Goal: Task Accomplishment & Management: Manage account settings

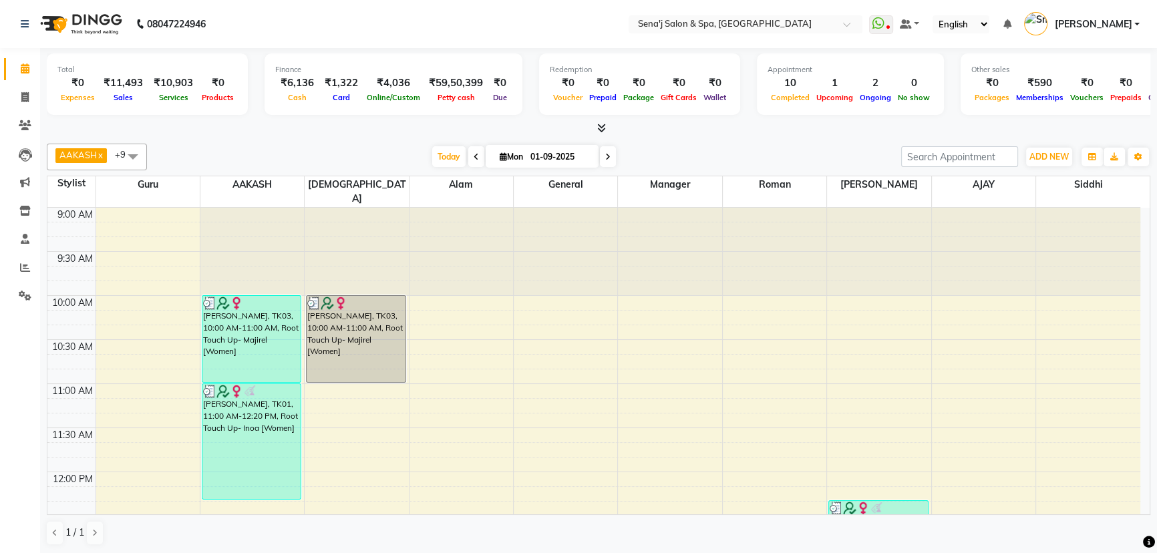
scroll to position [676, 0]
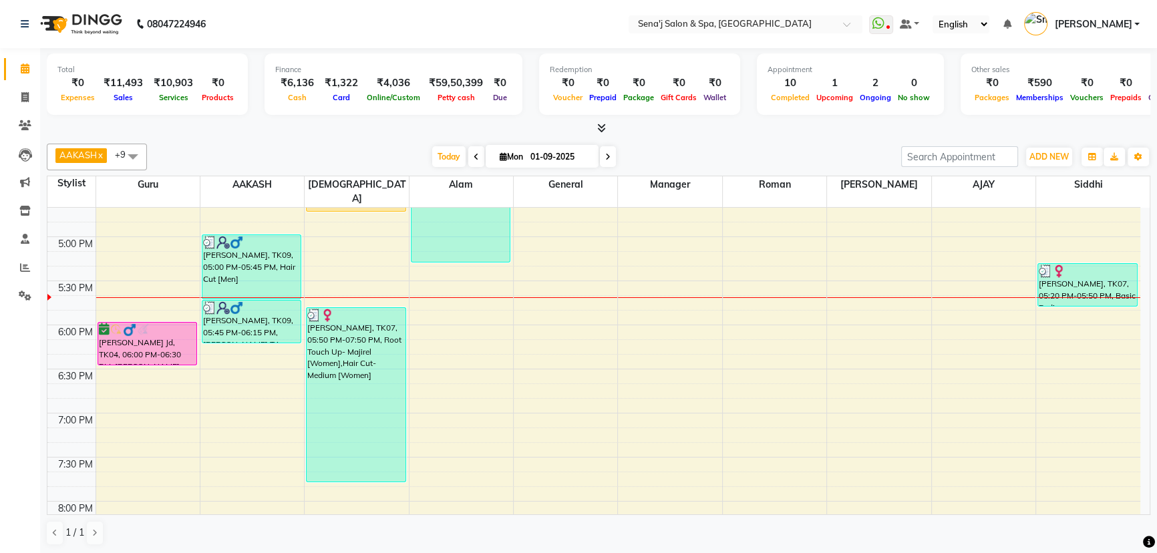
click at [819, 297] on div at bounding box center [775, 297] width 104 height 1
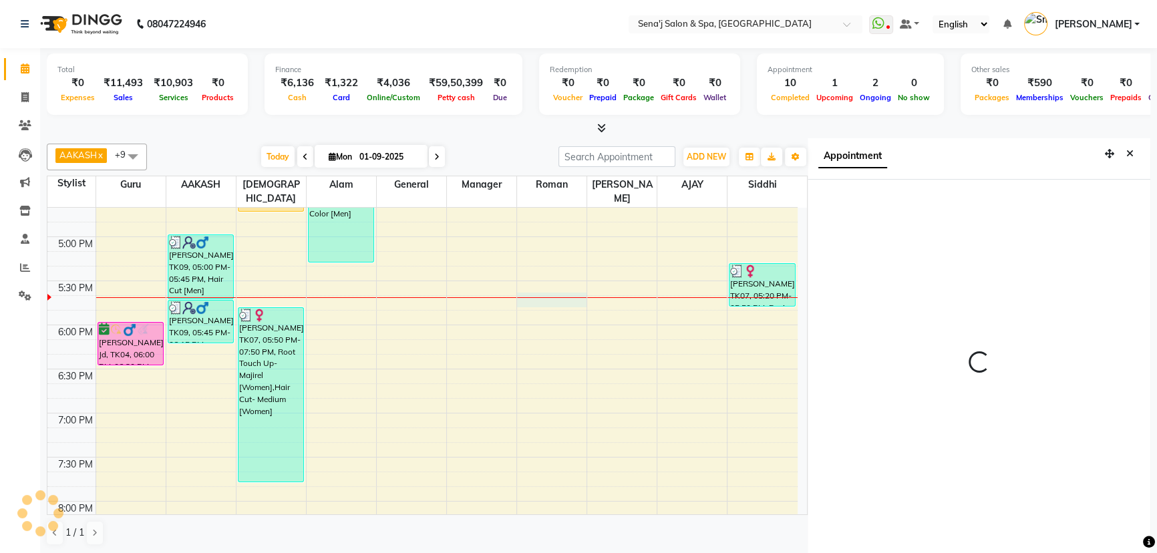
scroll to position [6, 0]
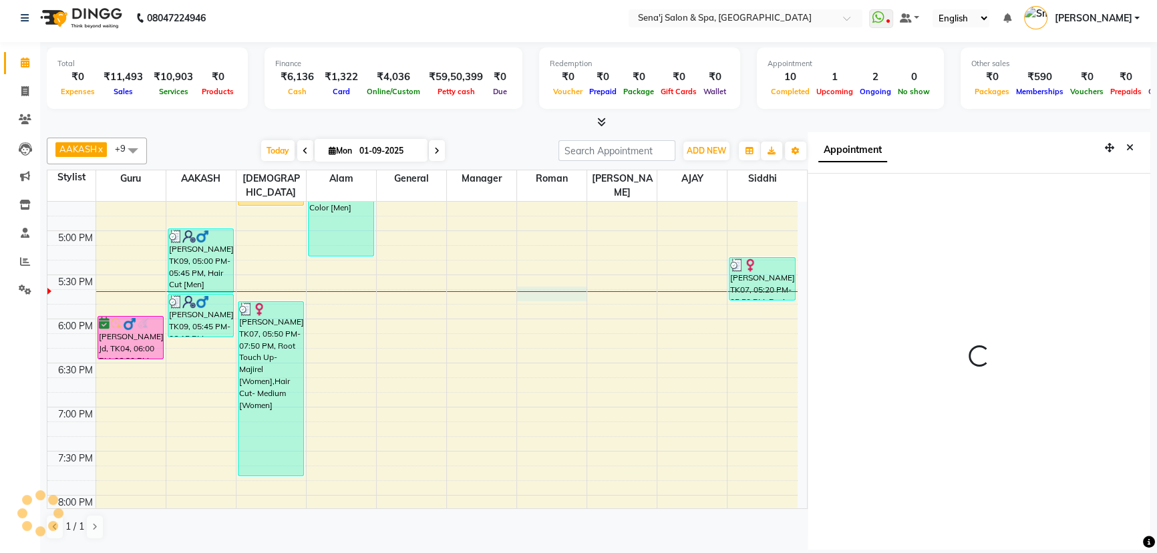
select select "1065"
select select "64091"
select select "tentative"
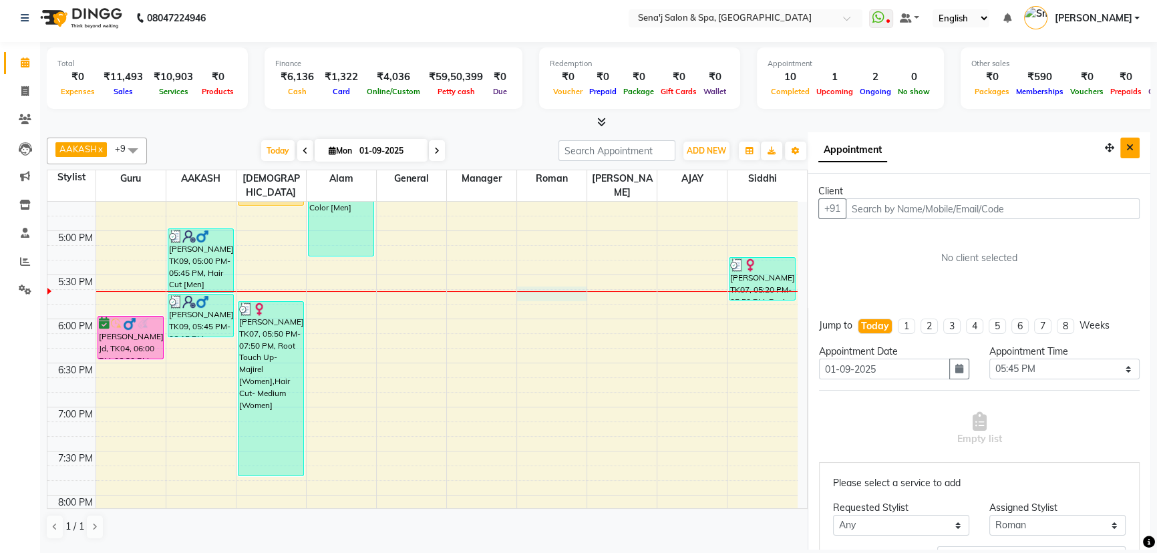
click at [1126, 146] on icon "Close" at bounding box center [1129, 147] width 7 height 9
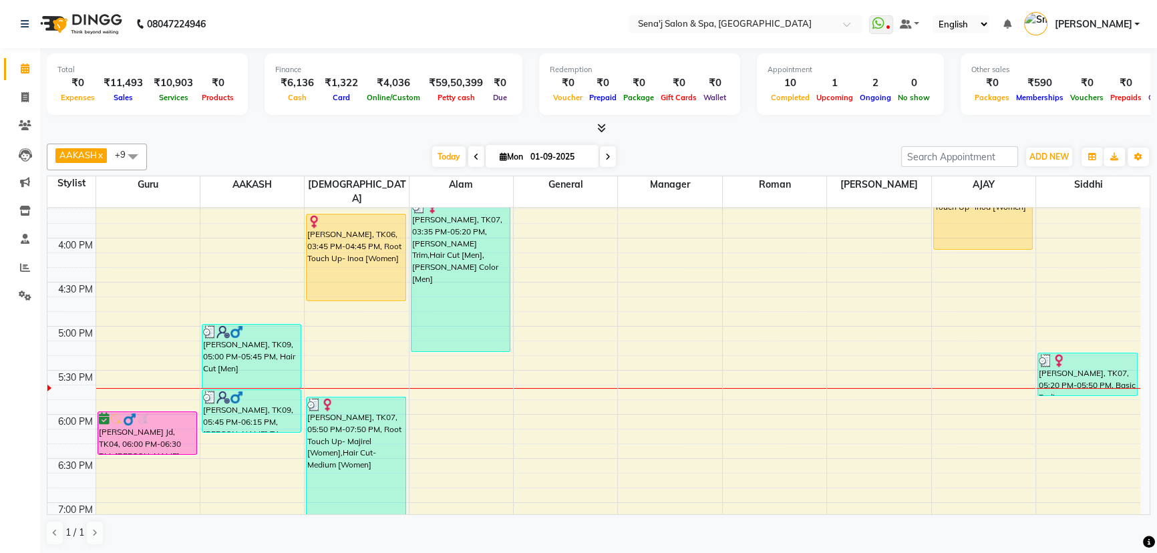
scroll to position [494, 0]
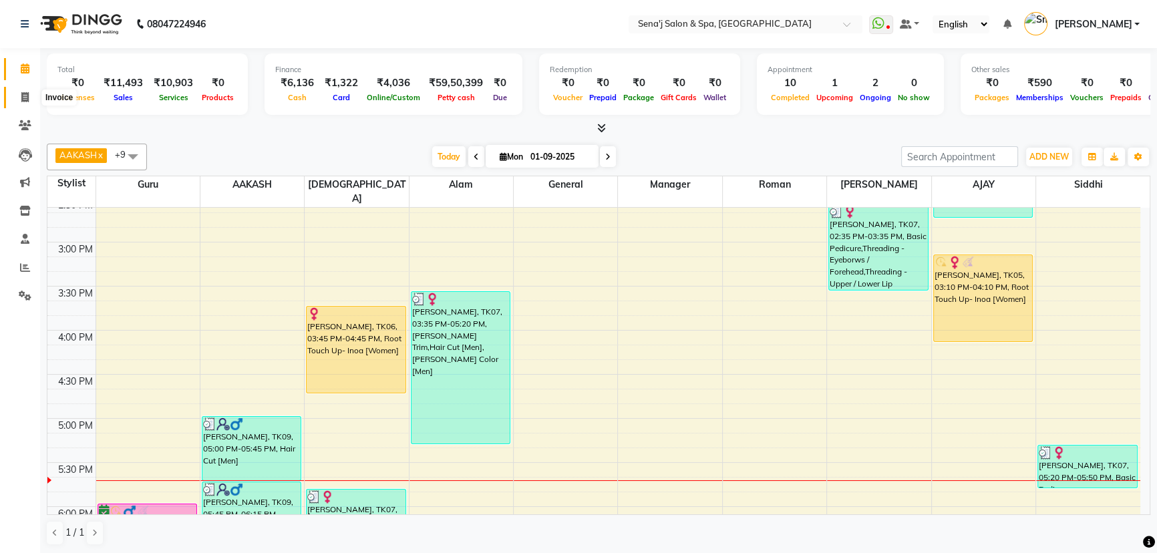
click at [31, 97] on span at bounding box center [24, 97] width 23 height 15
select select "447"
select select "service"
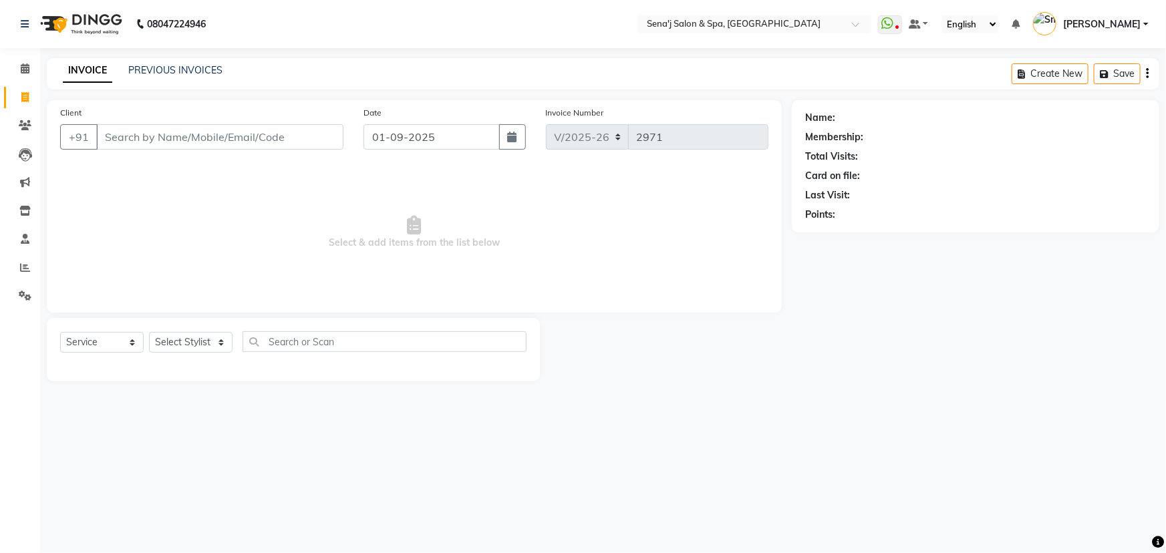
click at [125, 138] on input "Client" at bounding box center [219, 136] width 247 height 25
type input "S"
click at [17, 67] on span at bounding box center [24, 68] width 23 height 15
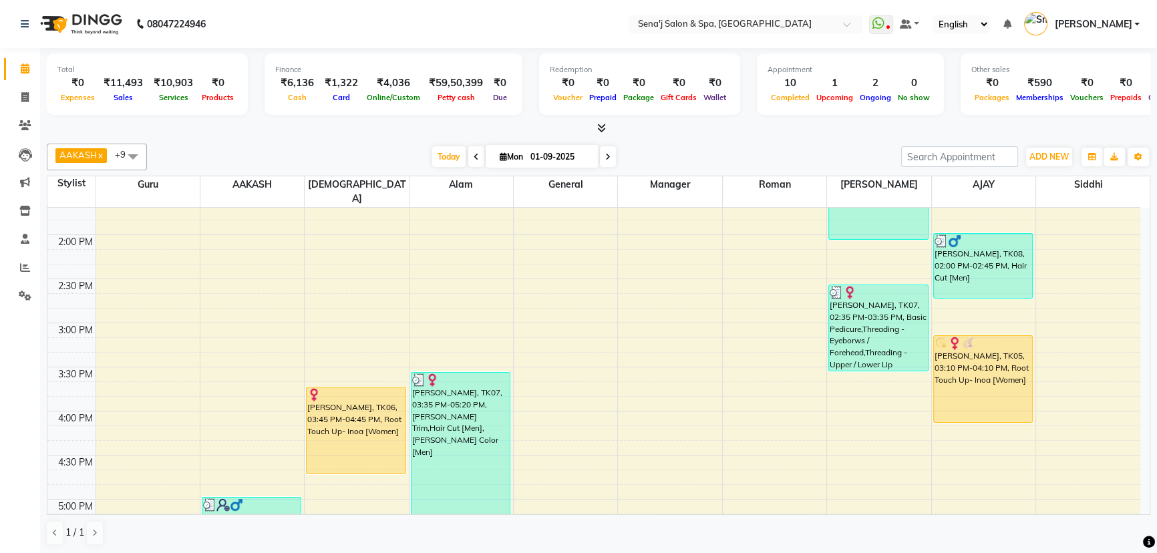
scroll to position [486, 0]
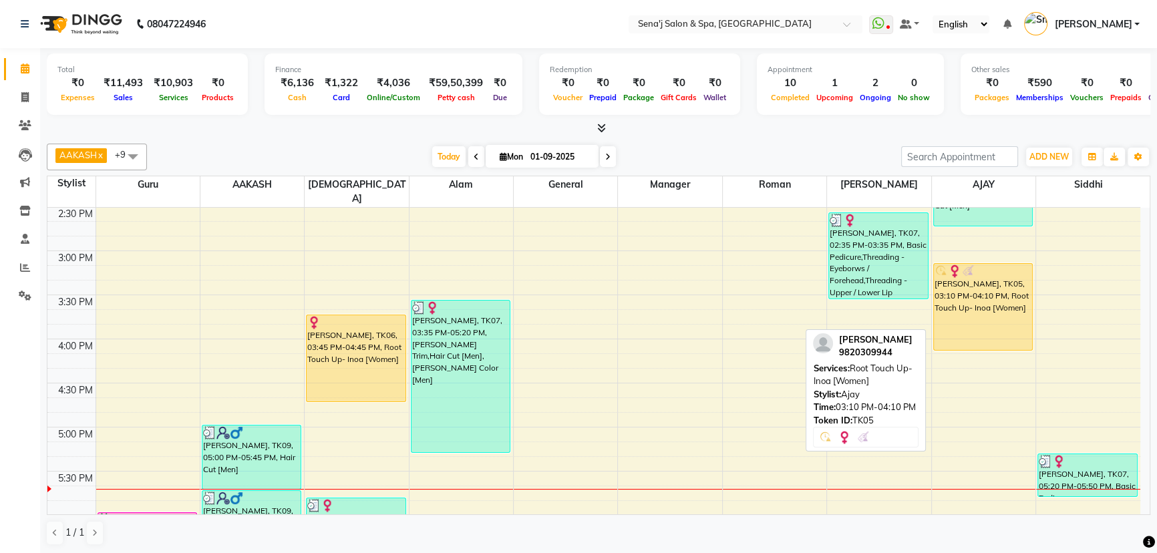
click at [947, 281] on div "[PERSON_NAME], TK05, 03:10 PM-04:10 PM, Root Touch Up- Inoa [Women]" at bounding box center [983, 307] width 99 height 86
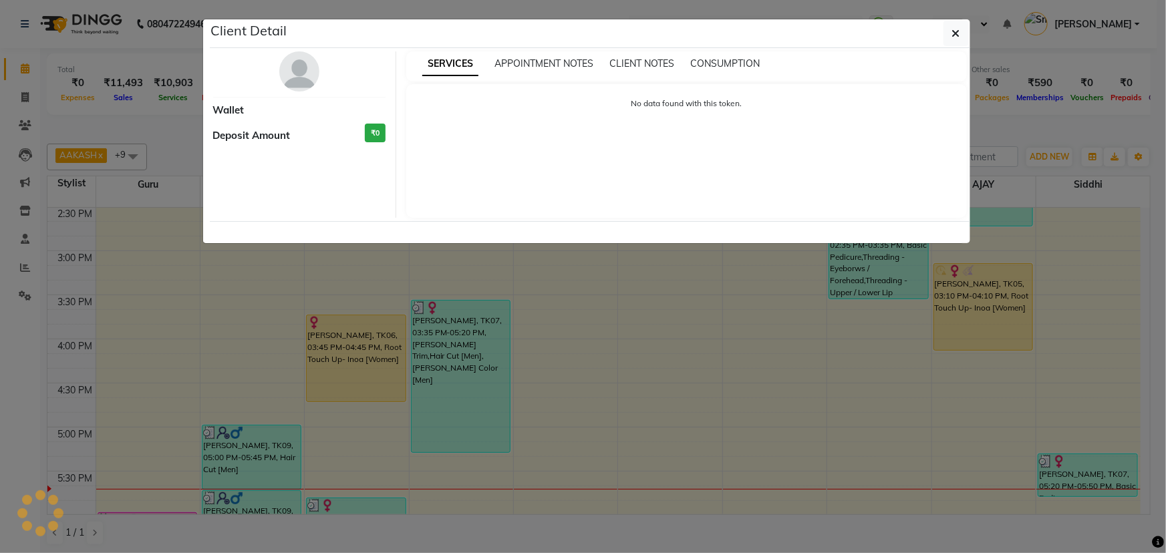
select select "1"
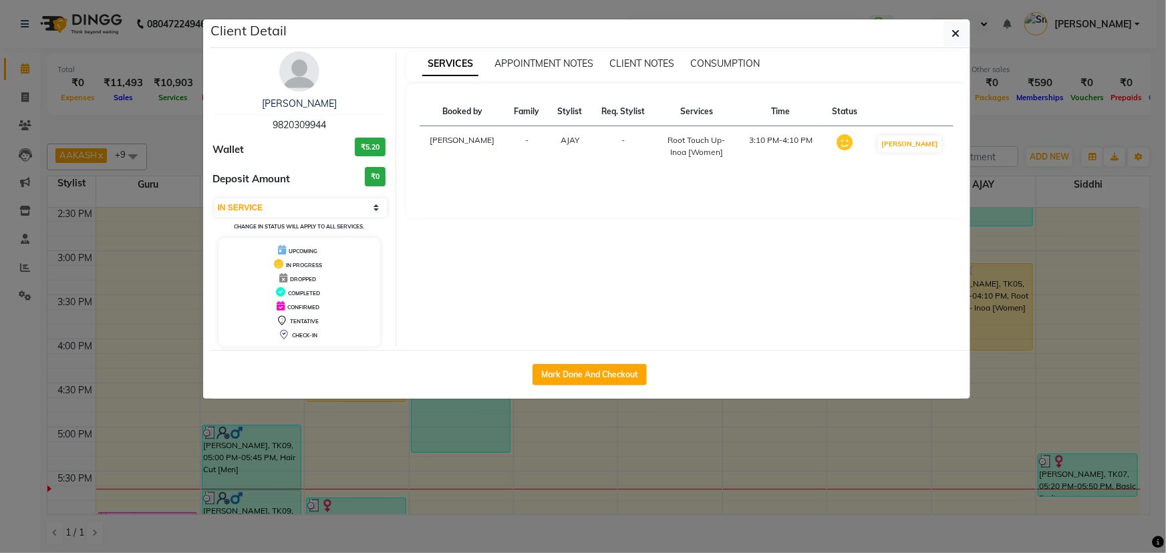
drag, startPoint x: 333, startPoint y: 114, endPoint x: 264, endPoint y: 118, distance: 69.6
click at [264, 118] on div "SONIA MEHRA 9820309944" at bounding box center [299, 114] width 173 height 35
copy span "9820309944"
click at [955, 34] on icon "button" at bounding box center [956, 33] width 8 height 11
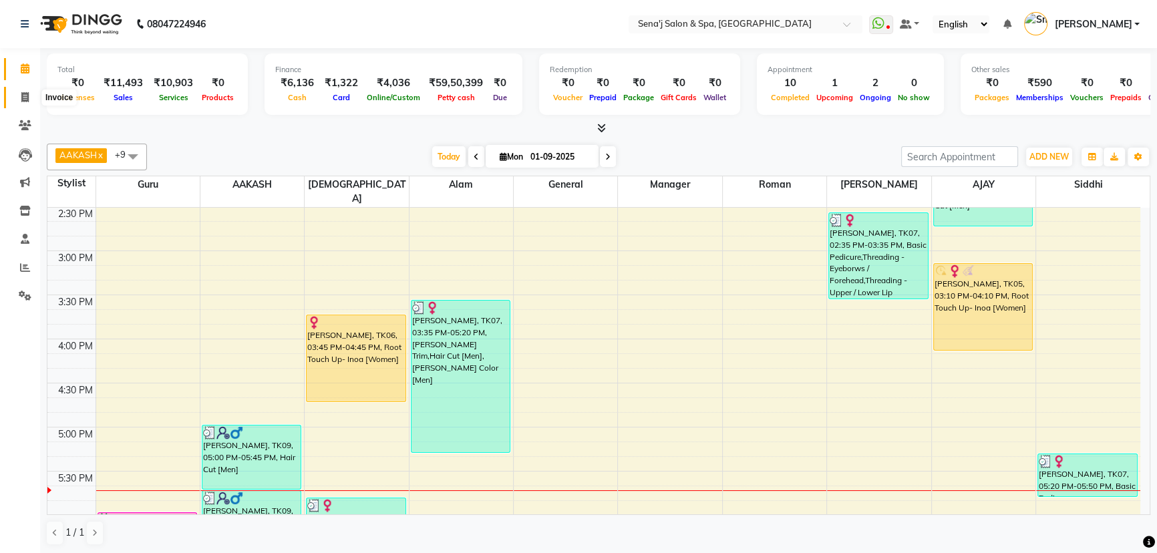
click at [24, 97] on icon at bounding box center [24, 97] width 7 height 10
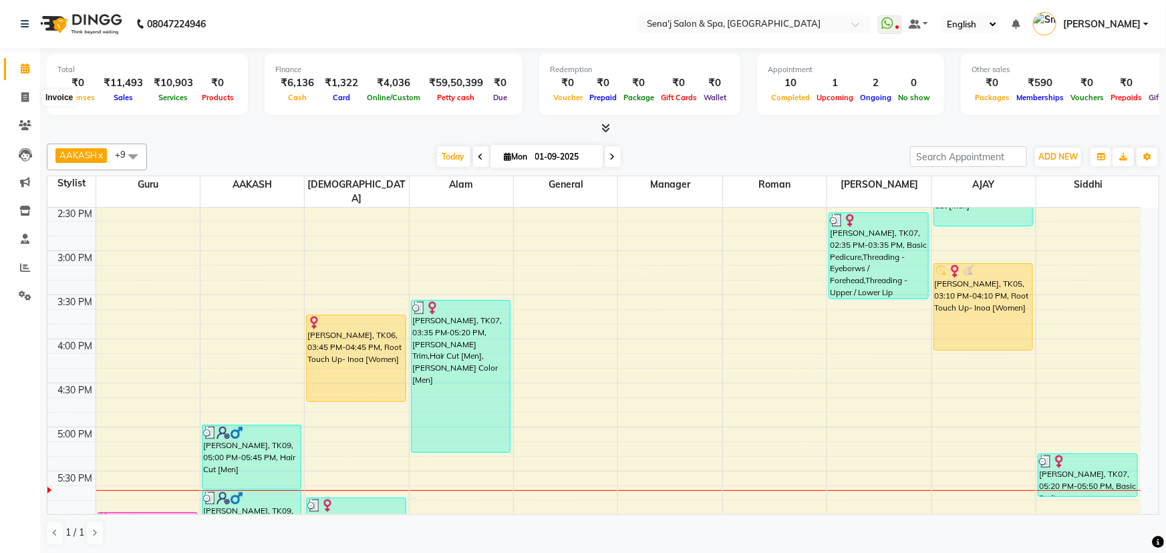
select select "service"
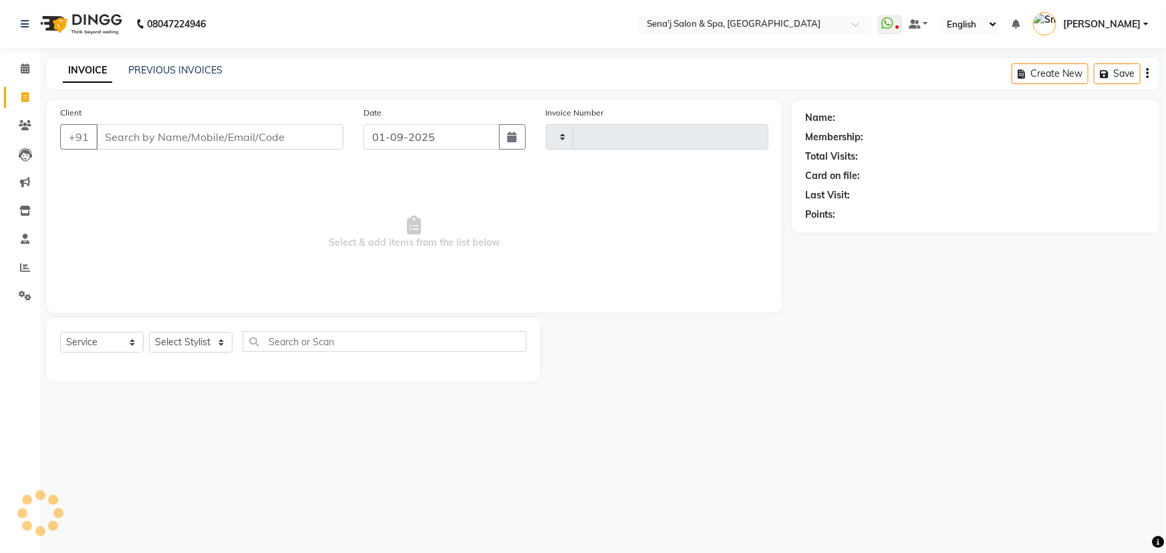
type input "2971"
select select "447"
type input "9820309944"
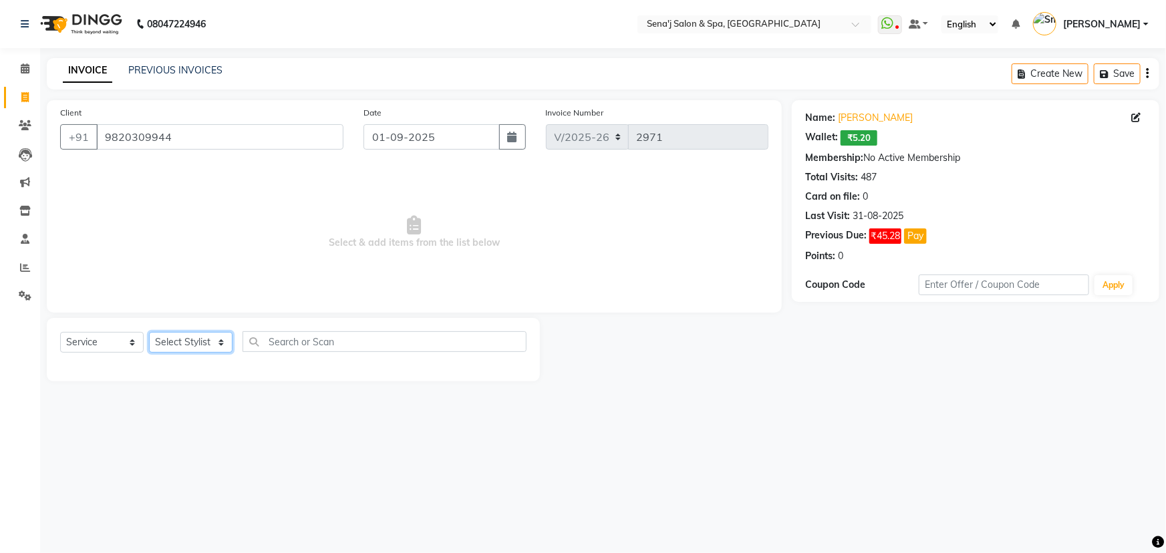
click at [172, 343] on select "Select Stylist AAKASH Afzal Ajay AJAY Alam Ashu General Guru Manager Manager Ra…" at bounding box center [191, 342] width 84 height 21
select select "30665"
click at [149, 332] on select "Select Stylist AAKASH Afzal Ajay AJAY Alam Ashu General Guru Manager Manager Ra…" at bounding box center [191, 342] width 84 height 21
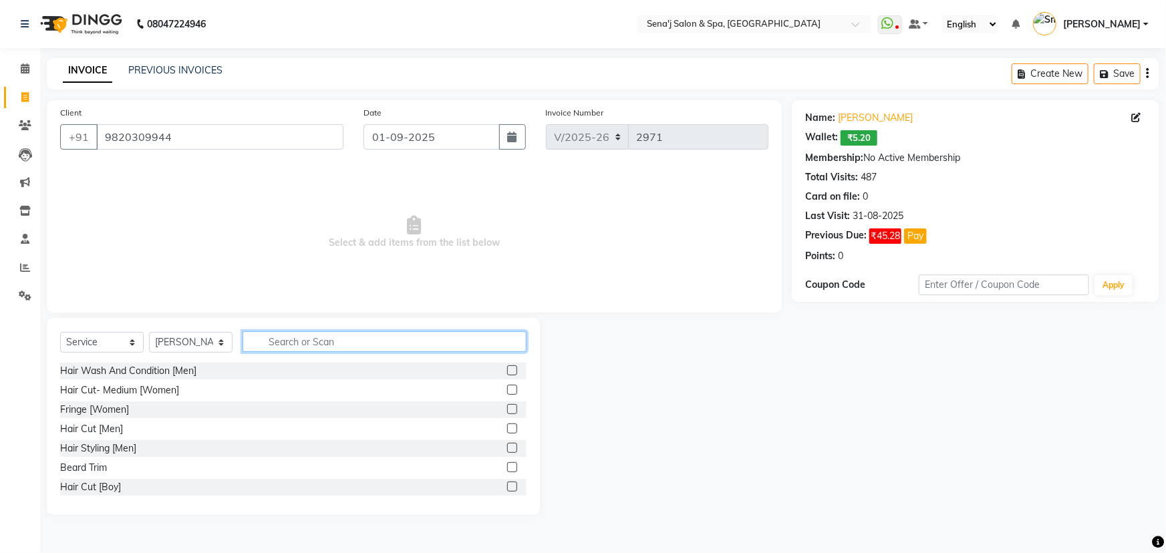
click at [273, 341] on input "text" at bounding box center [385, 341] width 284 height 21
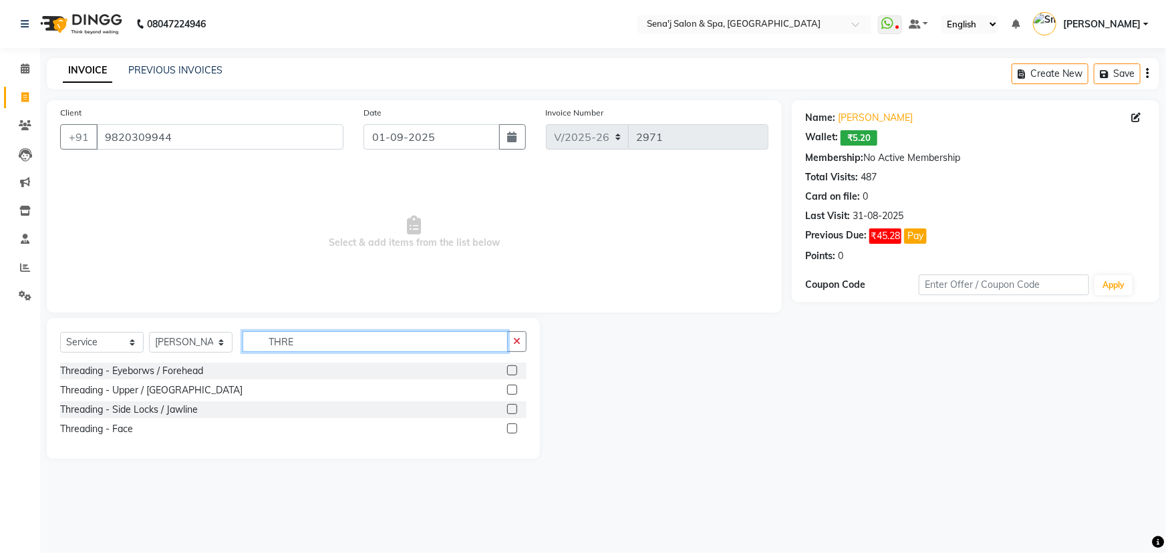
type input "THRE"
click at [507, 385] on label at bounding box center [512, 390] width 10 height 10
click at [507, 386] on input "checkbox" at bounding box center [511, 390] width 9 height 9
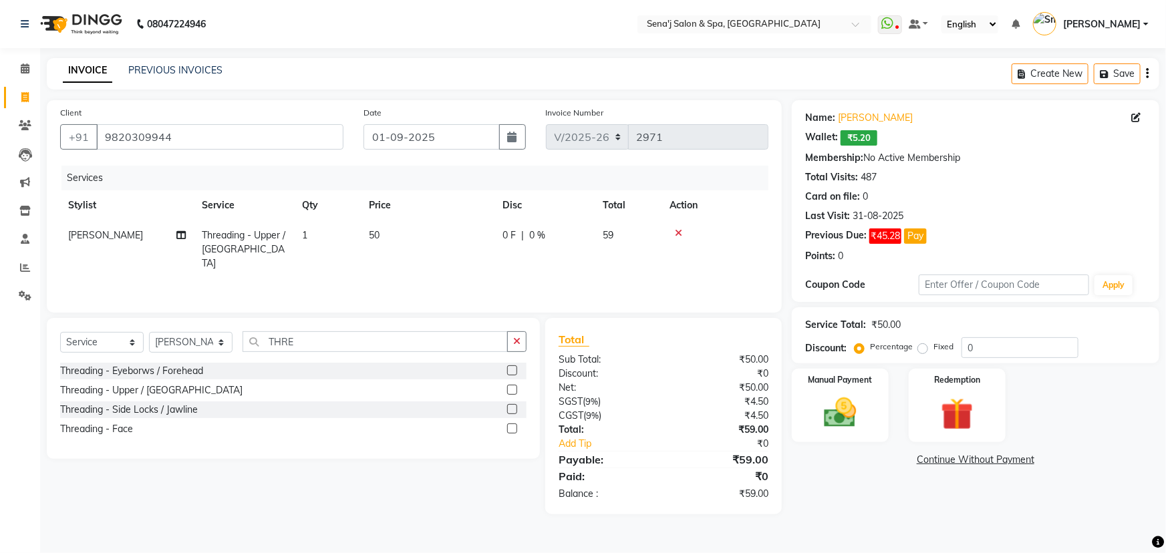
click at [511, 388] on label at bounding box center [512, 390] width 10 height 10
click at [511, 388] on input "checkbox" at bounding box center [511, 390] width 9 height 9
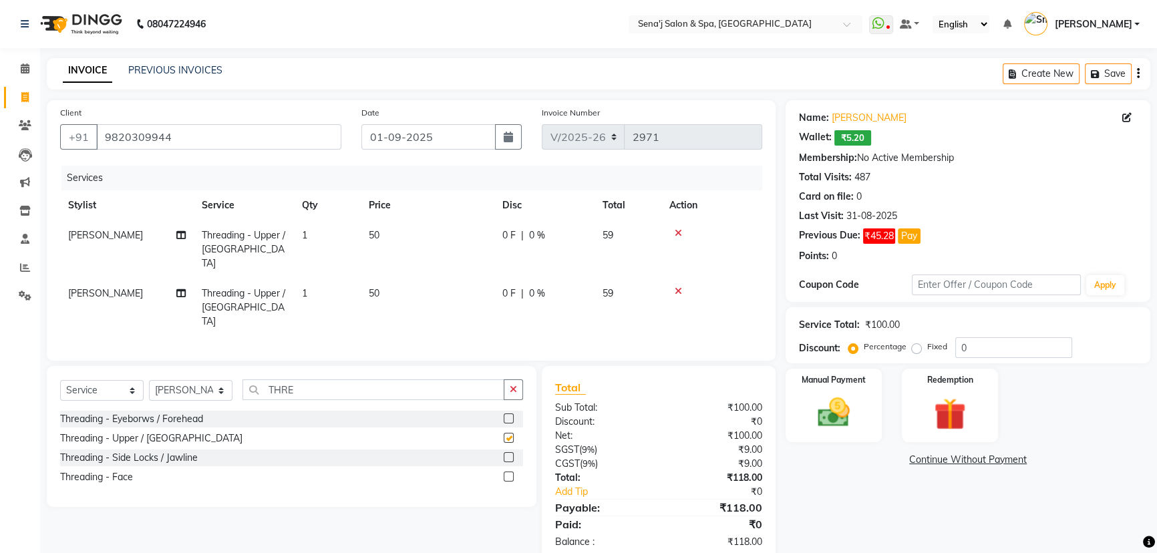
checkbox input "false"
click at [313, 379] on input "THRE" at bounding box center [374, 389] width 262 height 21
type input "T"
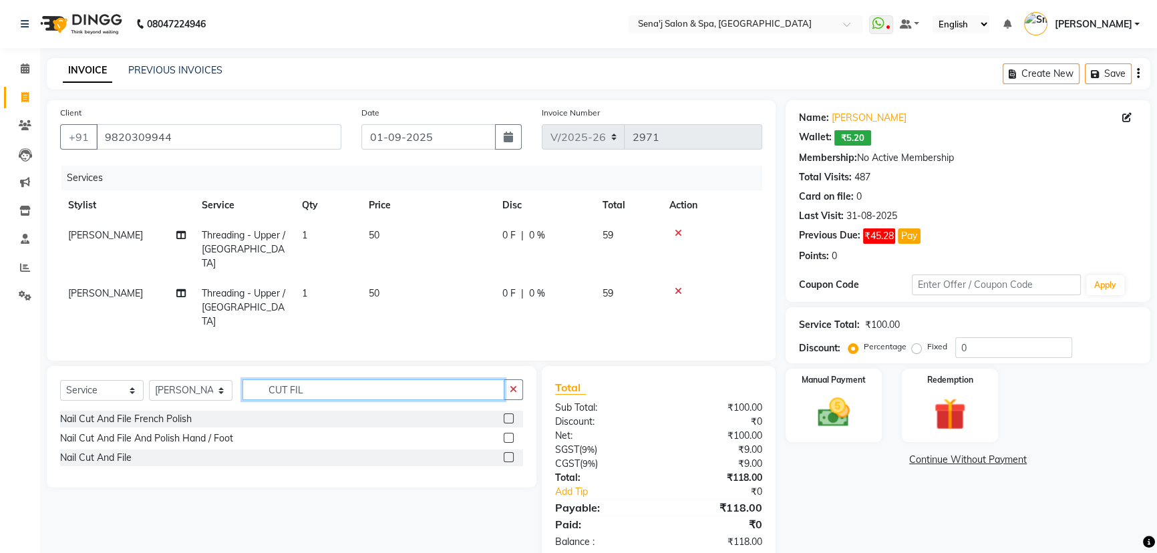
type input "CUT FIL"
click at [508, 452] on label at bounding box center [509, 457] width 10 height 10
click at [508, 454] on input "checkbox" at bounding box center [508, 458] width 9 height 9
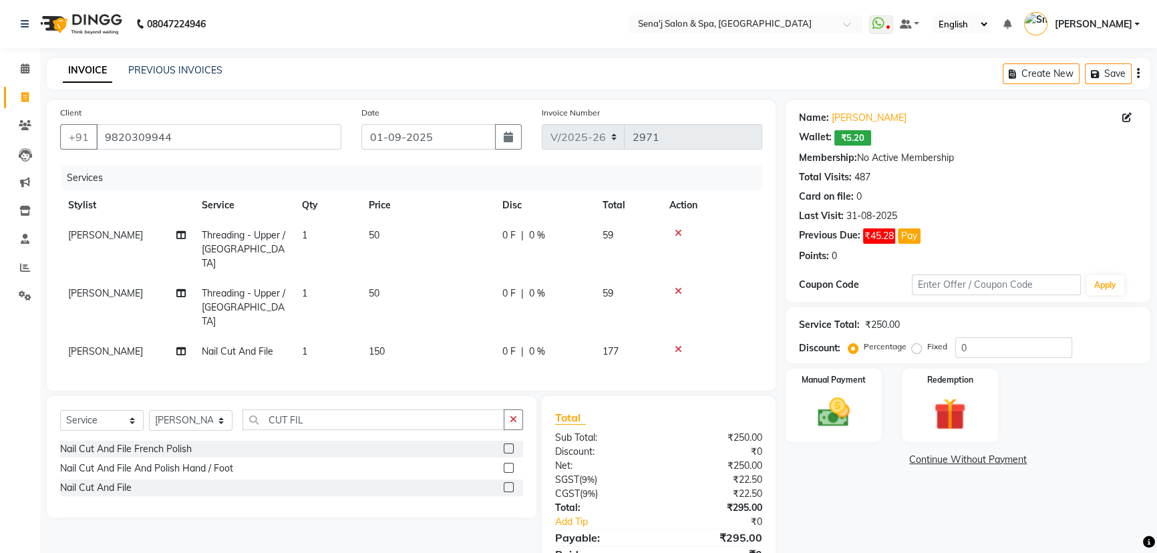
click at [506, 482] on label at bounding box center [509, 487] width 10 height 10
click at [506, 484] on input "checkbox" at bounding box center [508, 488] width 9 height 9
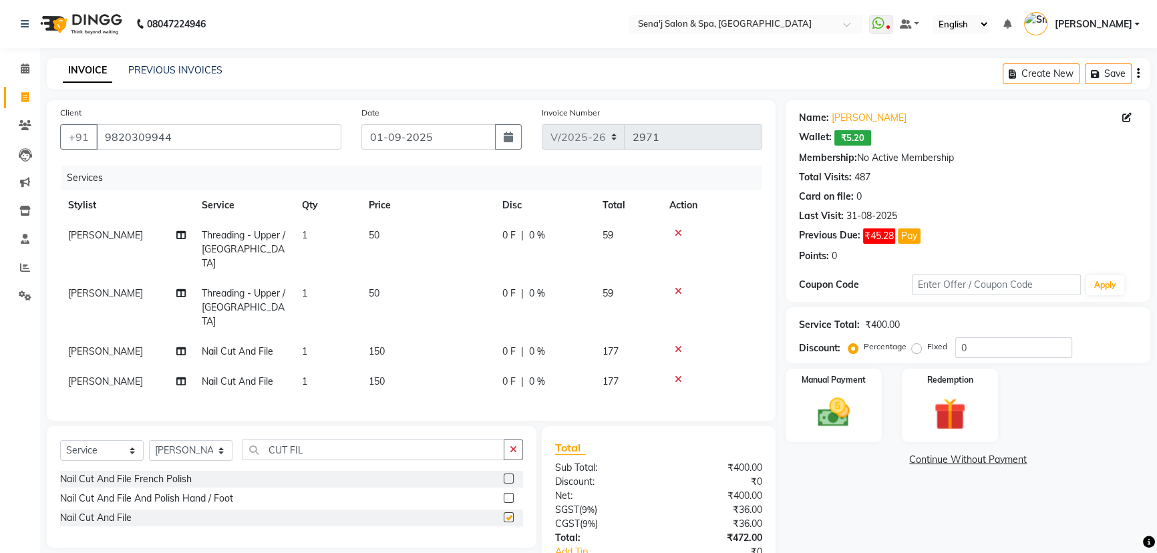
checkbox input "false"
drag, startPoint x: 402, startPoint y: 356, endPoint x: 418, endPoint y: 348, distance: 17.3
click at [404, 367] on td "150" at bounding box center [428, 382] width 134 height 30
select select "30665"
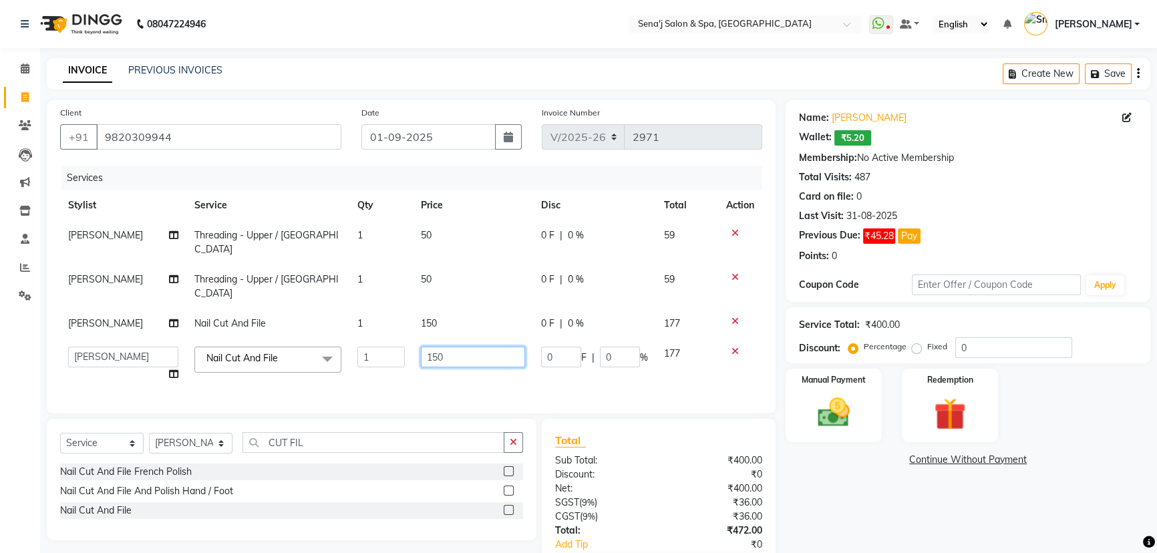
click at [482, 347] on input "150" at bounding box center [473, 357] width 104 height 21
type input "1"
type input "200"
click at [466, 303] on tbody "Snehal Threading - Upper / Lower Lip 1 50 0 F | 0 % 59 Snehal Threading - Upper…" at bounding box center [411, 304] width 702 height 169
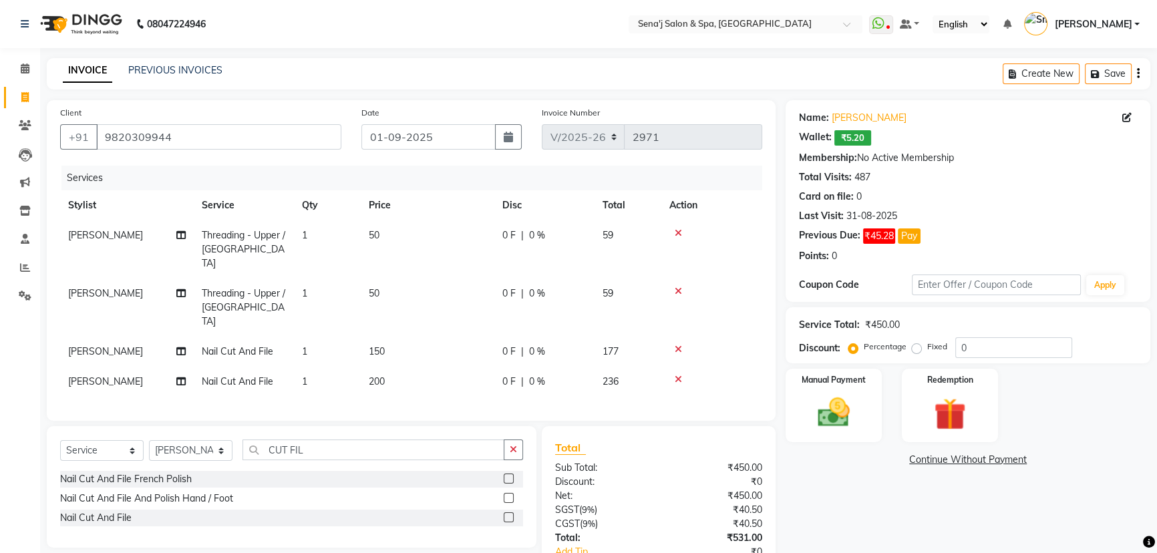
click at [421, 337] on td "150" at bounding box center [428, 352] width 134 height 30
select select "30665"
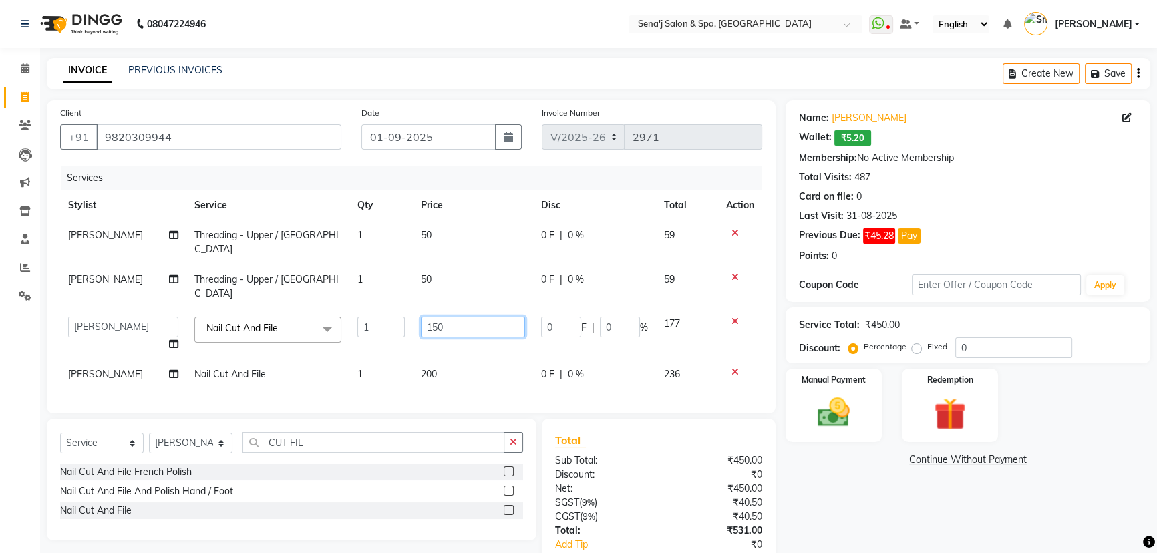
click at [465, 317] on input "150" at bounding box center [473, 327] width 104 height 21
type input "1"
type input "200"
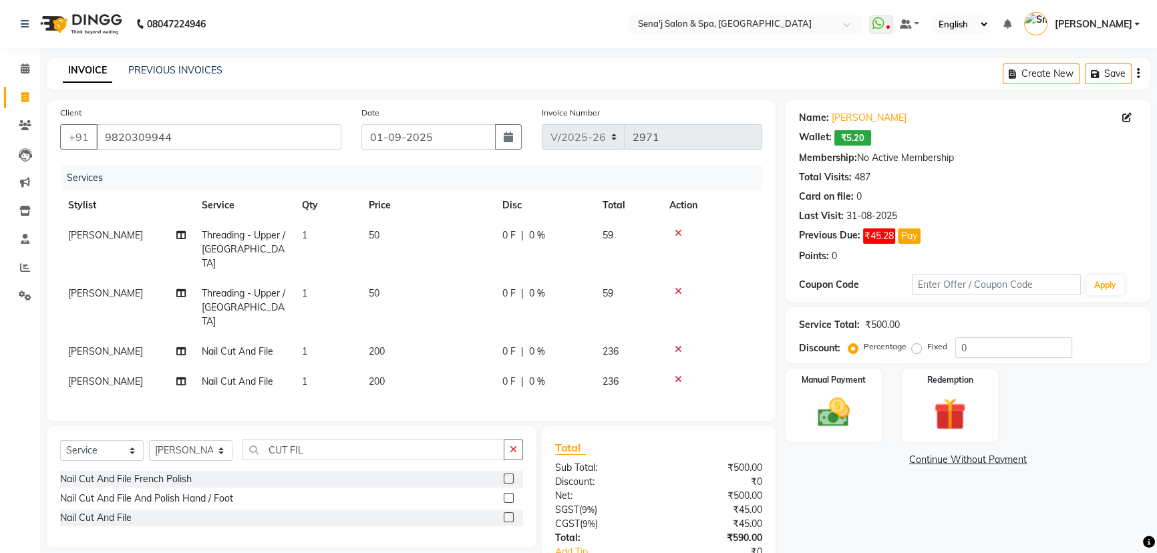
click at [476, 337] on td "200" at bounding box center [428, 352] width 134 height 30
select select "30665"
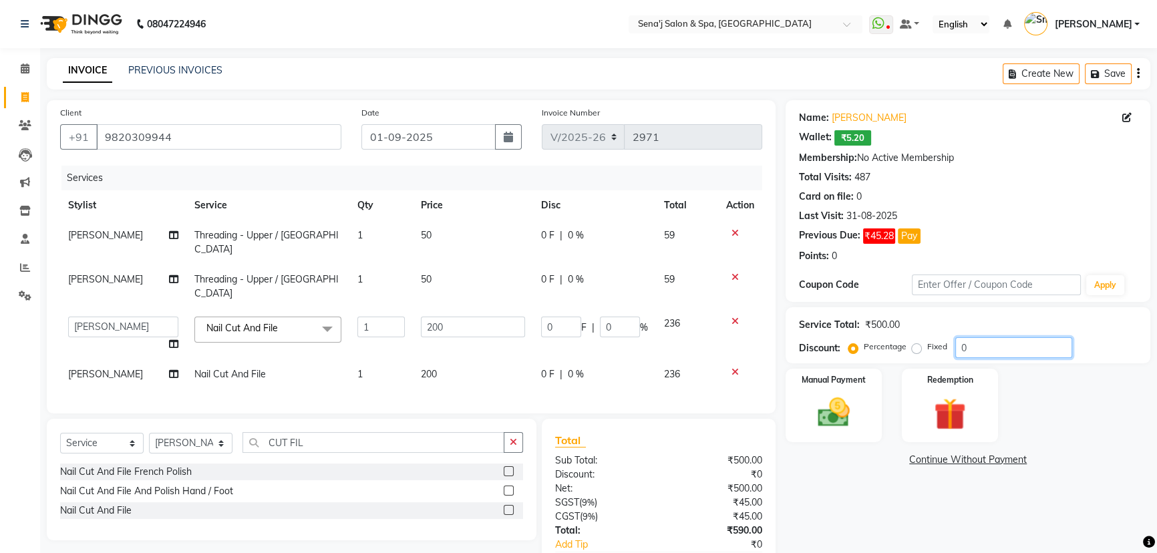
click at [986, 347] on input "0" at bounding box center [1013, 347] width 117 height 21
type input "2"
type input "4"
type input "2"
type input "20"
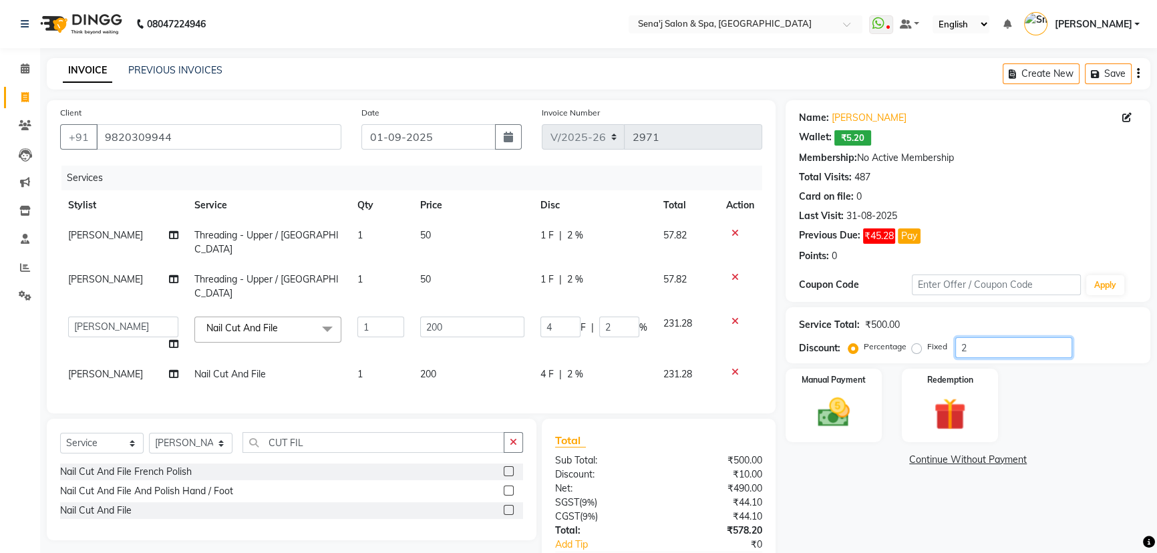
type input "40"
type input "20"
click at [862, 367] on div "Manual Payment" at bounding box center [834, 405] width 100 height 76
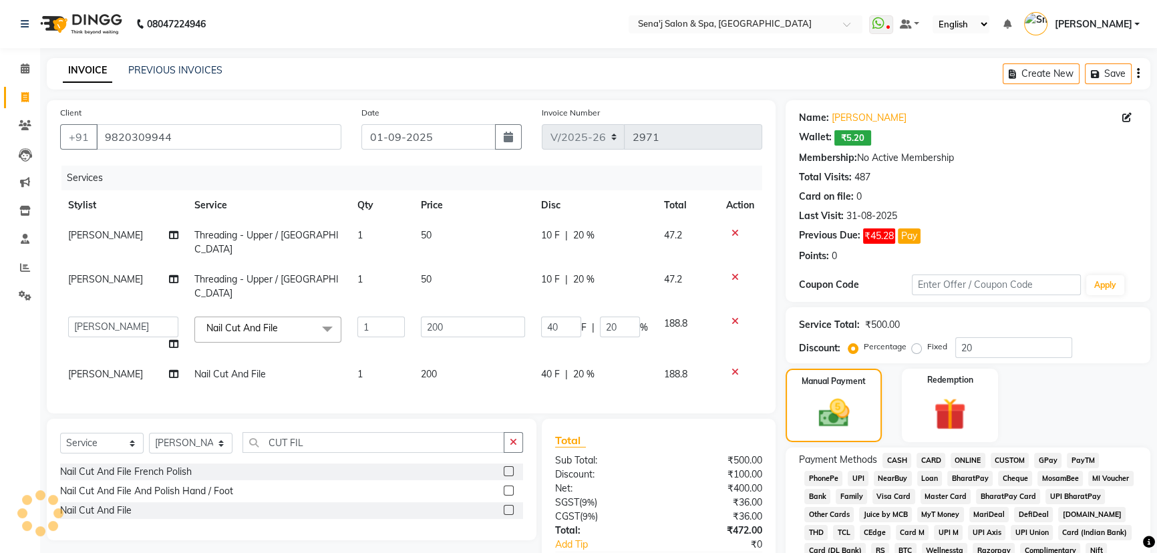
scroll to position [60, 0]
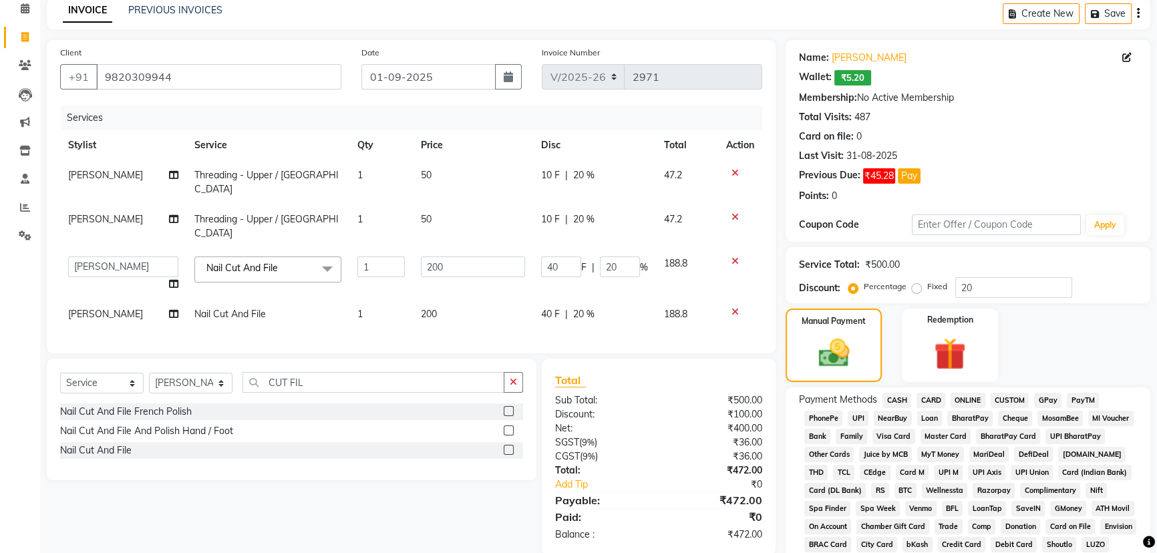
click at [820, 414] on span "PhonePe" at bounding box center [823, 418] width 38 height 15
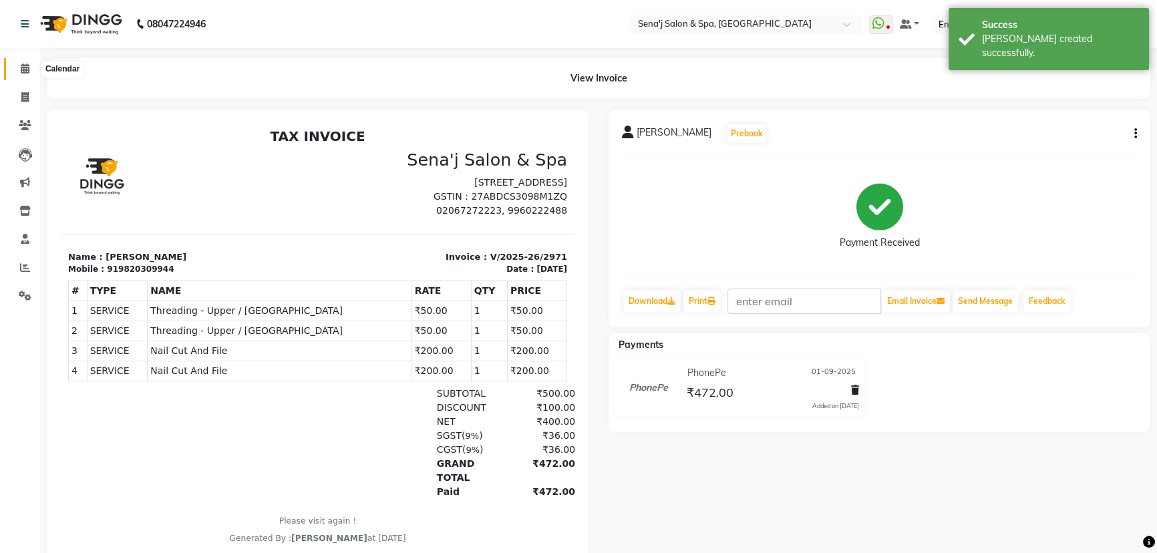
click at [28, 63] on icon at bounding box center [25, 68] width 9 height 10
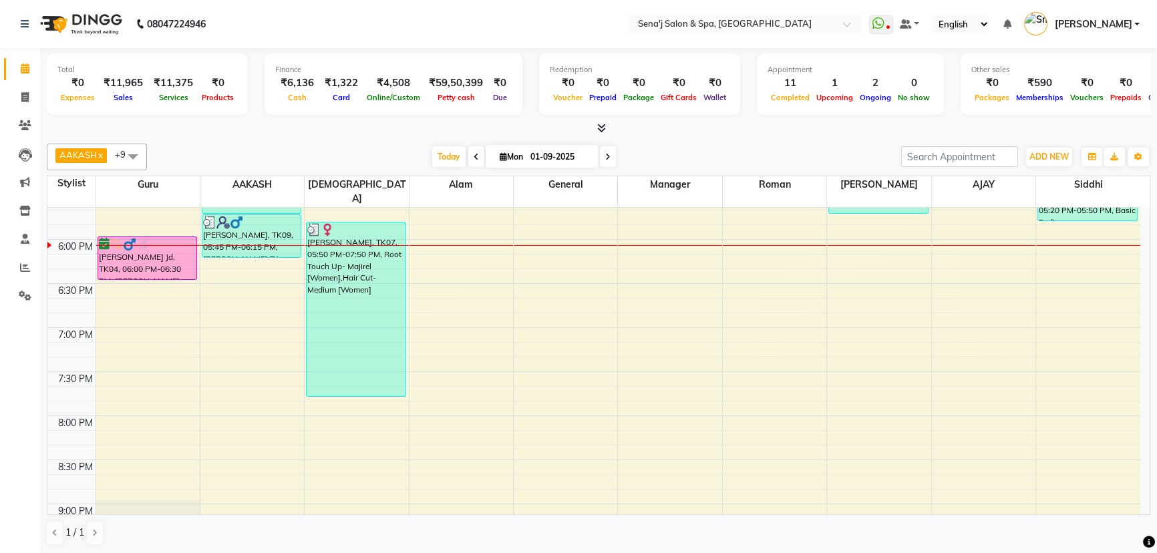
scroll to position [850, 0]
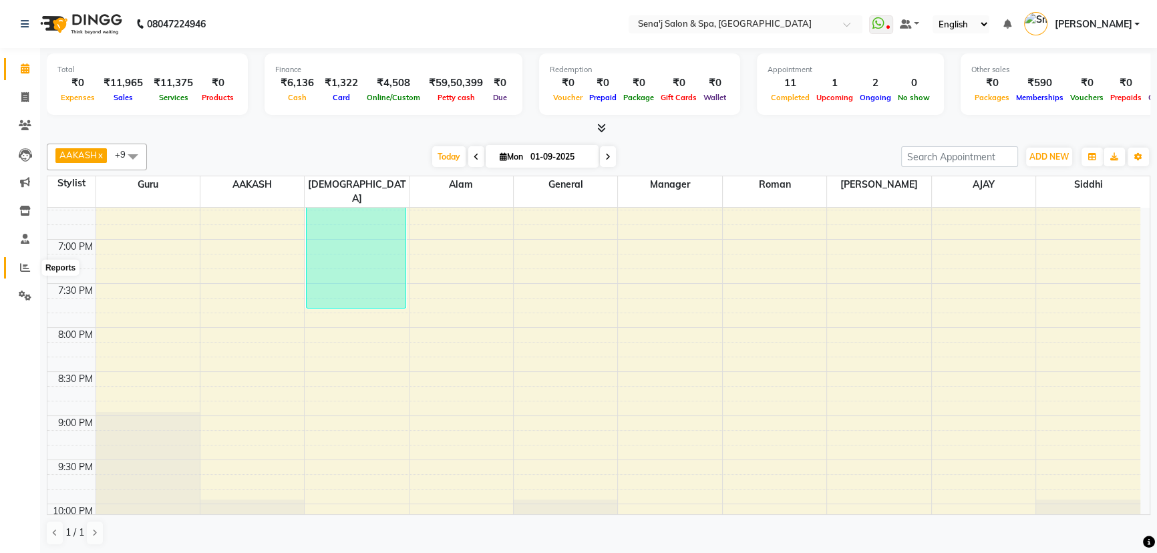
click at [18, 263] on span at bounding box center [24, 268] width 23 height 15
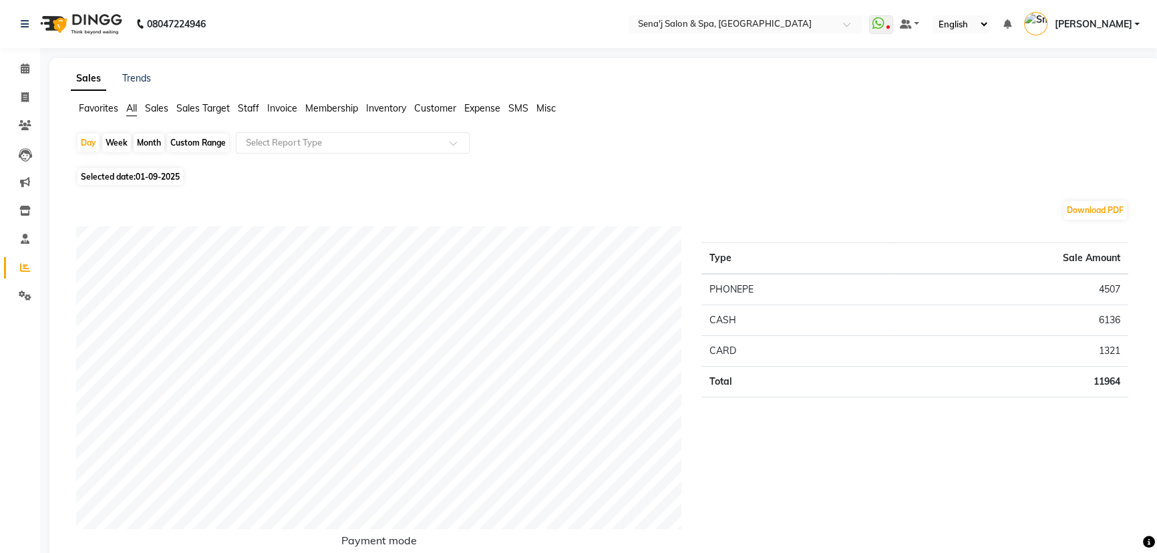
click at [246, 107] on span "Staff" at bounding box center [248, 108] width 21 height 12
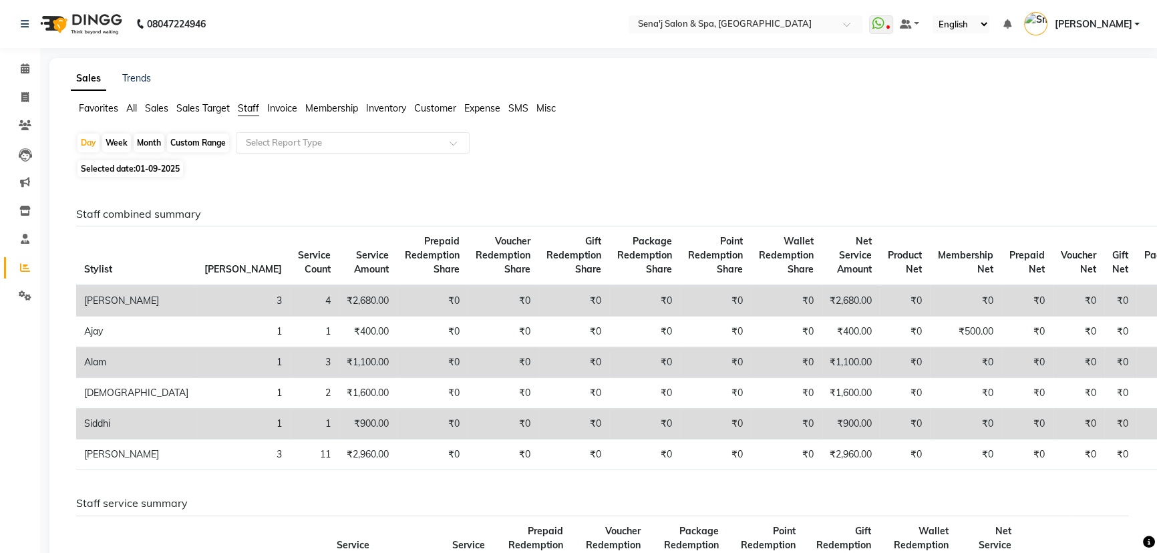
click at [152, 147] on div "Month" at bounding box center [149, 143] width 31 height 19
select select "9"
select select "2025"
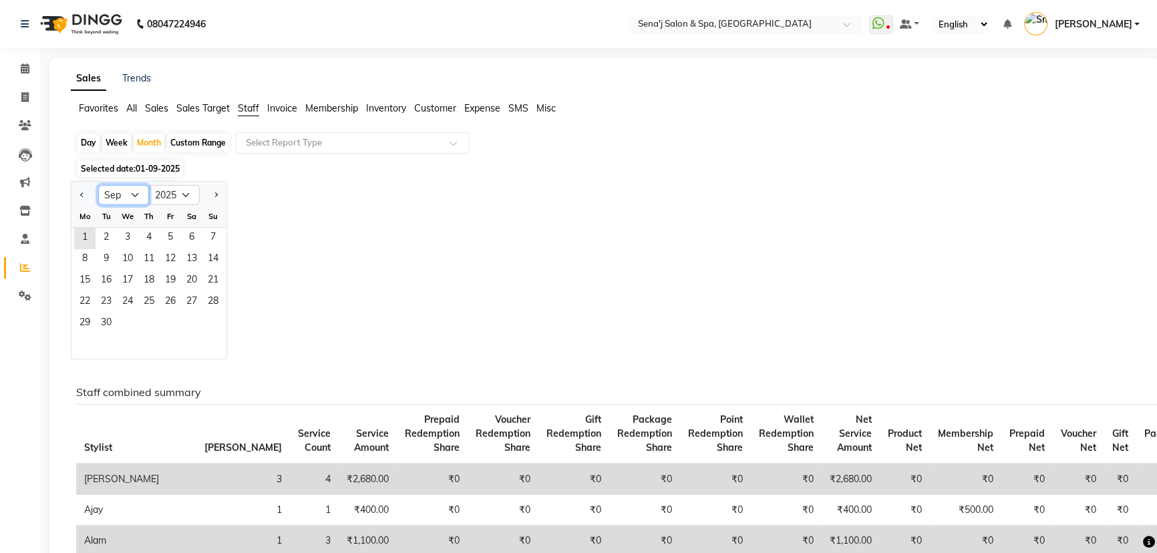
click at [125, 196] on select "Jan Feb Mar Apr May Jun Jul Aug Sep Oct Nov Dec" at bounding box center [123, 195] width 51 height 20
select select "8"
click at [98, 185] on select "Jan Feb Mar Apr May Jun Jul Aug Sep Oct Nov Dec" at bounding box center [123, 195] width 51 height 20
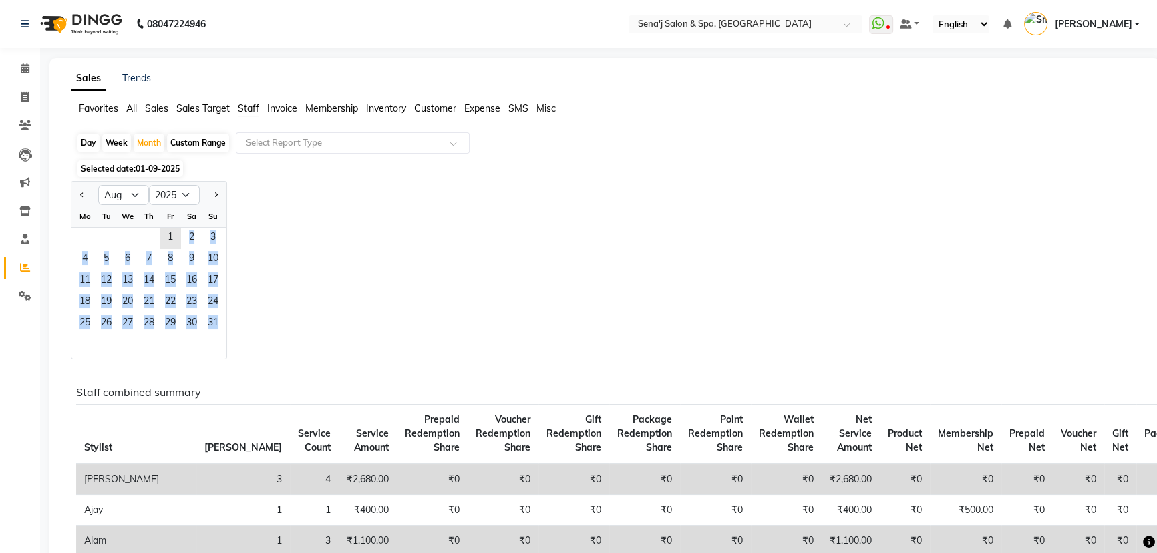
drag, startPoint x: 174, startPoint y: 236, endPoint x: 217, endPoint y: 349, distance: 120.3
click at [217, 349] on ngb-datepicker-month "Mo Tu We Th Fr Sa Su 1 2 3 4 5 6 7 8 9 10 11 12 13 14 15 16 17 18 19 20 21 22 2…" at bounding box center [148, 282] width 155 height 153
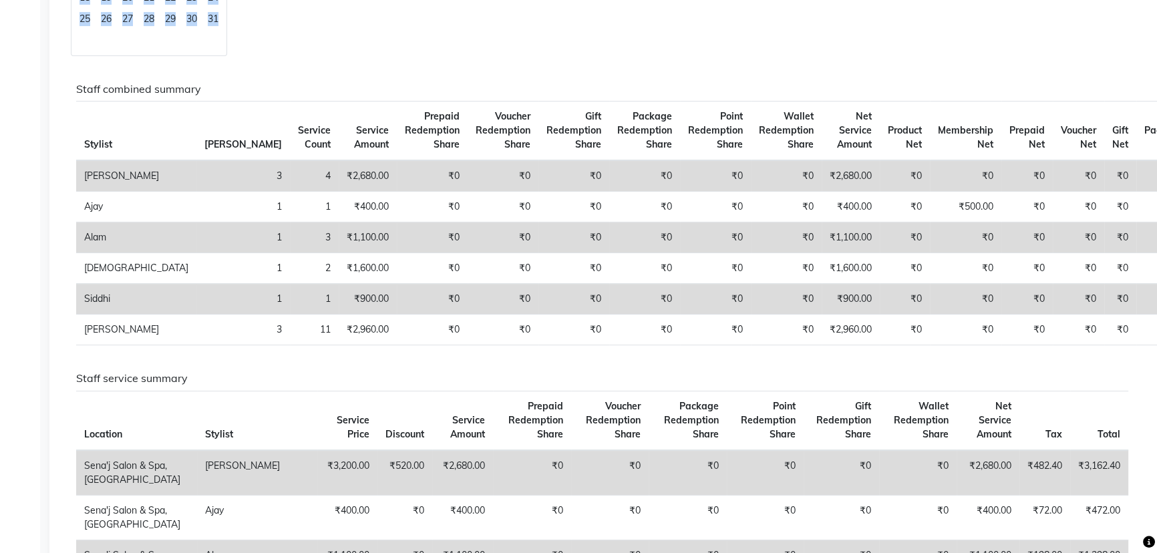
scroll to position [60, 0]
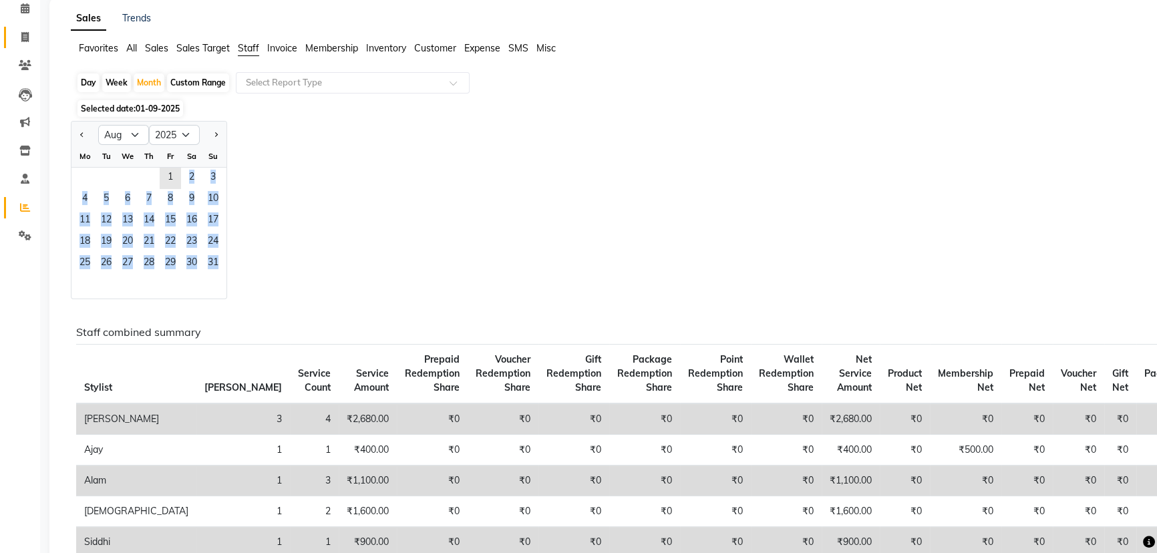
click at [25, 40] on icon at bounding box center [24, 37] width 7 height 10
select select "service"
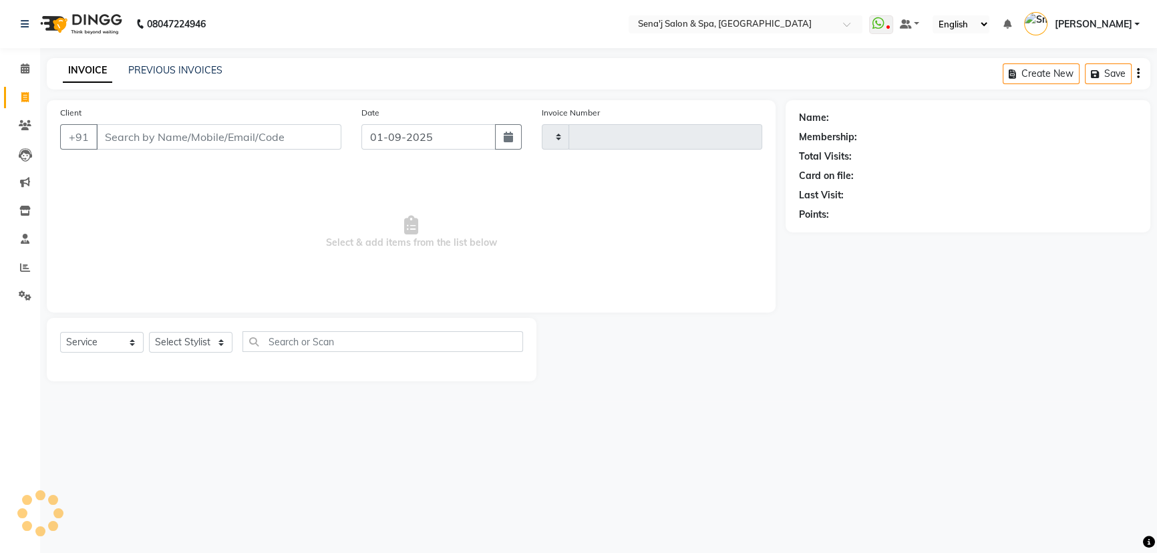
type input "2972"
select select "447"
click at [19, 65] on span at bounding box center [24, 68] width 23 height 15
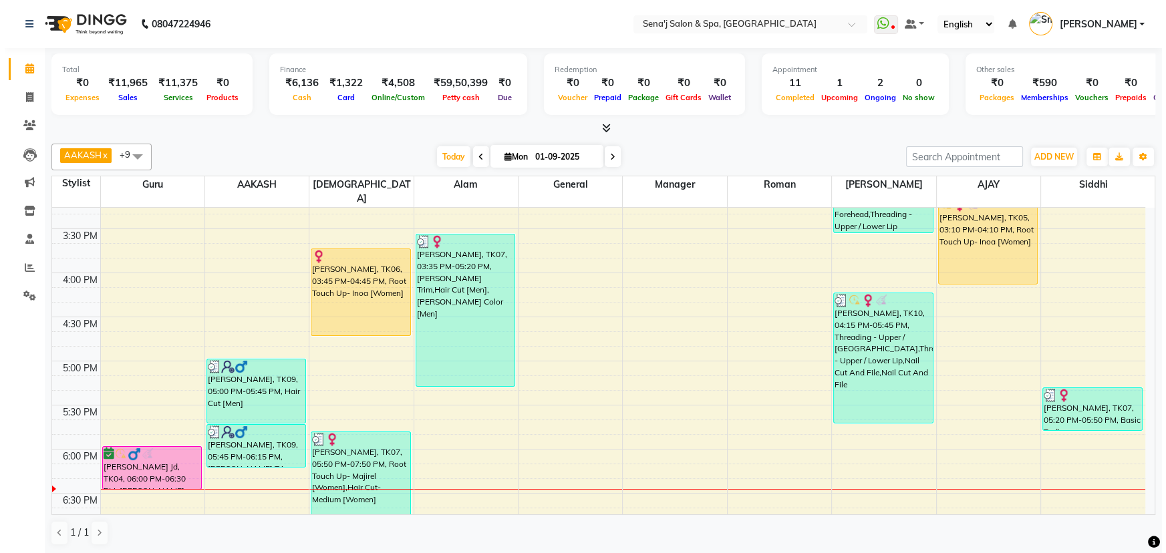
scroll to position [510, 0]
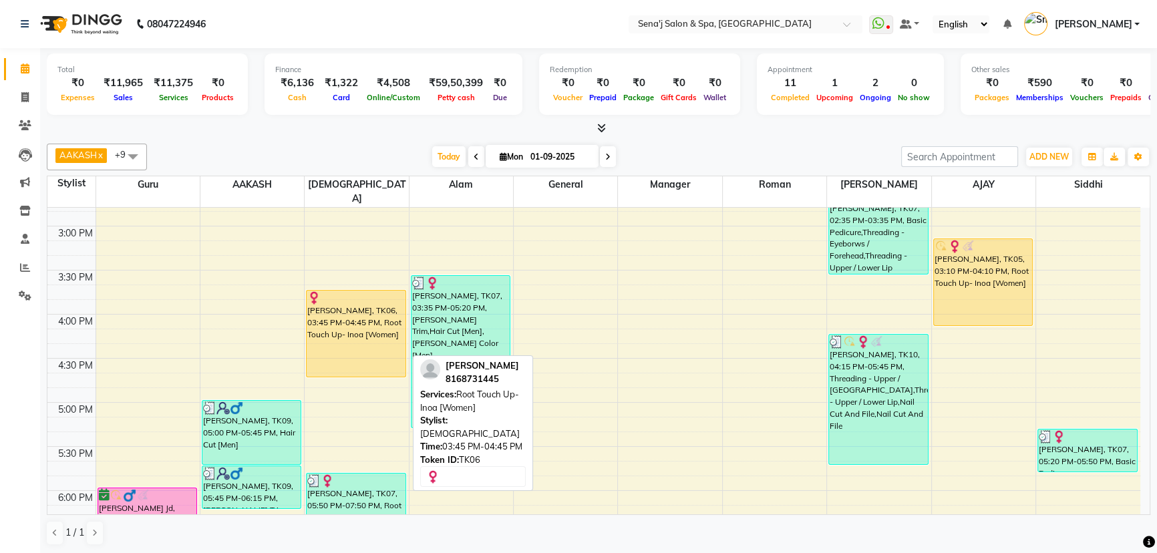
click at [349, 309] on div "AMBIKA, TK06, 03:45 PM-04:45 PM, Root Touch Up- Inoa [Women]" at bounding box center [356, 334] width 99 height 86
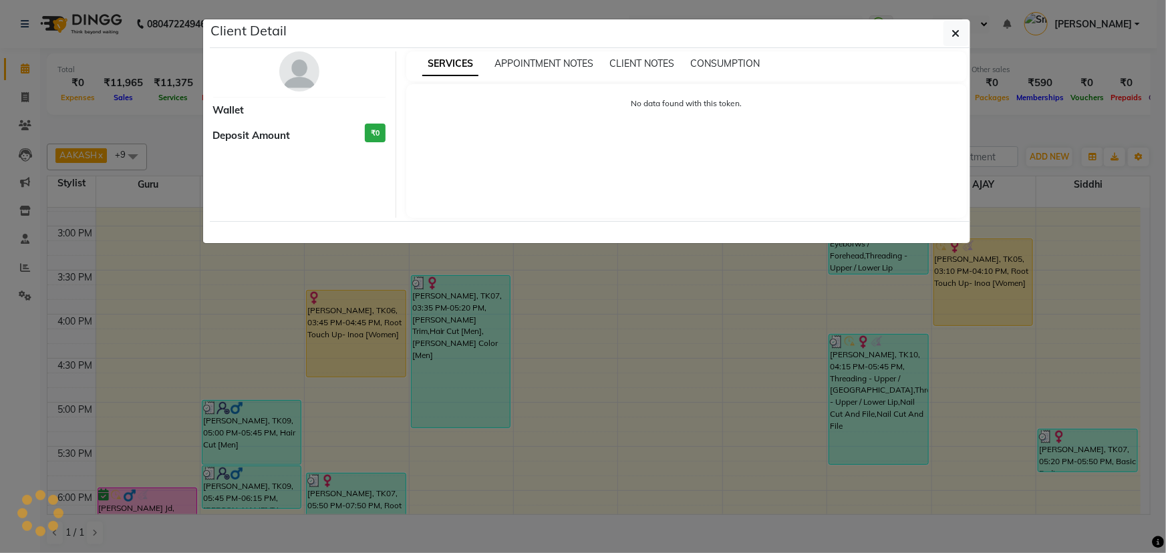
select select "1"
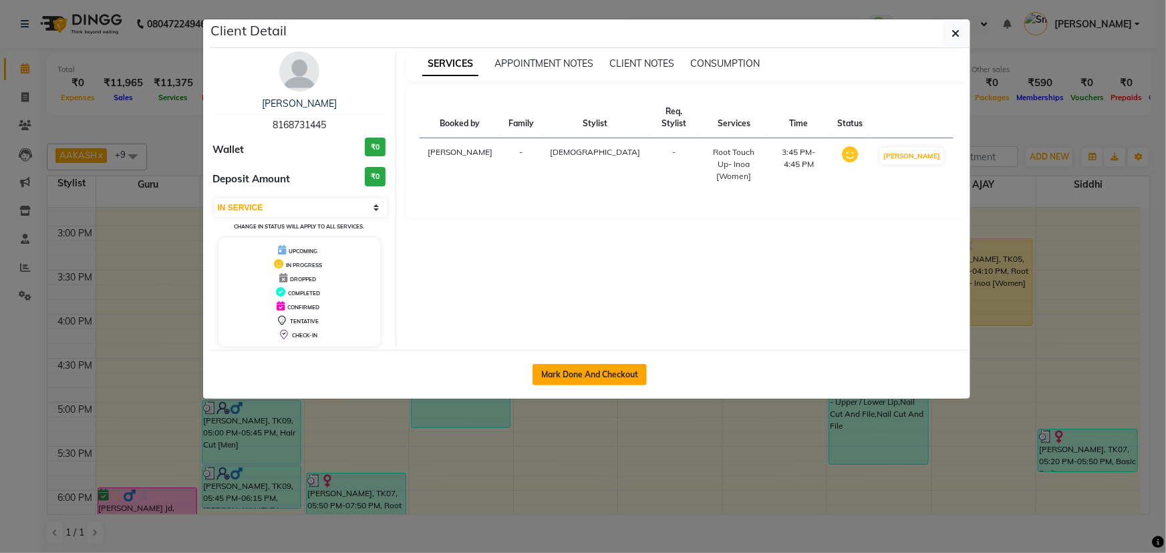
click at [611, 377] on button "Mark Done And Checkout" at bounding box center [589, 374] width 114 height 21
select select "447"
select select "service"
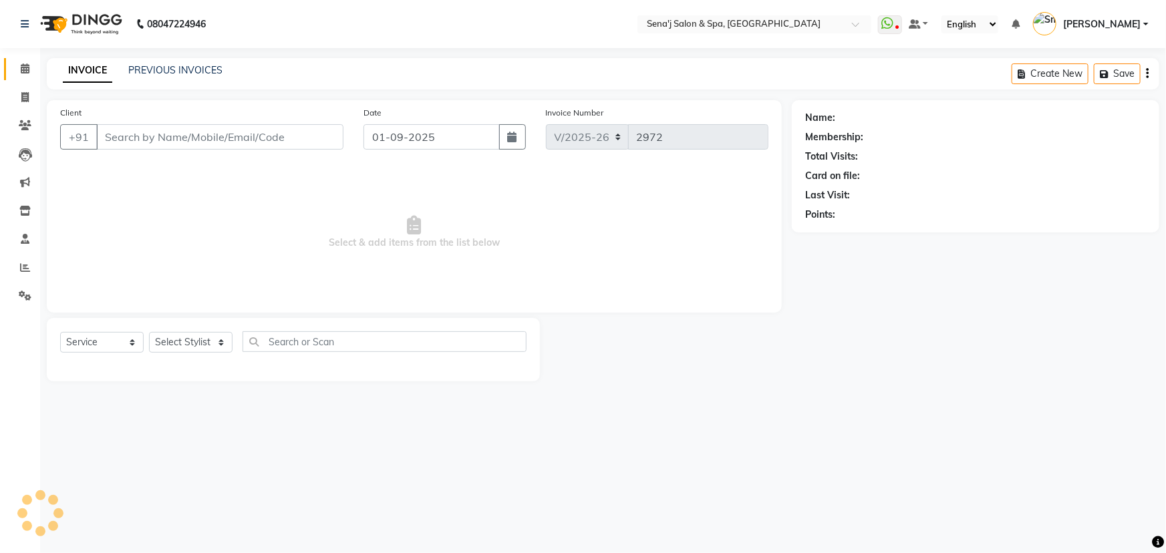
type input "8168731445"
select select "83144"
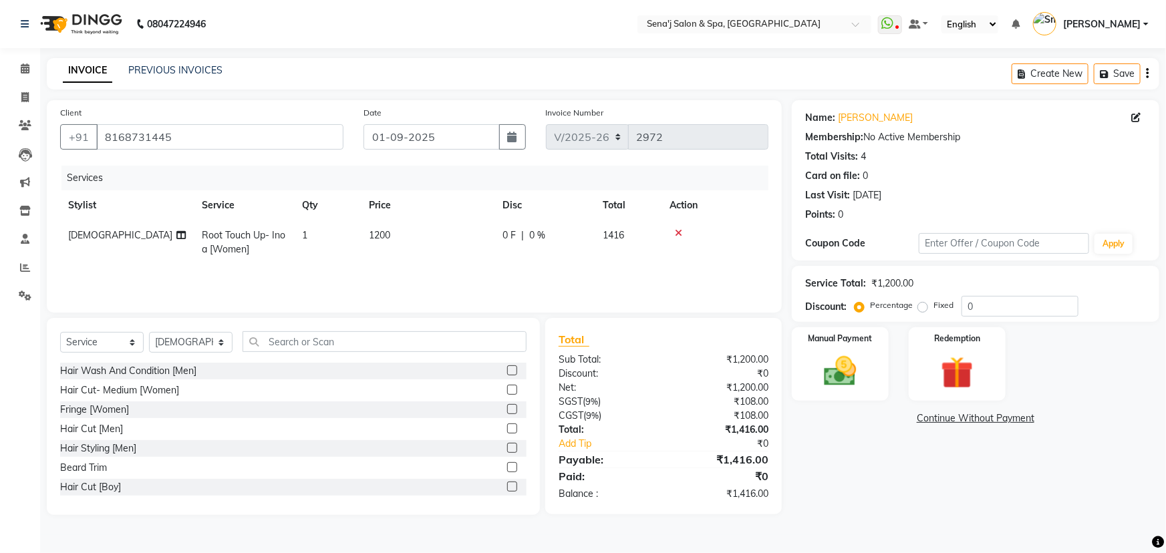
click at [678, 233] on icon at bounding box center [678, 232] width 7 height 9
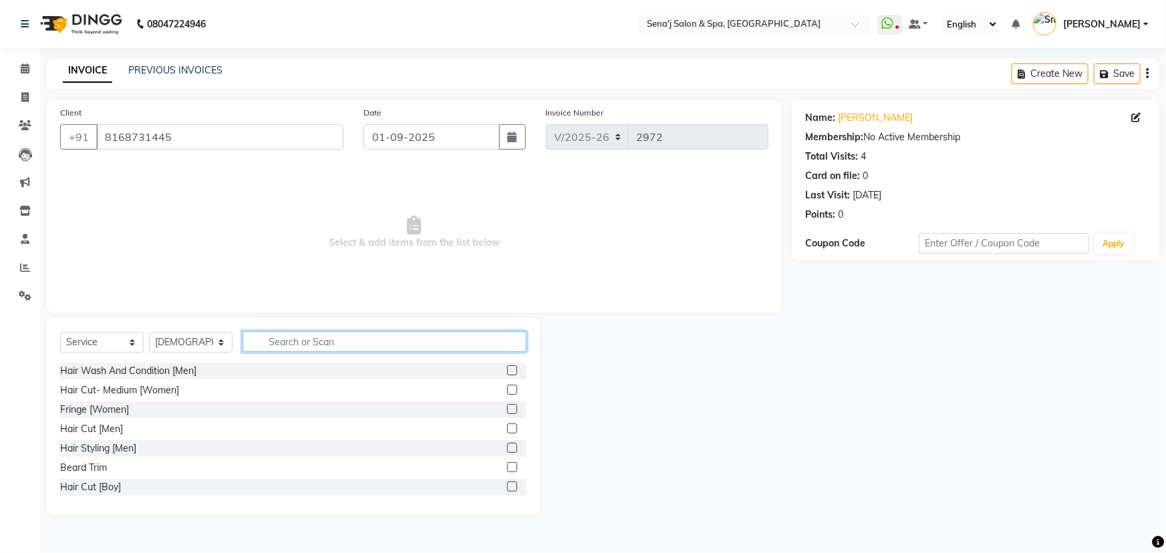
click at [294, 339] on input "text" at bounding box center [385, 341] width 284 height 21
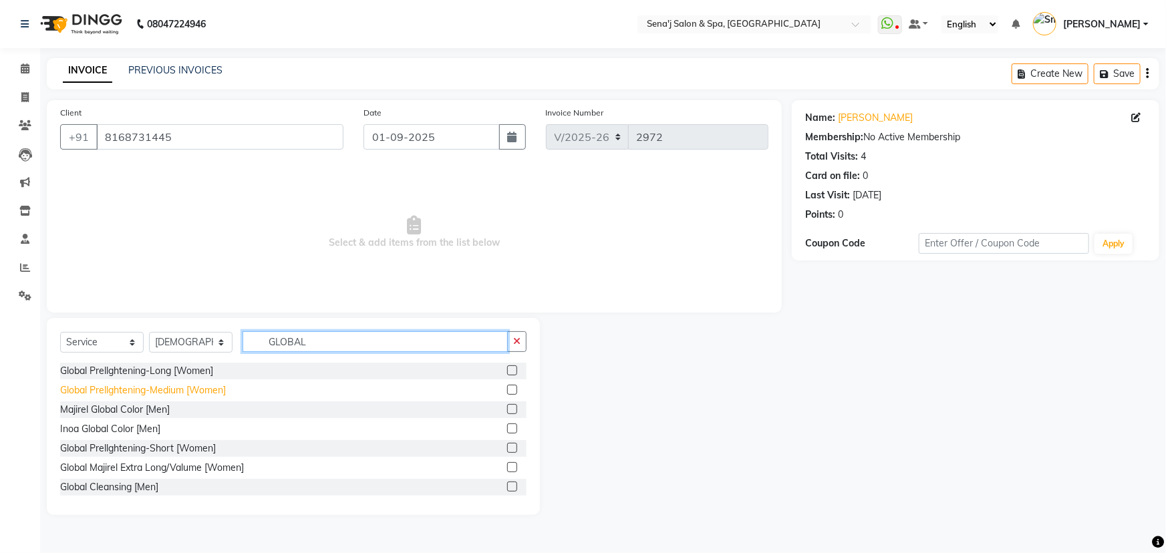
type input "GLOBAL"
click at [206, 386] on div "Global Prellghtening-Medium [Women]" at bounding box center [143, 390] width 166 height 14
checkbox input "false"
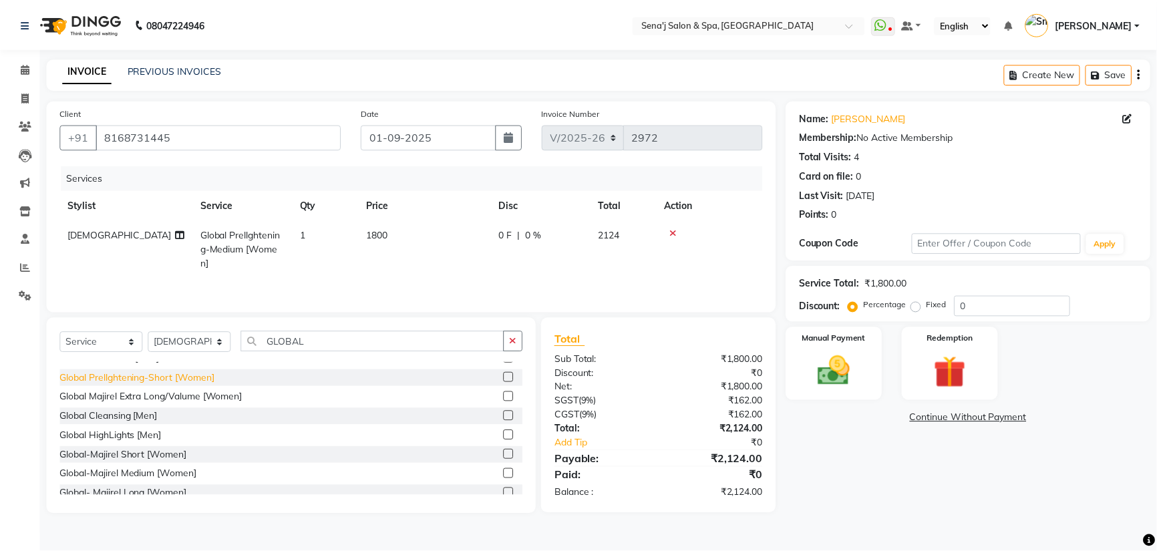
scroll to position [80, 0]
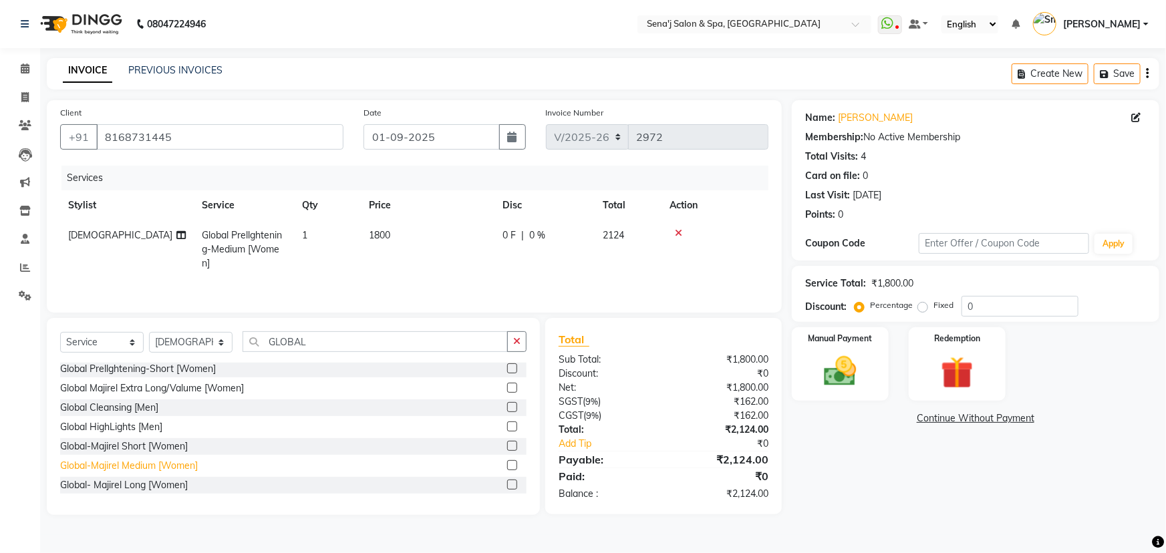
click at [98, 460] on div "Global-Majirel Medium [Women]" at bounding box center [129, 466] width 138 height 14
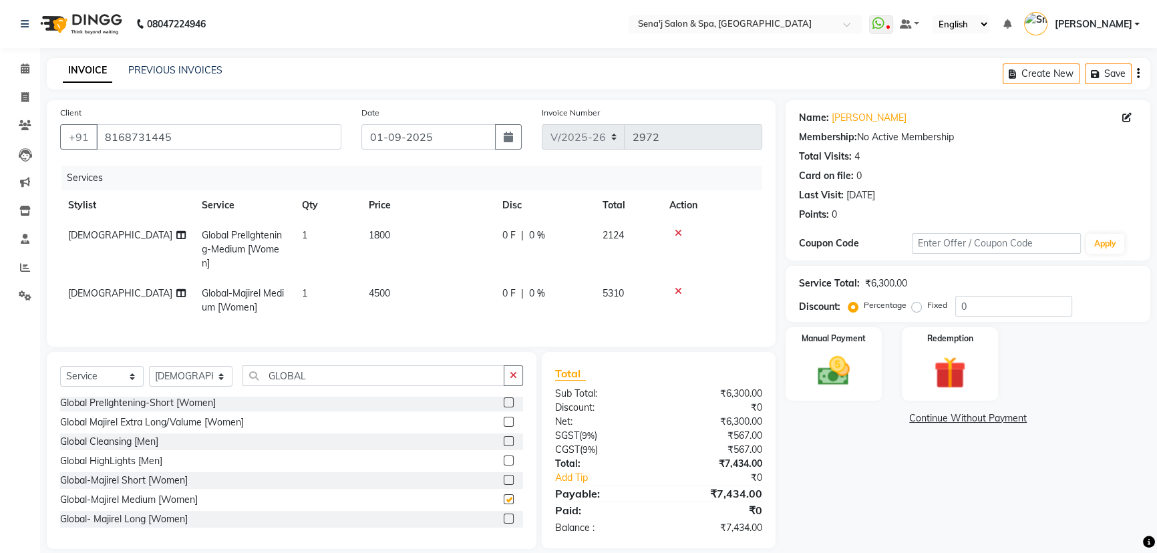
checkbox input "false"
click at [145, 526] on div "Global- Majirel Long [Women]" at bounding box center [124, 519] width 128 height 14
checkbox input "false"
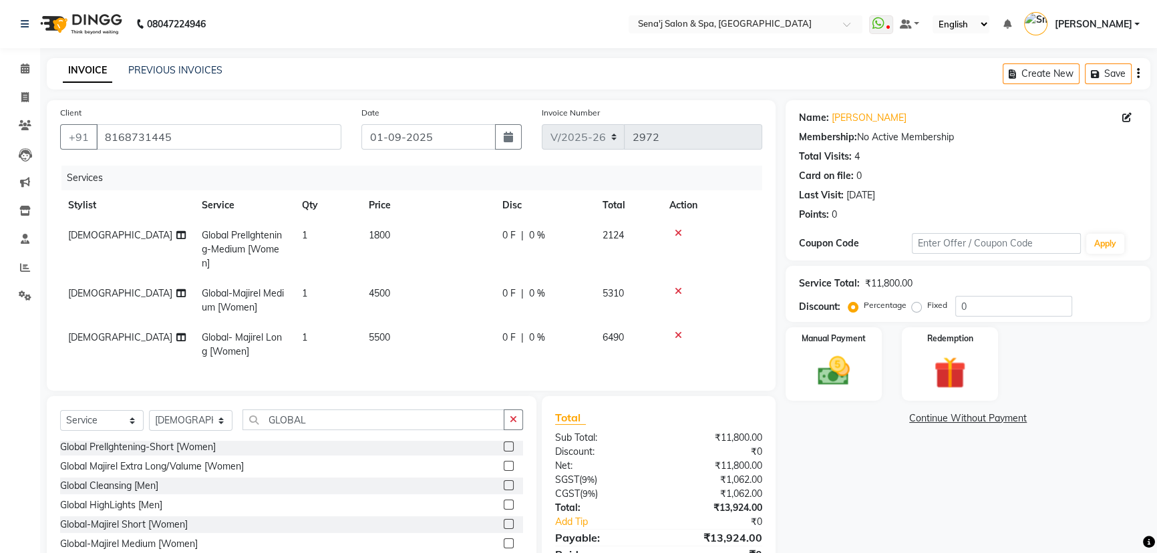
click at [677, 236] on icon at bounding box center [678, 232] width 7 height 9
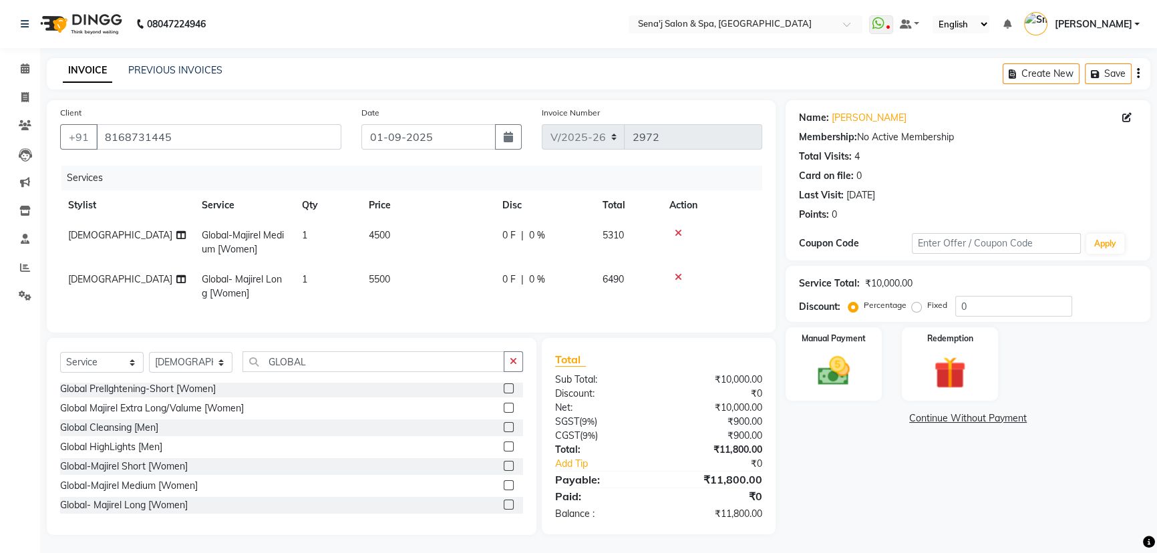
click at [677, 235] on icon at bounding box center [678, 232] width 7 height 9
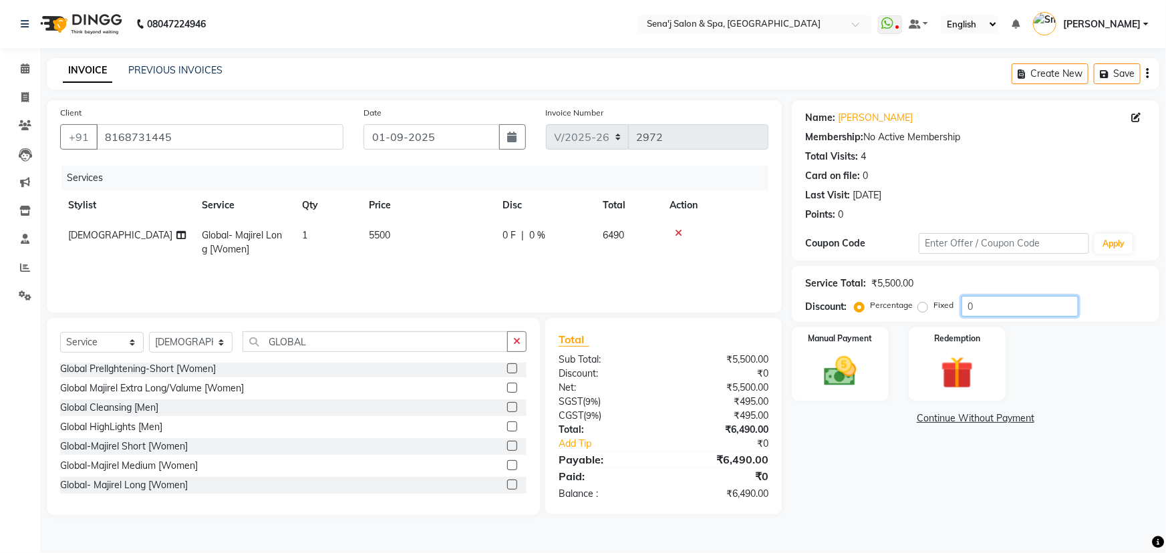
click at [1019, 298] on input "0" at bounding box center [1019, 306] width 117 height 21
type input "020"
click at [869, 494] on div "Name: Ambika Membership: No Active Membership Total Visits: 4 Card on file: 0 L…" at bounding box center [980, 307] width 377 height 415
click at [847, 360] on img at bounding box center [840, 371] width 55 height 39
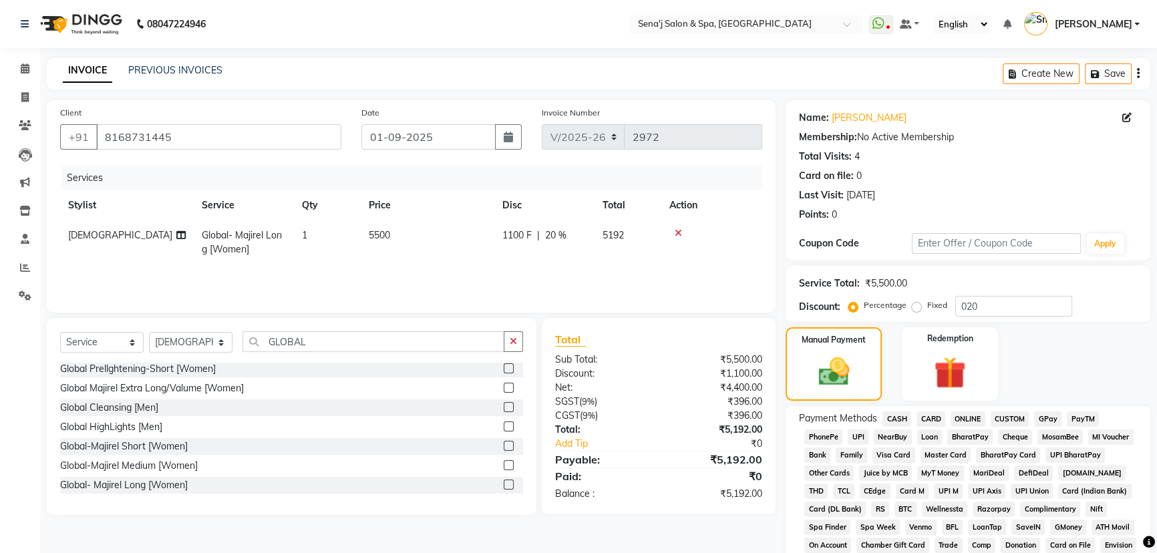
click at [815, 433] on span "PhonePe" at bounding box center [823, 437] width 38 height 15
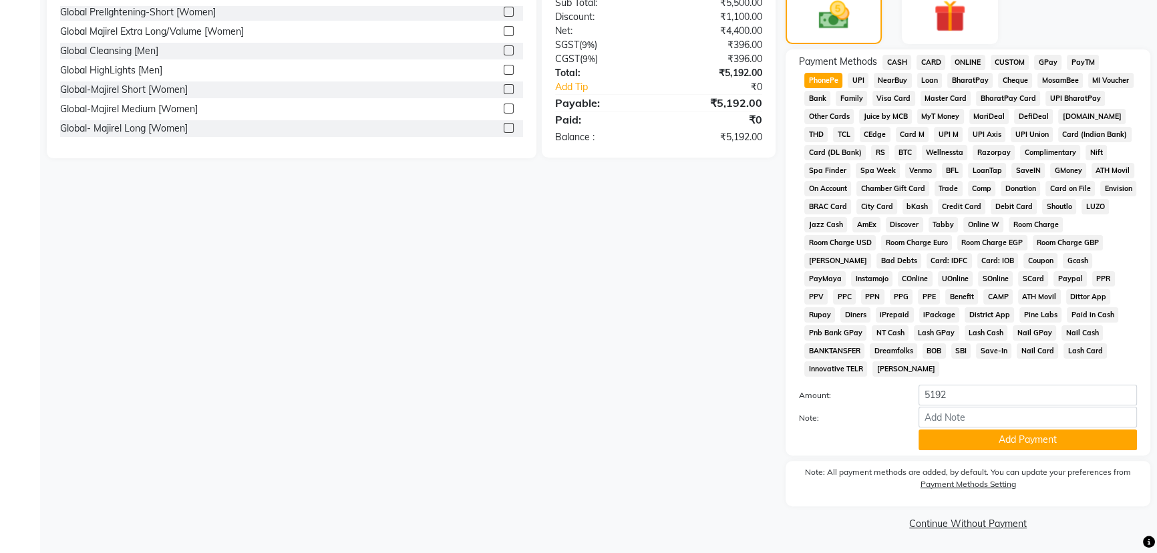
scroll to position [182, 0]
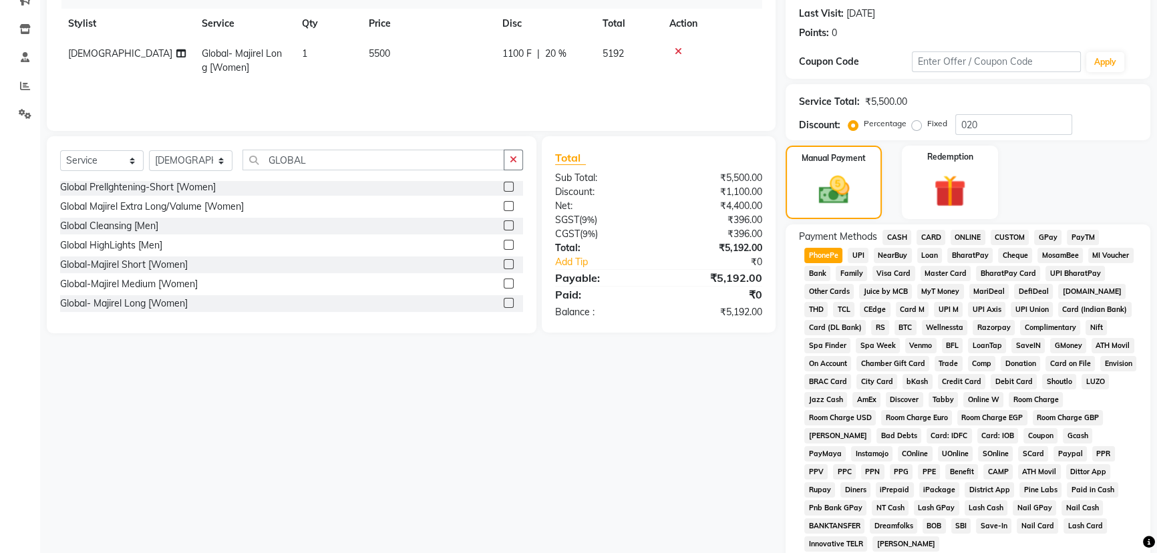
click at [818, 255] on span "PhonePe" at bounding box center [823, 255] width 38 height 15
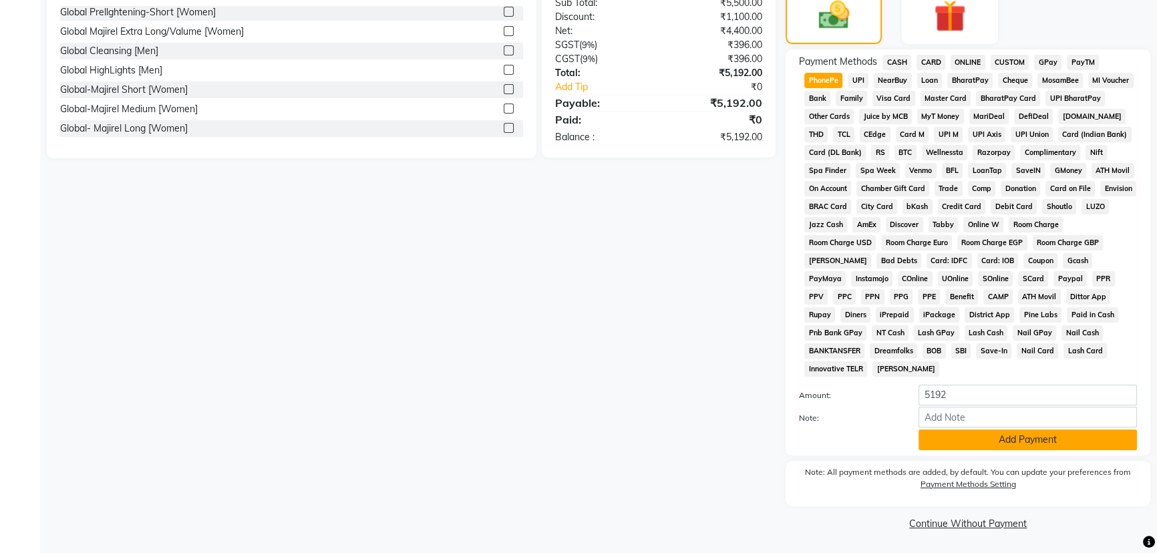
click at [997, 434] on button "Add Payment" at bounding box center [1028, 440] width 218 height 21
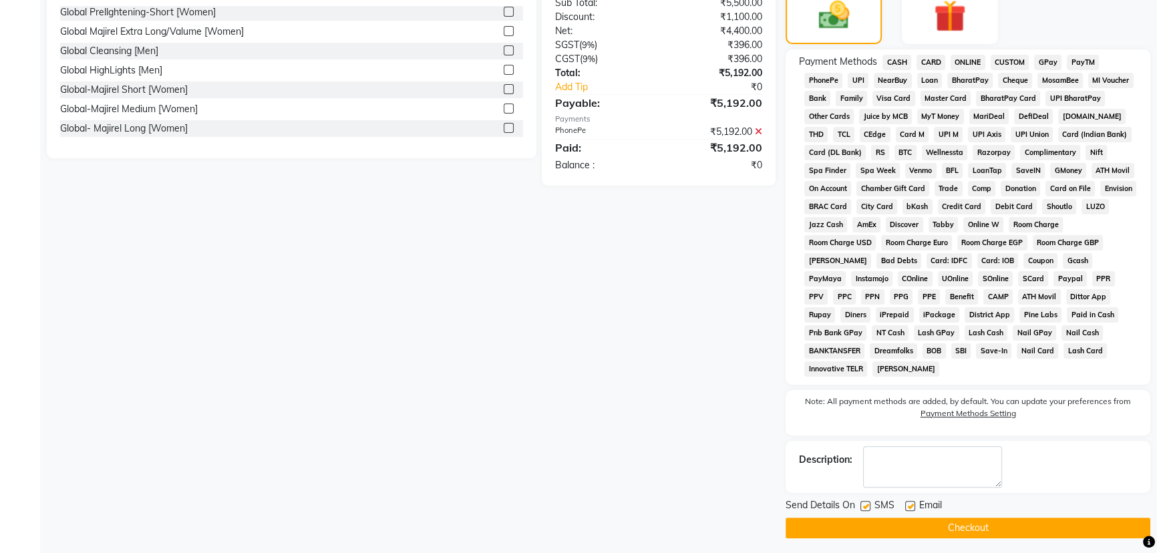
click at [912, 520] on button "Checkout" at bounding box center [968, 528] width 365 height 21
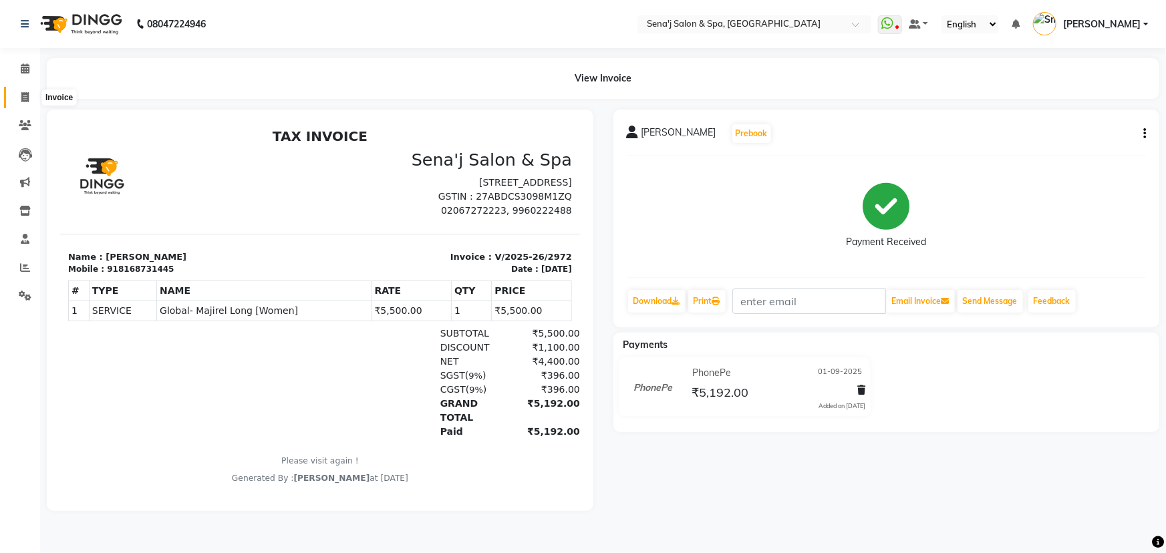
click at [21, 90] on span at bounding box center [24, 97] width 23 height 15
select select "service"
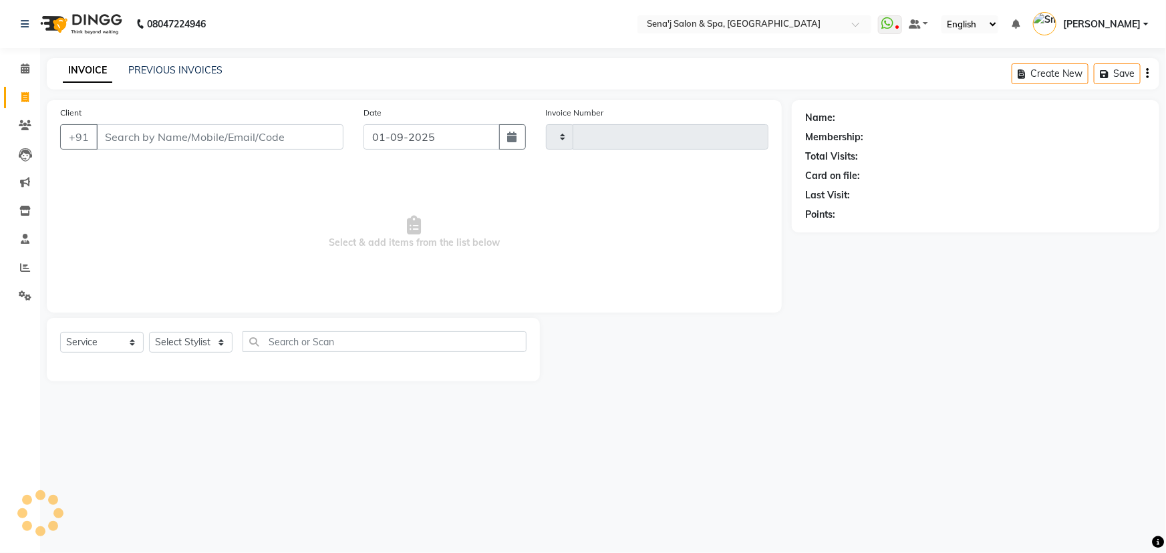
type input "2973"
select select "447"
click at [20, 265] on icon at bounding box center [25, 268] width 10 height 10
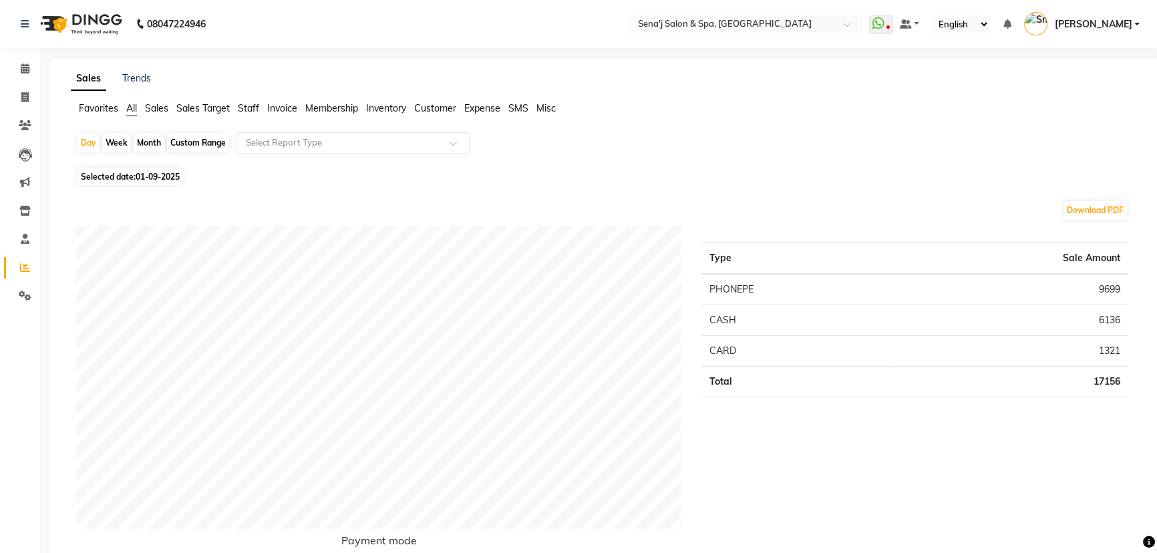
click at [148, 142] on div "Month" at bounding box center [149, 143] width 31 height 19
select select "9"
select select "2025"
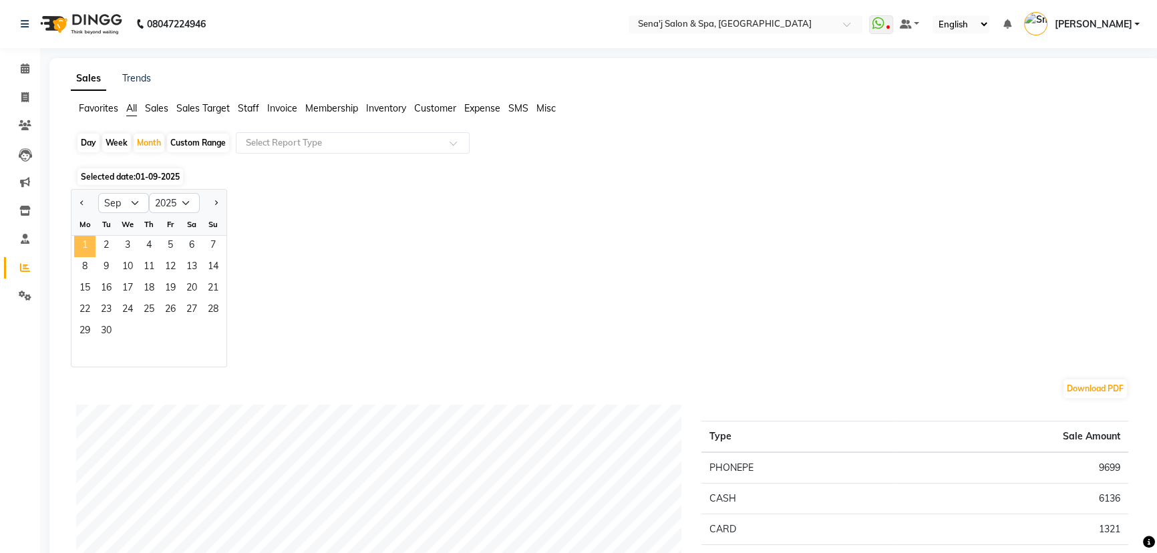
click at [86, 240] on span "1" at bounding box center [84, 246] width 21 height 21
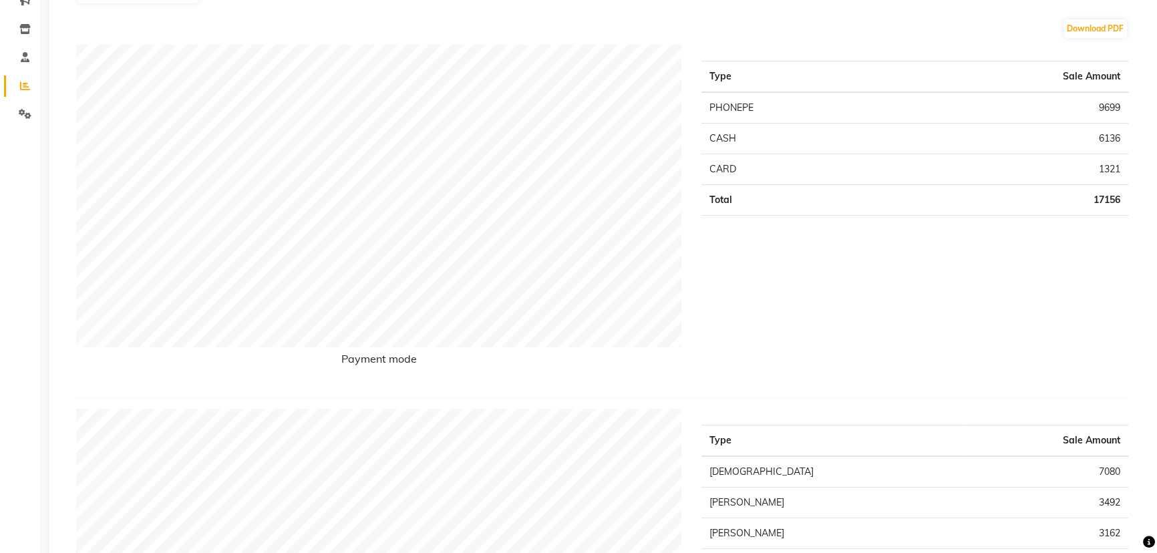
scroll to position [60, 0]
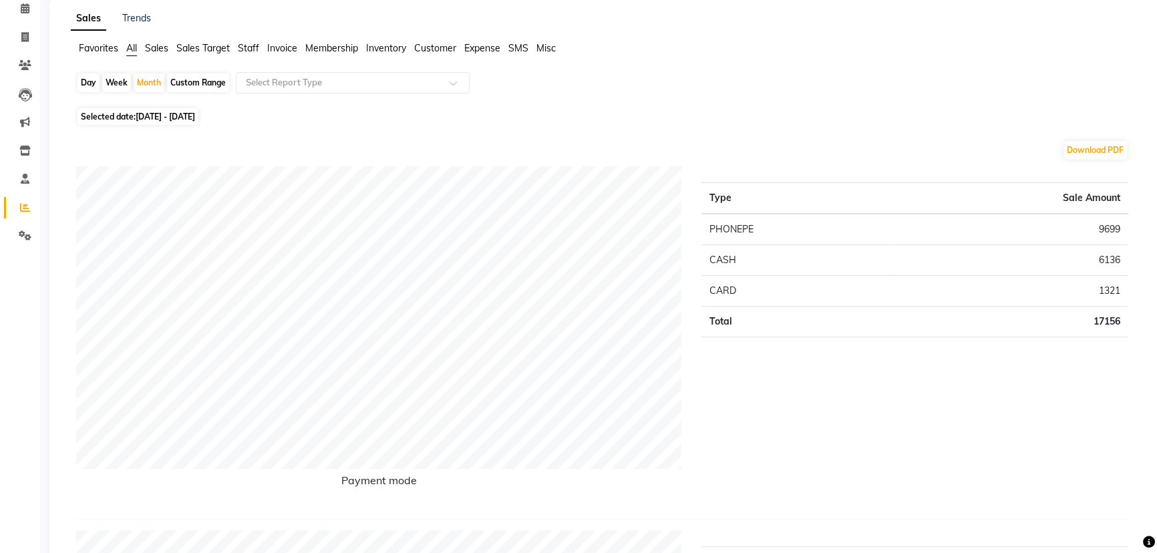
click at [253, 47] on span "Staff" at bounding box center [248, 48] width 21 height 12
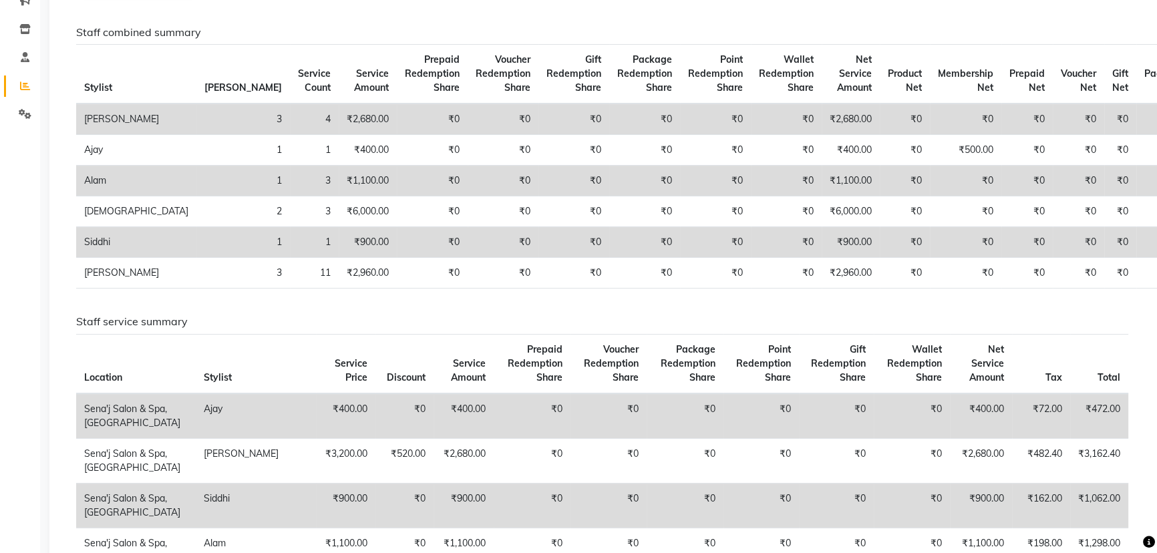
scroll to position [0, 0]
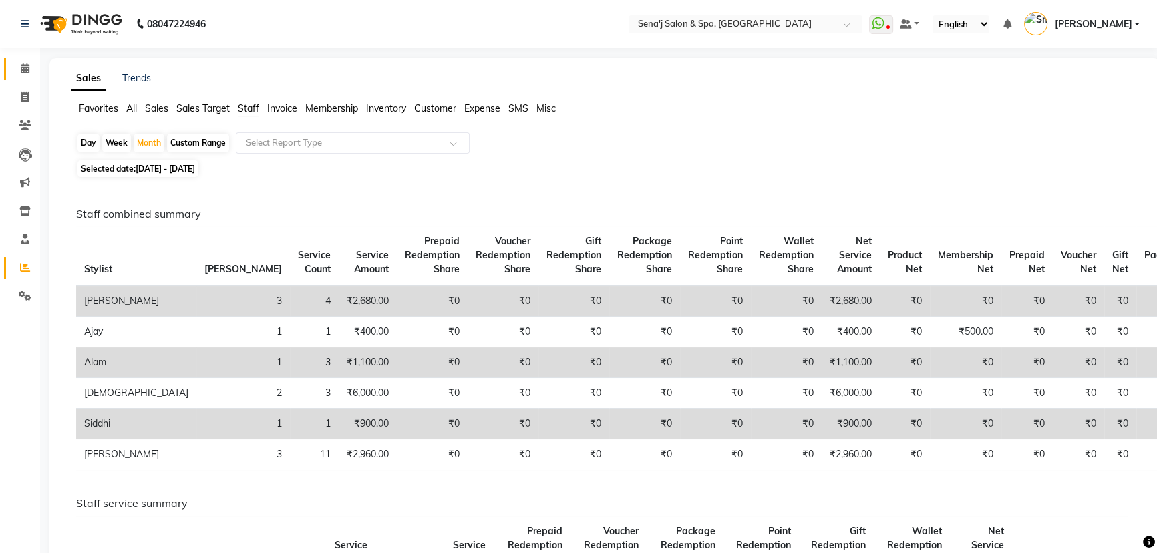
drag, startPoint x: 33, startPoint y: 58, endPoint x: 25, endPoint y: 65, distance: 10.4
click at [31, 58] on link "Calendar" at bounding box center [20, 69] width 32 height 22
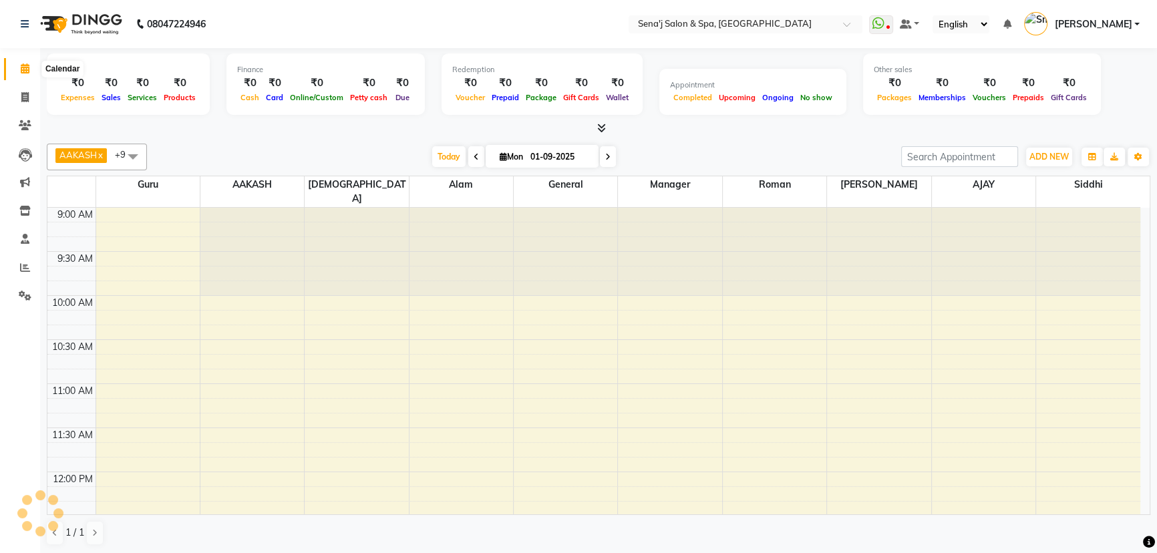
click at [25, 65] on icon at bounding box center [25, 68] width 9 height 10
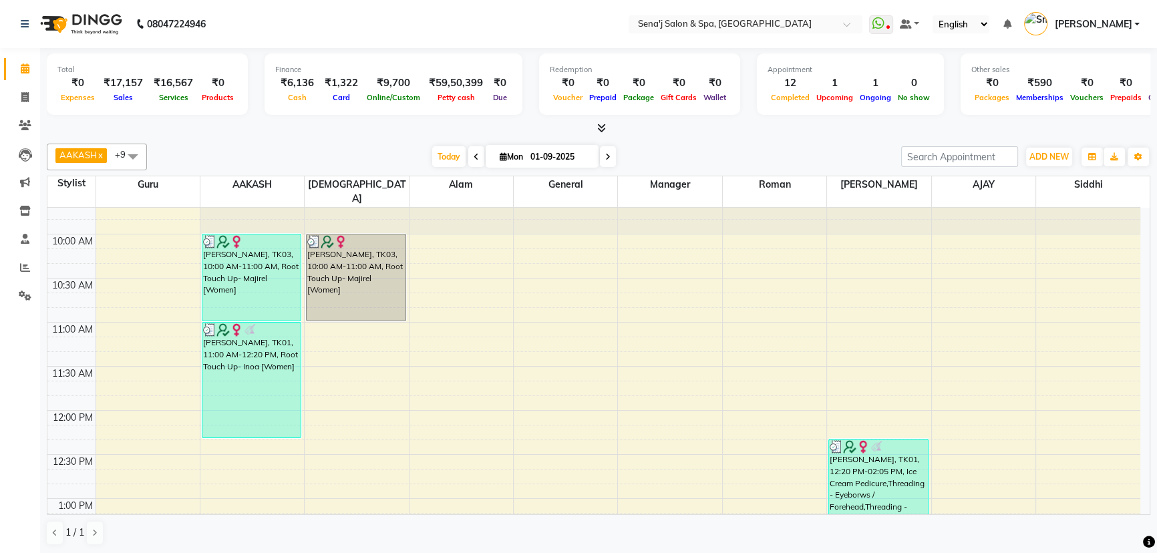
scroll to position [306, 0]
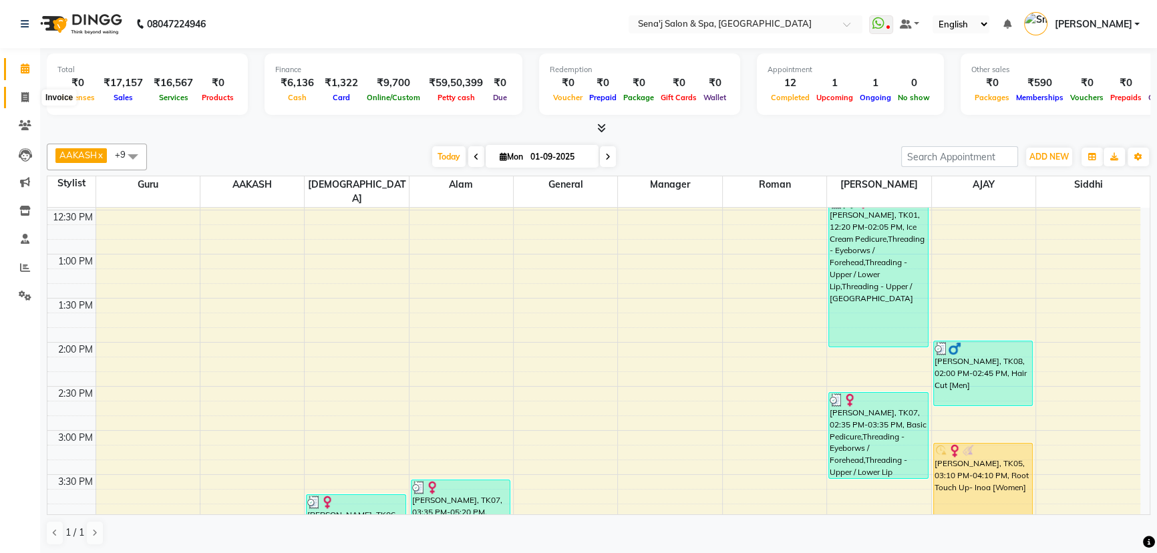
click at [23, 92] on icon at bounding box center [24, 97] width 7 height 10
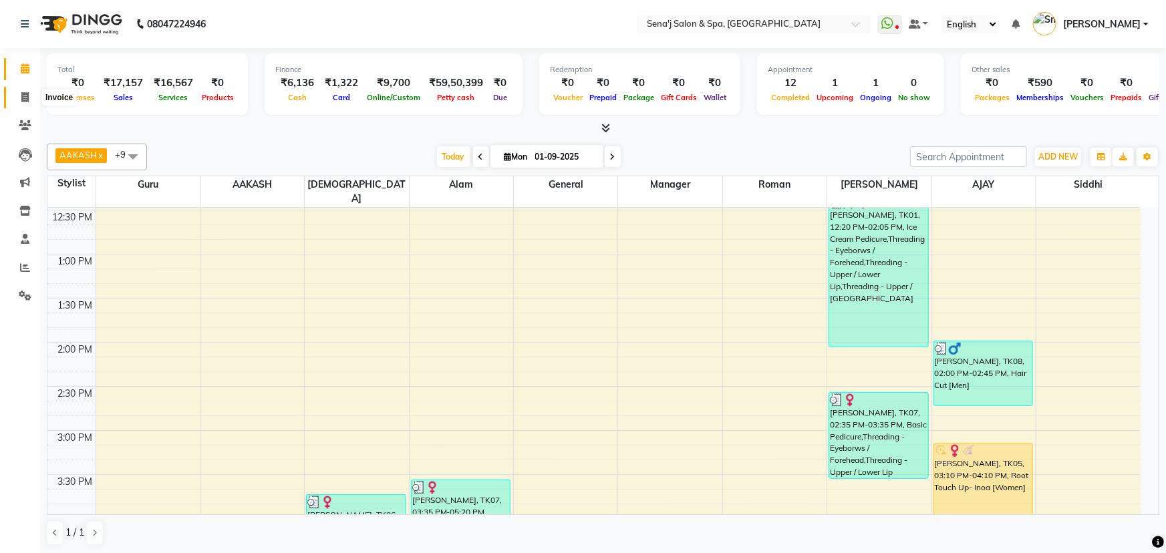
select select "447"
select select "service"
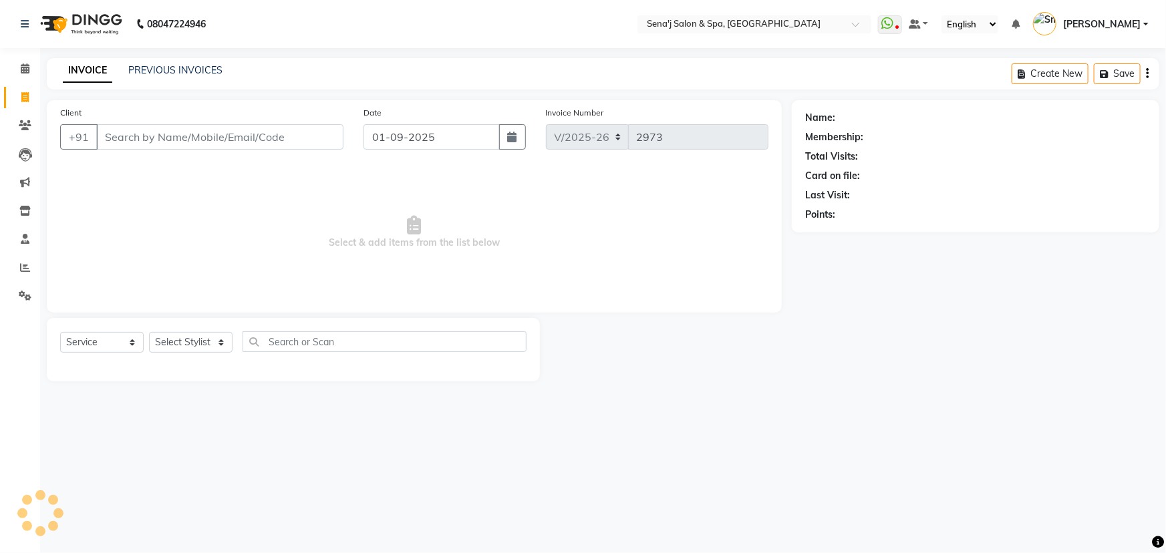
click at [148, 148] on input "Client" at bounding box center [219, 136] width 247 height 25
click at [150, 138] on input "Client" at bounding box center [219, 136] width 247 height 25
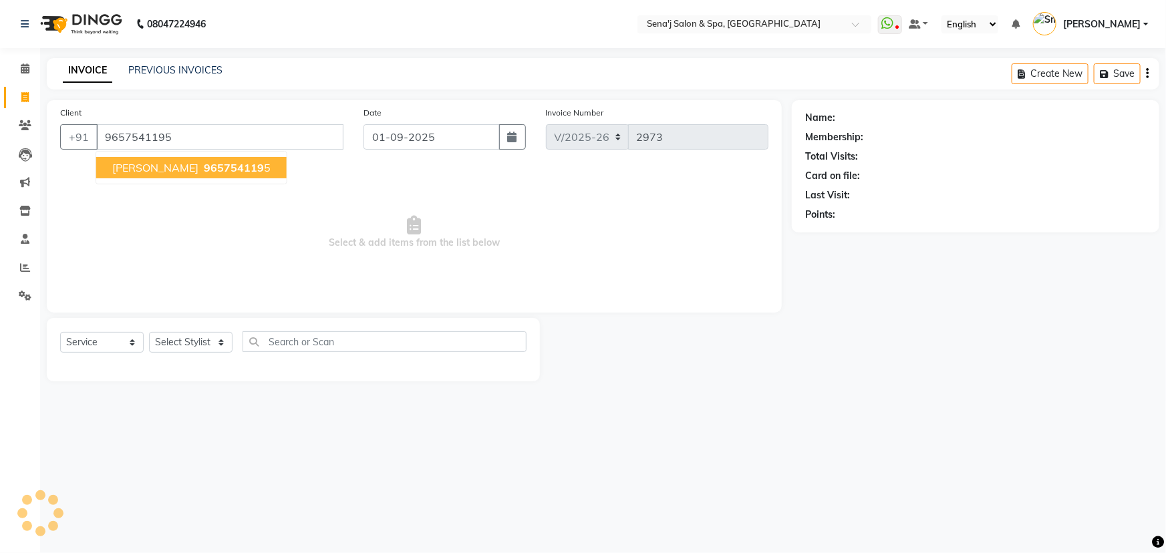
type input "9657541195"
select select "1: Object"
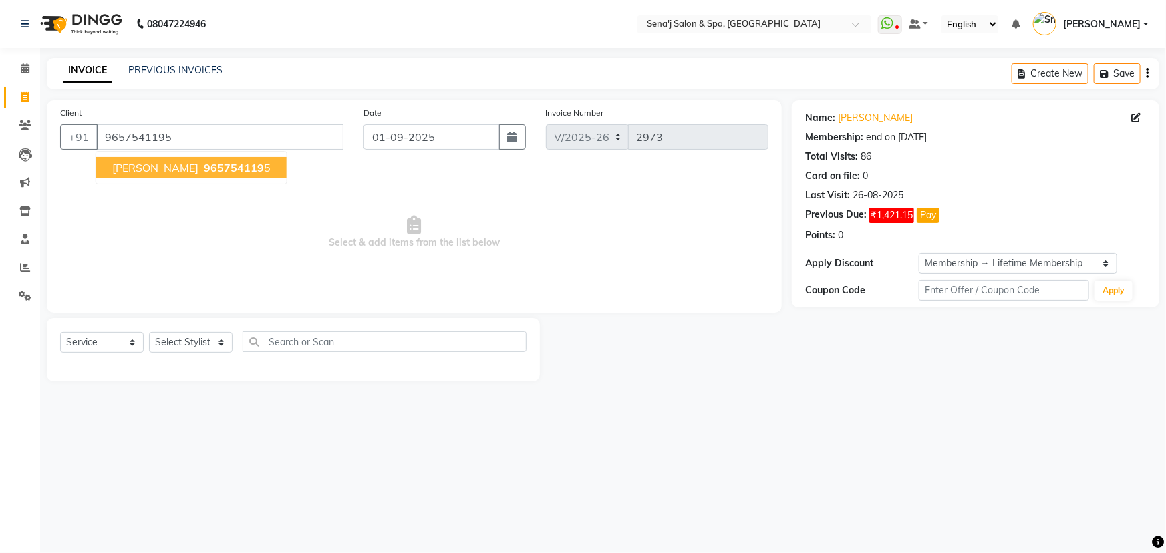
click at [155, 165] on span "amol nikam" at bounding box center [155, 167] width 86 height 13
select select "1: Object"
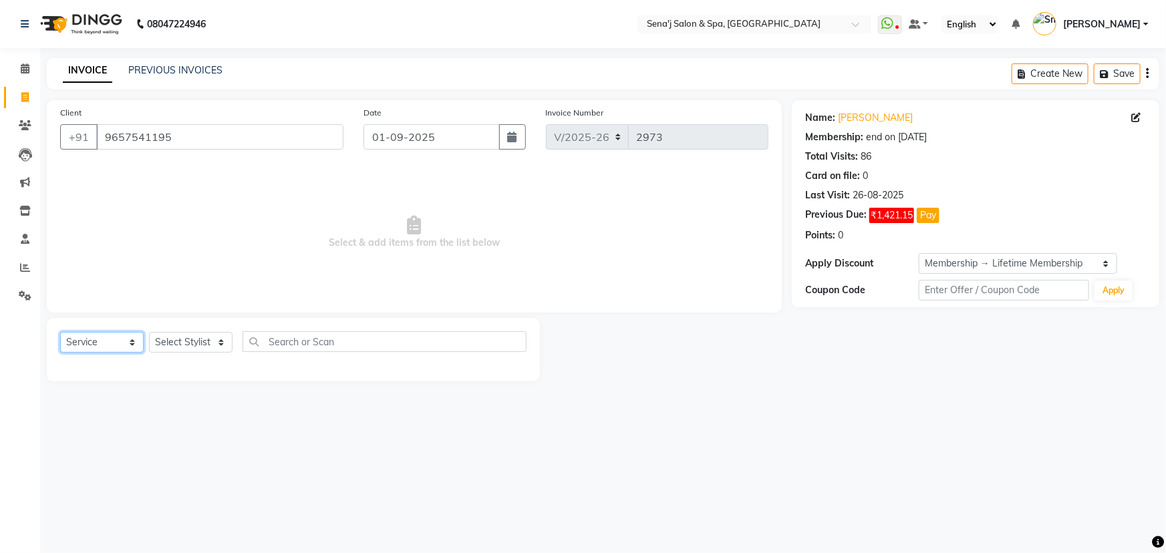
click at [90, 343] on select "Select Service Product Membership Package Voucher Prepaid Gift Card" at bounding box center [102, 342] width 84 height 21
click at [198, 339] on select "Select Stylist AAKASH Afzal Ajay AJAY Alam Ashu General Guru Manager Manager Ra…" at bounding box center [191, 342] width 84 height 21
select select "6923"
click at [149, 332] on select "Select Stylist AAKASH Afzal Ajay AJAY Alam Ashu General Guru Manager Manager Ra…" at bounding box center [191, 342] width 84 height 21
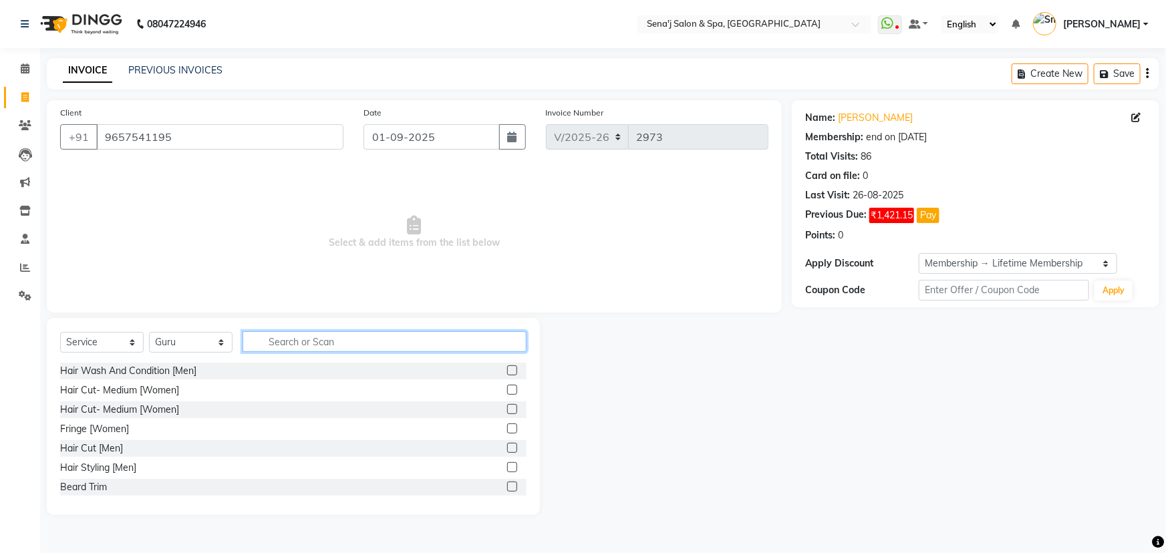
click at [290, 349] on input "text" at bounding box center [385, 341] width 284 height 21
click at [84, 454] on div "Hair Cut [Men]" at bounding box center [91, 449] width 63 height 14
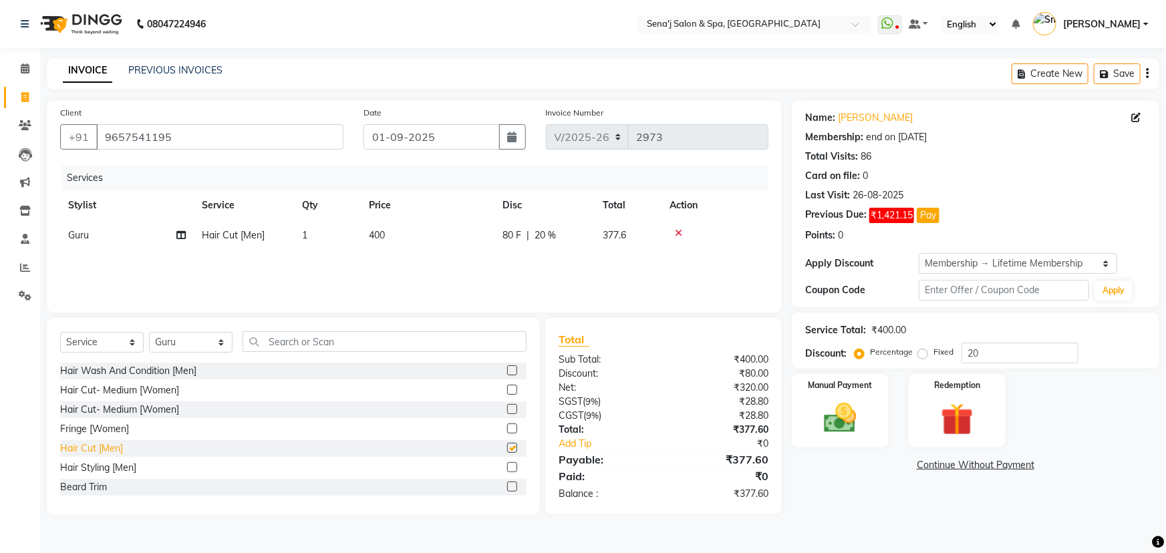
checkbox input "false"
click at [84, 483] on div "Beard Trim" at bounding box center [83, 487] width 47 height 14
checkbox input "false"
click at [824, 424] on img at bounding box center [840, 418] width 55 height 39
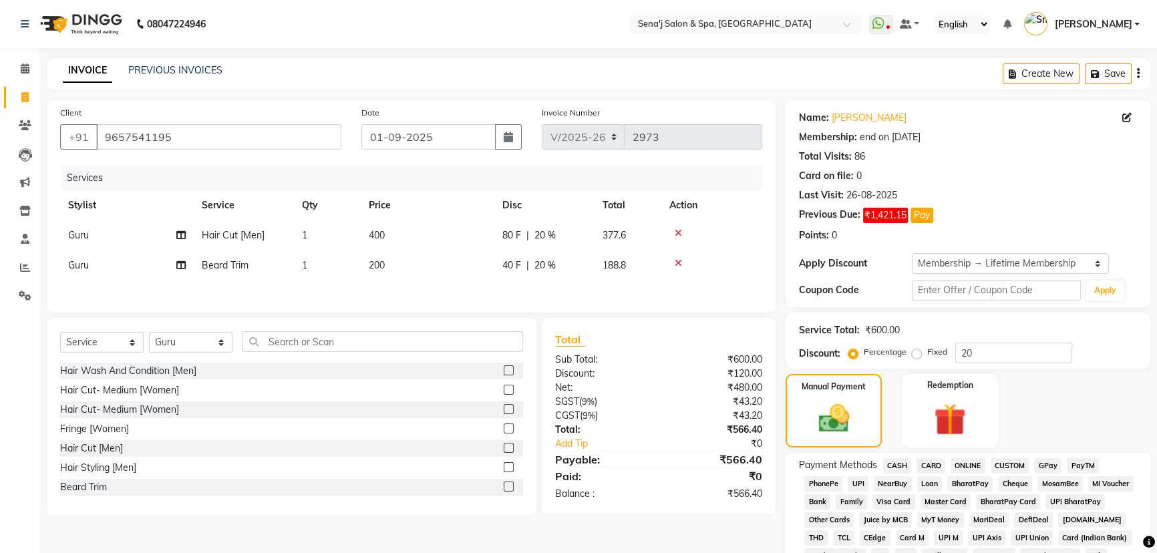
click at [828, 481] on span "PhonePe" at bounding box center [823, 483] width 38 height 15
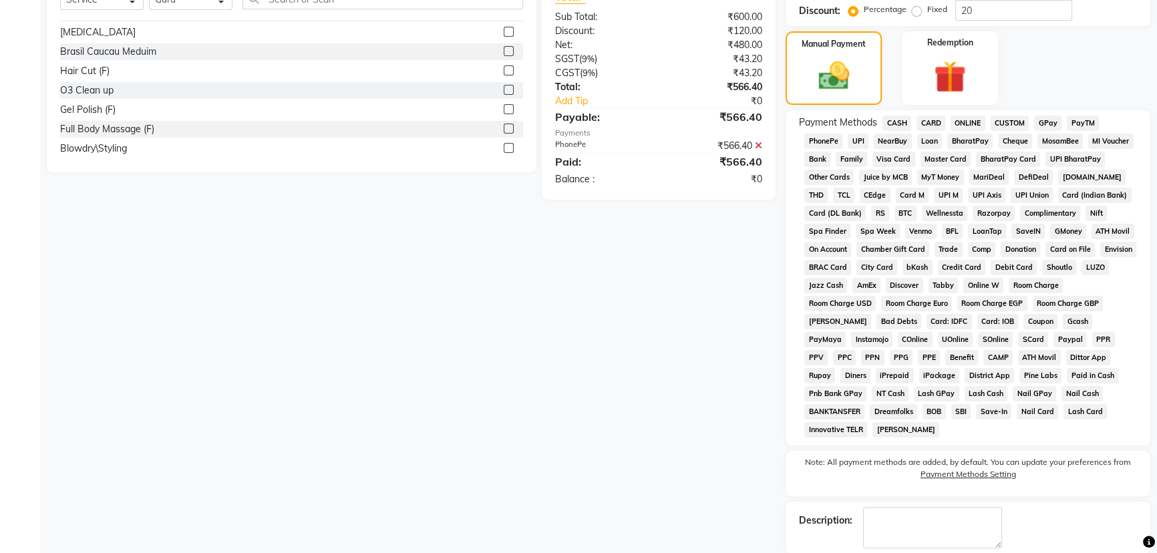
scroll to position [408, 0]
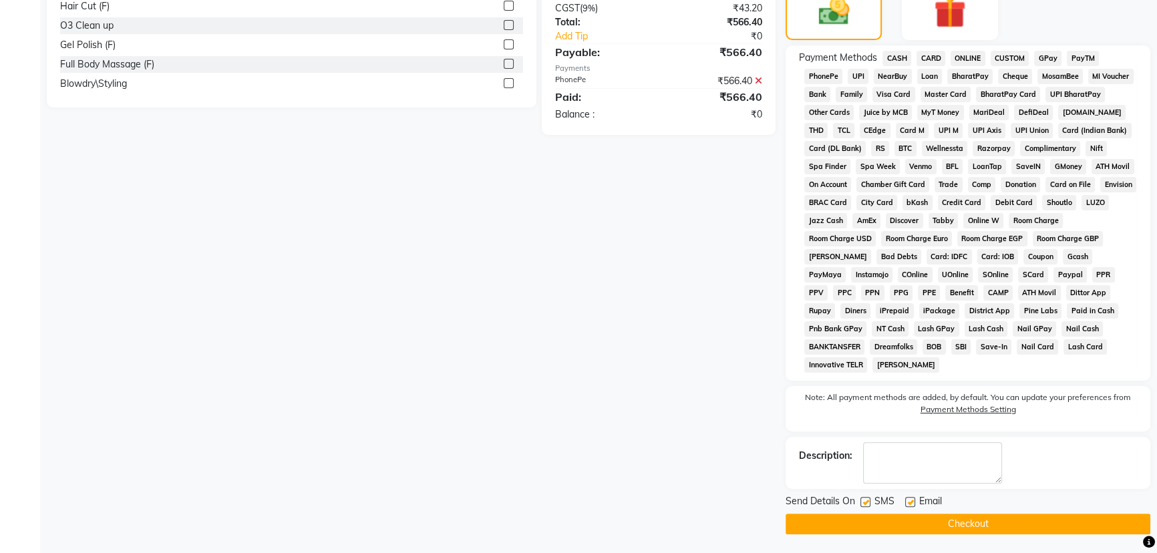
drag, startPoint x: 853, startPoint y: 524, endPoint x: 856, endPoint y: 516, distance: 8.5
click at [855, 522] on button "Checkout" at bounding box center [968, 524] width 365 height 21
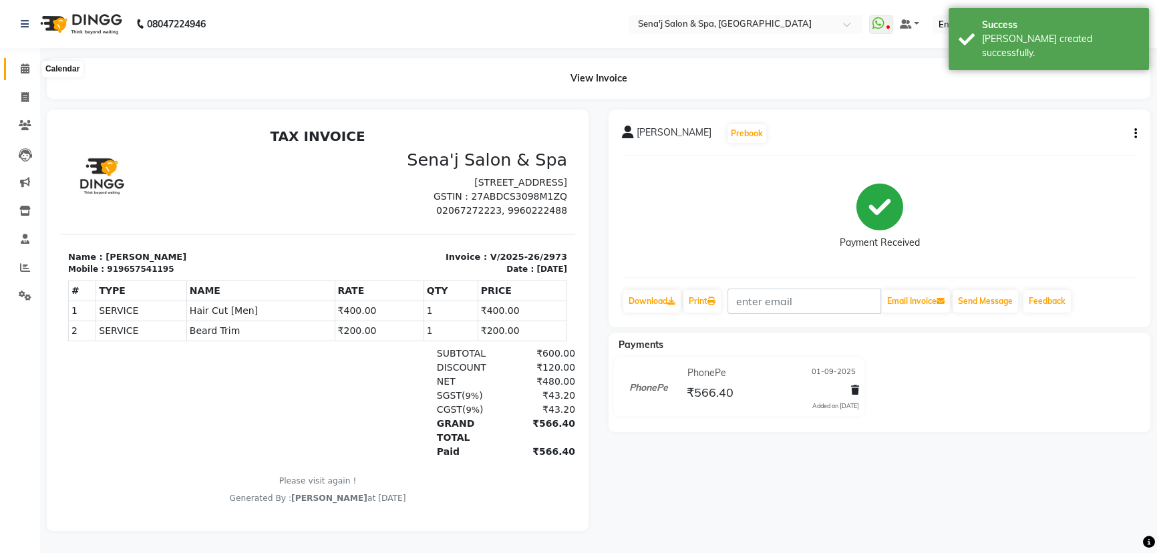
click at [27, 66] on icon at bounding box center [25, 68] width 9 height 10
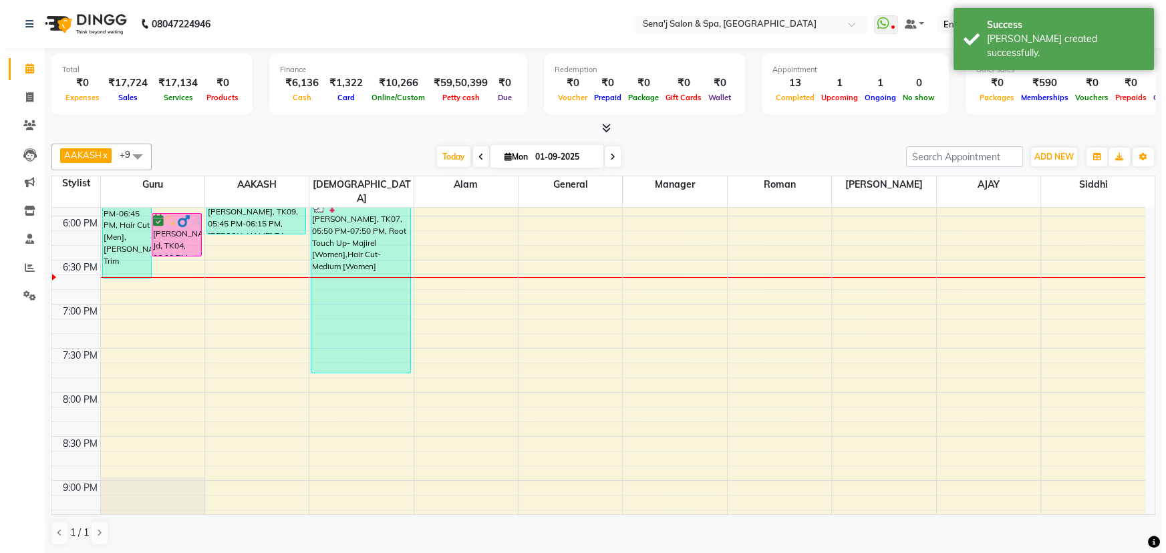
scroll to position [789, 0]
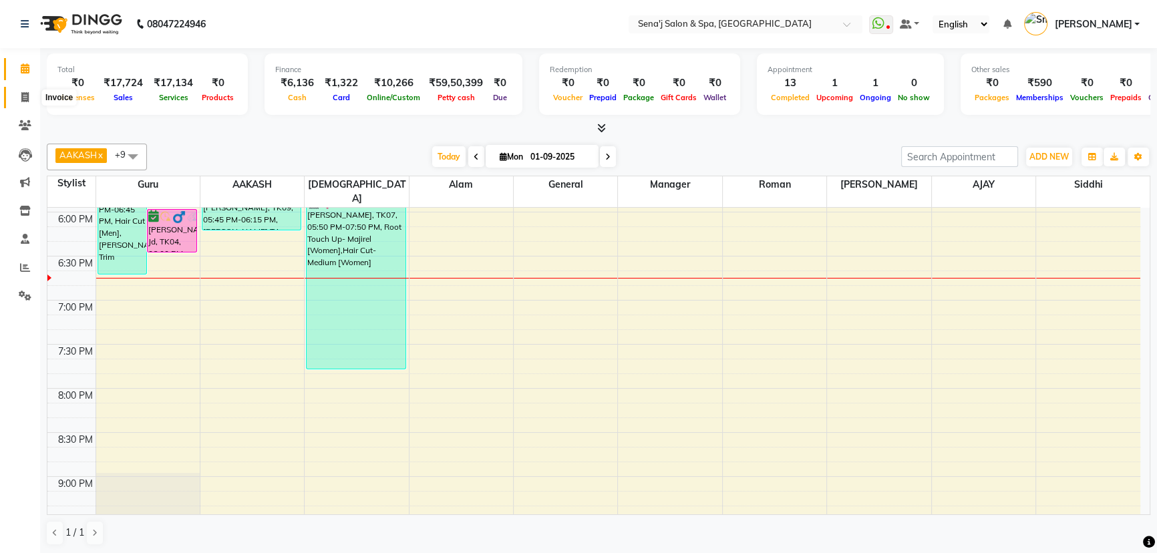
click at [19, 94] on span at bounding box center [24, 97] width 23 height 15
select select "service"
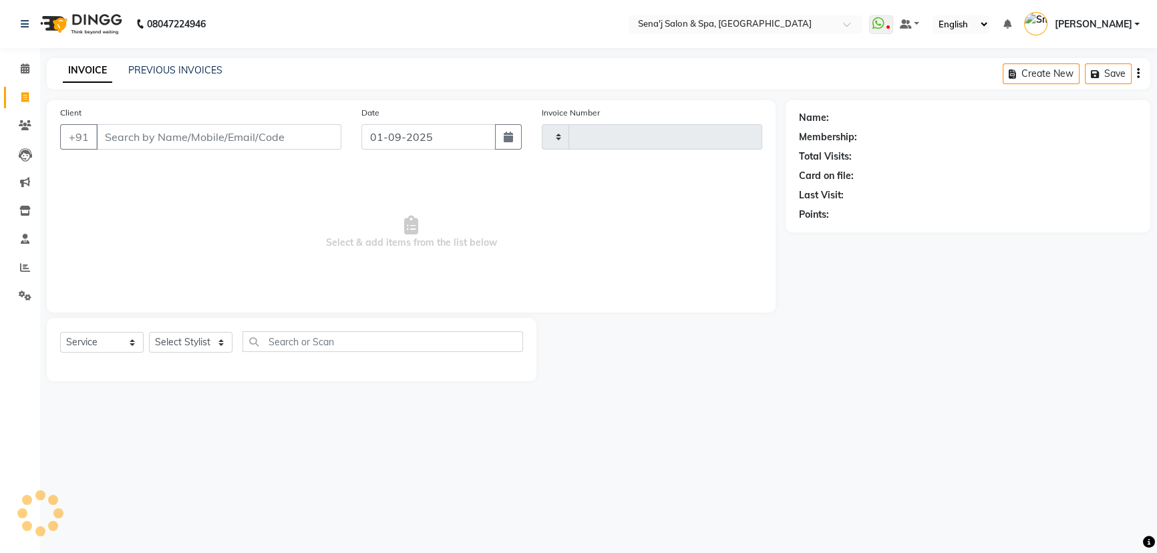
type input "2974"
select select "447"
click at [213, 141] on input "Client" at bounding box center [219, 136] width 247 height 25
type input "9764819779"
click at [315, 136] on span "Add Client" at bounding box center [309, 136] width 53 height 13
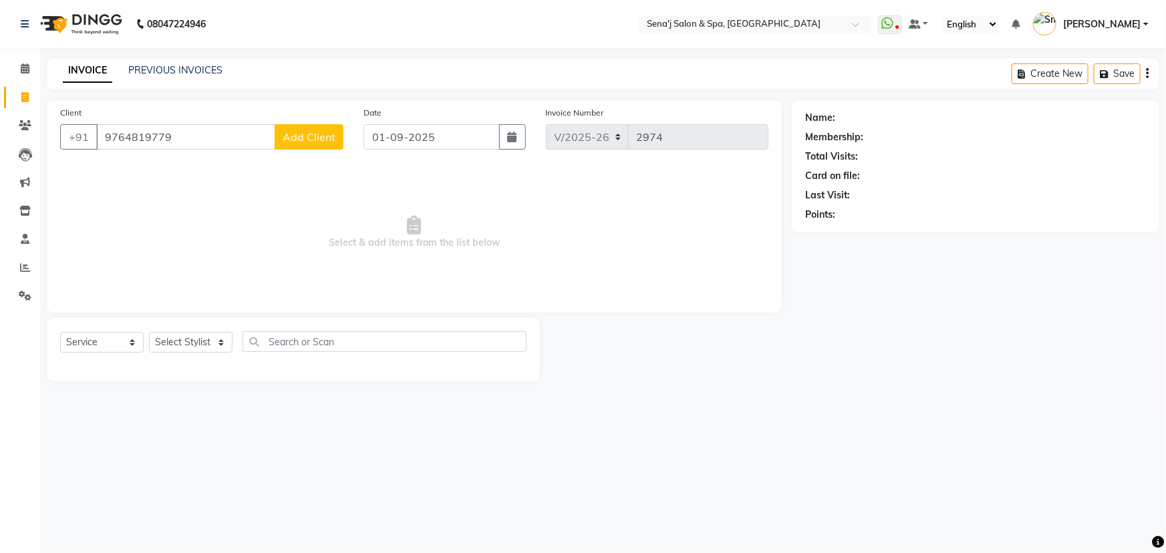
select select "22"
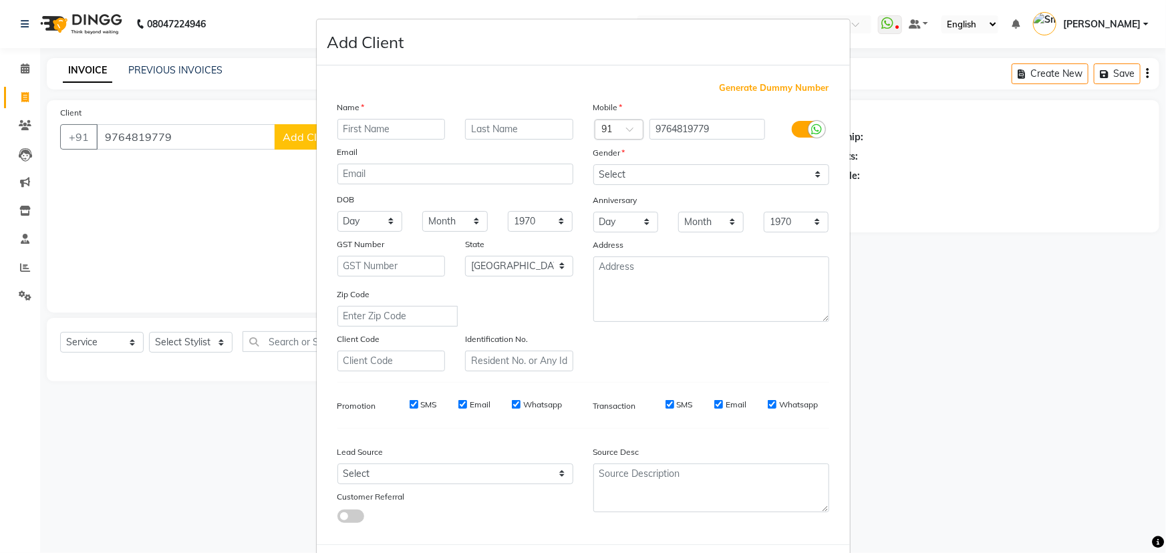
type input "m"
type input "[PERSON_NAME]"
click at [601, 174] on select "Select Male Female Other Prefer Not To Say" at bounding box center [711, 174] width 236 height 21
select select "[DEMOGRAPHIC_DATA]"
click at [593, 164] on select "Select Male Female Other Prefer Not To Say" at bounding box center [711, 174] width 236 height 21
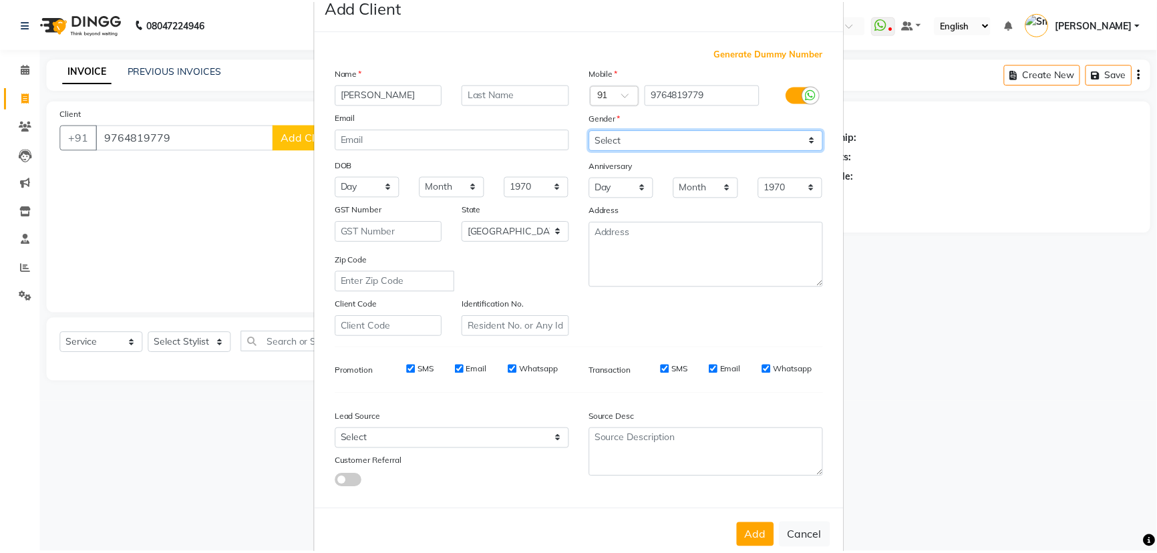
scroll to position [67, 0]
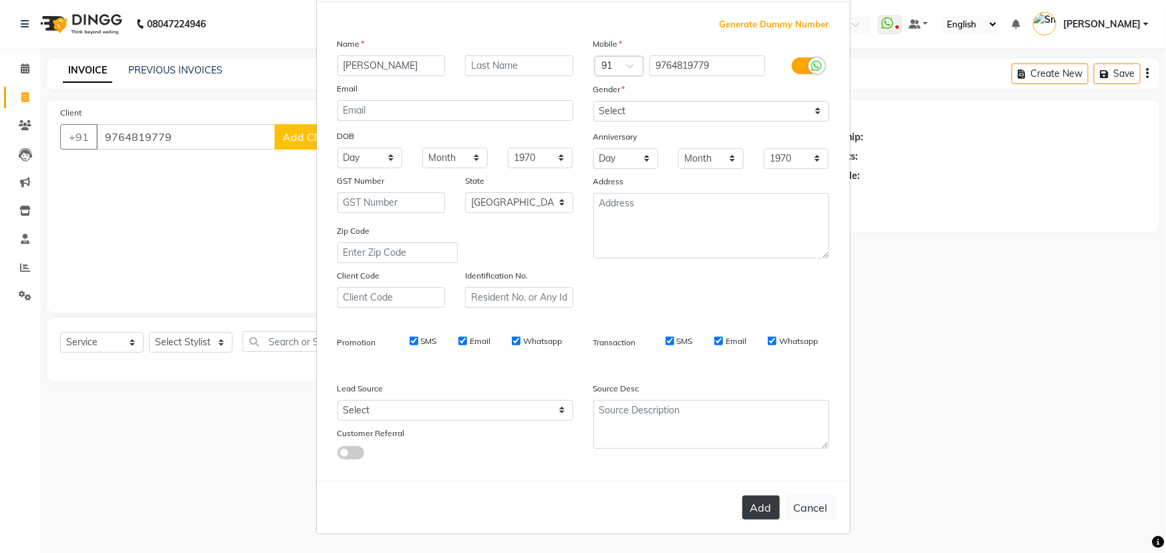
click at [754, 500] on button "Add" at bounding box center [760, 508] width 37 height 24
select select
select select "null"
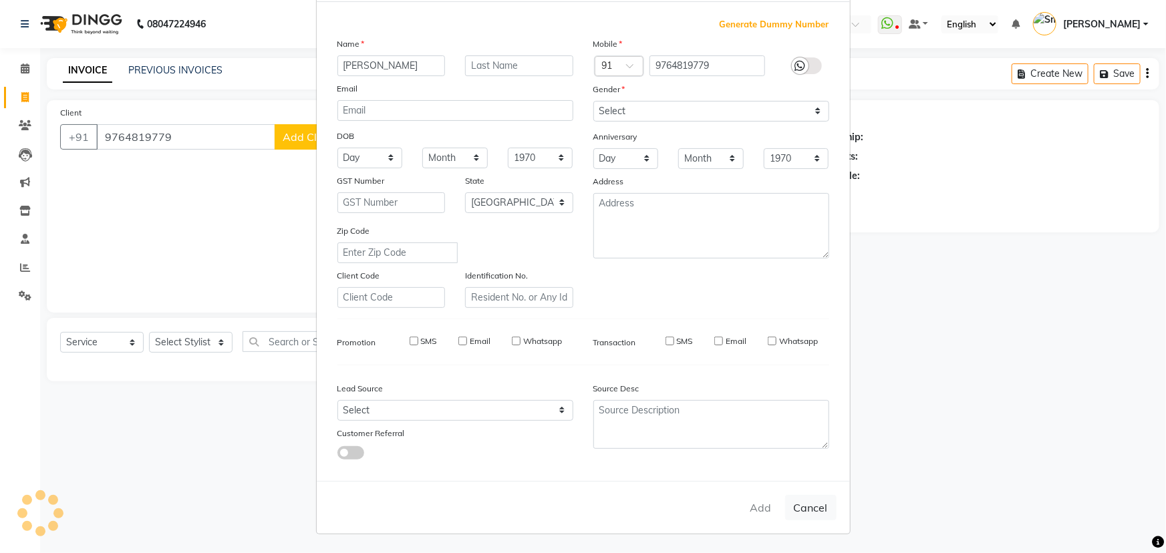
select select
checkbox input "false"
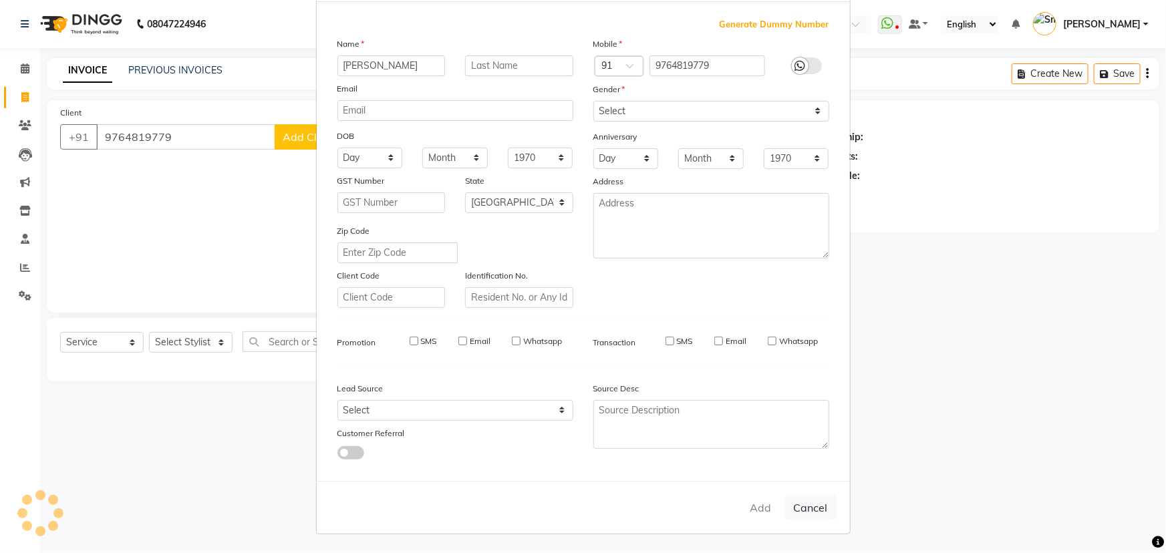
checkbox input "false"
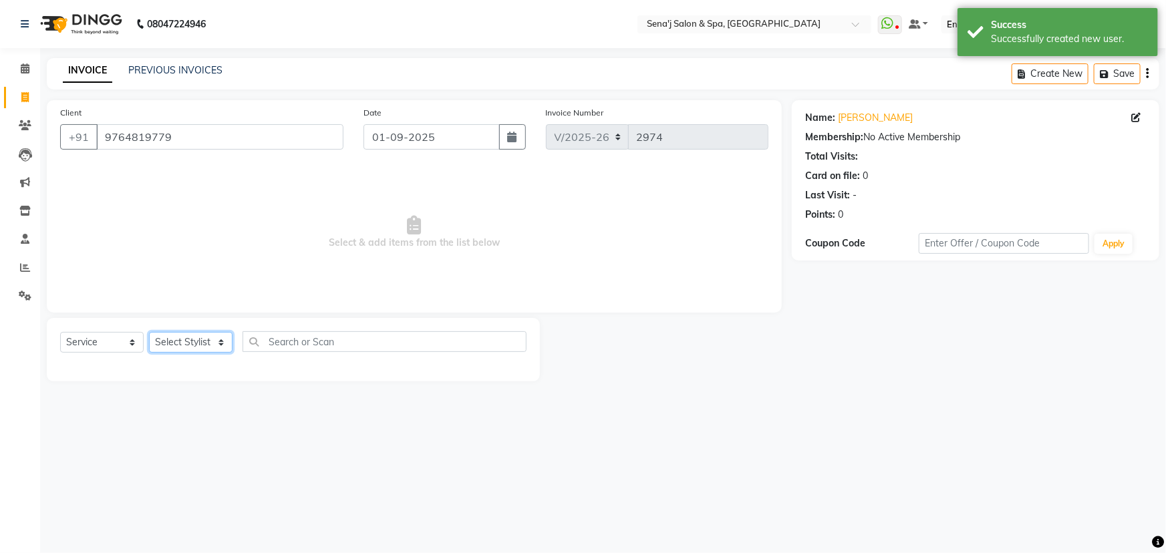
click at [201, 340] on select "Select Stylist AAKASH Afzal Ajay AJAY Alam Ashu General Guru Manager Manager Ra…" at bounding box center [191, 342] width 84 height 21
select select "53043"
click at [149, 332] on select "Select Stylist AAKASH Afzal Ajay AJAY Alam Ashu General Guru Manager Manager Ra…" at bounding box center [191, 342] width 84 height 21
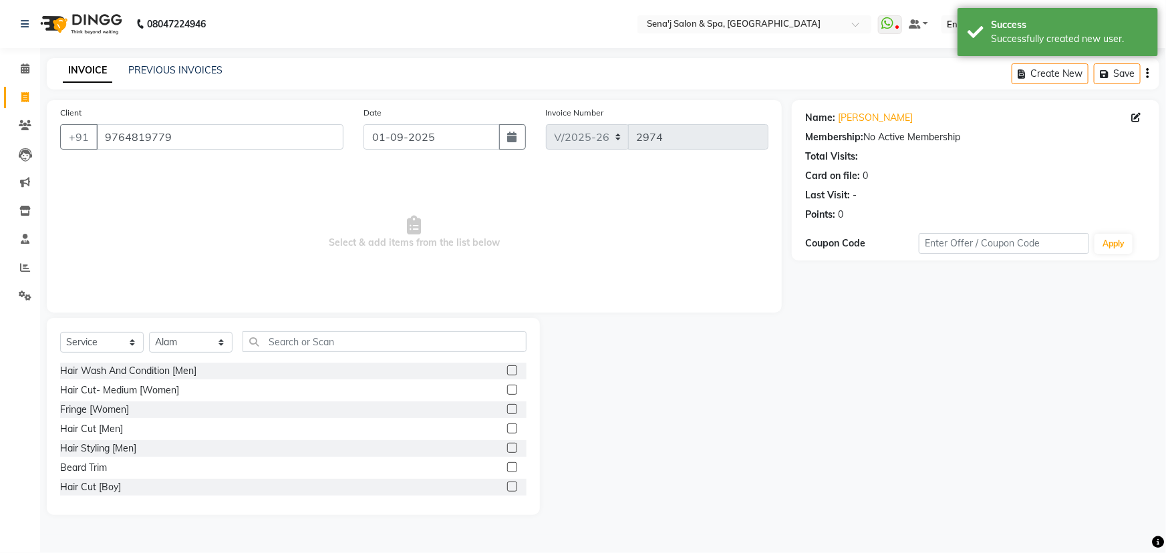
click at [507, 430] on label at bounding box center [512, 429] width 10 height 10
click at [507, 430] on input "checkbox" at bounding box center [511, 429] width 9 height 9
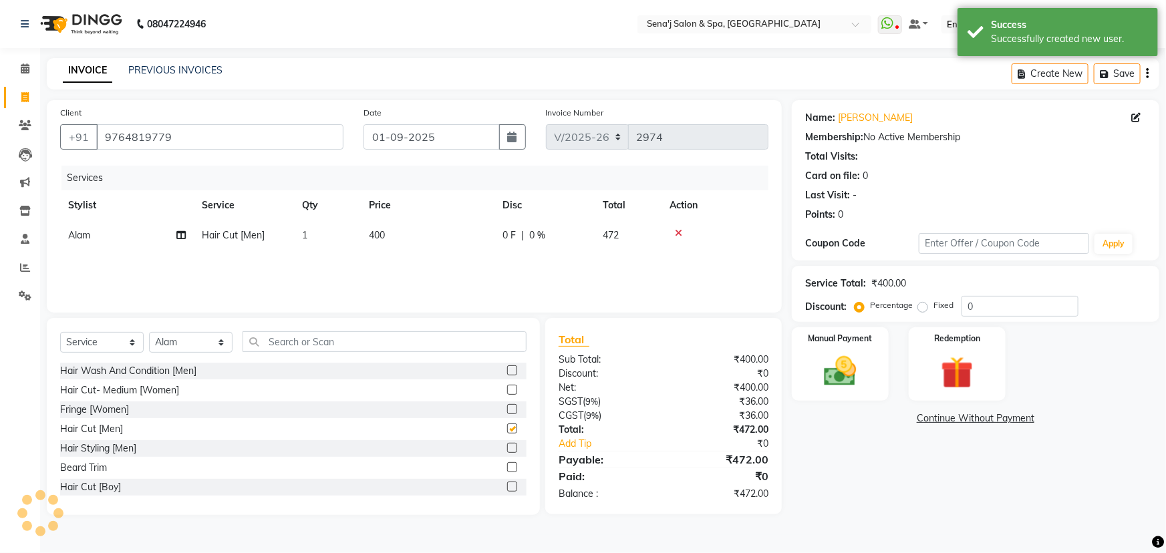
checkbox input "false"
click at [507, 468] on label at bounding box center [512, 467] width 10 height 10
click at [507, 468] on input "checkbox" at bounding box center [511, 468] width 9 height 9
checkbox input "false"
click at [426, 229] on td "400" at bounding box center [428, 235] width 134 height 30
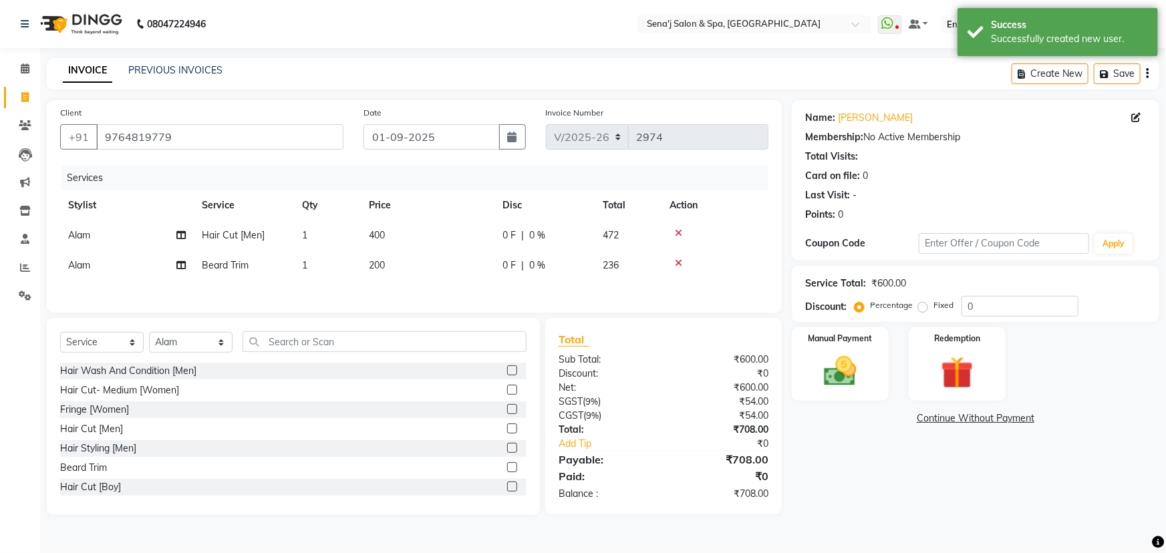
select select "53043"
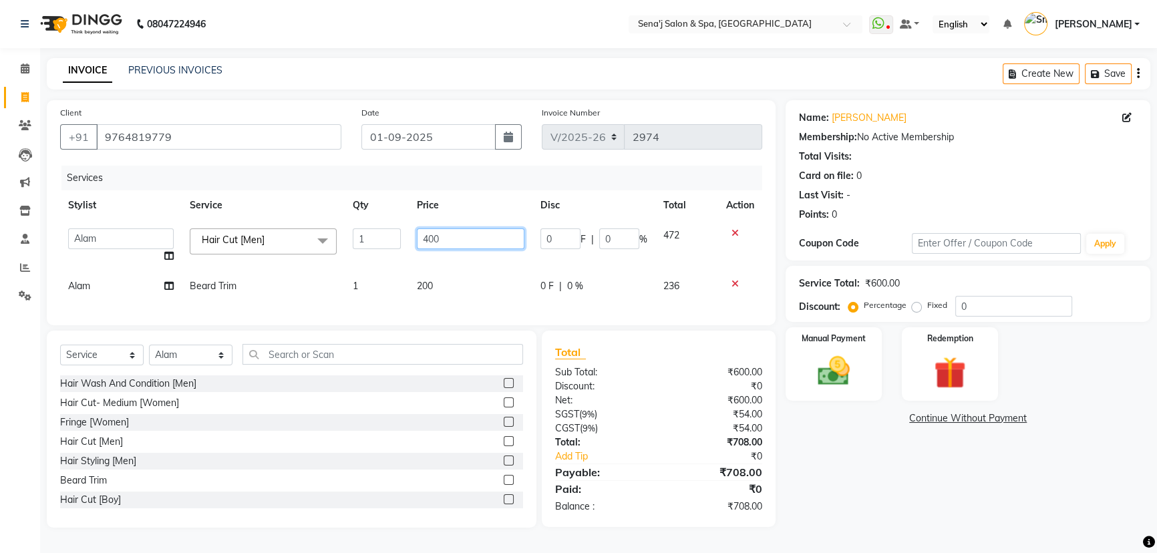
click at [421, 235] on input "400" at bounding box center [471, 238] width 108 height 21
click at [449, 237] on input "400" at bounding box center [471, 238] width 108 height 21
type input "4"
type input "550"
click at [310, 297] on div "Services Stylist Service Qty Price Disc Total Action AAKASH Afzal Ajay AJAY Ala…" at bounding box center [414, 239] width 708 height 146
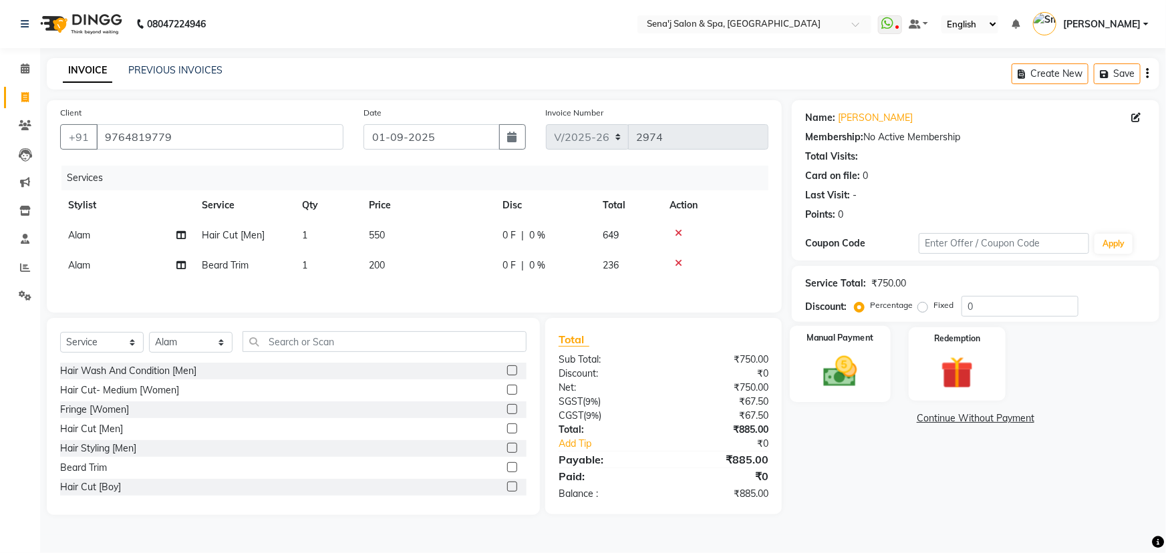
click at [869, 346] on div "Manual Payment" at bounding box center [840, 364] width 101 height 77
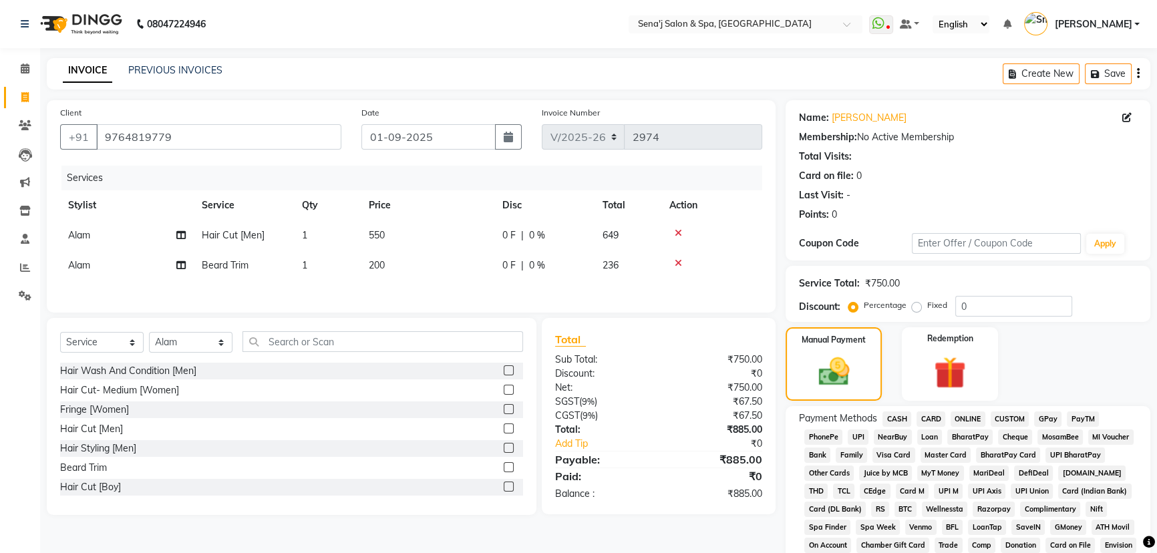
click at [814, 430] on span "PhonePe" at bounding box center [823, 437] width 38 height 15
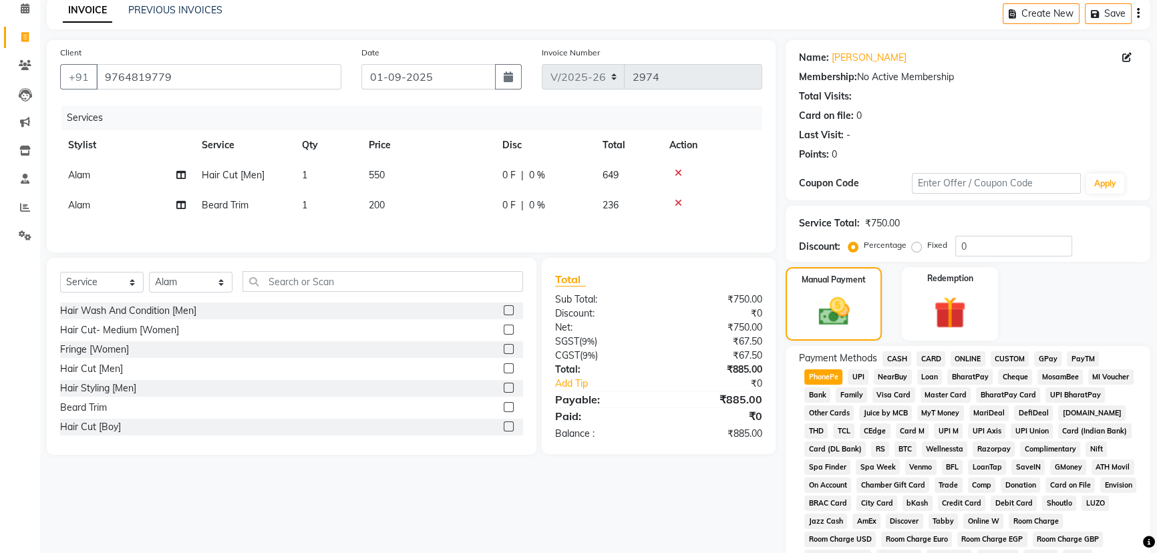
scroll to position [357, 0]
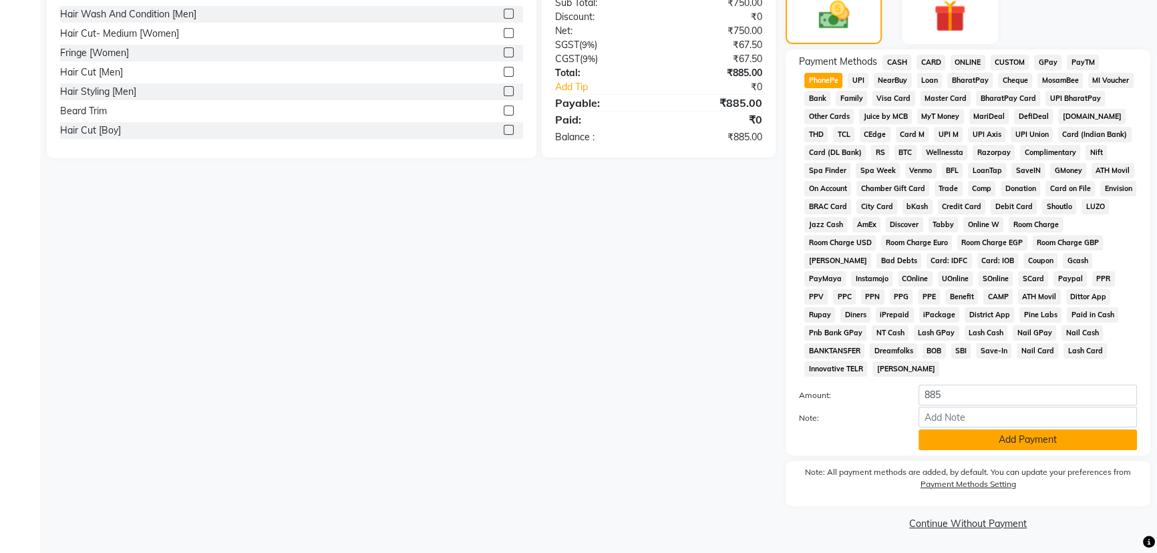
click at [939, 437] on button "Add Payment" at bounding box center [1028, 440] width 218 height 21
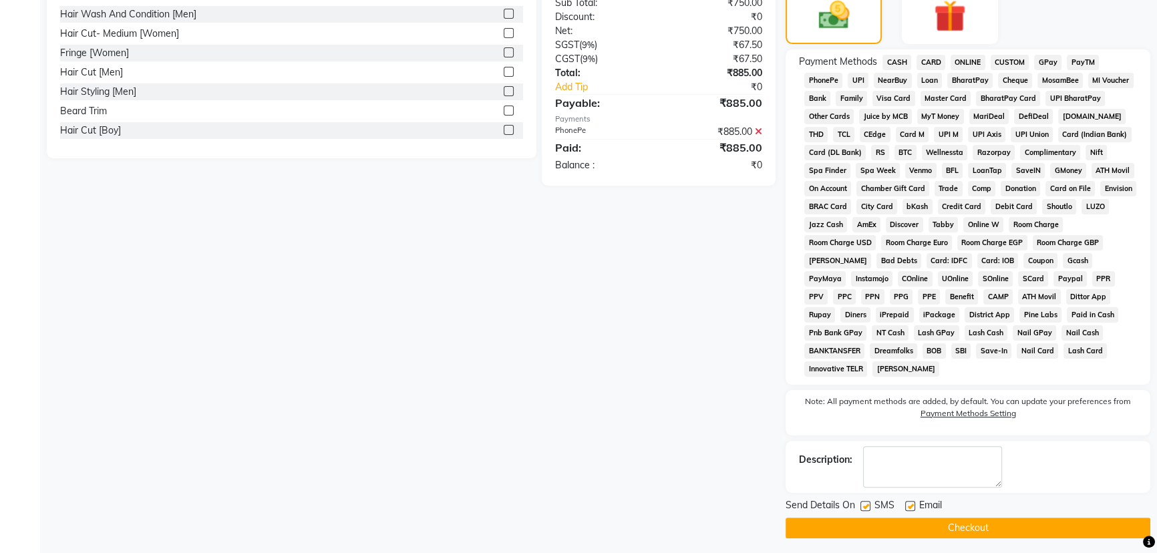
click at [804, 524] on button "Checkout" at bounding box center [968, 528] width 365 height 21
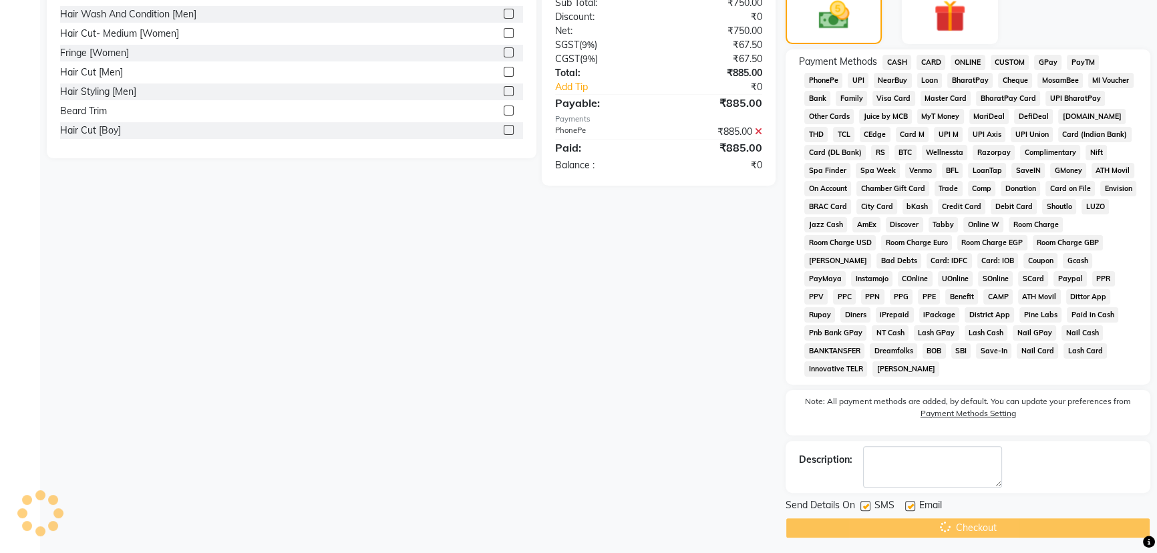
scroll to position [361, 0]
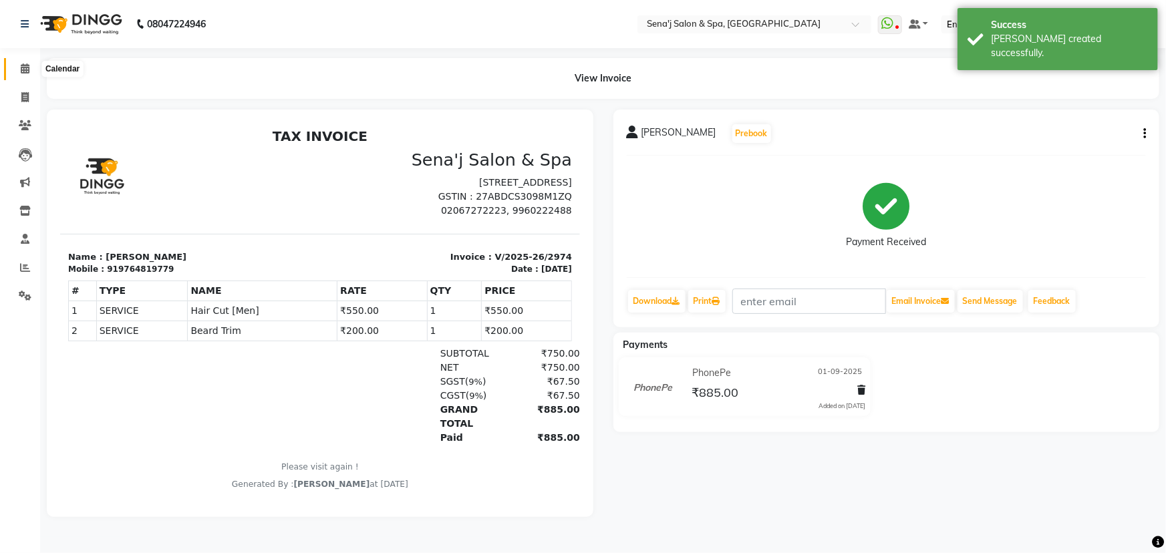
click at [29, 69] on span at bounding box center [24, 68] width 23 height 15
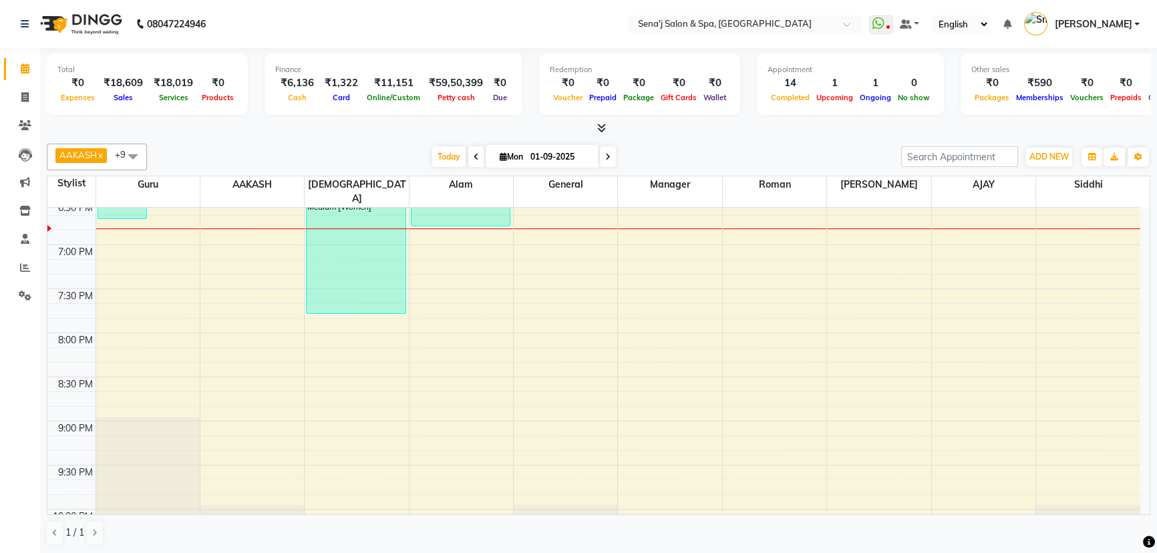
scroll to position [850, 0]
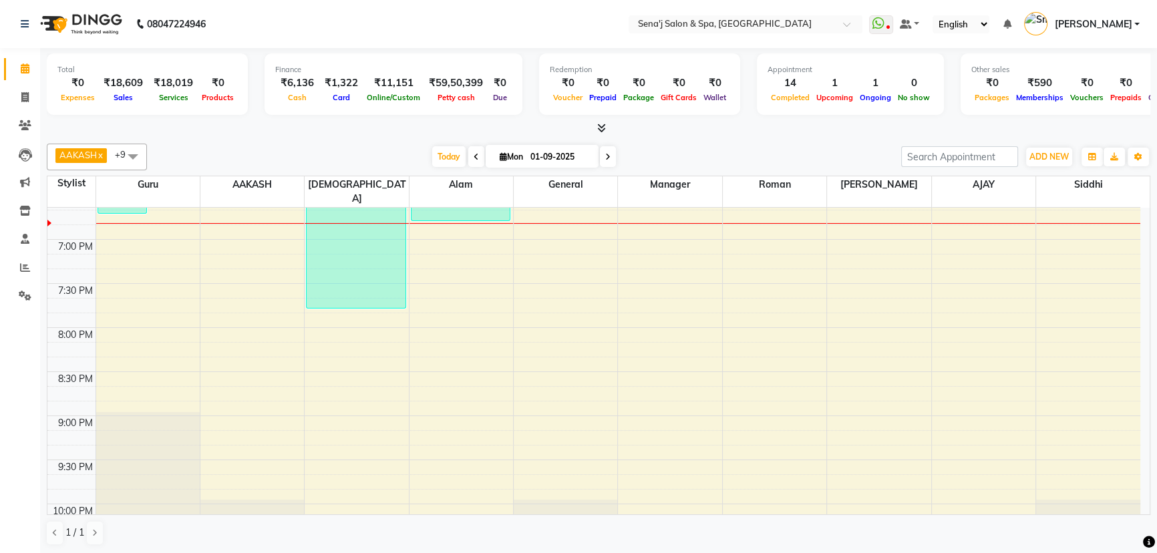
click at [118, 357] on div "9:00 AM 9:30 AM 10:00 AM 10:30 AM 11:00 AM 11:30 AM 12:00 PM 12:30 PM 1:00 PM 1…" at bounding box center [593, 19] width 1093 height 1322
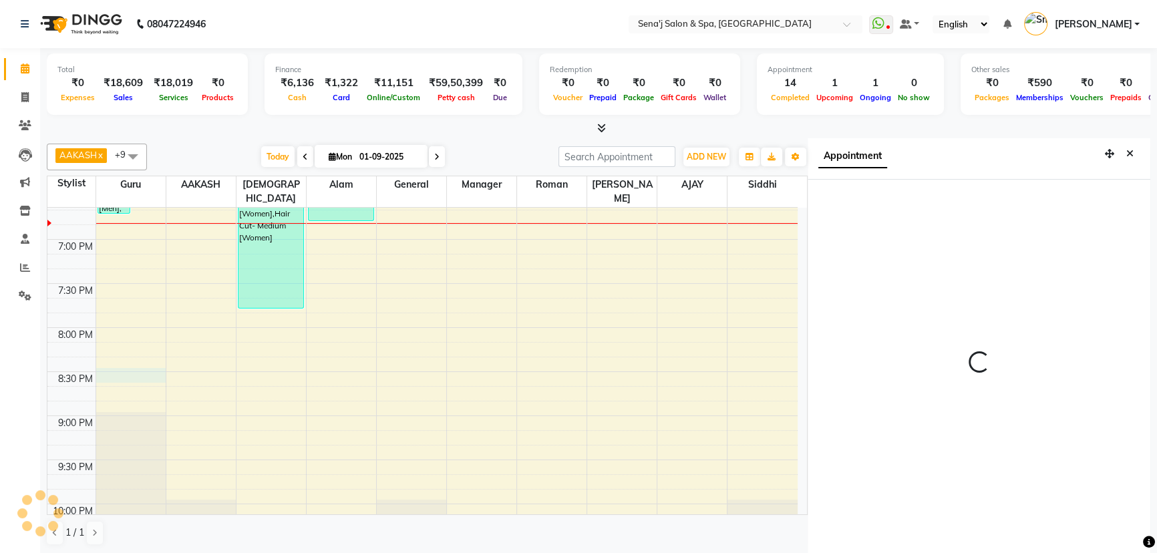
scroll to position [6, 0]
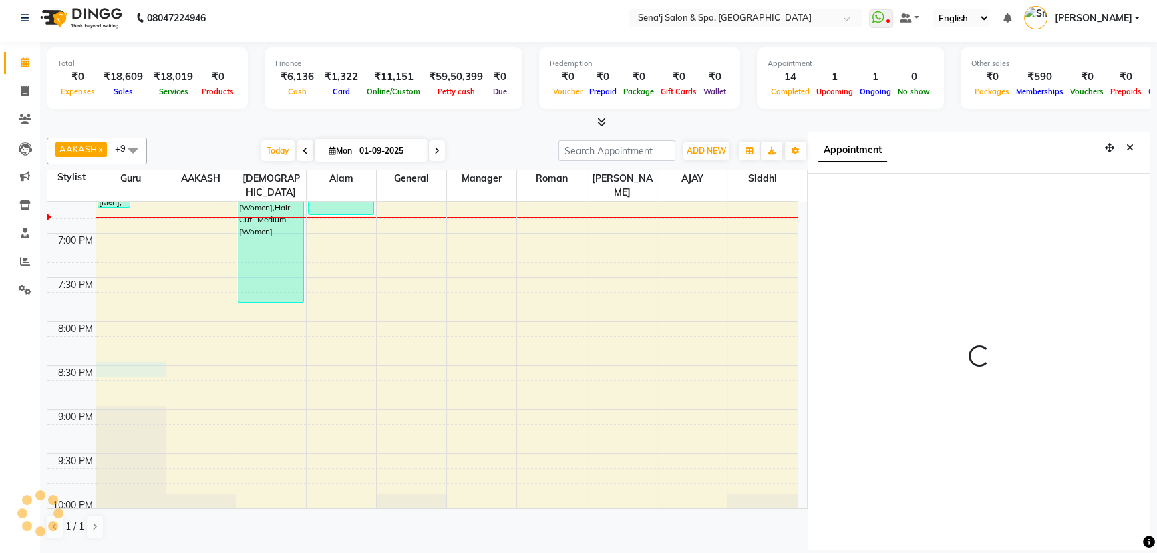
select select "1230"
select select "6923"
select select "tentative"
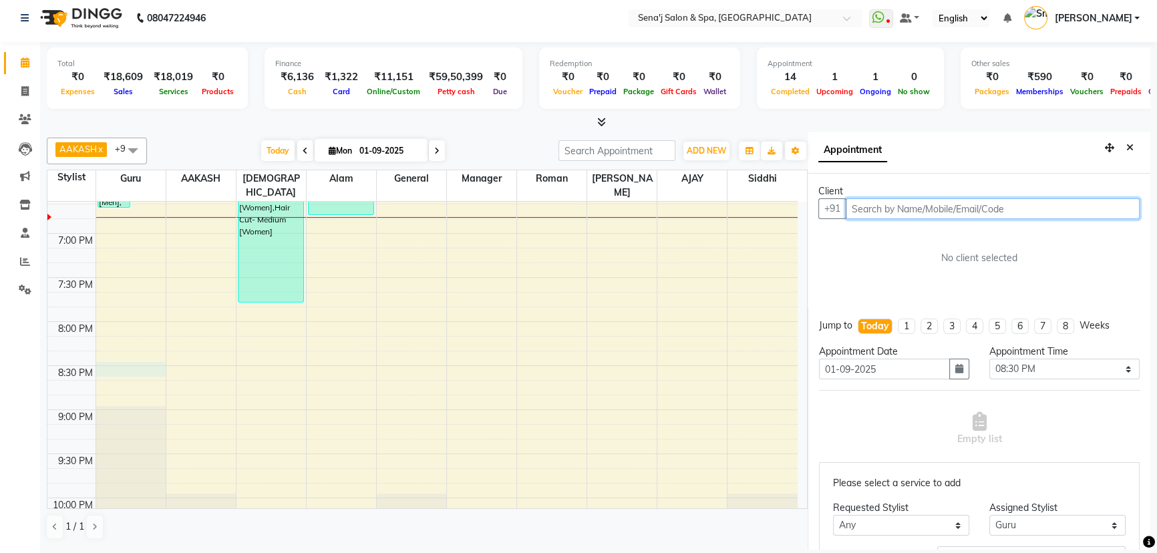
click at [889, 214] on input "text" at bounding box center [993, 208] width 294 height 21
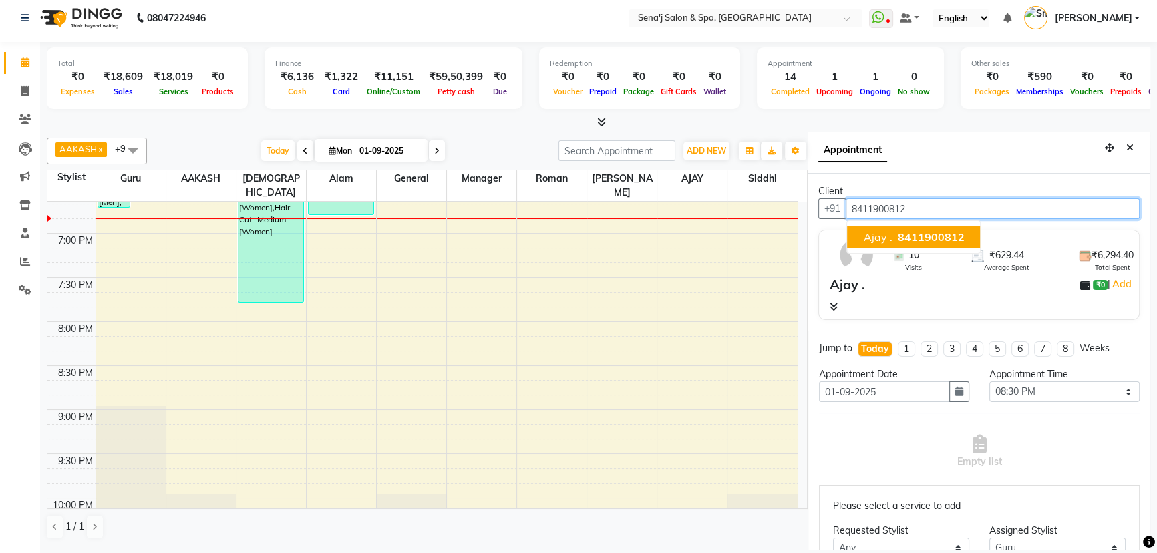
click at [935, 234] on span "8411900812" at bounding box center [930, 236] width 67 height 13
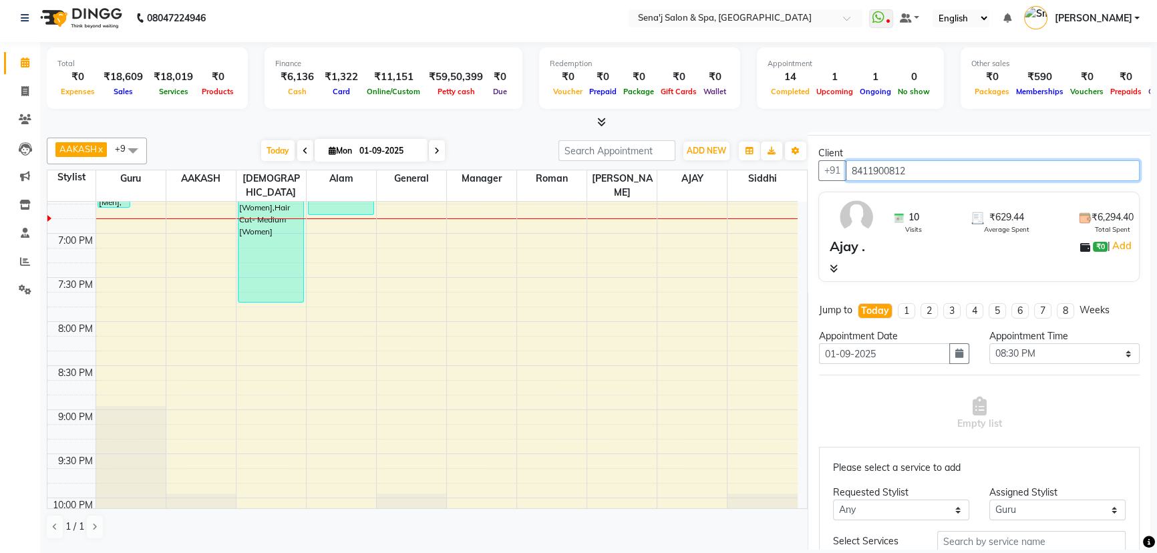
scroll to position [273, 0]
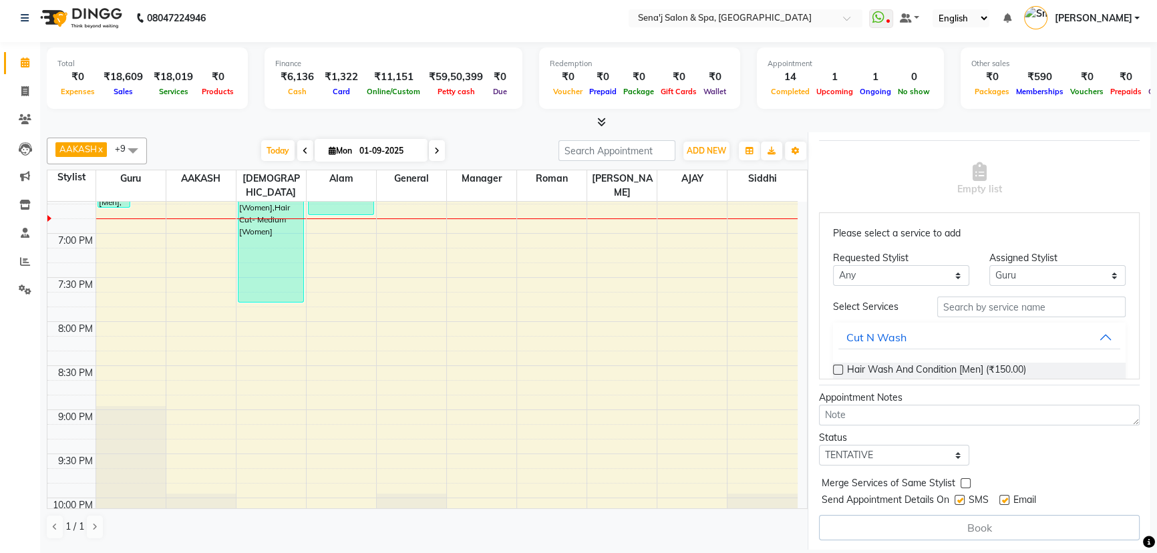
type input "8411900812"
click at [868, 457] on select "Select TENTATIVE CONFIRM CHECK-IN UPCOMING" at bounding box center [894, 455] width 150 height 21
select select "confirm booking"
click at [819, 445] on select "Select TENTATIVE CONFIRM CHECK-IN UPCOMING" at bounding box center [894, 455] width 150 height 21
click at [876, 420] on textarea at bounding box center [979, 415] width 321 height 21
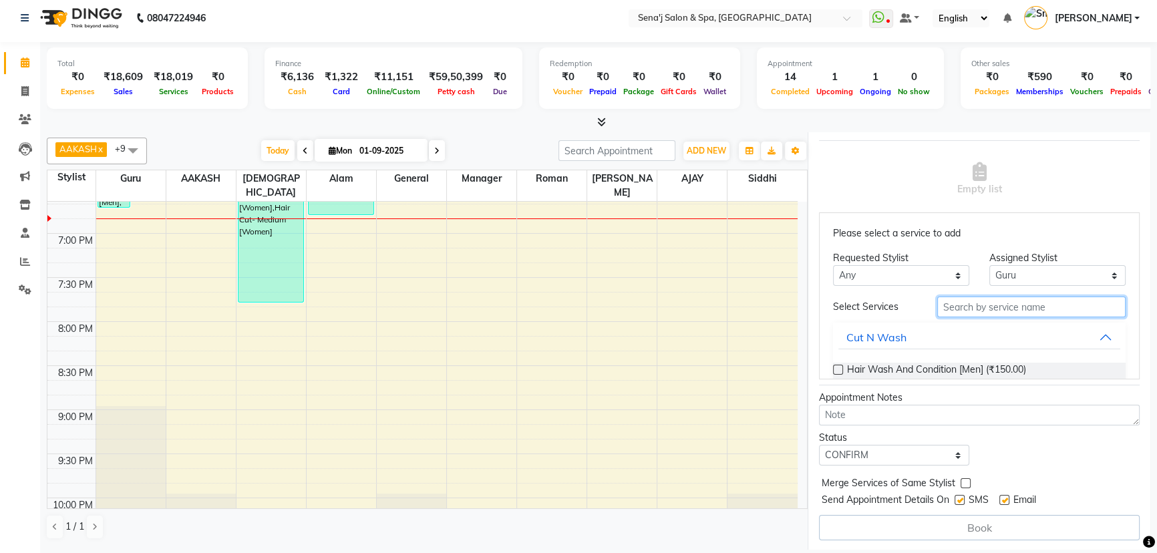
click at [983, 299] on input "text" at bounding box center [1031, 307] width 188 height 21
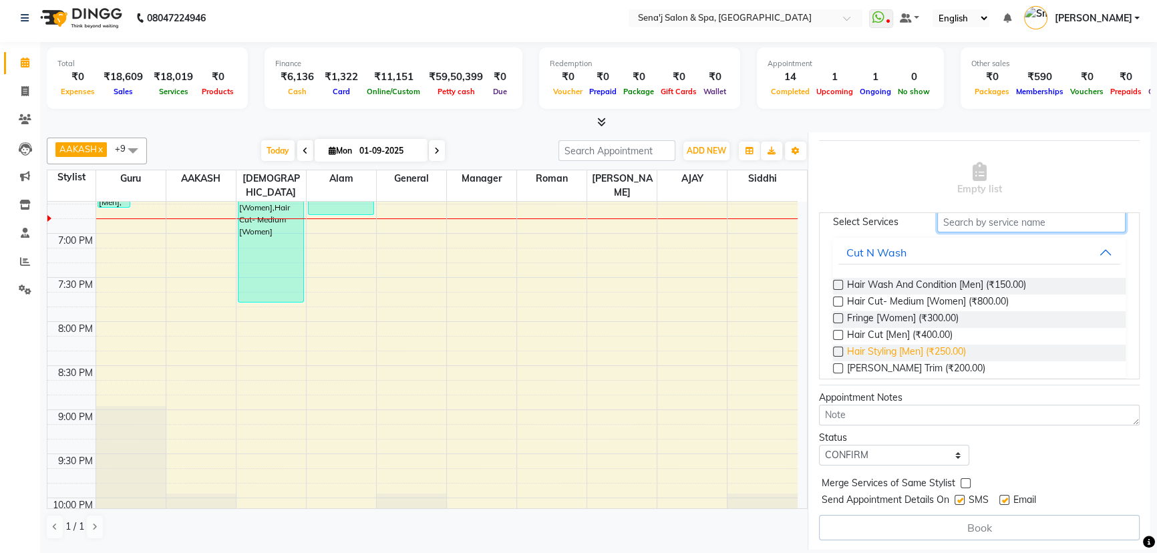
scroll to position [121, 0]
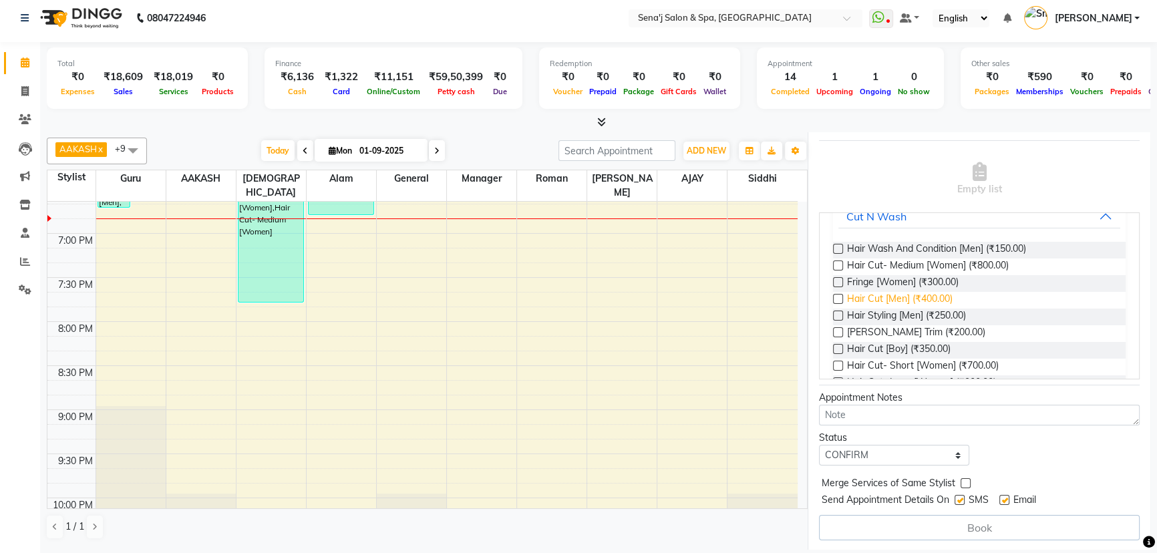
click at [866, 296] on span "Hair Cut [Men] (₹400.00)" at bounding box center [900, 300] width 106 height 17
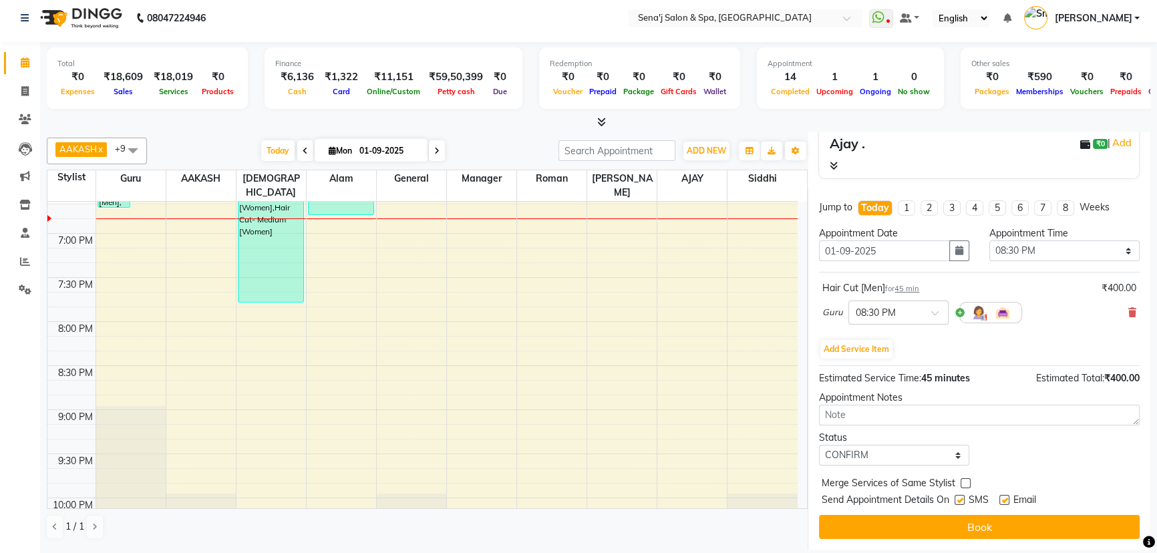
scroll to position [140, 0]
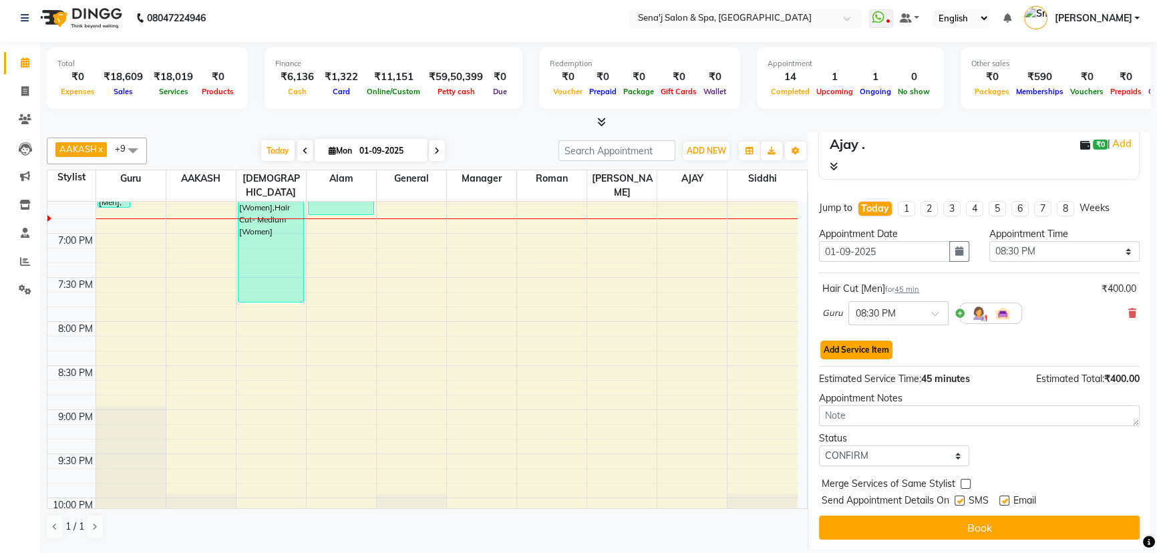
click at [877, 353] on button "Add Service Item" at bounding box center [856, 350] width 72 height 19
select select "6923"
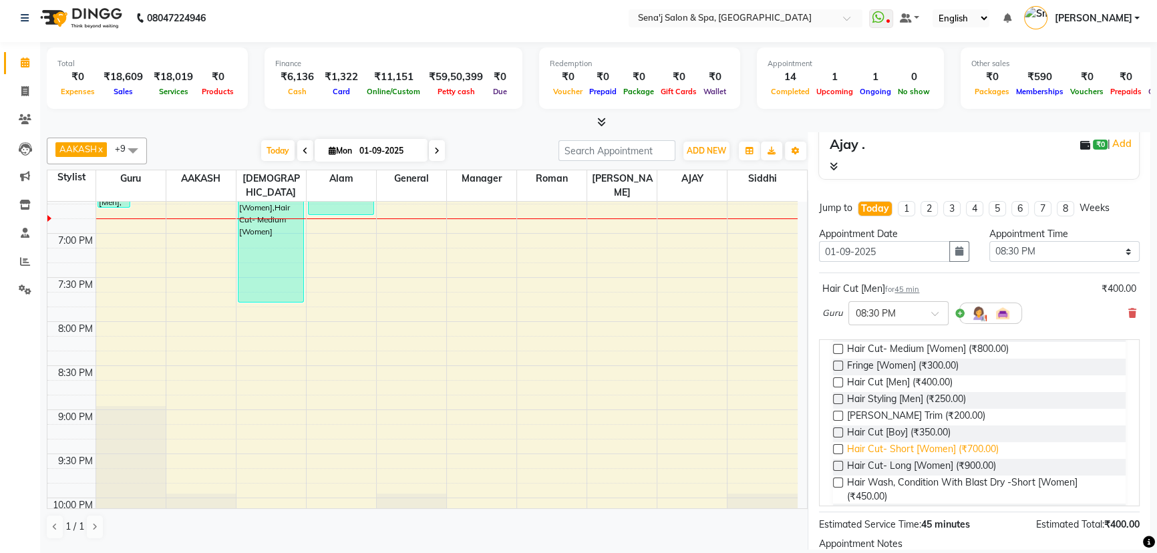
scroll to position [121, 0]
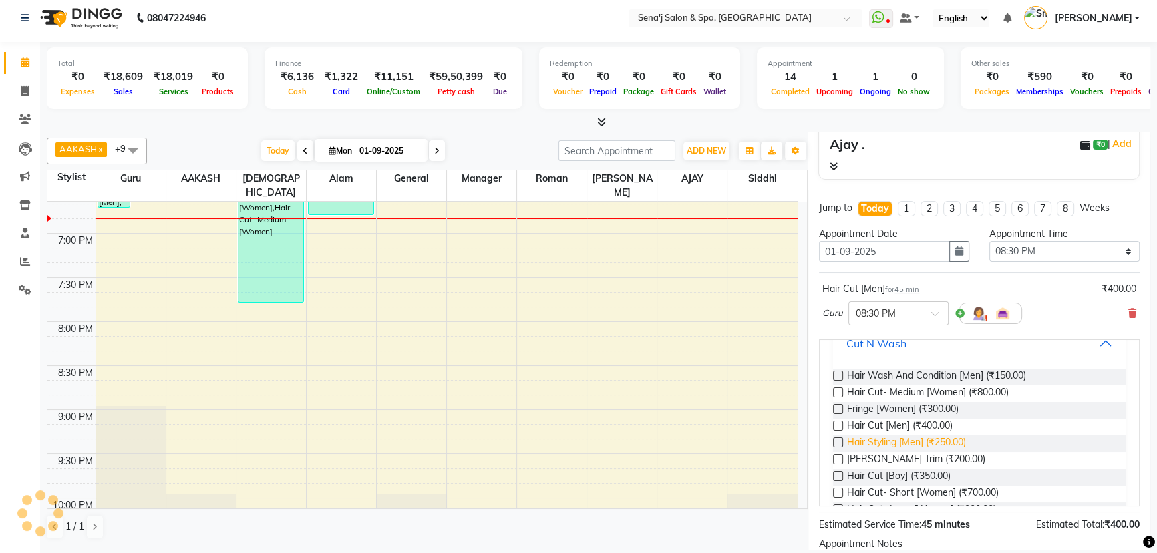
click at [881, 445] on span "Hair Styling [Men] (₹250.00)" at bounding box center [906, 444] width 119 height 17
checkbox input "false"
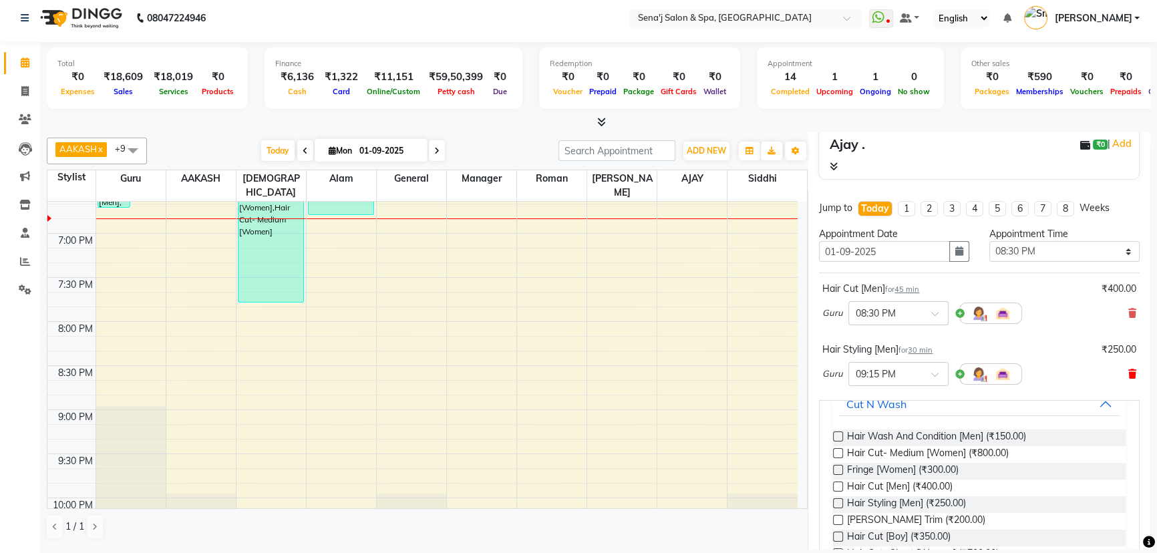
click at [1128, 370] on icon at bounding box center [1132, 373] width 8 height 9
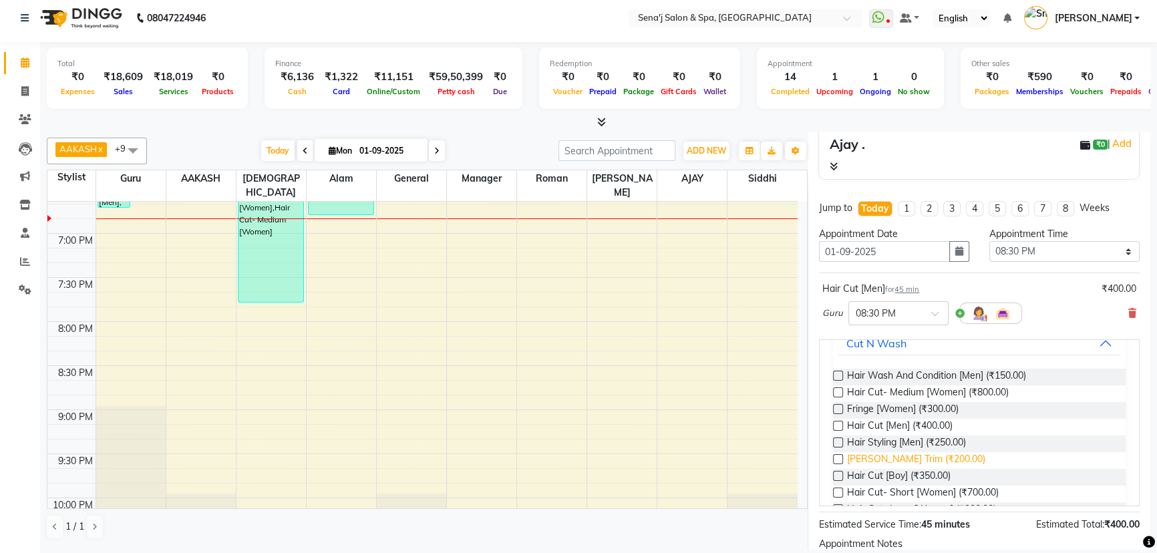
click at [895, 457] on span "Beard Trim (₹200.00)" at bounding box center [916, 460] width 138 height 17
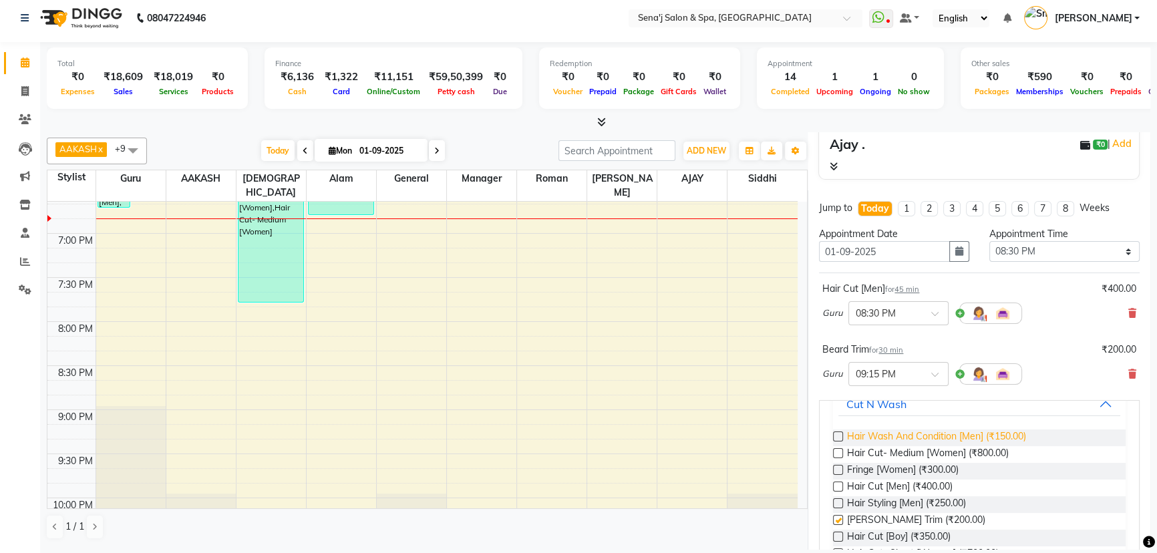
checkbox input "false"
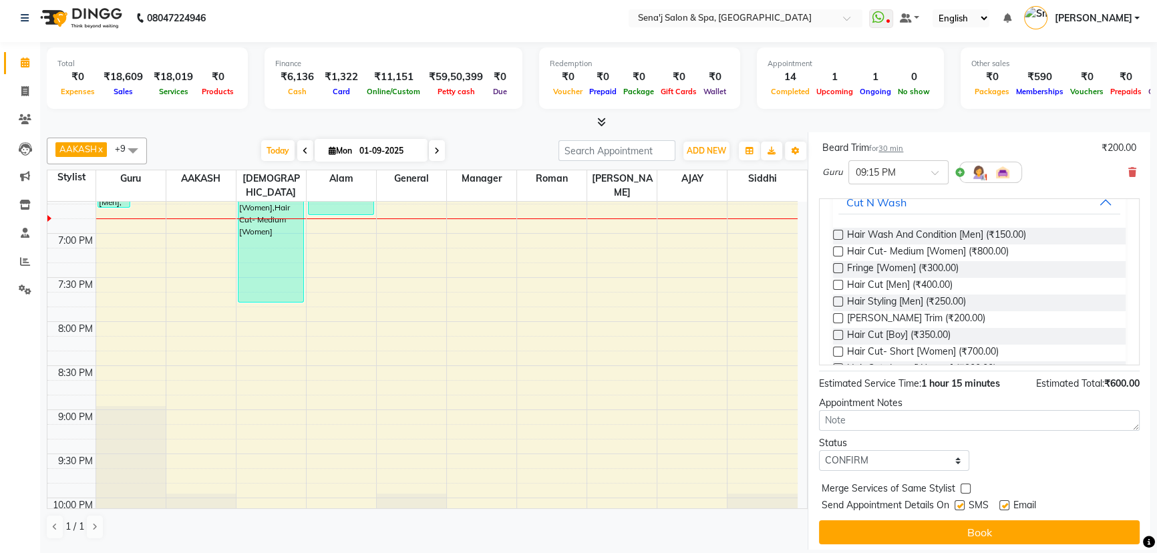
scroll to position [347, 0]
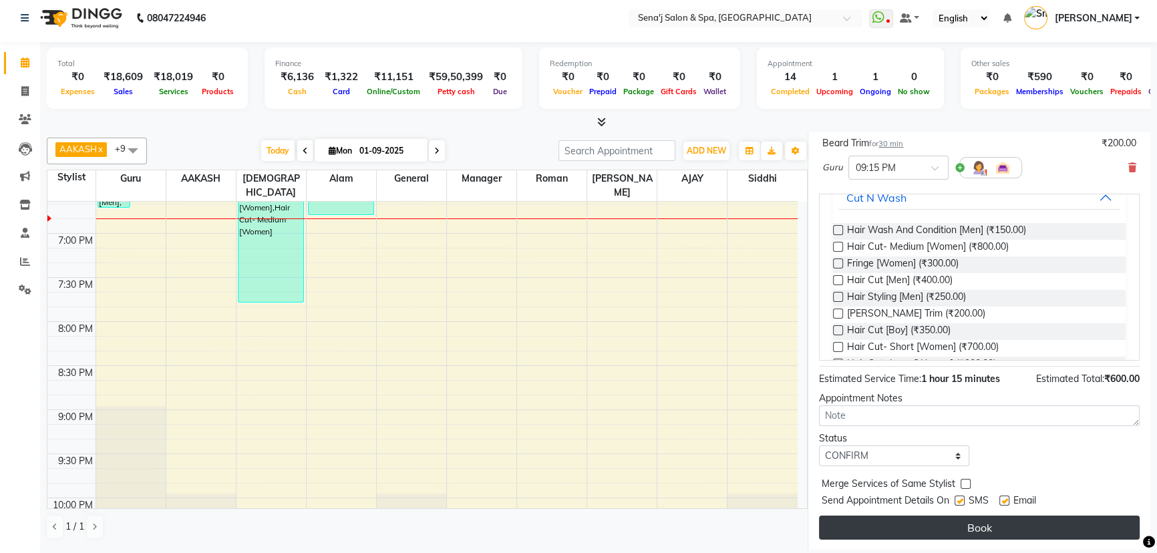
click at [959, 525] on button "Book" at bounding box center [979, 528] width 321 height 24
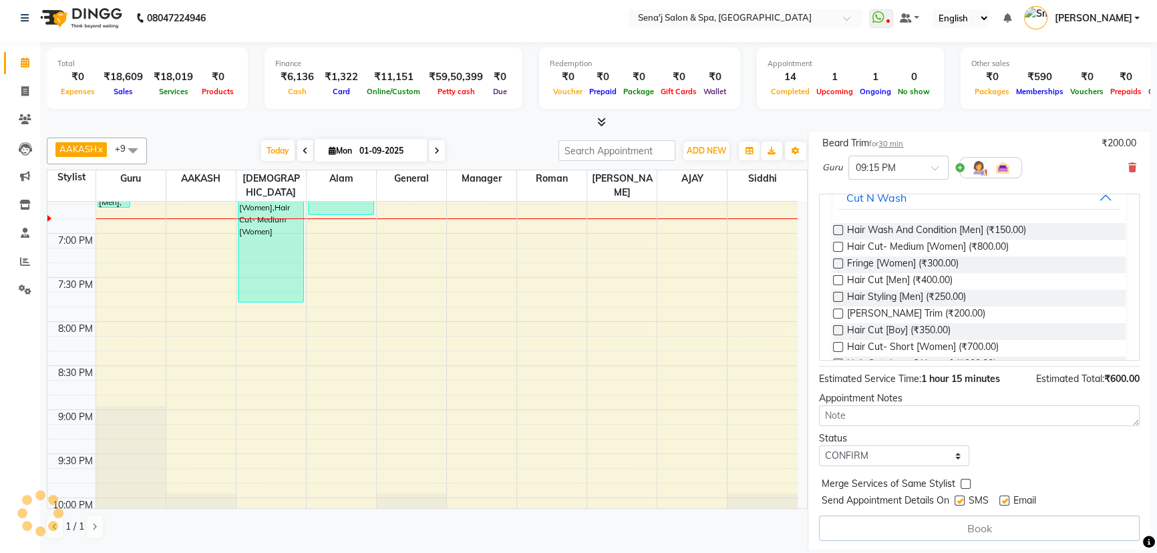
select select "6923"
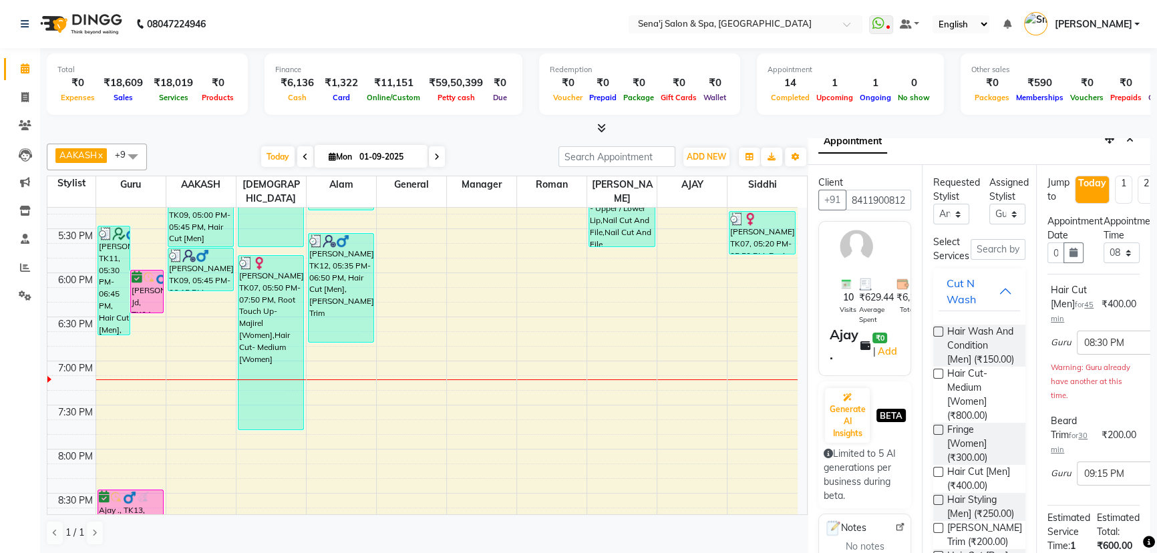
scroll to position [0, 0]
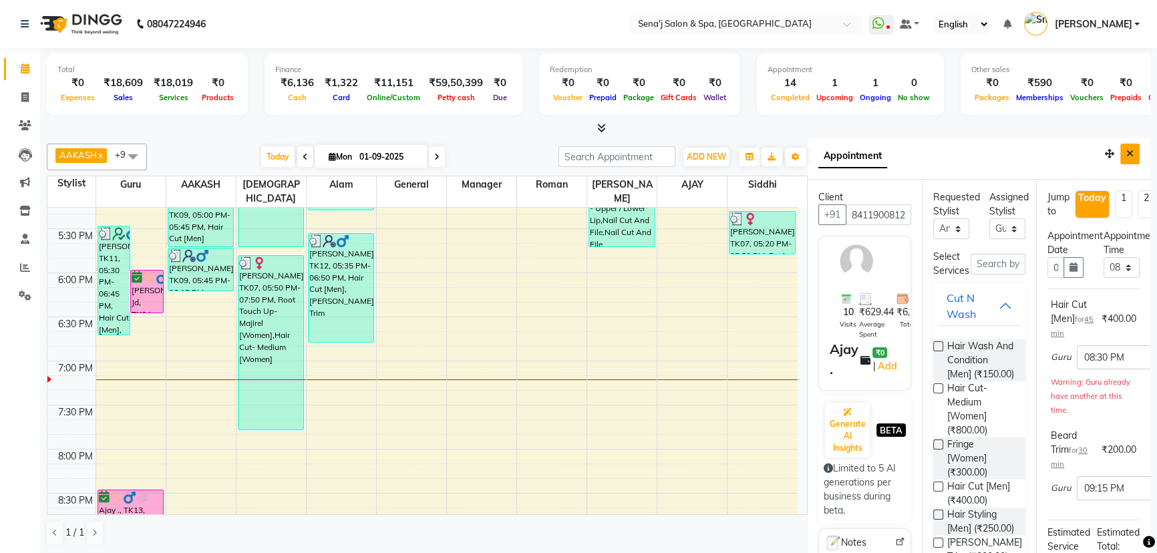
click at [1120, 149] on button "Close" at bounding box center [1129, 154] width 19 height 21
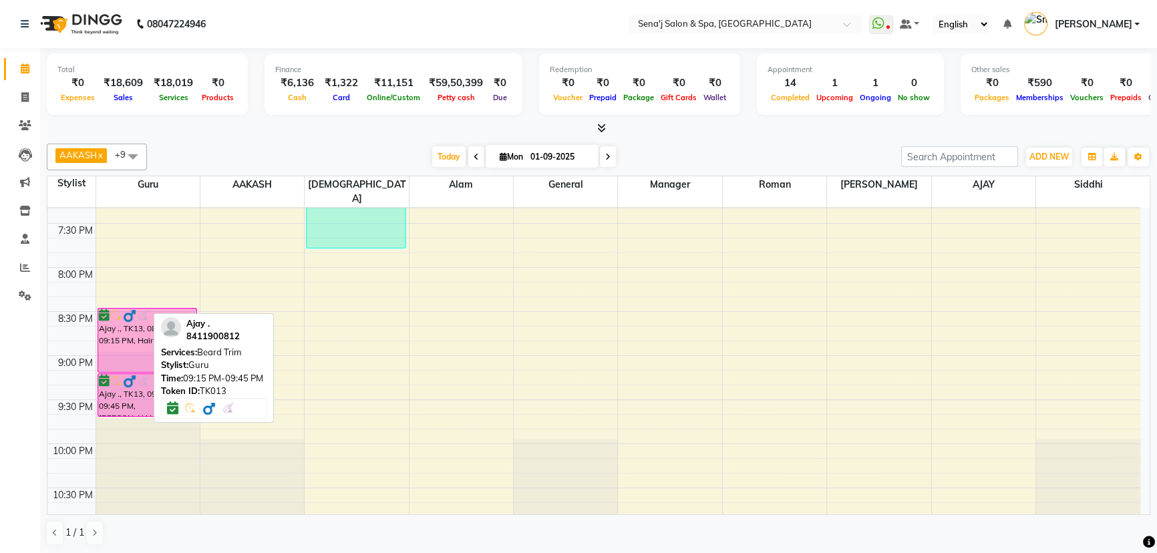
scroll to position [971, 0]
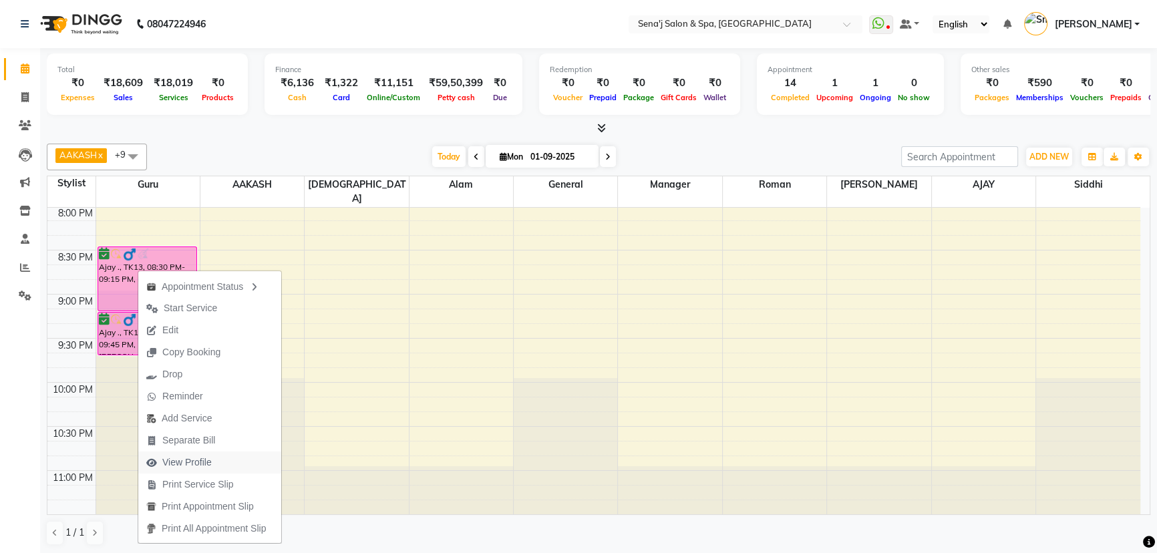
click at [194, 462] on span "View Profile" at bounding box center [186, 463] width 49 height 14
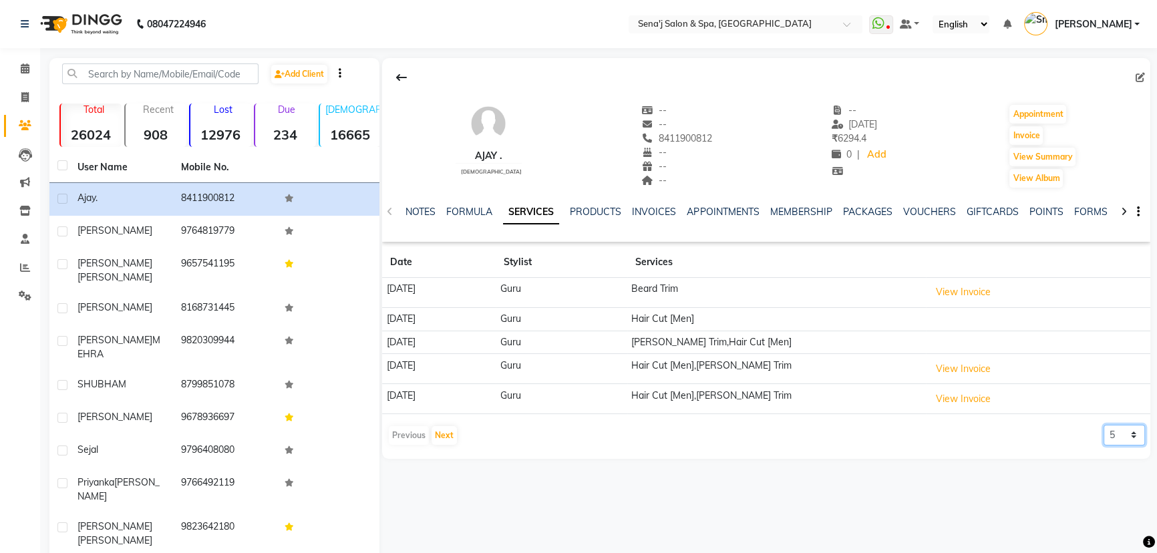
click at [1104, 432] on select "5 10 50 100 500" at bounding box center [1124, 435] width 41 height 21
select select "100"
click at [1104, 425] on select "5 10 50 100 500" at bounding box center [1124, 435] width 41 height 21
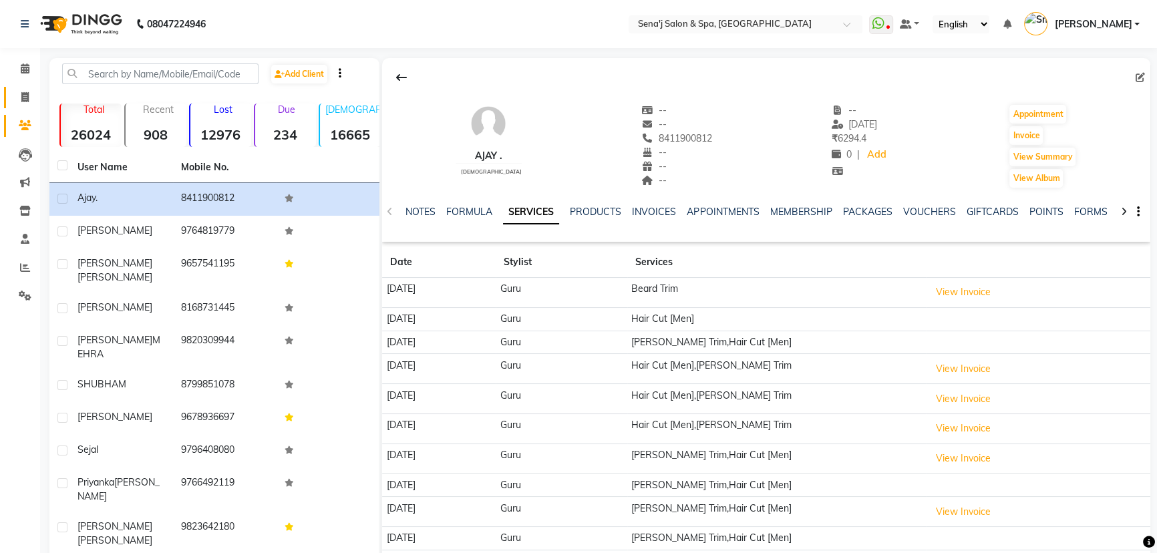
click at [27, 94] on icon at bounding box center [24, 97] width 7 height 10
select select "447"
select select "service"
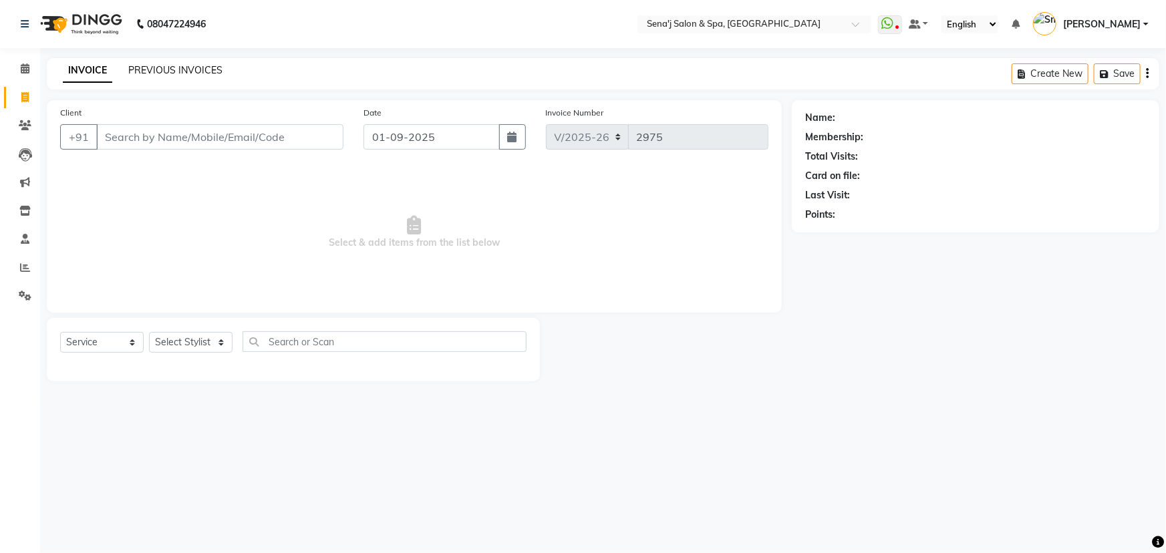
click at [184, 69] on link "PREVIOUS INVOICES" at bounding box center [175, 70] width 94 height 12
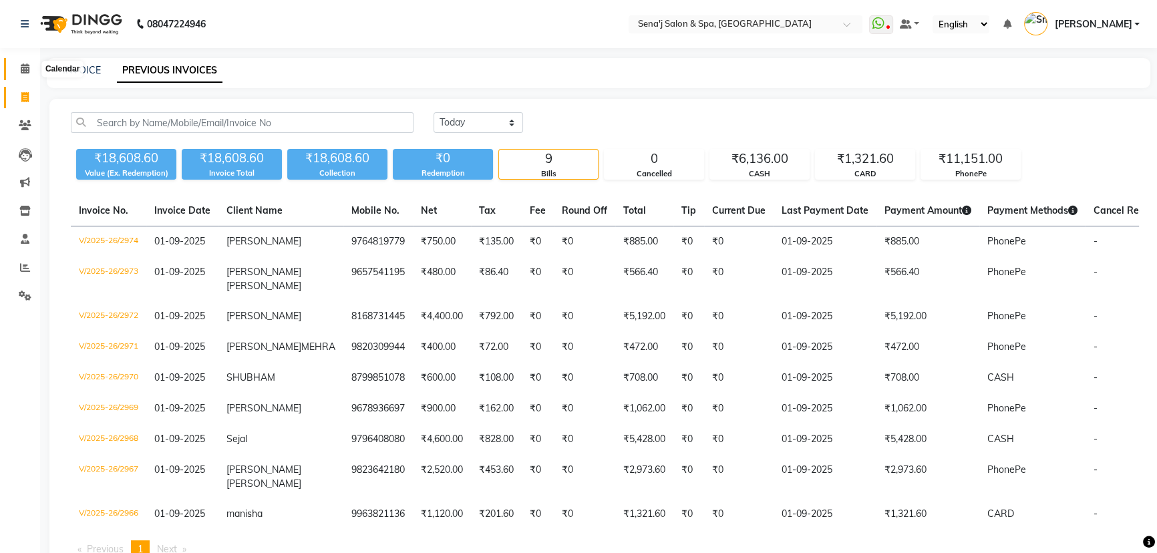
click at [21, 68] on icon at bounding box center [25, 68] width 9 height 10
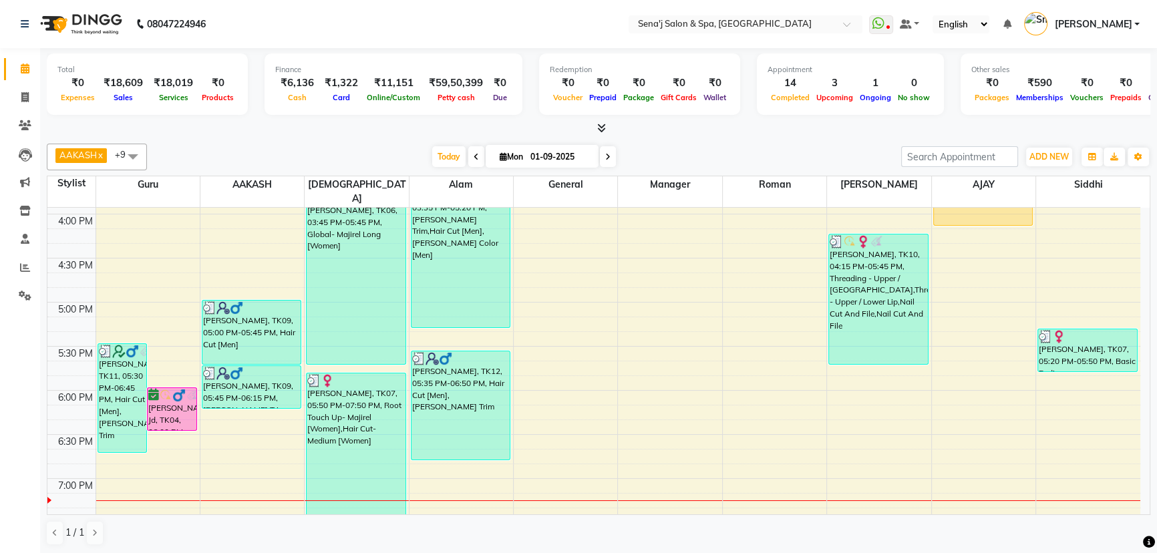
scroll to position [668, 0]
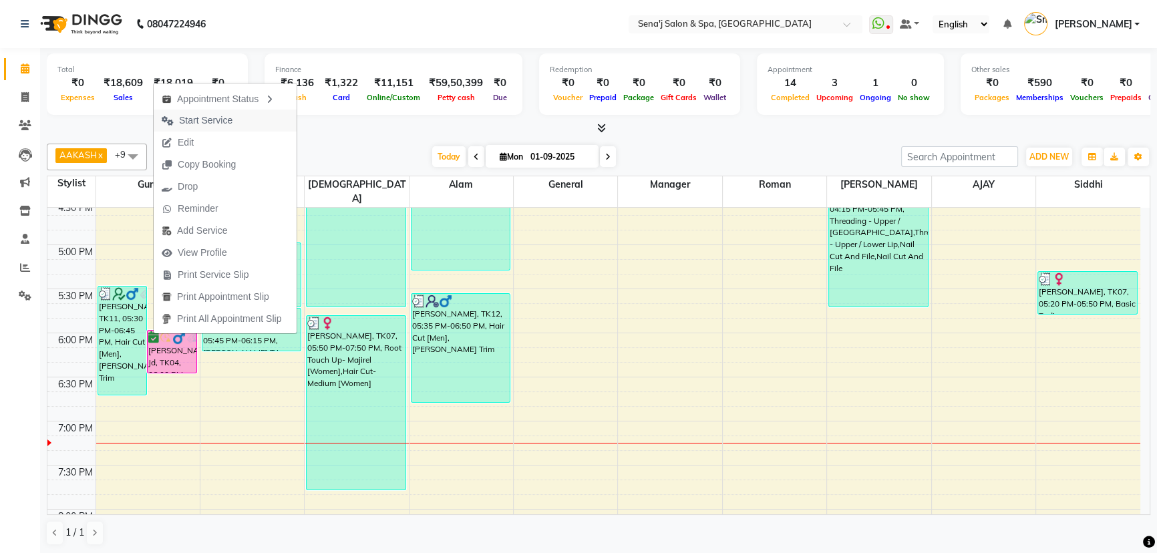
click at [216, 119] on span "Start Service" at bounding box center [205, 121] width 53 height 14
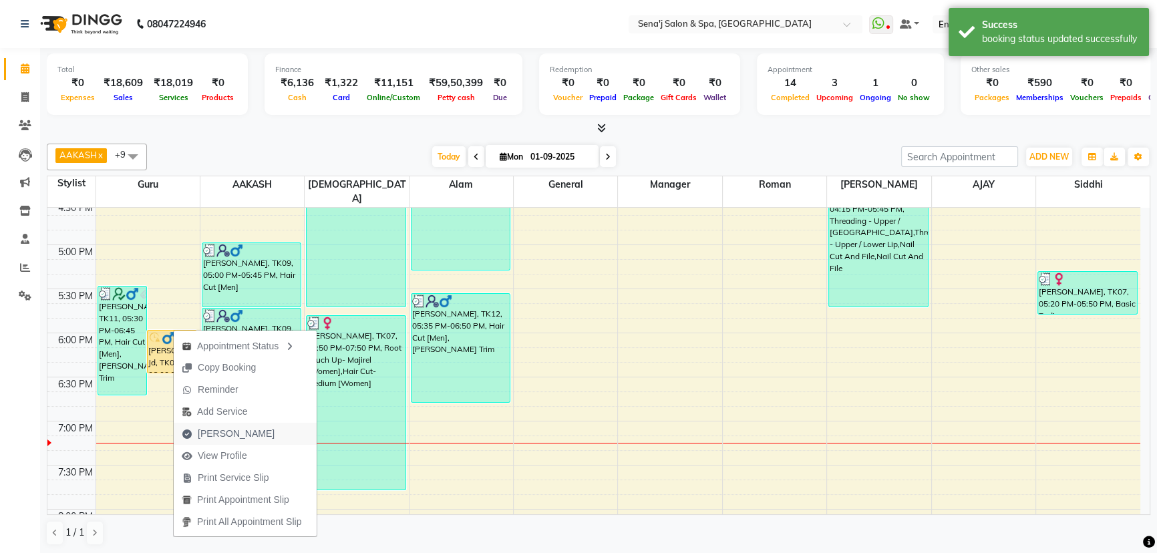
click at [238, 435] on span "Mark Done" at bounding box center [236, 434] width 77 height 14
select select "447"
select select "service"
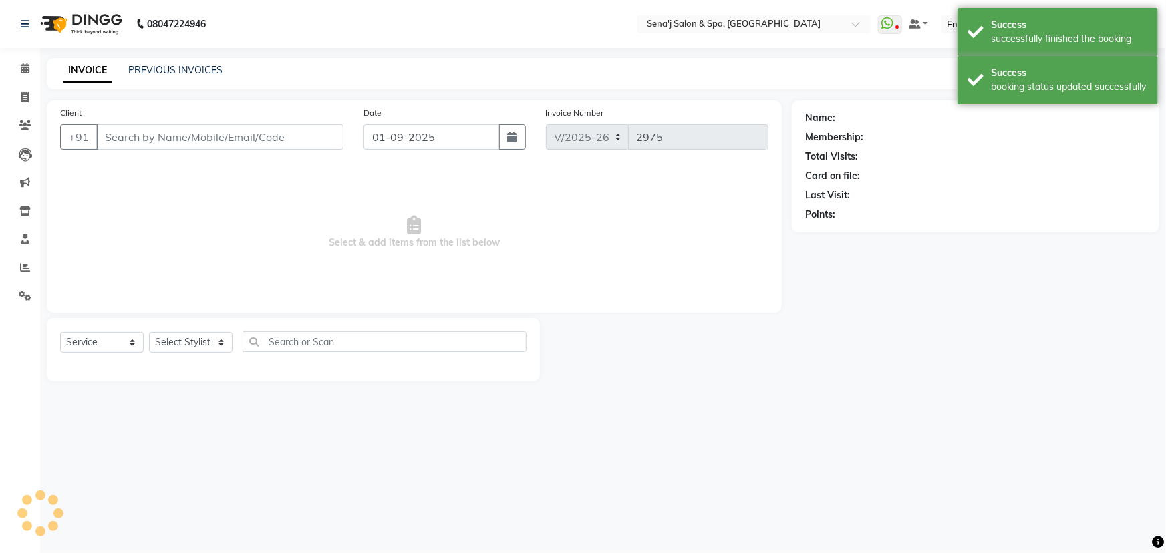
type input "9881711395"
select select "6923"
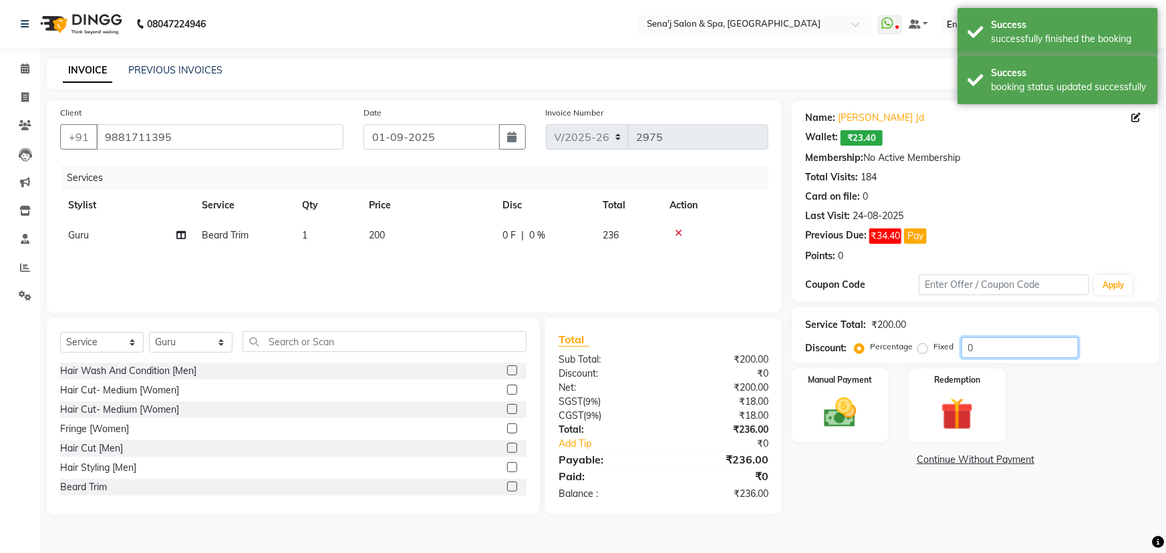
click at [961, 342] on input "0" at bounding box center [1019, 347] width 117 height 21
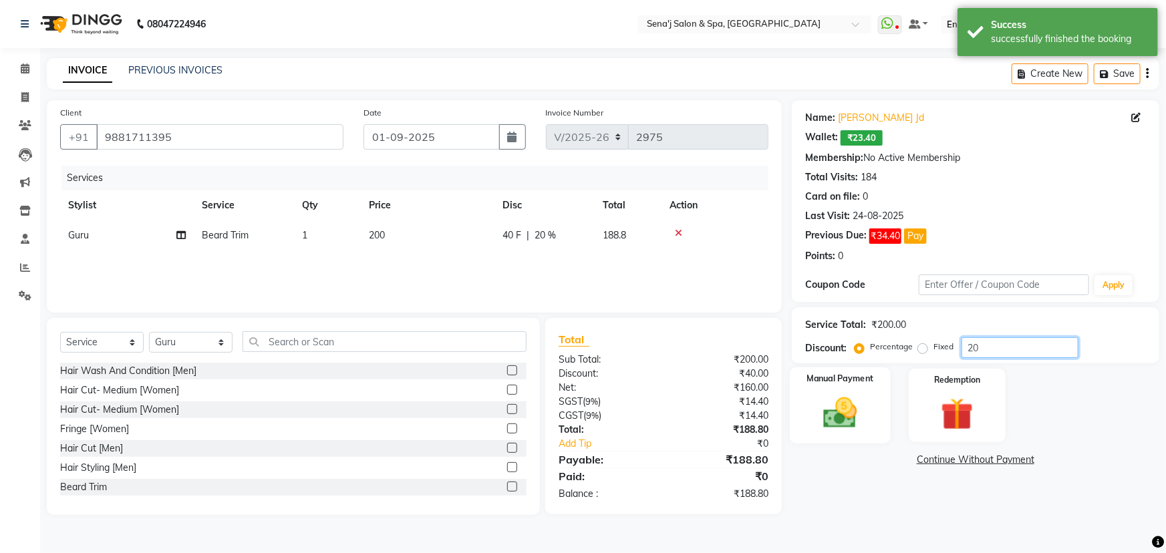
type input "20"
click at [848, 417] on img at bounding box center [840, 412] width 55 height 39
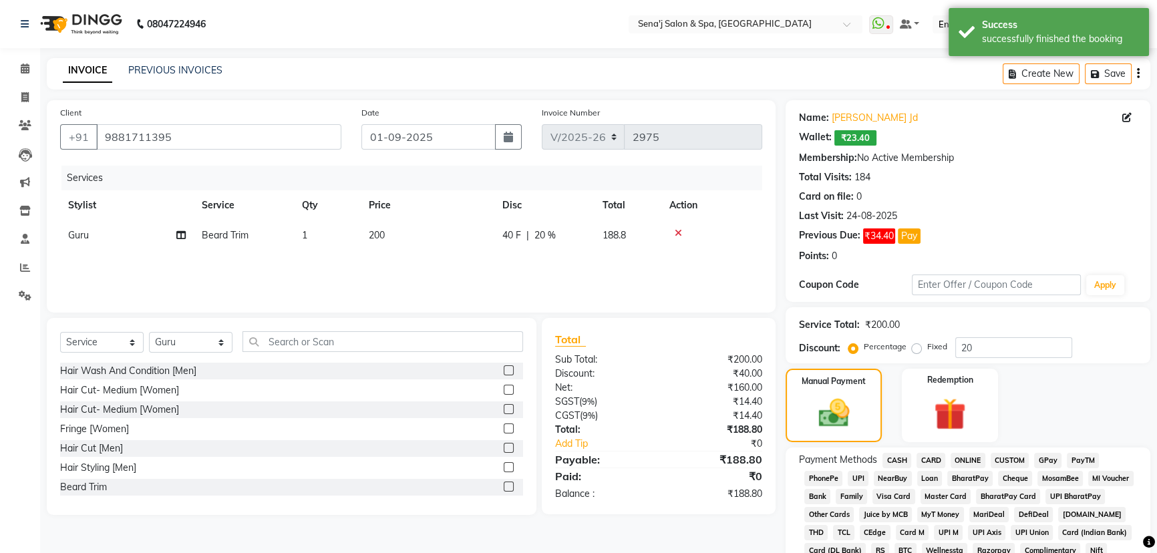
click at [822, 475] on span "PhonePe" at bounding box center [823, 478] width 38 height 15
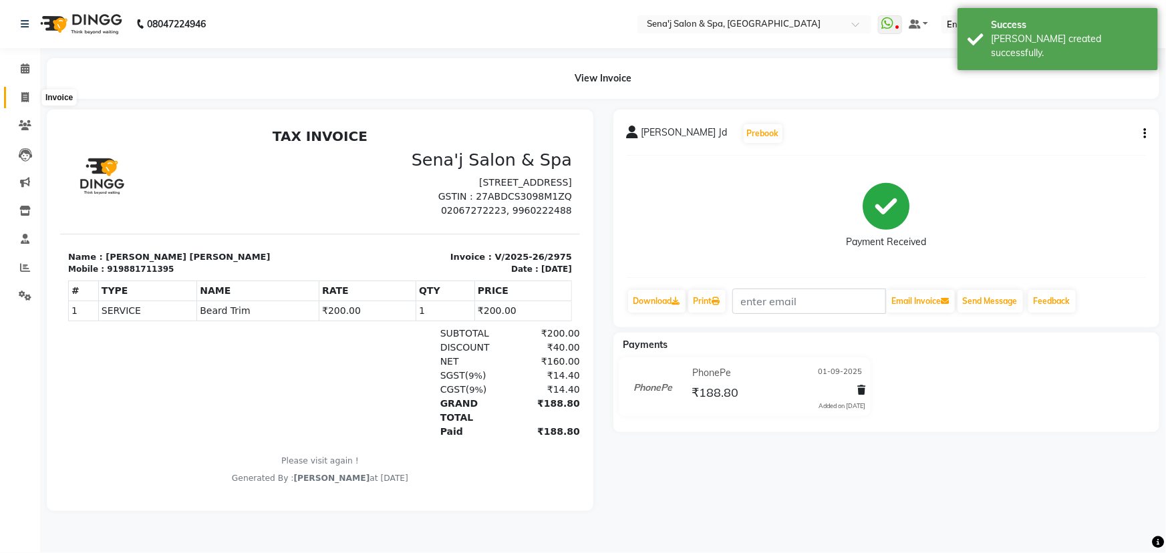
drag, startPoint x: 23, startPoint y: 98, endPoint x: 31, endPoint y: 100, distance: 7.6
click at [23, 98] on icon at bounding box center [24, 97] width 7 height 10
select select "service"
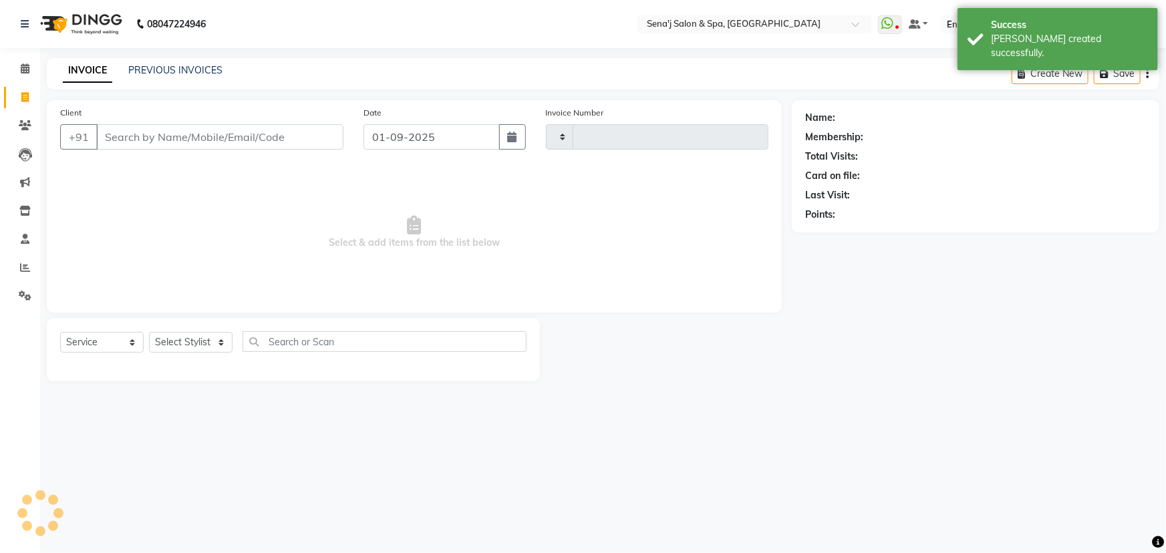
type input "2976"
select select "447"
click at [158, 67] on link "PREVIOUS INVOICES" at bounding box center [175, 70] width 94 height 12
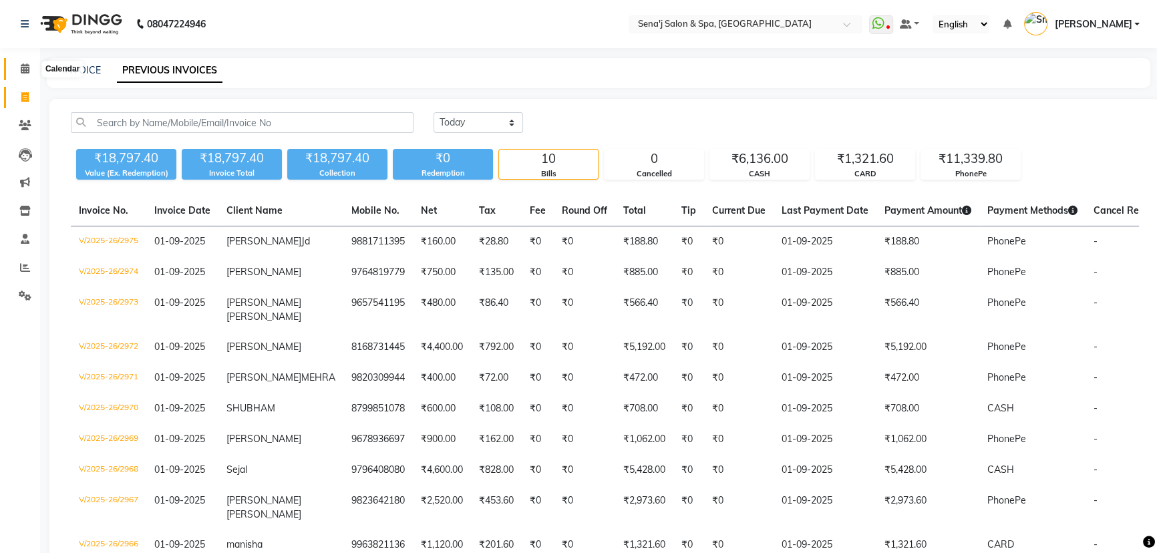
click at [23, 63] on icon at bounding box center [25, 68] width 9 height 10
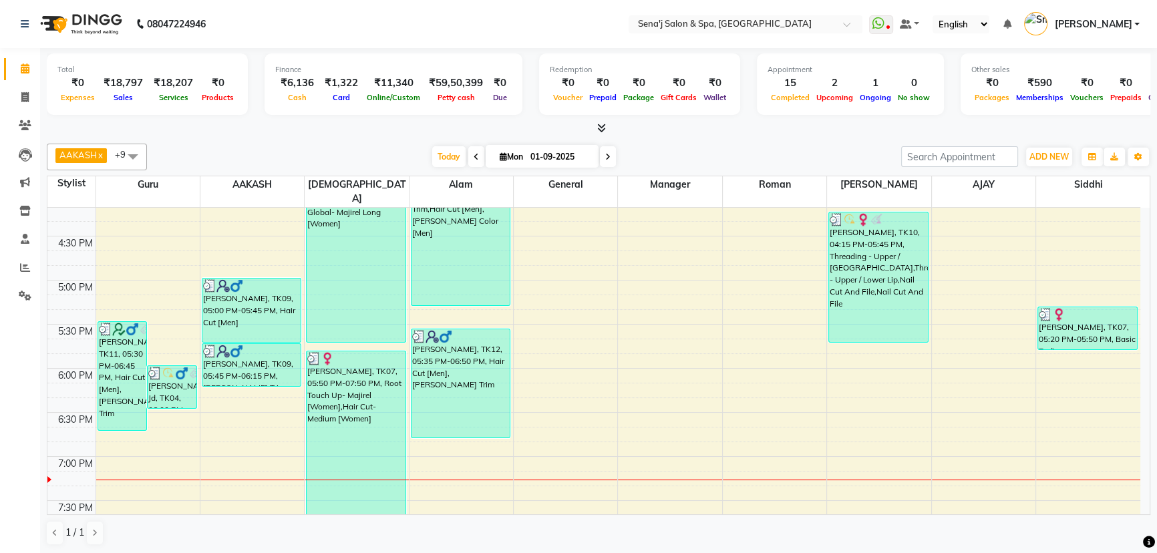
scroll to position [632, 0]
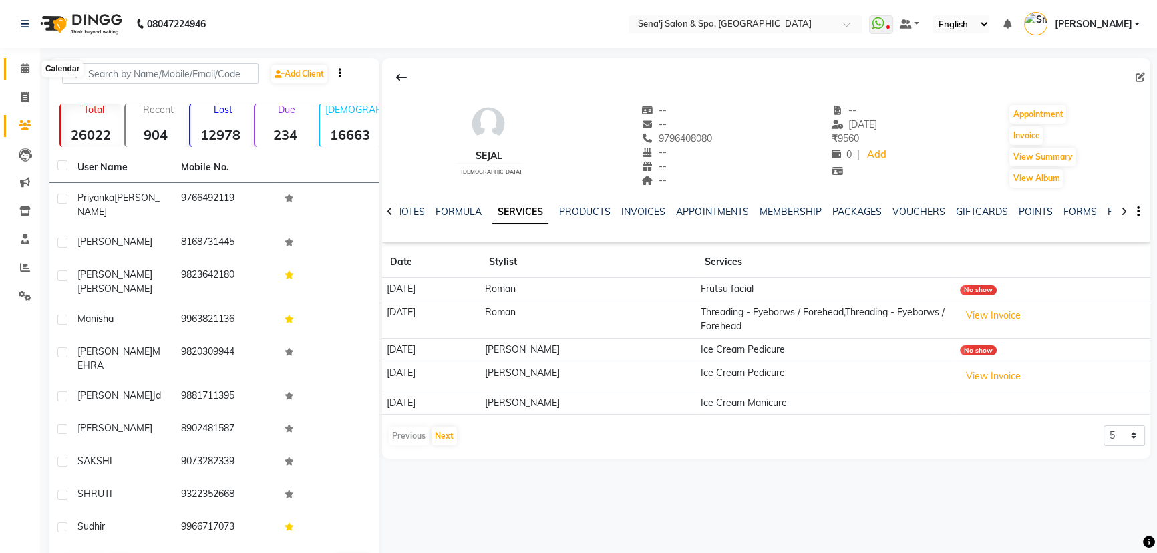
click at [22, 65] on icon at bounding box center [25, 68] width 9 height 10
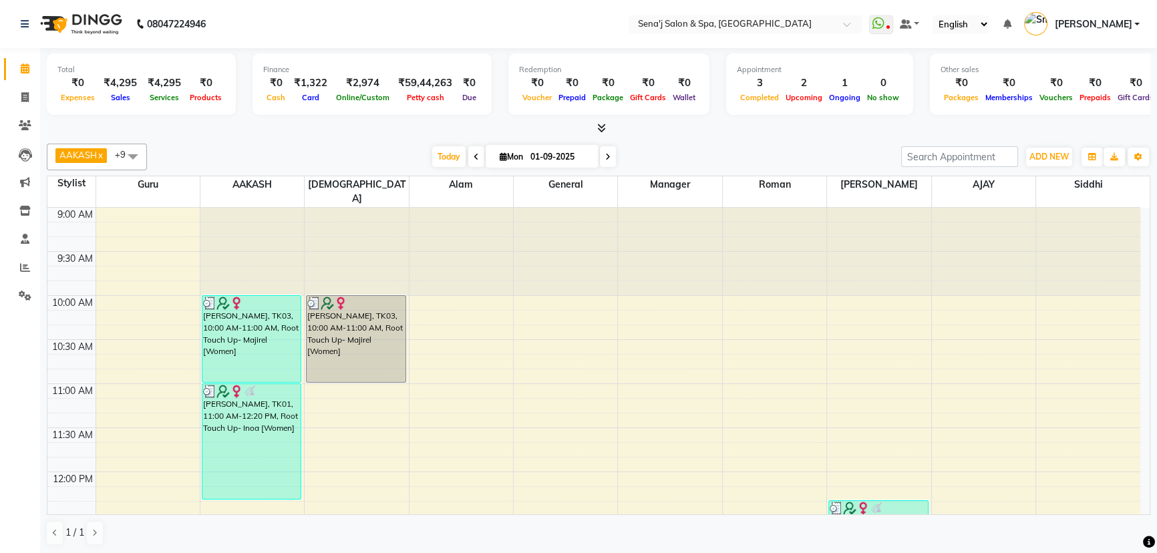
scroll to position [467, 0]
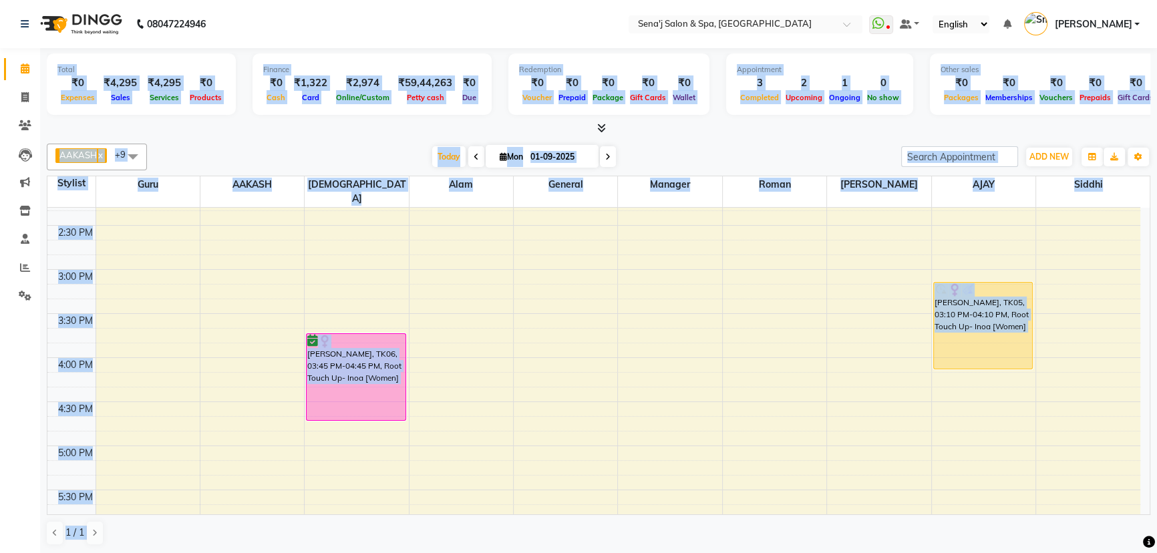
click at [317, 148] on div "[DATE] [DATE]" at bounding box center [524, 157] width 741 height 20
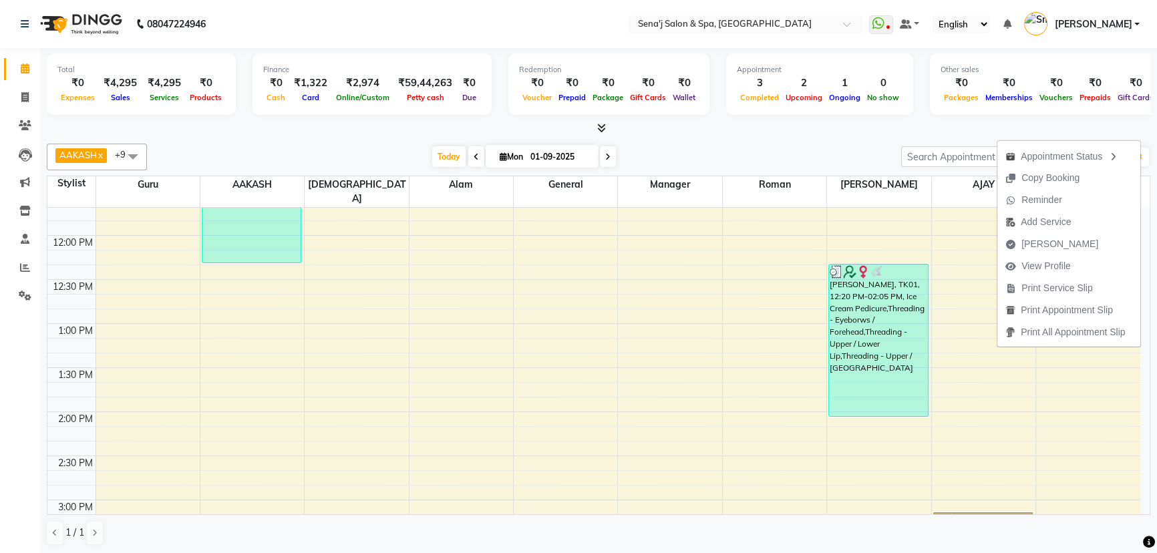
scroll to position [163, 0]
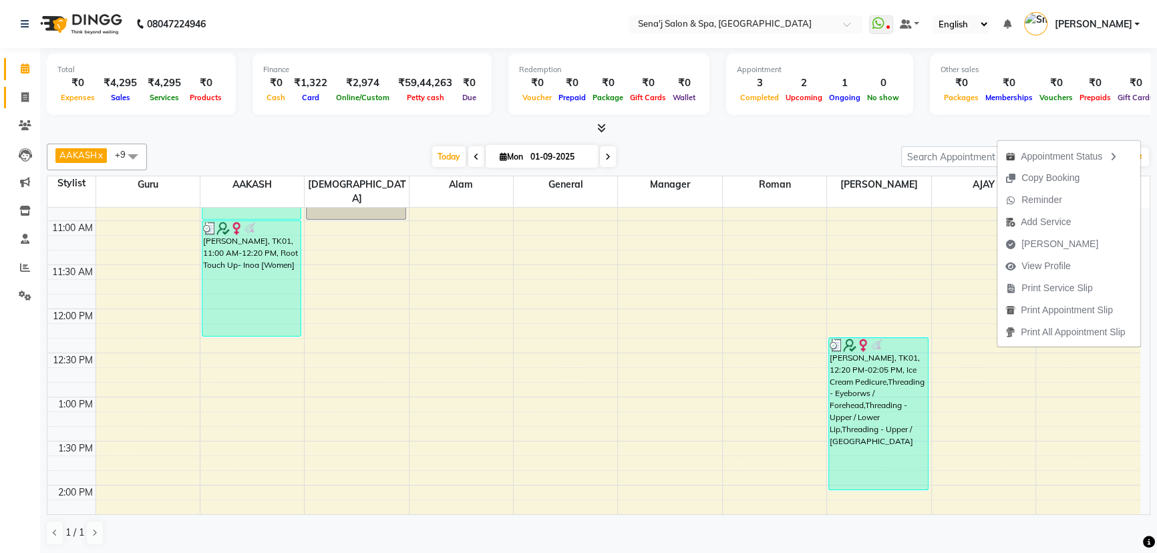
click at [26, 106] on link "Invoice" at bounding box center [20, 98] width 32 height 22
select select "447"
select select "service"
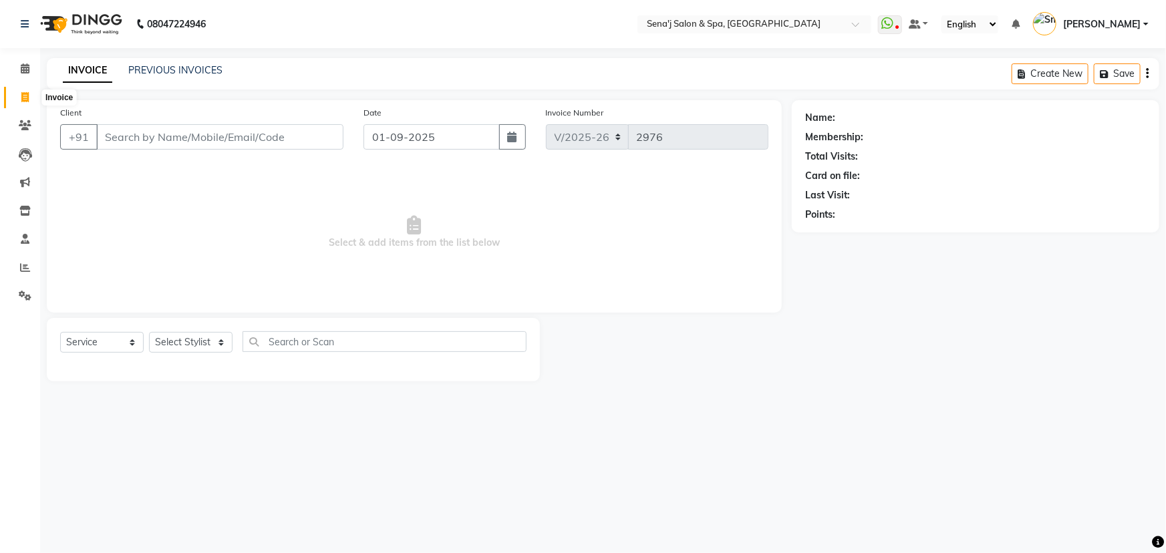
click at [15, 94] on span at bounding box center [24, 97] width 23 height 15
select select "447"
select select "service"
click at [27, 68] on icon at bounding box center [25, 68] width 9 height 10
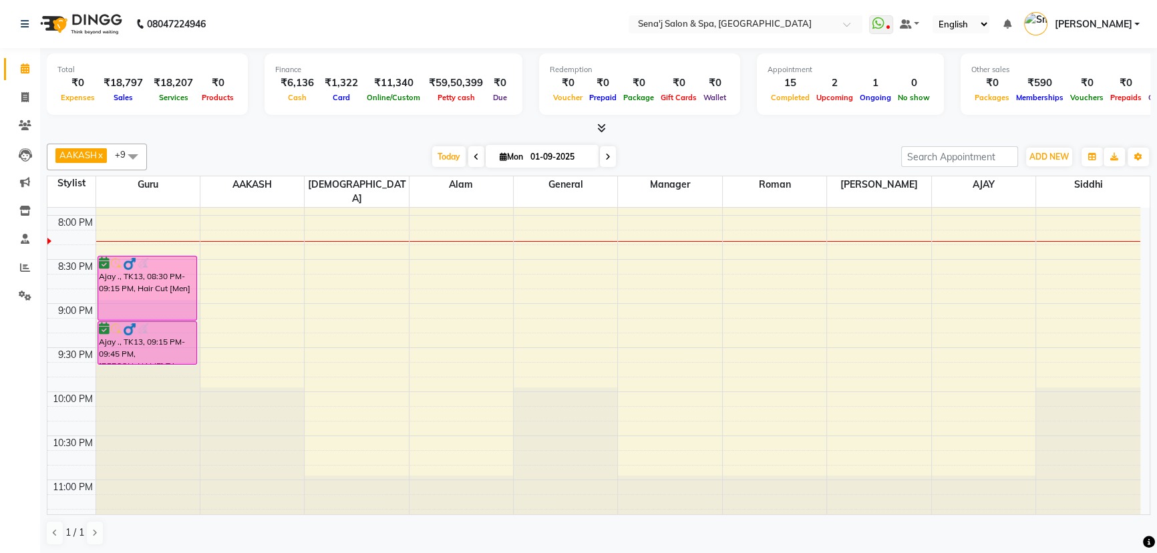
scroll to position [935, 0]
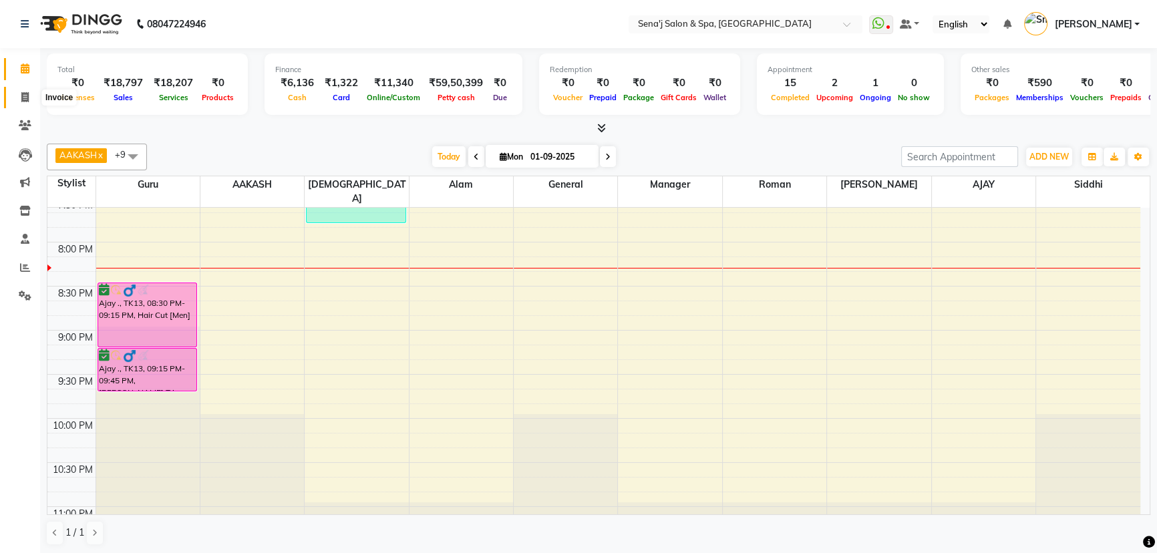
drag, startPoint x: 26, startPoint y: 96, endPoint x: 57, endPoint y: 96, distance: 30.7
click at [26, 96] on icon at bounding box center [24, 97] width 7 height 10
select select "service"
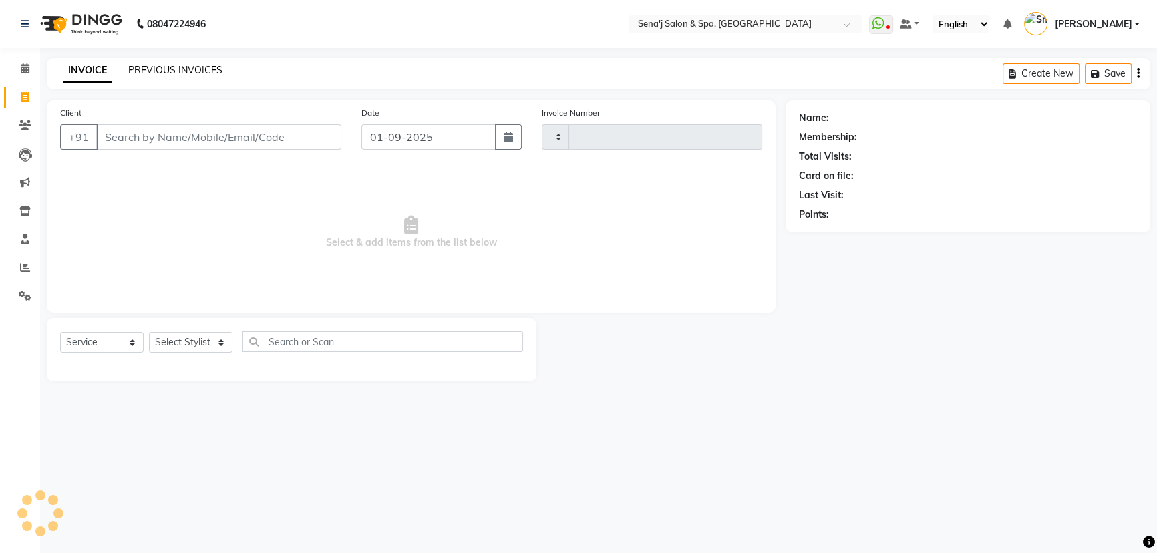
type input "2976"
select select "447"
click at [180, 340] on select "Select Stylist AAKASH Afzal Ajay AJAY Alam Ashu General Guru Manager Manager Ra…" at bounding box center [191, 342] width 84 height 21
select select "11468"
click at [149, 332] on select "Select Stylist AAKASH Afzal Ajay AJAY Alam Ashu General Guru Manager Manager Ra…" at bounding box center [191, 342] width 84 height 21
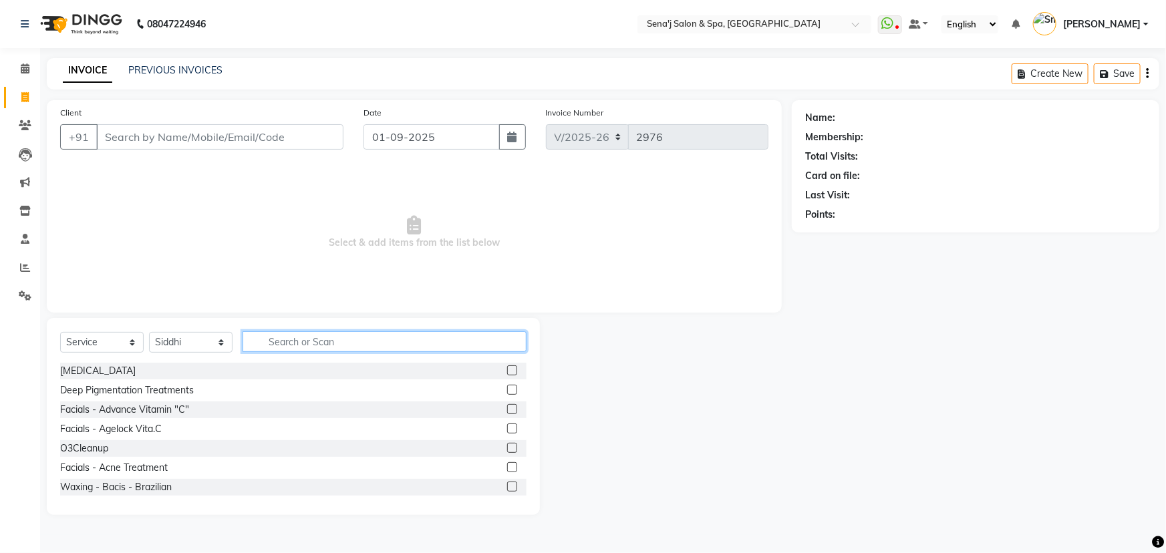
click at [295, 347] on input "text" at bounding box center [385, 341] width 284 height 21
type input "und"
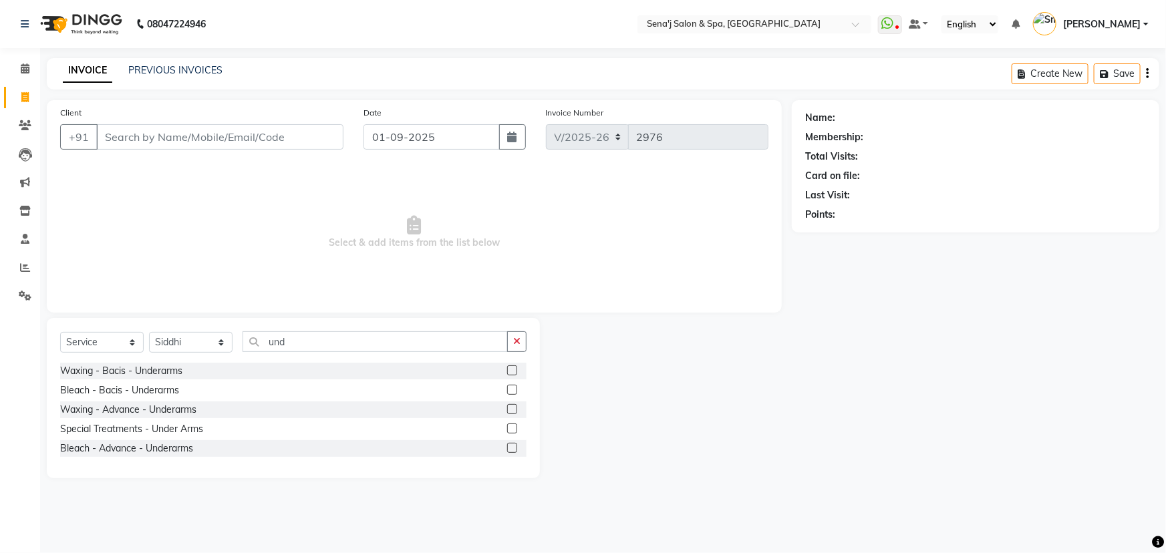
click at [514, 407] on label at bounding box center [512, 409] width 10 height 10
click at [514, 407] on input "checkbox" at bounding box center [511, 410] width 9 height 9
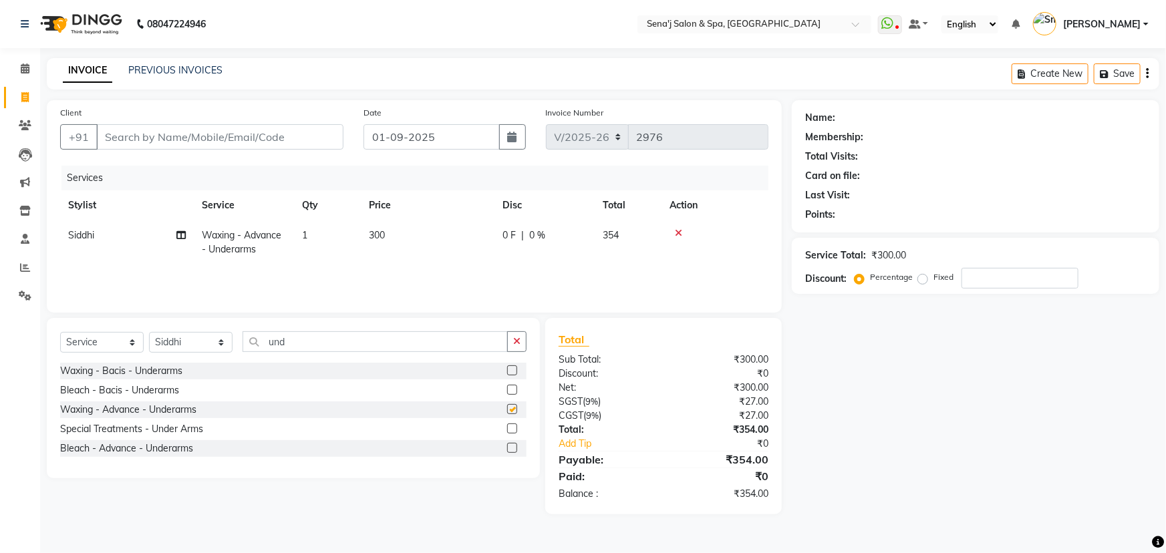
checkbox input "false"
click at [194, 146] on input "Client" at bounding box center [219, 136] width 247 height 25
type input "s"
type input "0"
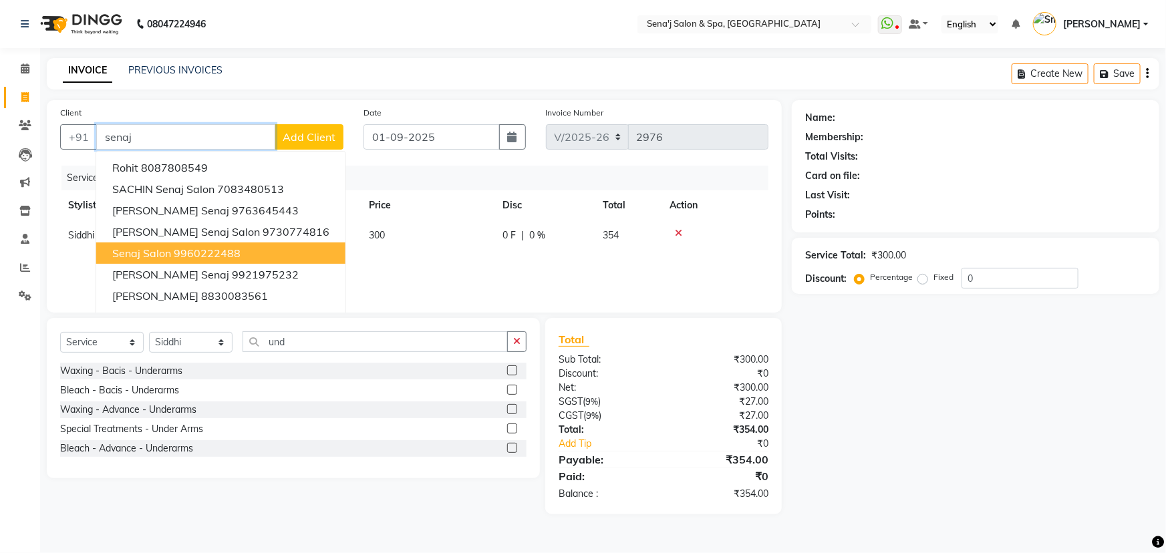
click at [159, 259] on span "Senaj Salon" at bounding box center [141, 253] width 59 height 13
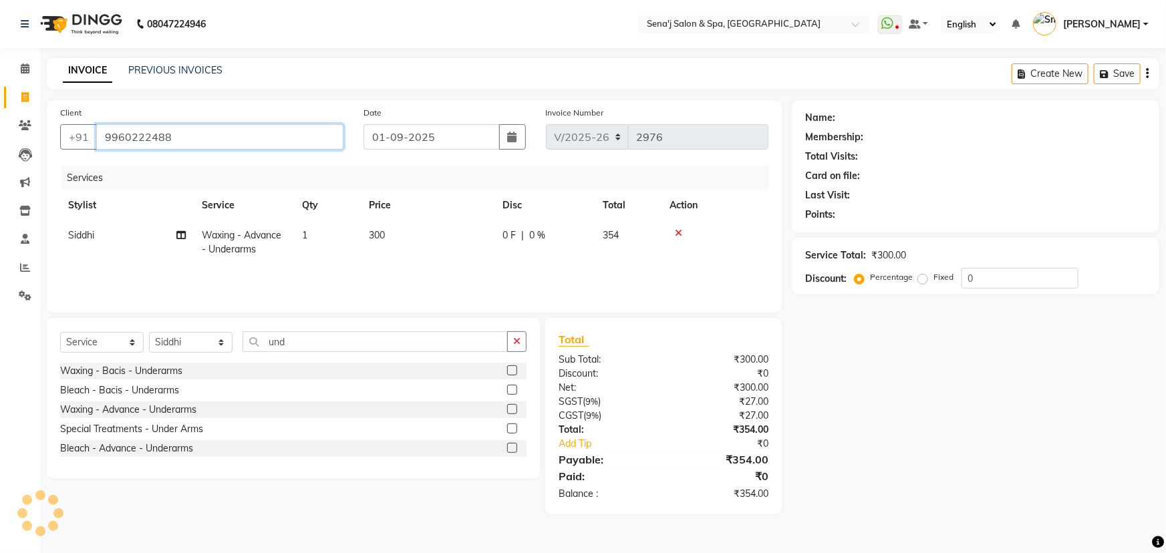
type input "9960222488"
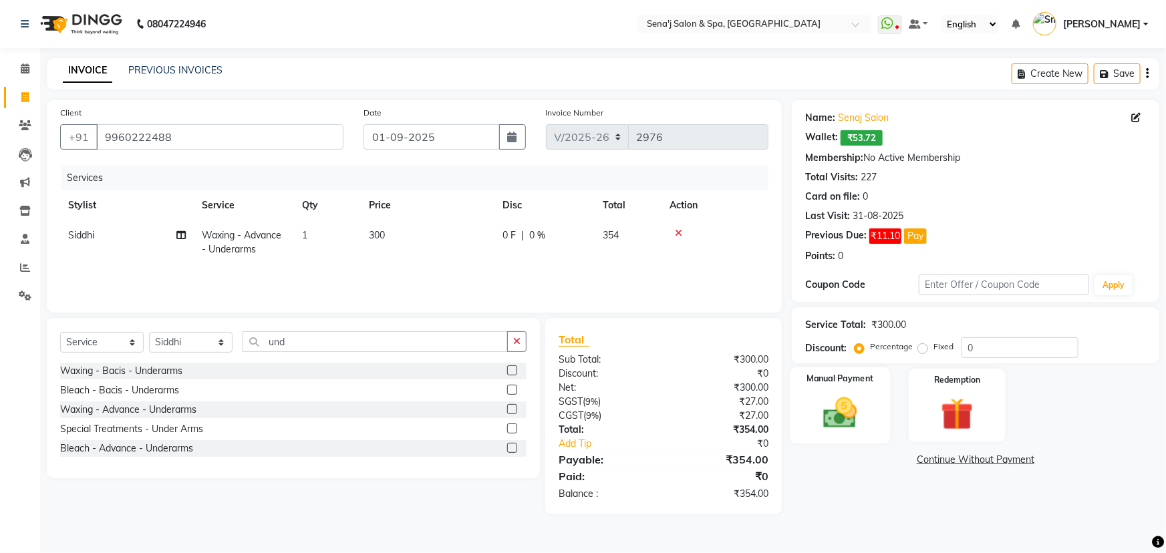
click at [856, 400] on img at bounding box center [840, 412] width 55 height 39
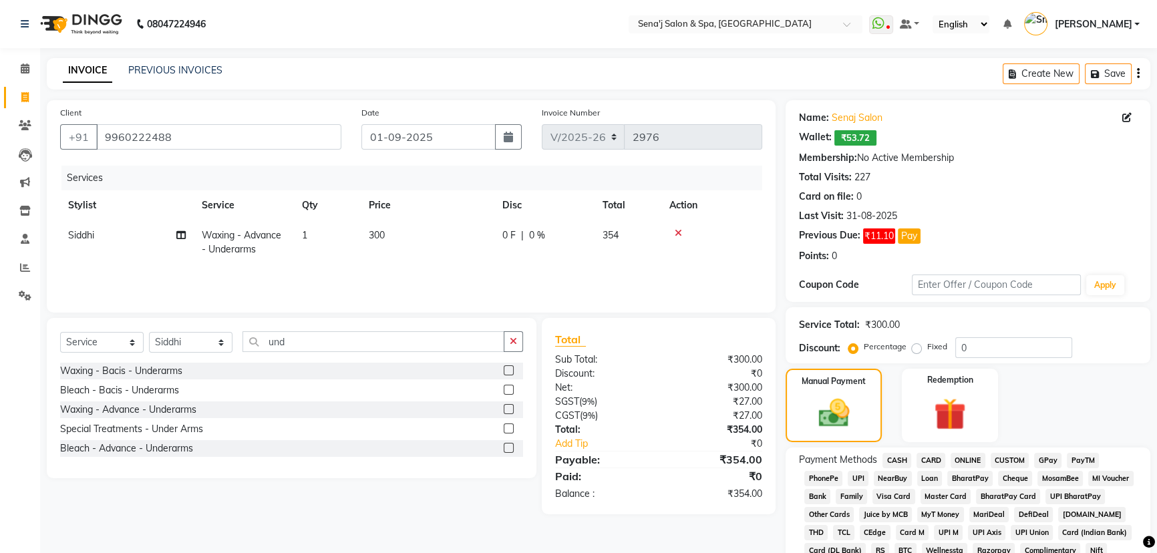
click at [822, 477] on span "PhonePe" at bounding box center [823, 478] width 38 height 15
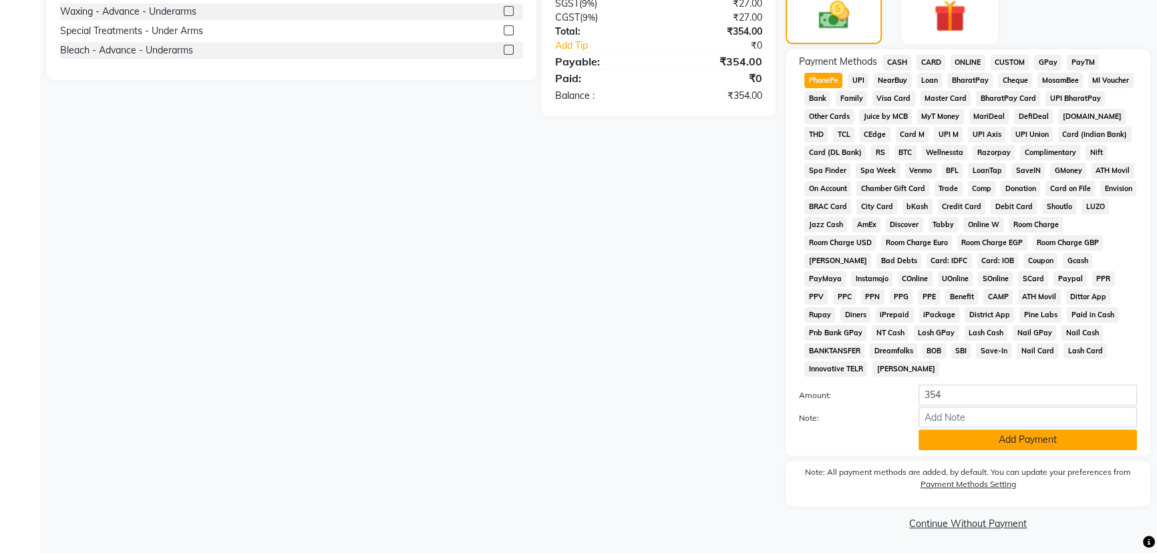
click at [975, 433] on button "Add Payment" at bounding box center [1028, 440] width 218 height 21
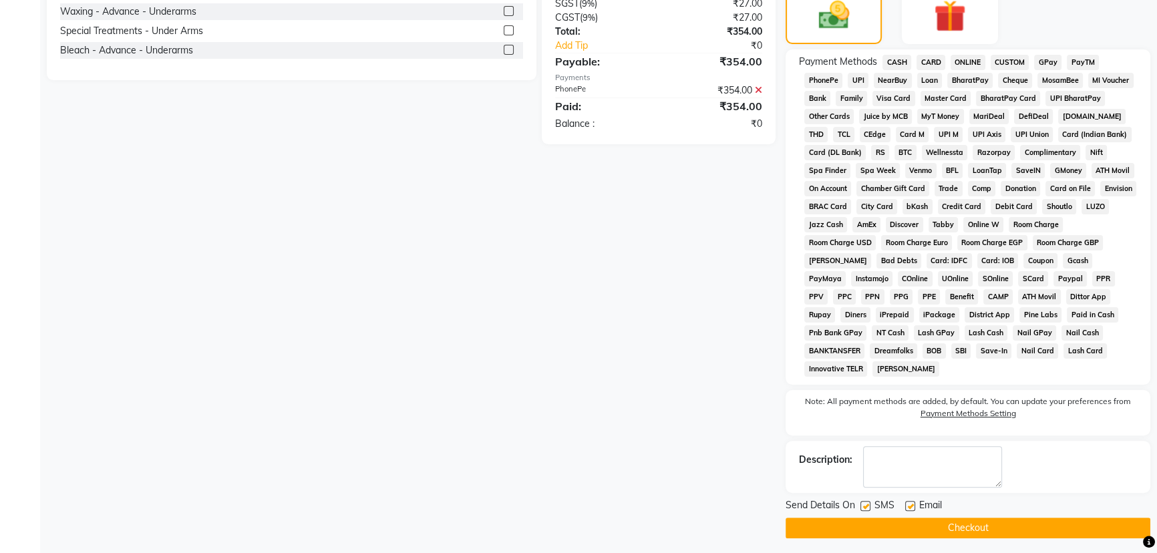
click at [964, 528] on button "Checkout" at bounding box center [968, 528] width 365 height 21
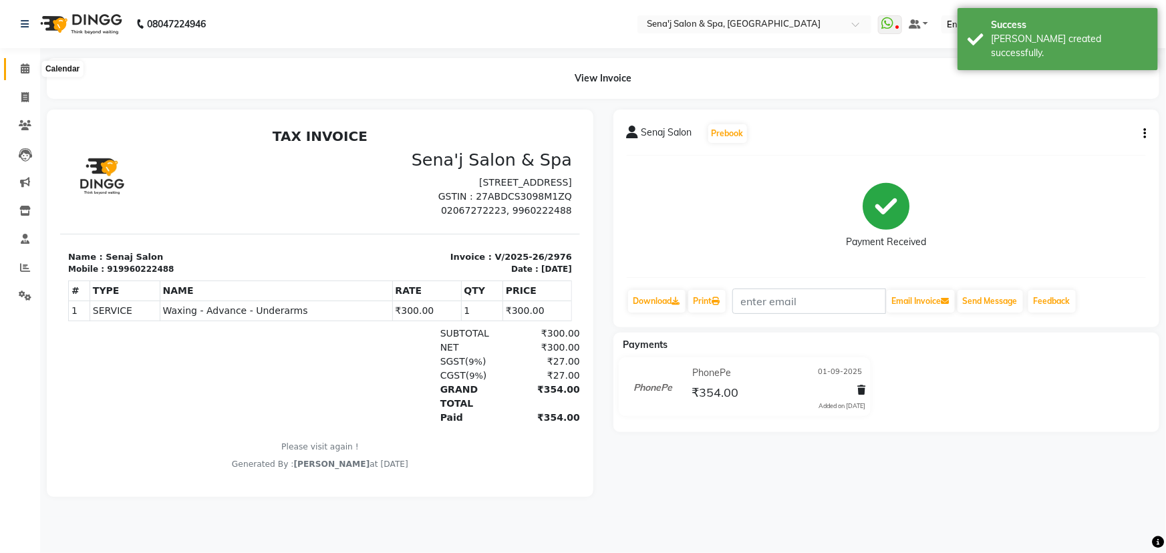
click at [29, 69] on icon at bounding box center [25, 68] width 9 height 10
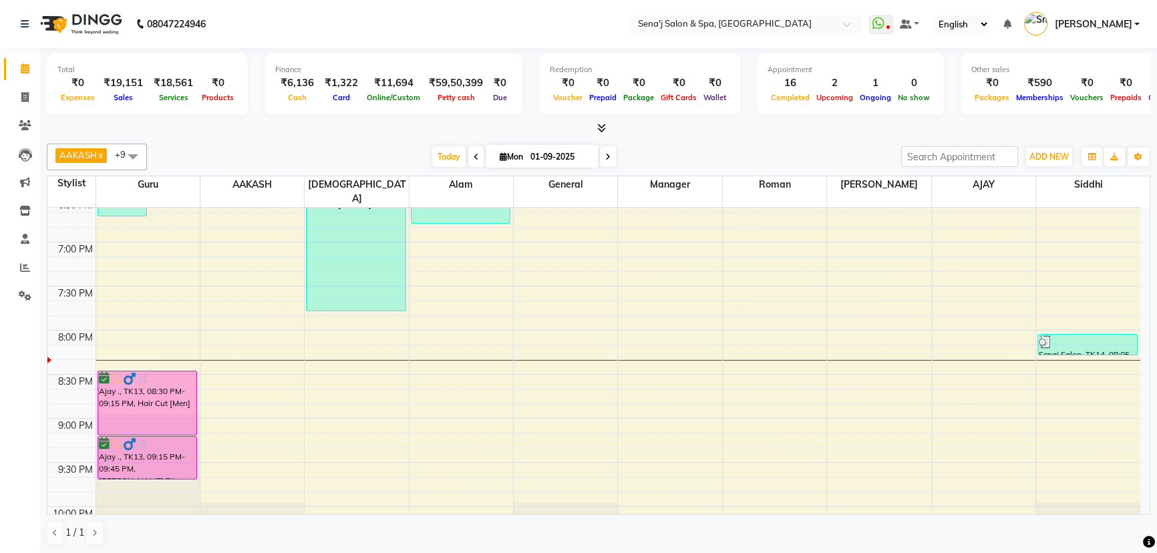
scroll to position [850, 0]
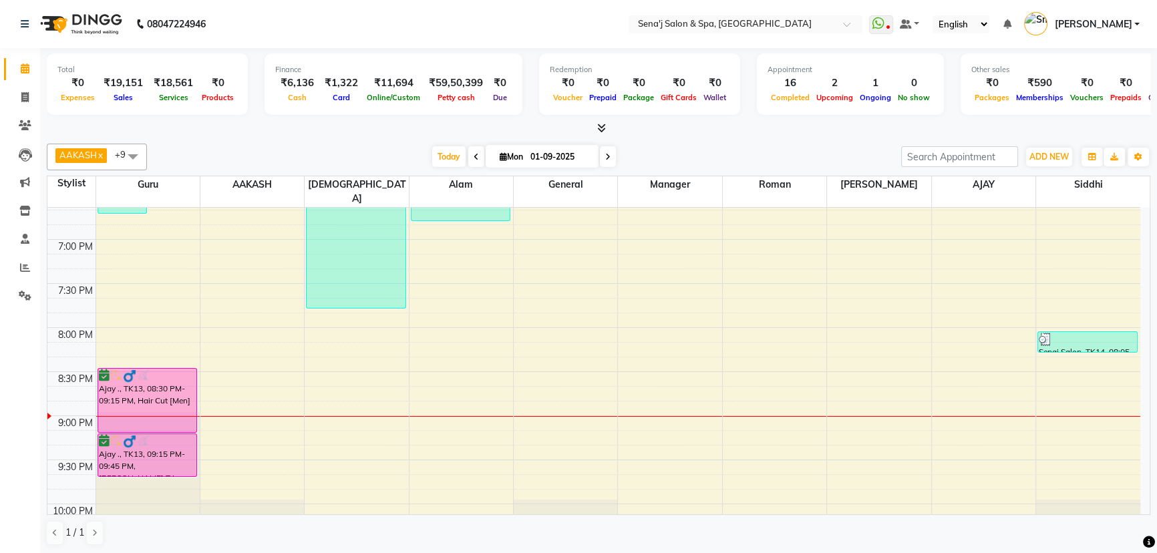
click at [65, 536] on span "1 / 1" at bounding box center [74, 533] width 19 height 14
click at [29, 128] on icon at bounding box center [25, 125] width 13 height 10
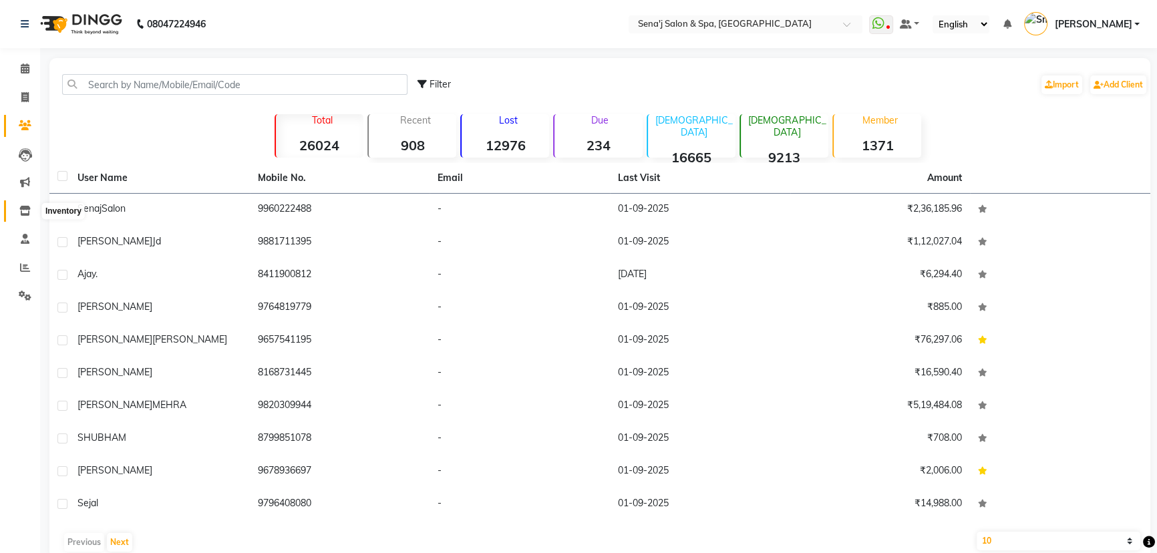
click at [27, 210] on icon at bounding box center [24, 211] width 11 height 10
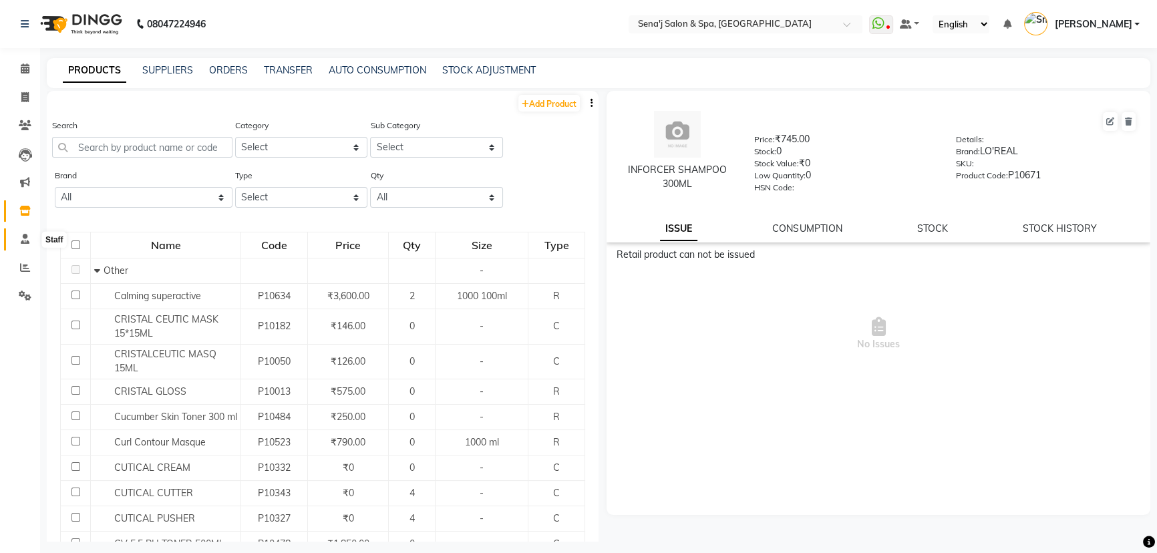
click at [19, 240] on span at bounding box center [24, 239] width 23 height 15
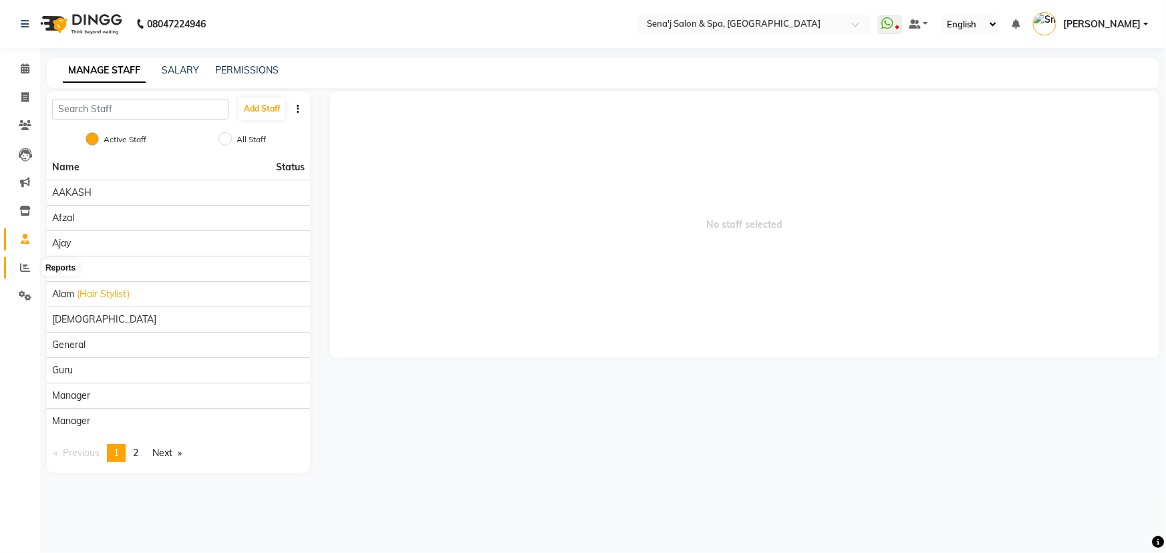
click at [26, 267] on icon at bounding box center [25, 268] width 10 height 10
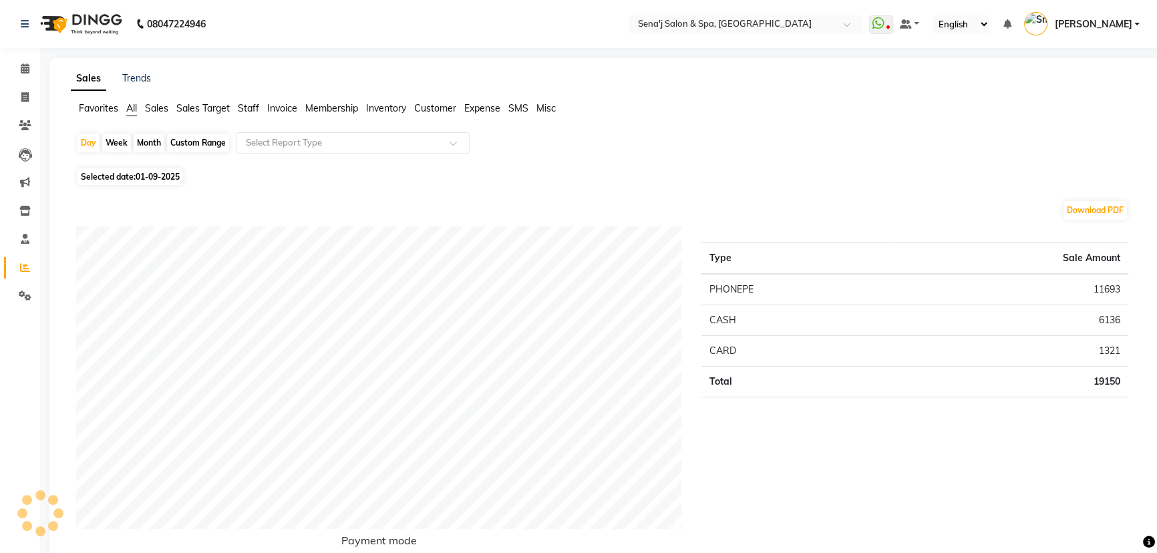
click at [140, 146] on div "Month" at bounding box center [149, 143] width 31 height 19
select select "9"
select select "2025"
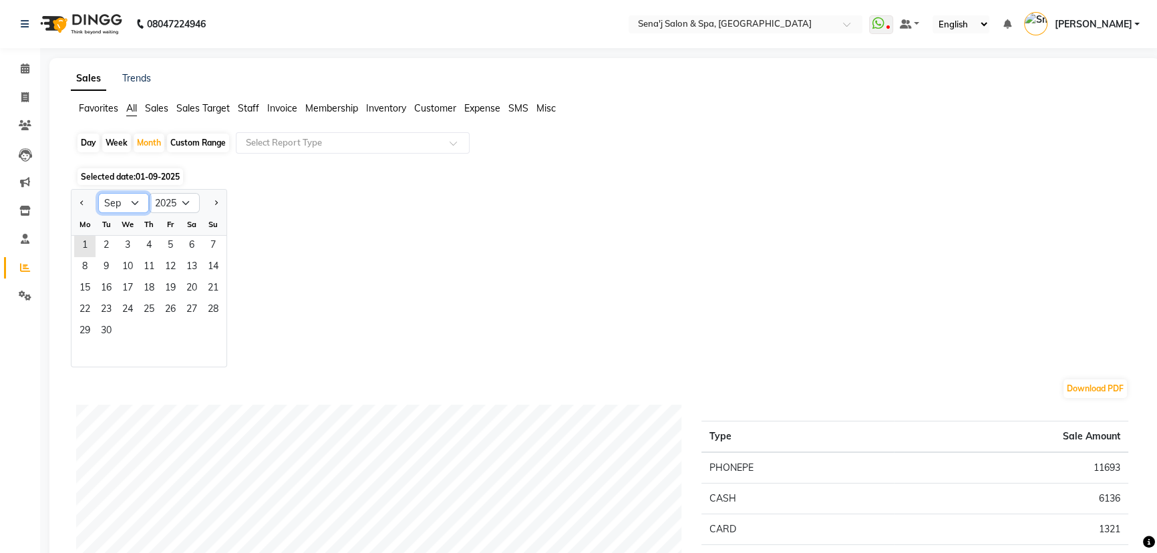
click at [128, 205] on select "Jan Feb Mar Apr May Jun Jul Aug Sep Oct Nov Dec" at bounding box center [123, 203] width 51 height 20
select select "8"
click at [98, 193] on select "Jan Feb Mar Apr May Jun Jul Aug Sep Oct Nov Dec" at bounding box center [123, 203] width 51 height 20
drag, startPoint x: 172, startPoint y: 239, endPoint x: 206, endPoint y: 333, distance: 100.4
click at [206, 333] on ngb-datepicker-month "Mo Tu We Th Fr Sa Su 1 2 3 4 5 6 7 8 9 10 11 12 13 14 15 16 17 18 19 20 21 22 2…" at bounding box center [148, 290] width 155 height 153
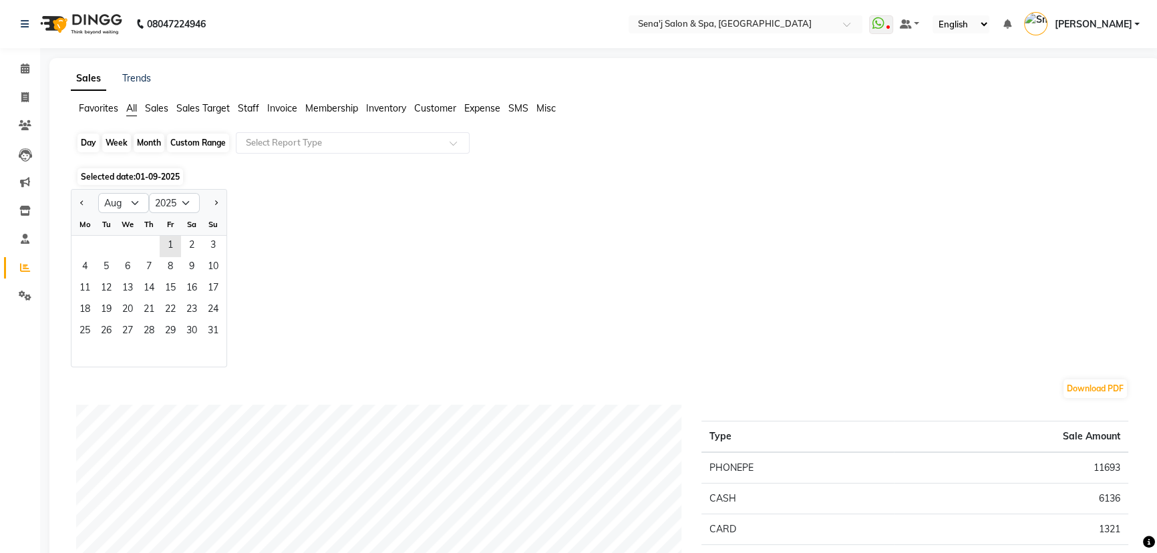
click at [135, 142] on div "Month" at bounding box center [149, 143] width 31 height 19
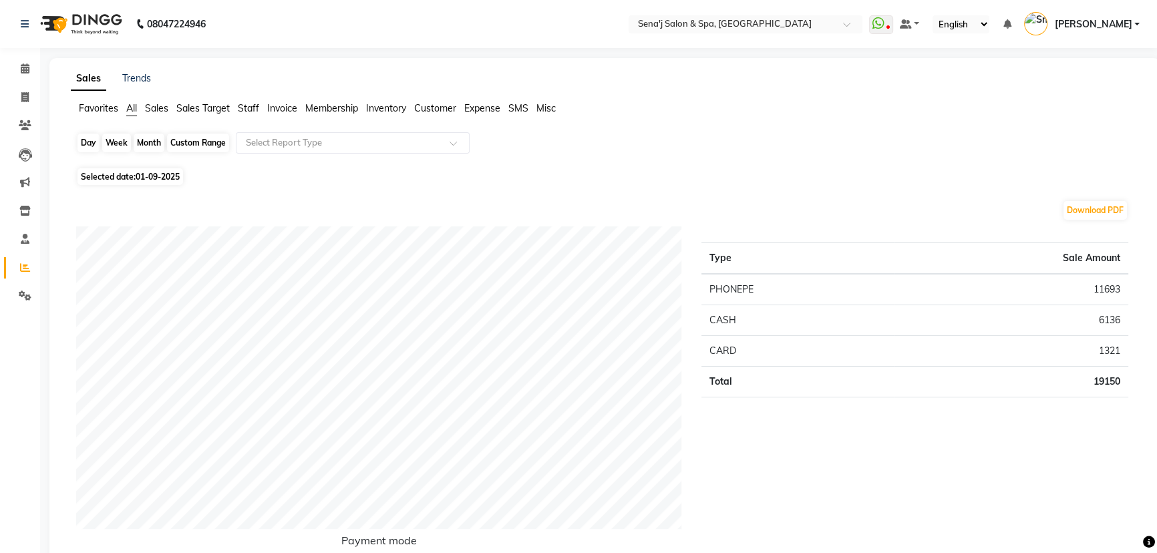
click at [139, 143] on div "Month" at bounding box center [149, 143] width 31 height 19
select select "9"
select select "2025"
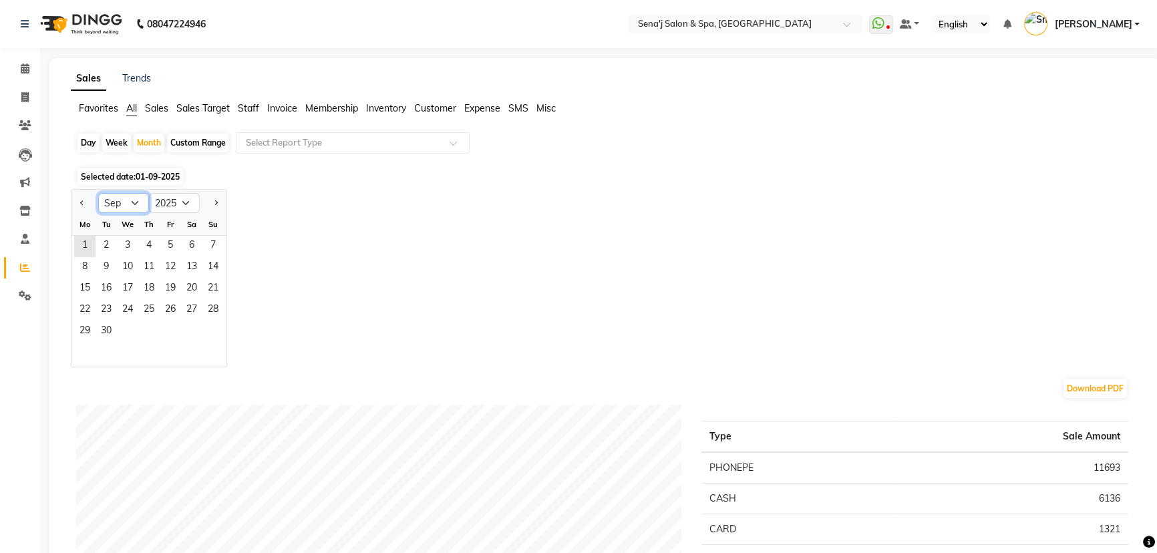
click at [126, 200] on select "Jan Feb Mar Apr May Jun Jul Aug Sep Oct Nov Dec" at bounding box center [123, 203] width 51 height 20
click at [25, 70] on icon at bounding box center [25, 68] width 9 height 10
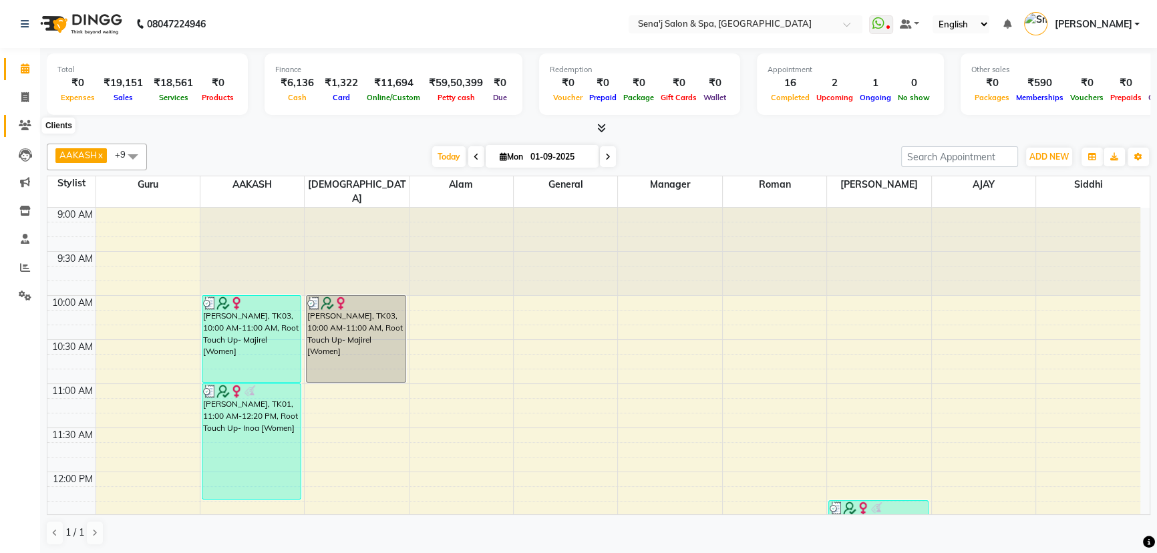
click at [27, 124] on icon at bounding box center [25, 125] width 13 height 10
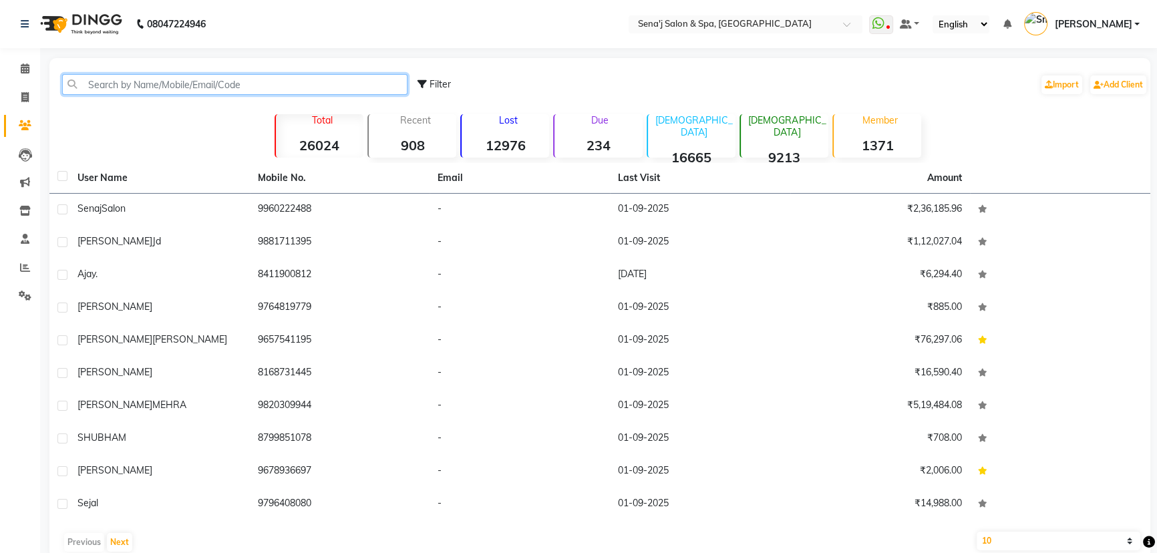
click at [112, 79] on input "text" at bounding box center [234, 84] width 345 height 21
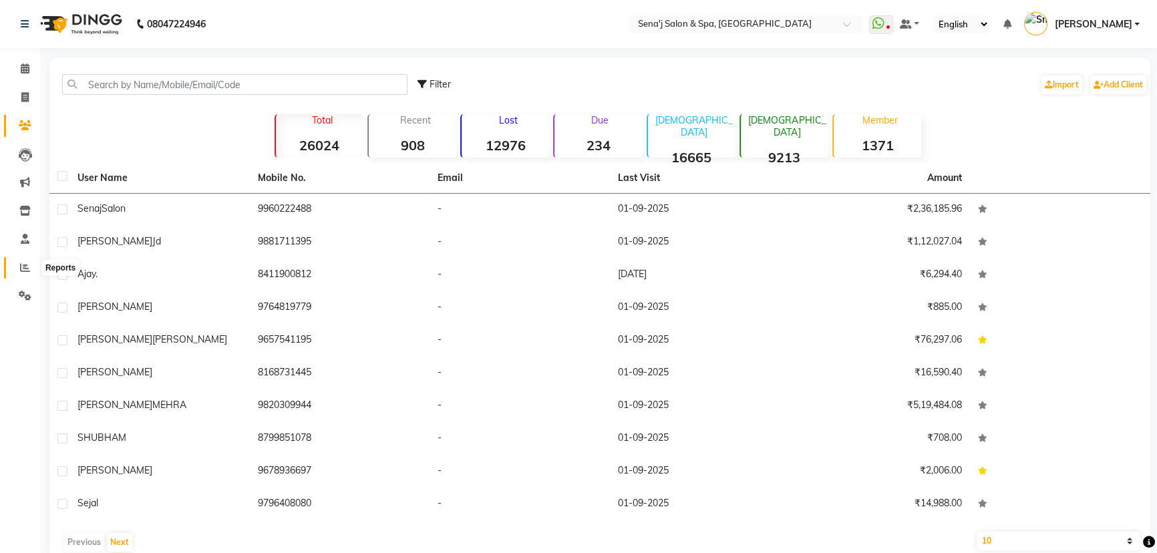
click at [25, 267] on icon at bounding box center [25, 268] width 10 height 10
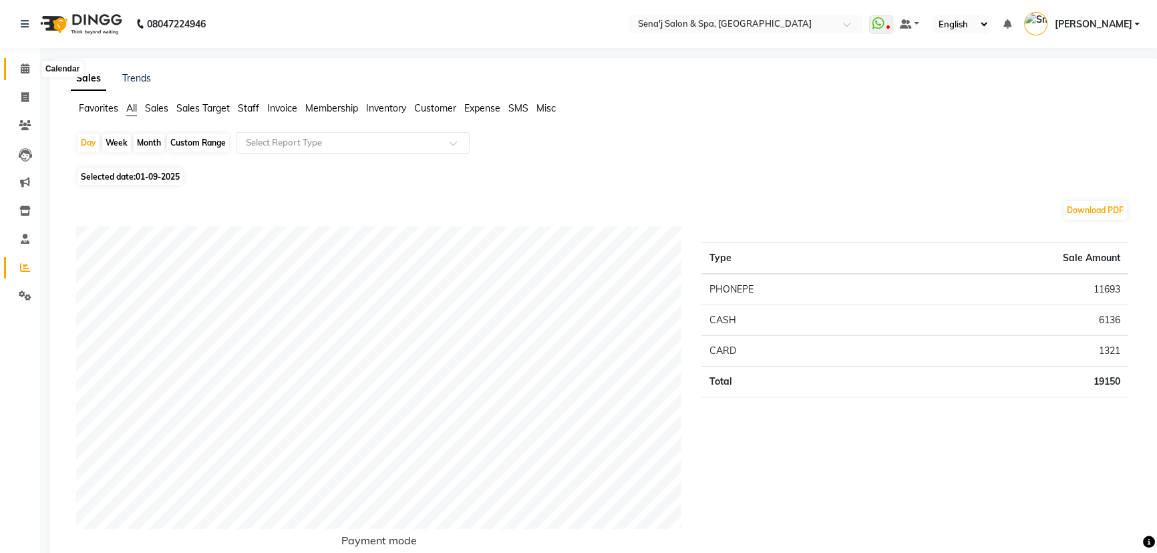
click at [21, 69] on icon at bounding box center [25, 68] width 9 height 10
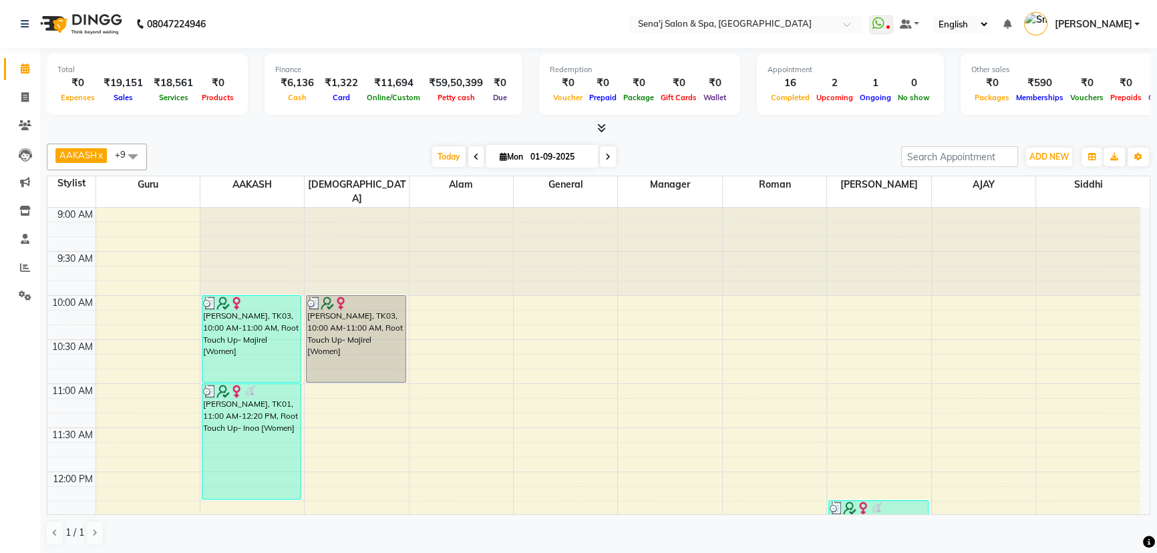
click at [609, 160] on span at bounding box center [608, 156] width 16 height 21
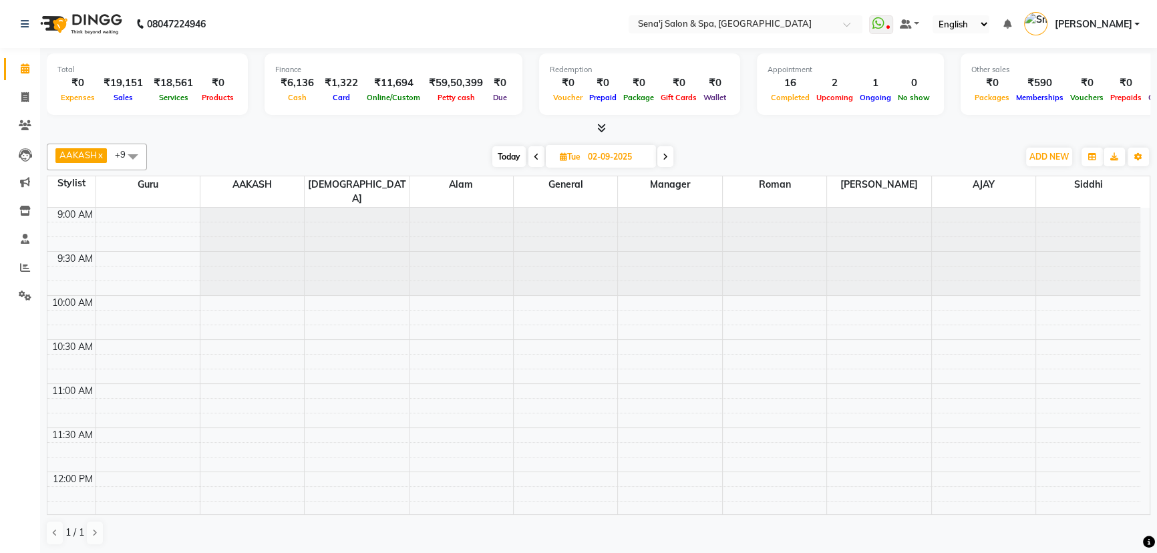
drag, startPoint x: 536, startPoint y: 160, endPoint x: 520, endPoint y: 162, distance: 16.2
click at [534, 160] on span at bounding box center [536, 156] width 16 height 21
type input "01-09-2025"
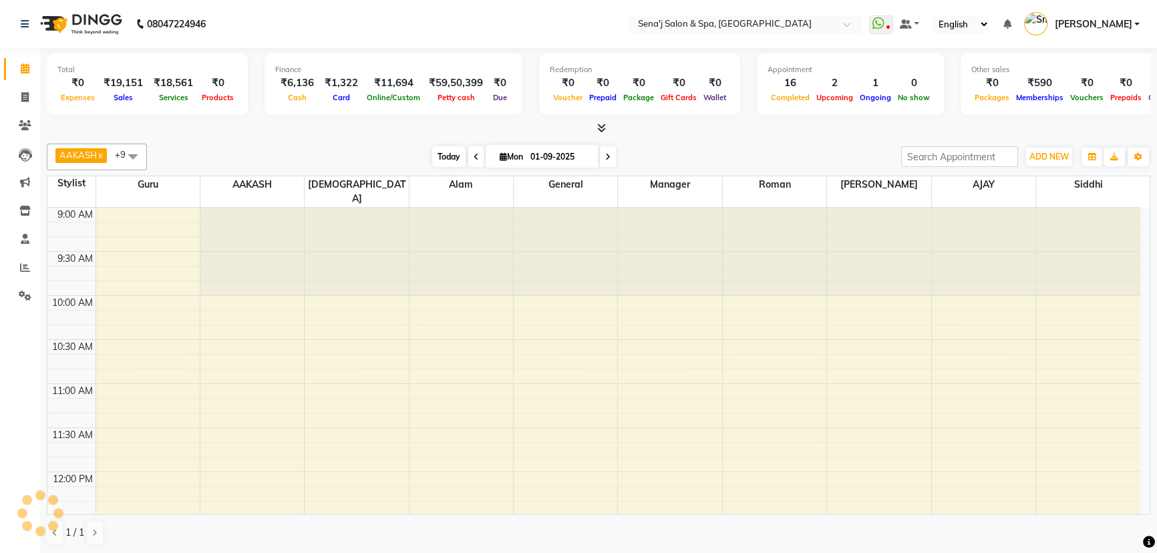
scroll to position [996, 0]
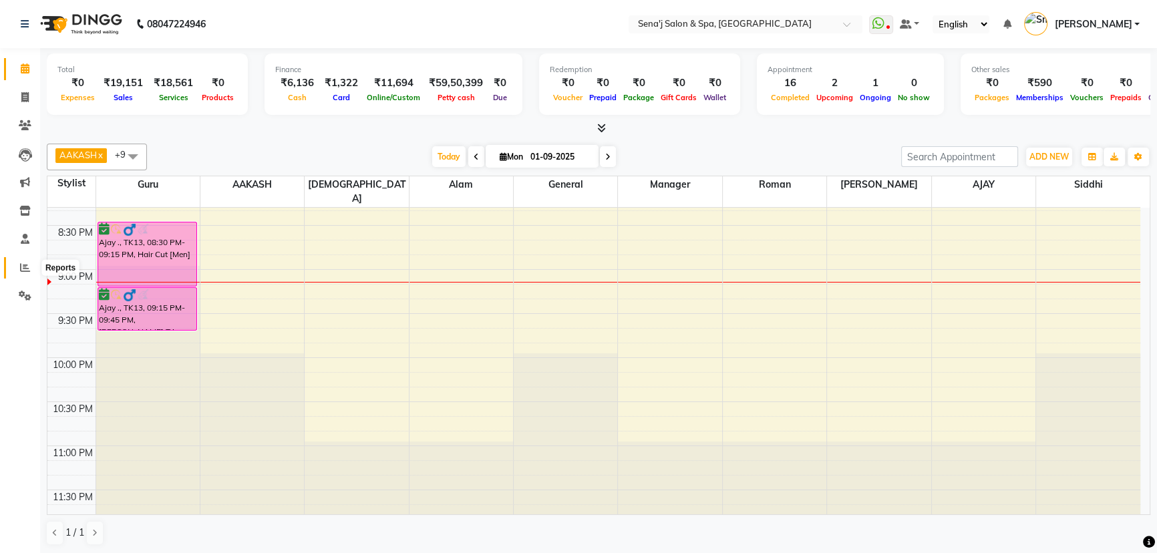
click at [23, 273] on span at bounding box center [24, 268] width 23 height 15
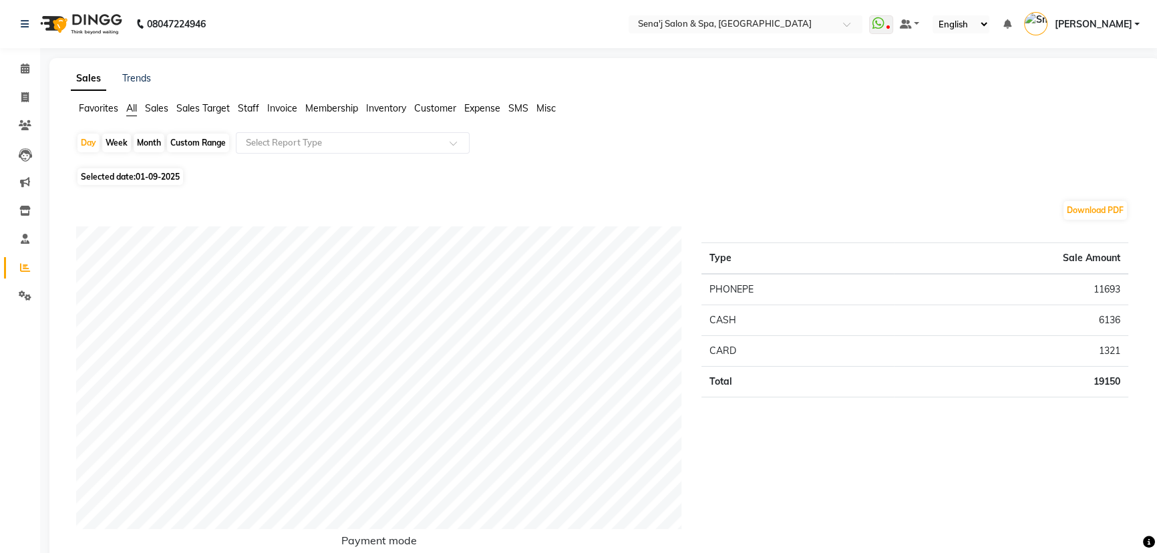
click at [242, 106] on span "Staff" at bounding box center [248, 108] width 21 height 12
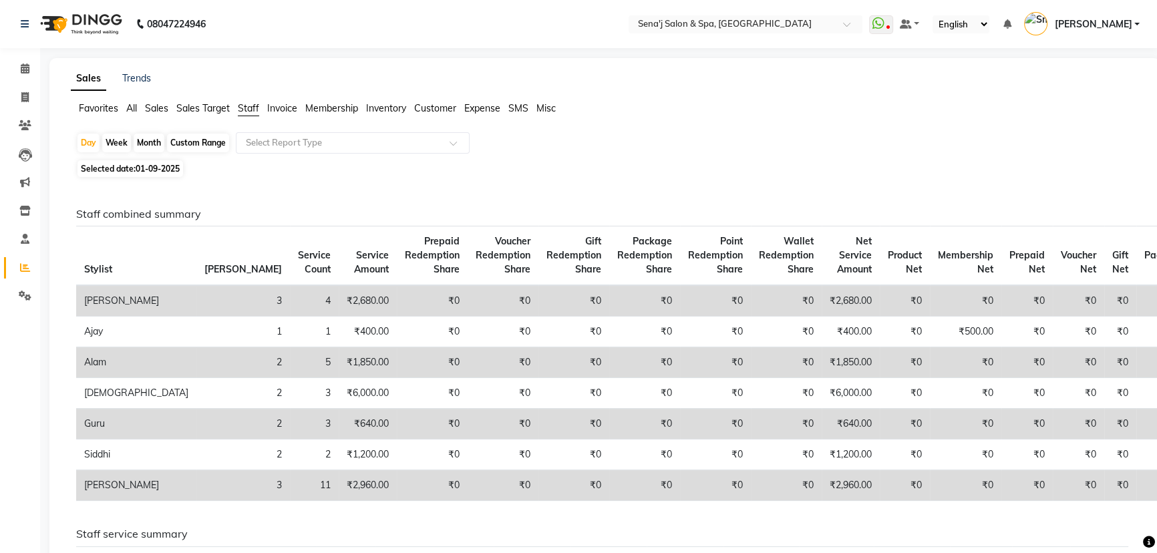
click at [138, 140] on div "Month" at bounding box center [149, 143] width 31 height 19
select select "9"
select select "2025"
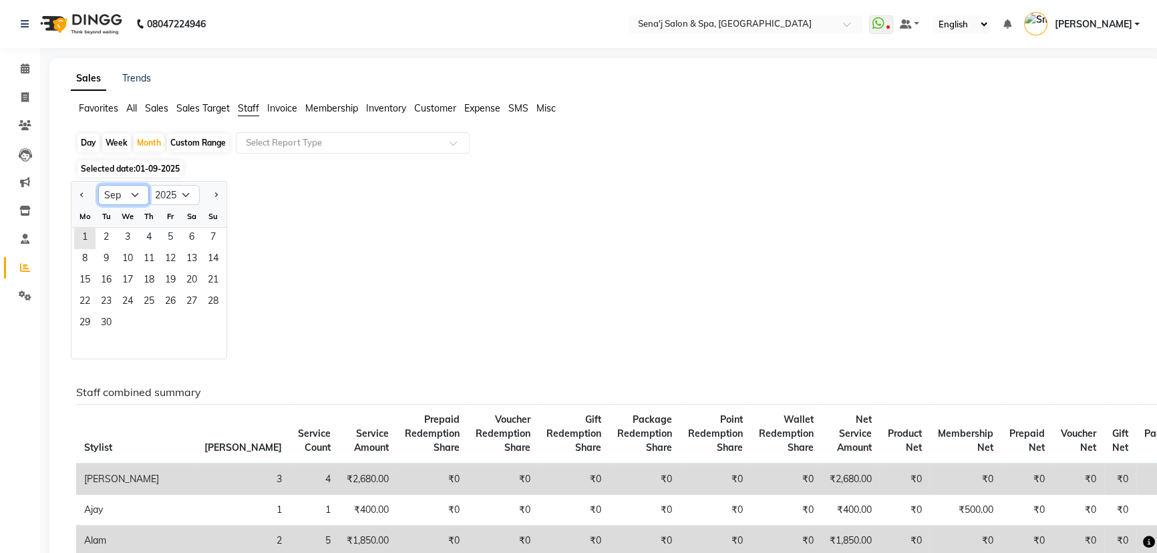
click at [132, 190] on select "Jan Feb Mar Apr May Jun Jul Aug Sep Oct Nov Dec" at bounding box center [123, 195] width 51 height 20
select select "8"
click at [98, 185] on select "Jan Feb Mar Apr May Jun Jul Aug Sep Oct Nov Dec" at bounding box center [123, 195] width 51 height 20
drag, startPoint x: 176, startPoint y: 235, endPoint x: 208, endPoint y: 363, distance: 132.4
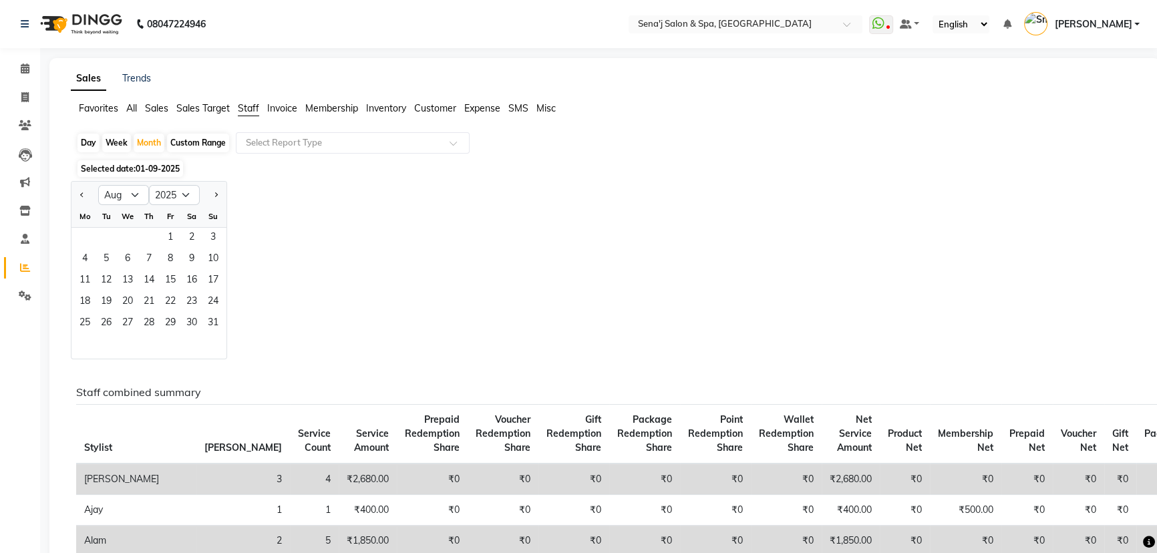
click at [270, 331] on div "Jan Feb Mar Apr May Jun Jul Aug Sep Oct Nov Dec 2015 2016 2017 2018 2019 2020 2…" at bounding box center [605, 270] width 1068 height 178
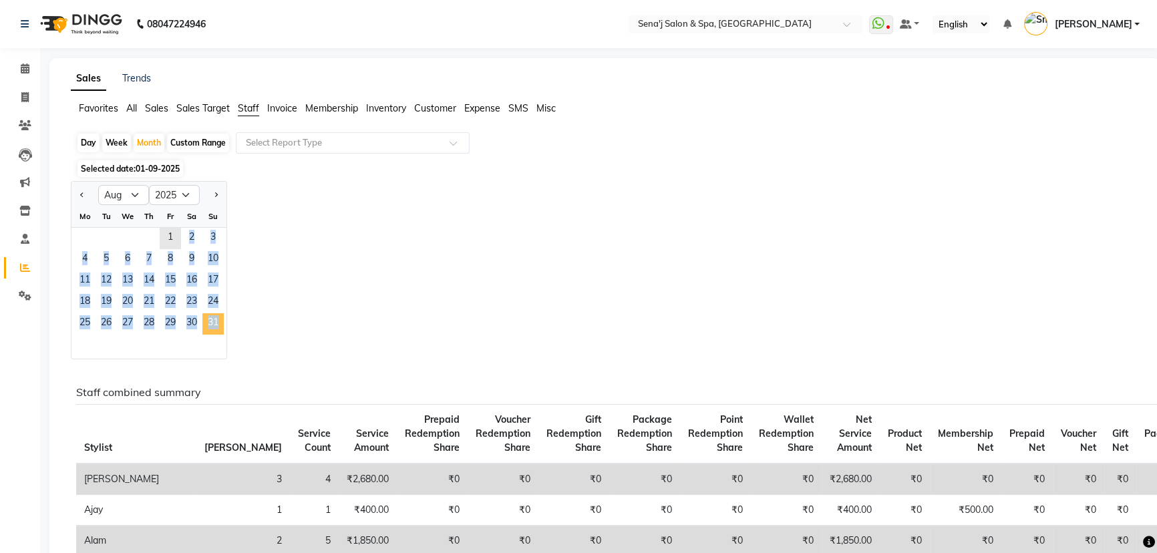
drag, startPoint x: 168, startPoint y: 245, endPoint x: 212, endPoint y: 331, distance: 96.8
click at [212, 331] on ngb-datepicker-month "Mo Tu We Th Fr Sa Su 1 2 3 4 5 6 7 8 9 10 11 12 13 14 15 16 17 18 19 20 21 22 2…" at bounding box center [148, 282] width 155 height 153
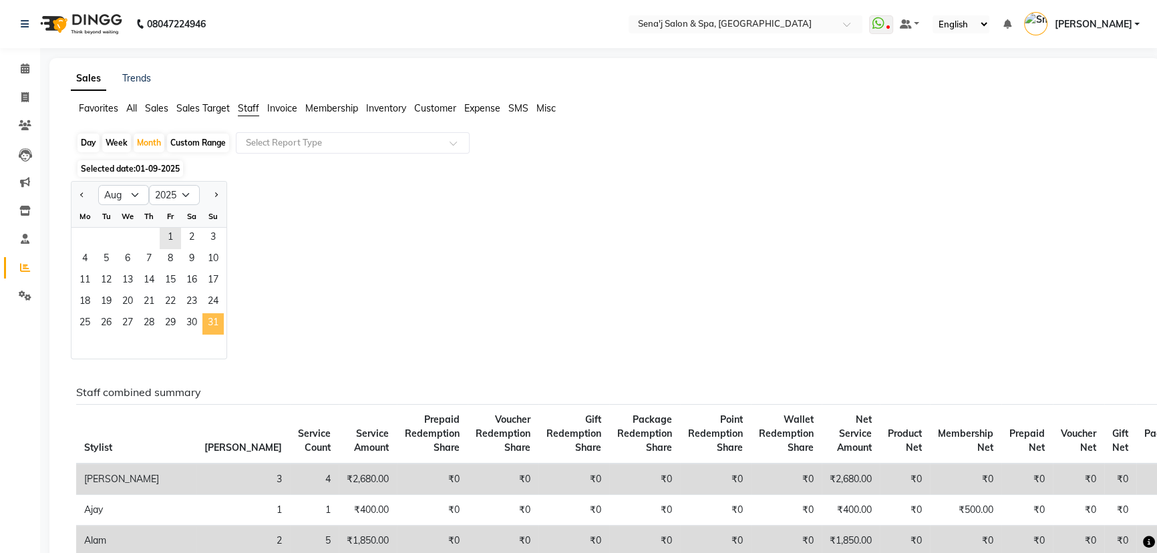
click at [222, 325] on span "31" at bounding box center [212, 323] width 21 height 21
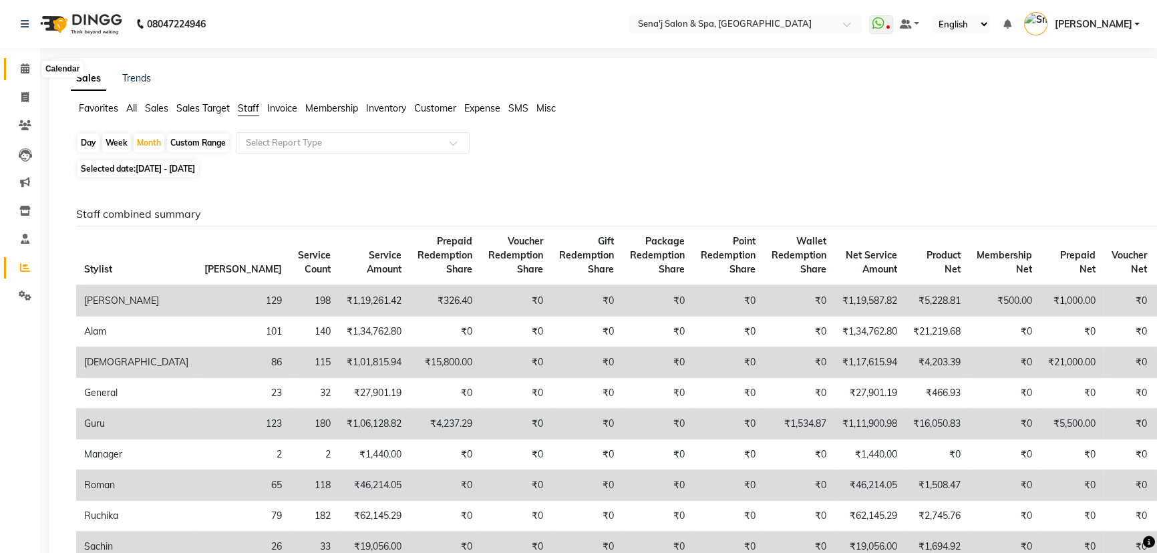
click at [27, 69] on icon at bounding box center [25, 68] width 9 height 10
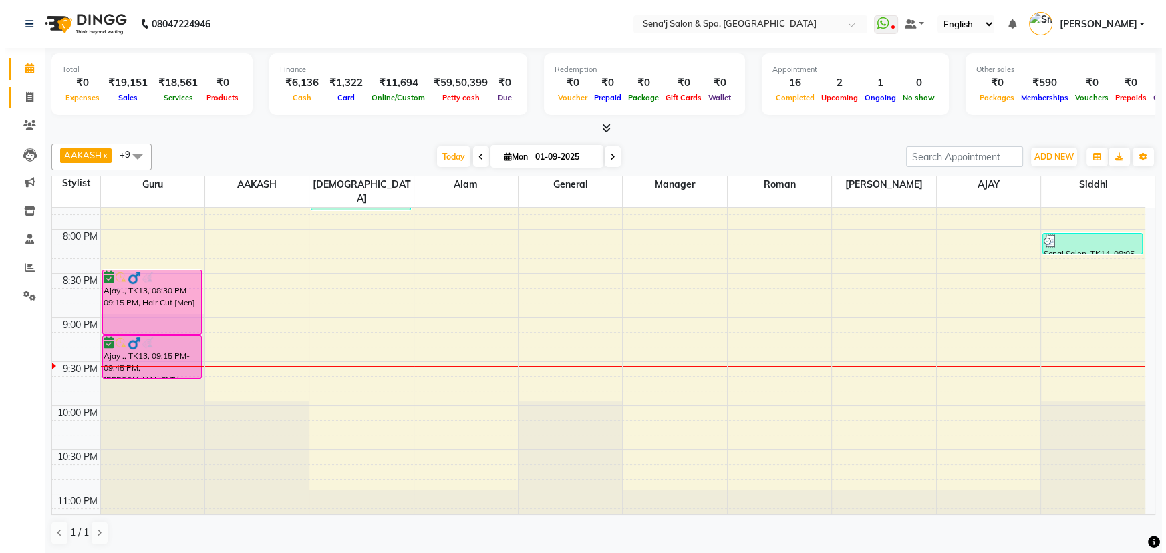
scroll to position [996, 0]
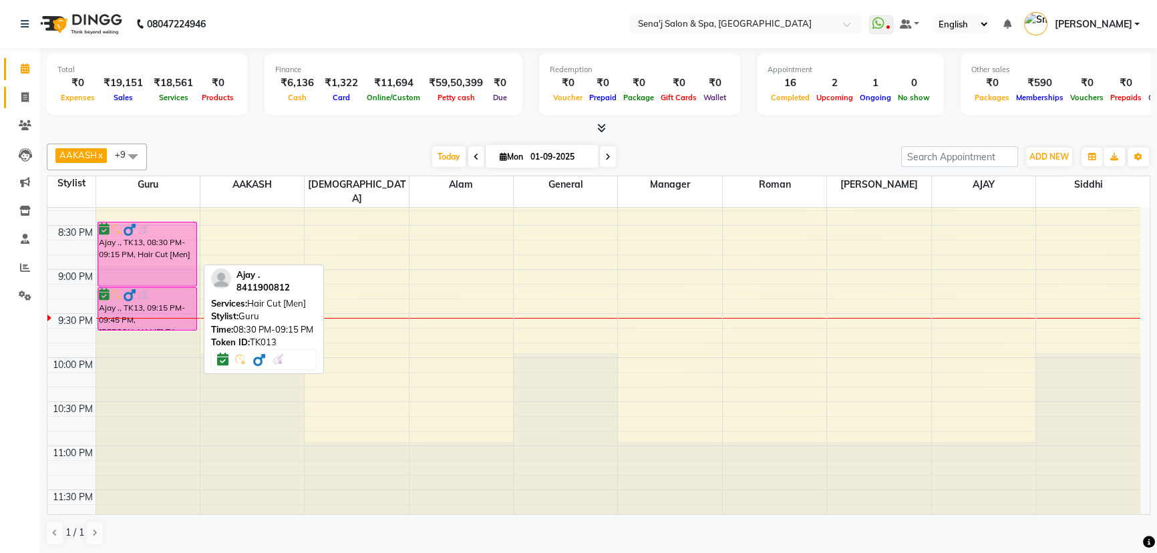
click at [157, 252] on div "Ajay ., TK13, 08:30 PM-09:15 PM, Hair Cut [Men]" at bounding box center [147, 253] width 99 height 63
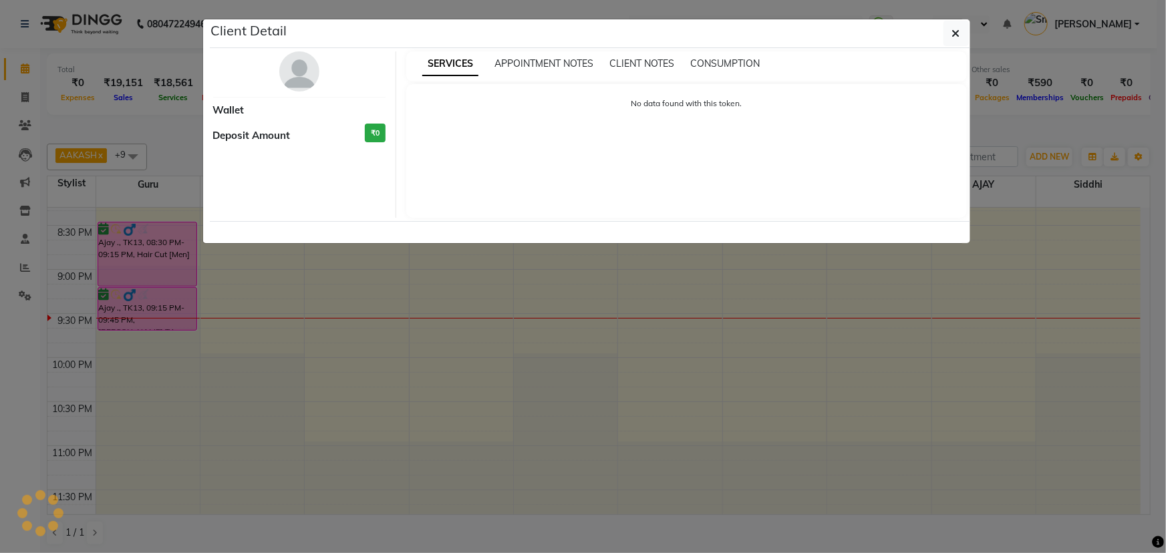
select select "6"
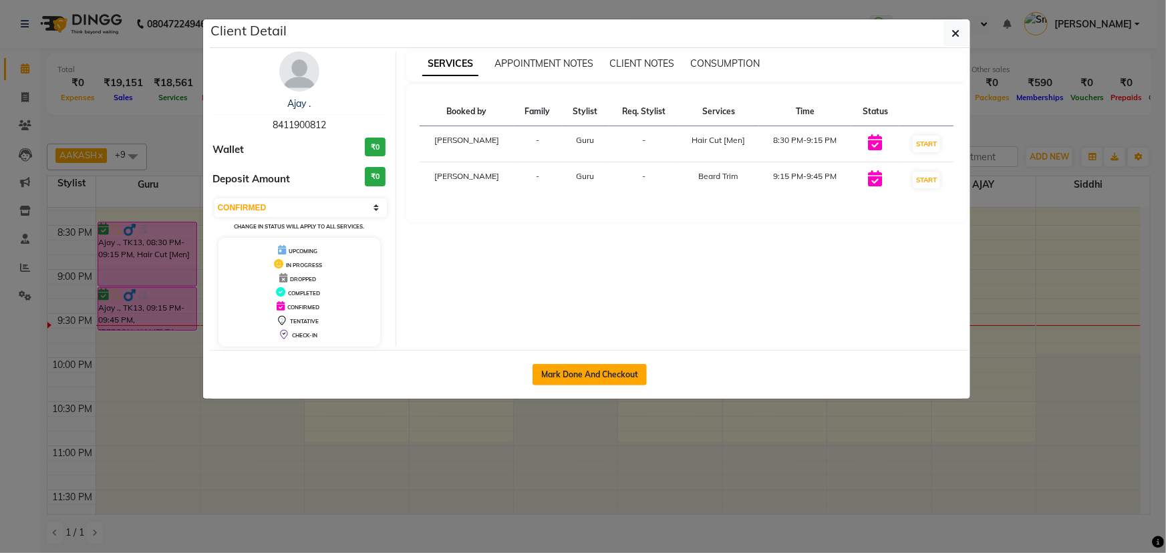
click at [570, 371] on button "Mark Done And Checkout" at bounding box center [589, 374] width 114 height 21
select select "447"
select select "service"
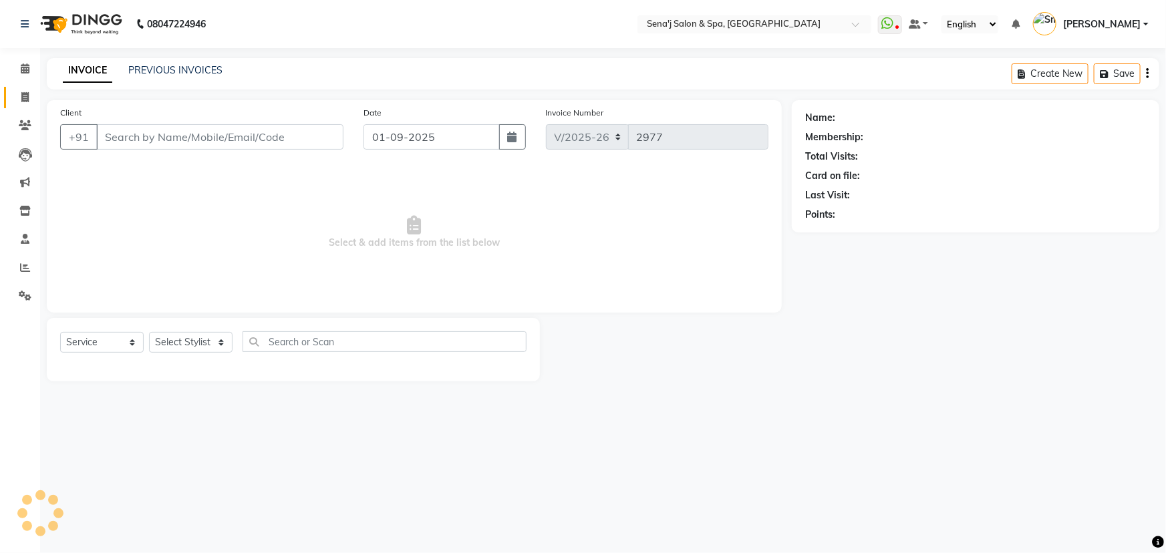
type input "8411900812"
select select "6923"
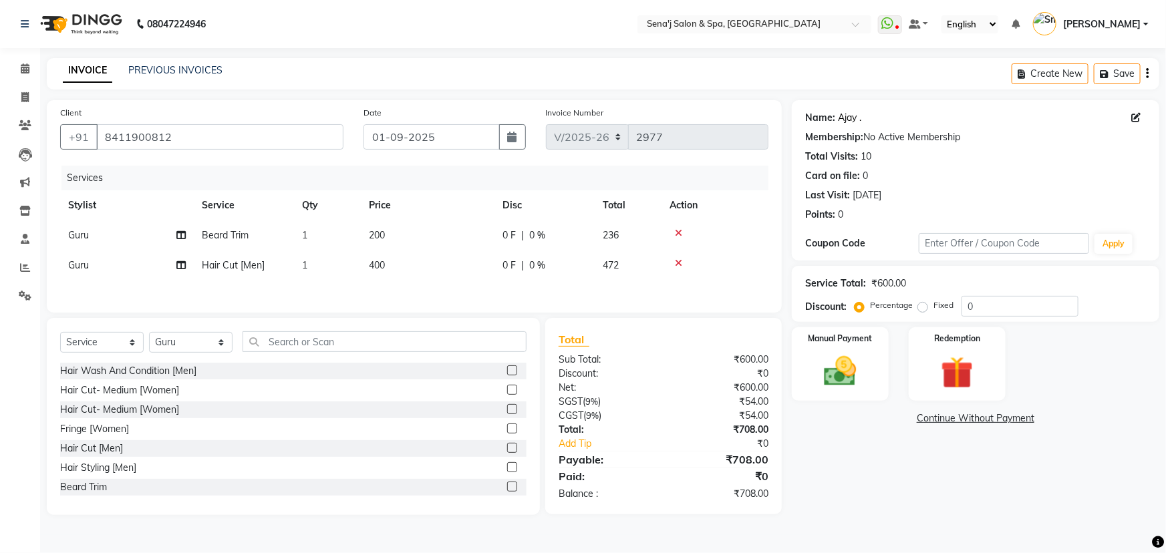
click at [854, 116] on link "Ajay ." at bounding box center [849, 118] width 23 height 14
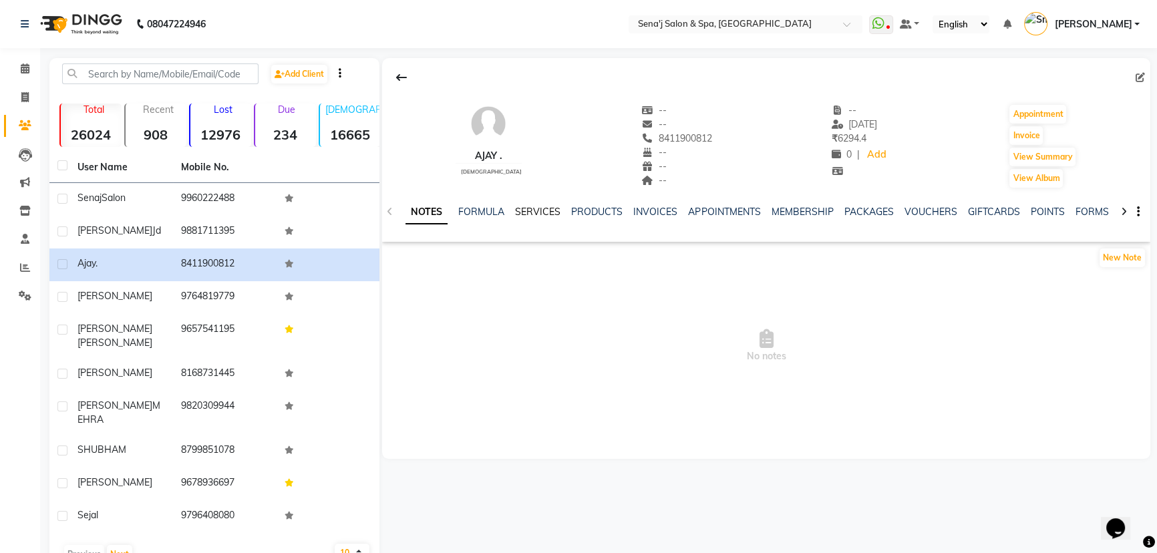
click at [540, 207] on link "SERVICES" at bounding box center [537, 212] width 45 height 12
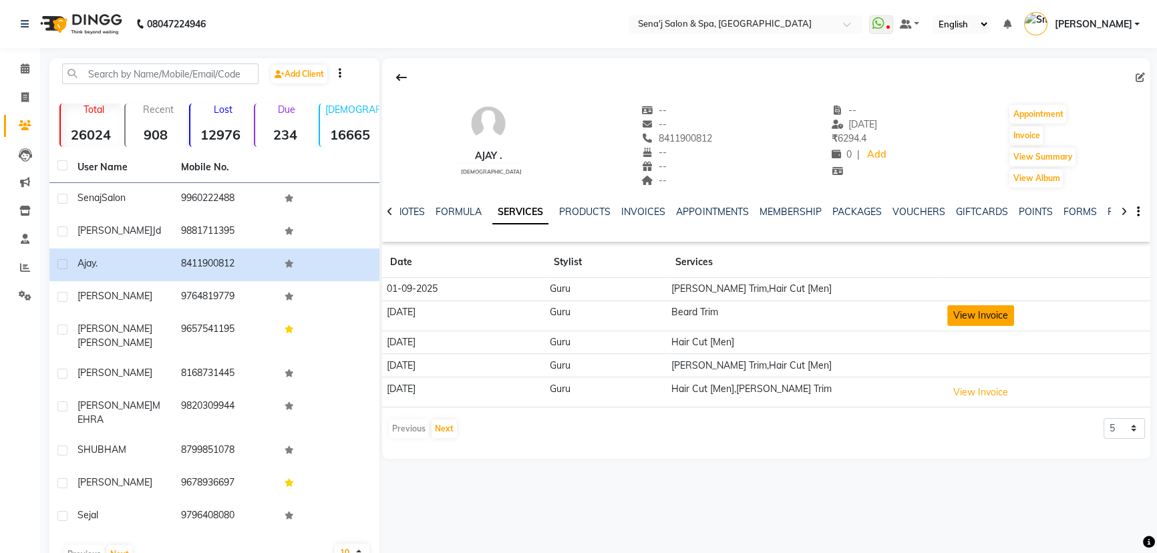
click at [989, 321] on button "View Invoice" at bounding box center [980, 315] width 67 height 21
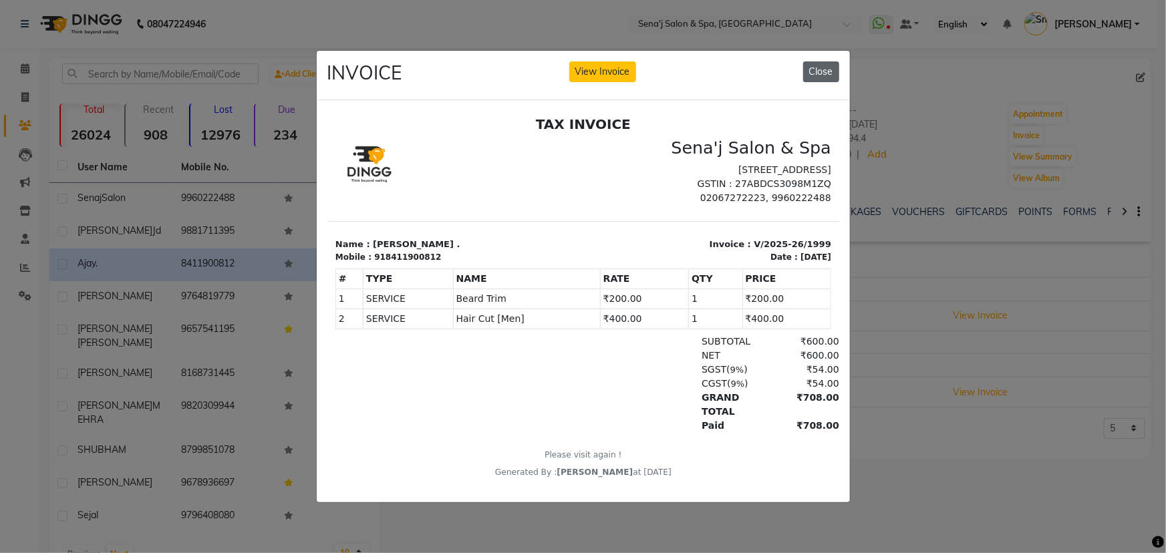
click at [827, 68] on button "Close" at bounding box center [821, 71] width 36 height 21
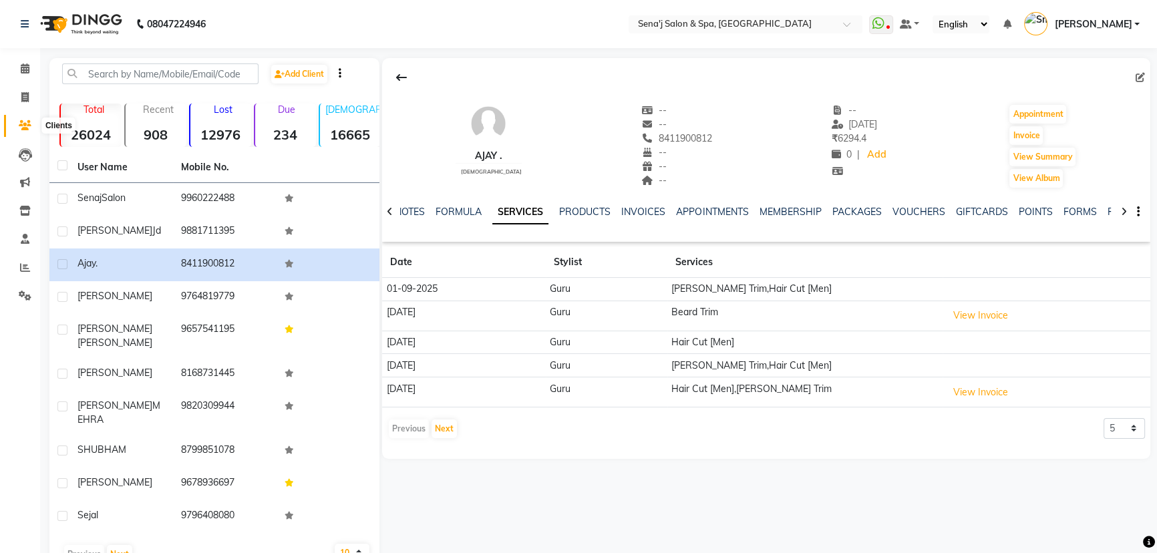
click at [24, 119] on span at bounding box center [24, 125] width 23 height 15
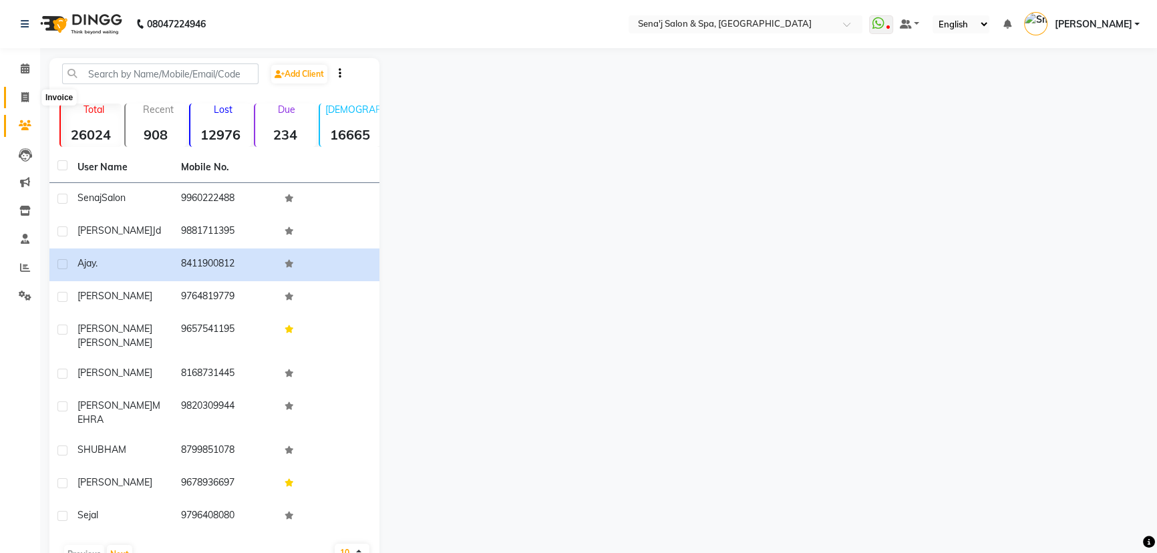
click at [24, 100] on icon at bounding box center [24, 97] width 7 height 10
select select "447"
select select "service"
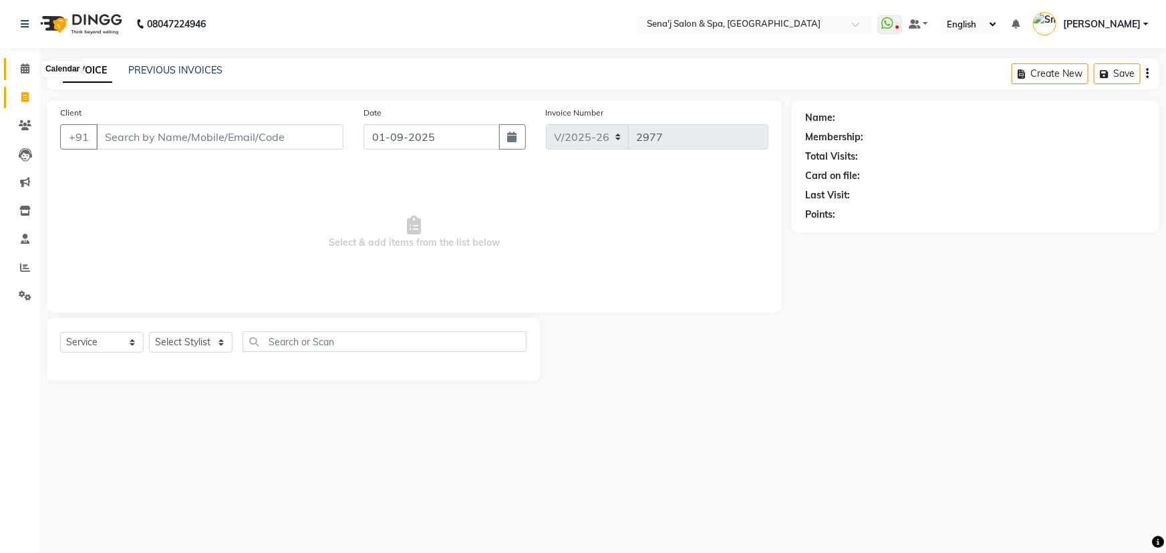
click at [25, 69] on icon at bounding box center [25, 68] width 9 height 10
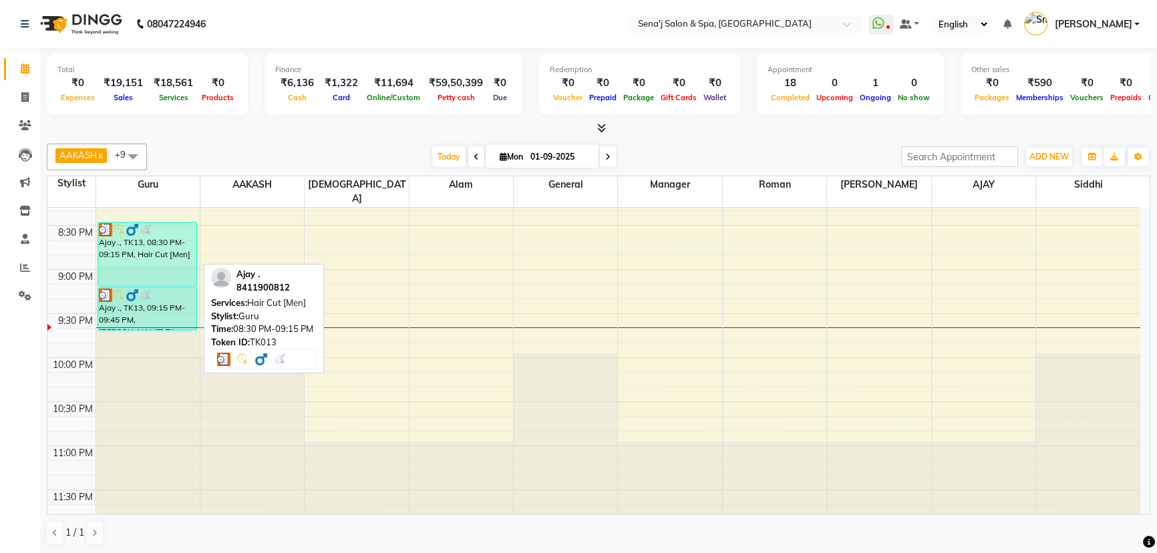
click at [140, 251] on div "Ajay ., TK13, 08:30 PM-09:15 PM, Hair Cut [Men]" at bounding box center [147, 253] width 99 height 63
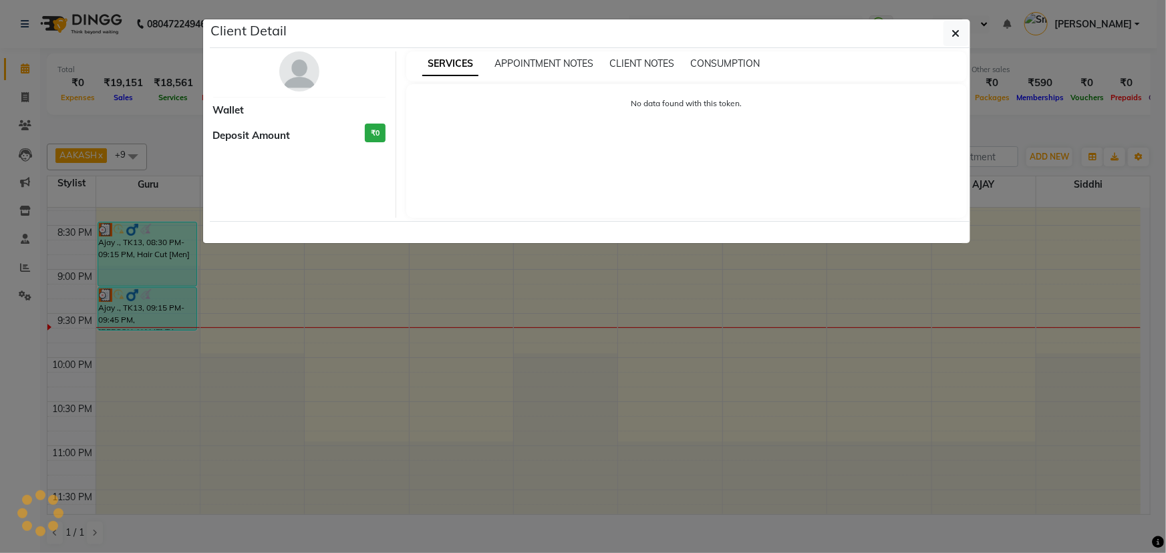
select select "3"
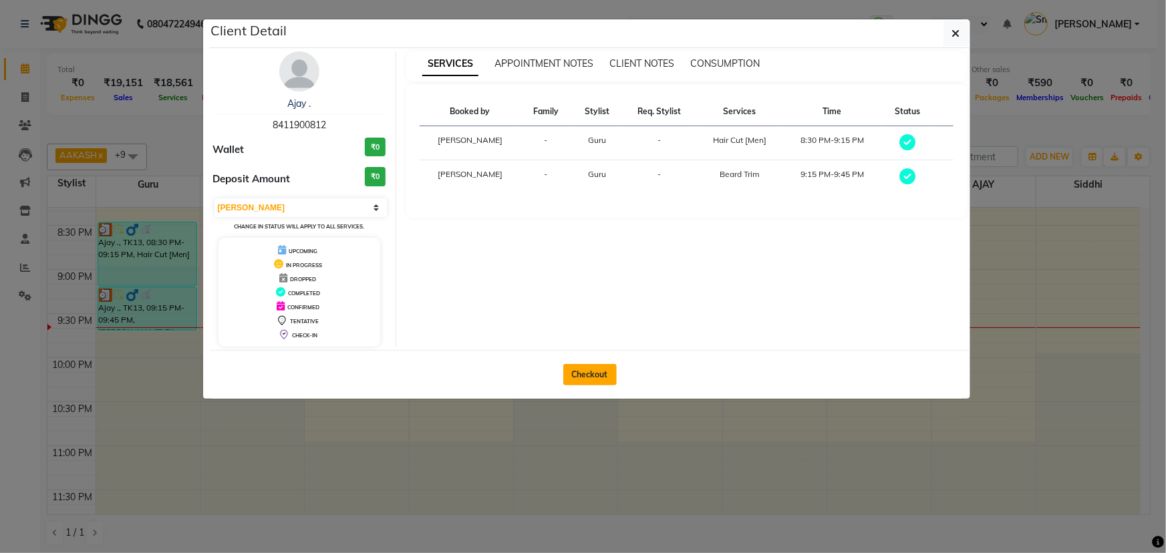
click at [583, 374] on button "Checkout" at bounding box center [589, 374] width 53 height 21
select select "447"
select select "service"
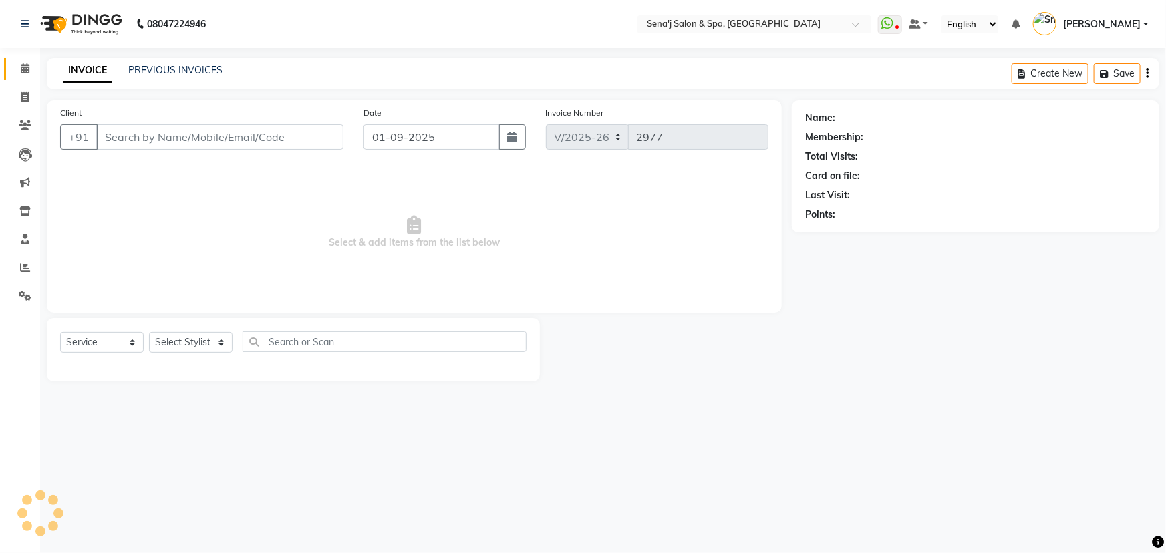
type input "8411900812"
select select "6923"
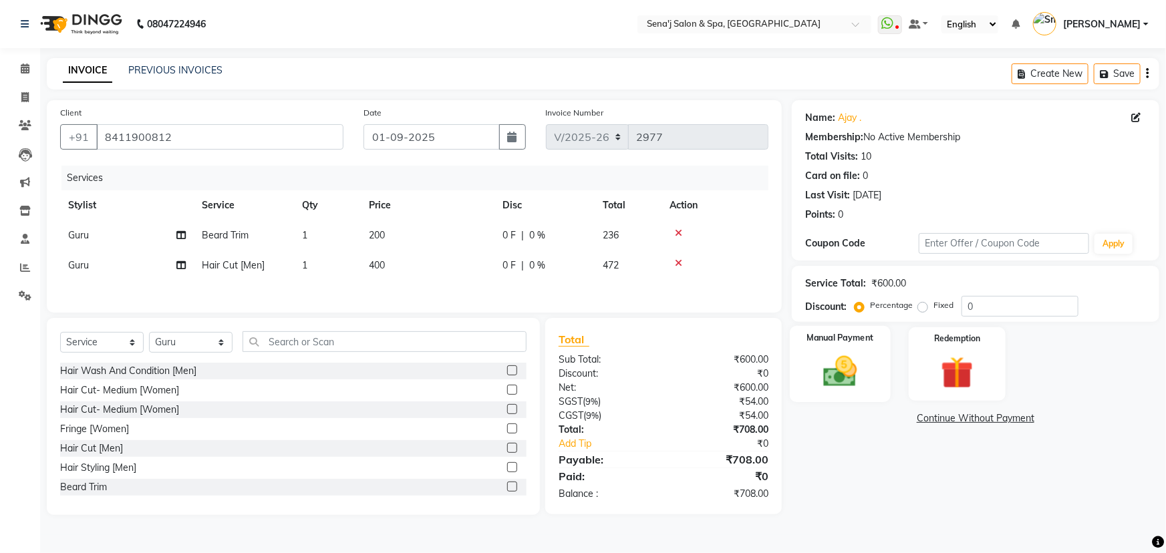
click at [856, 367] on img at bounding box center [840, 371] width 55 height 39
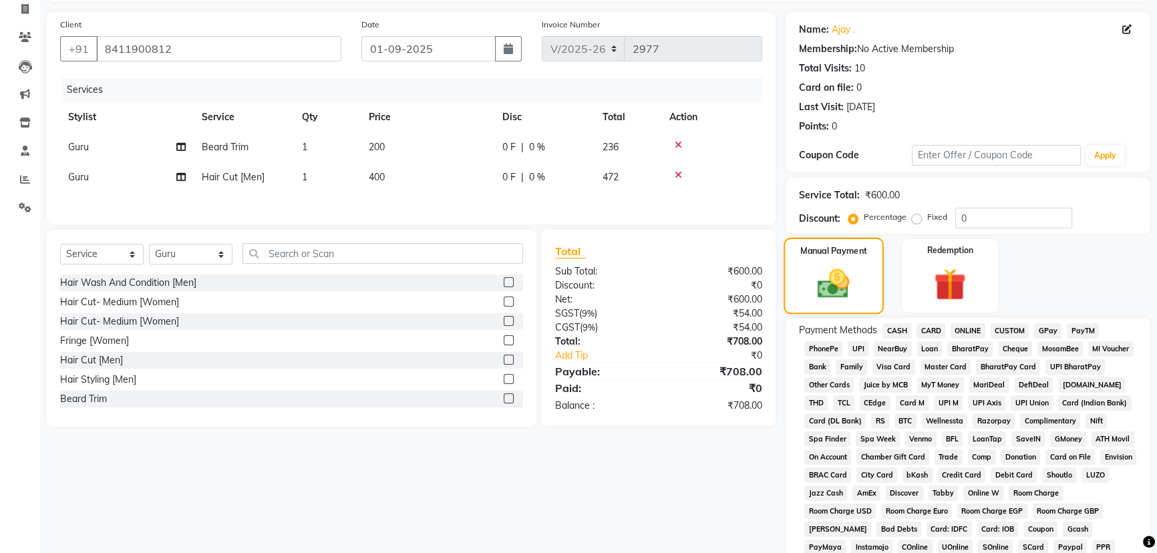
scroll to position [121, 0]
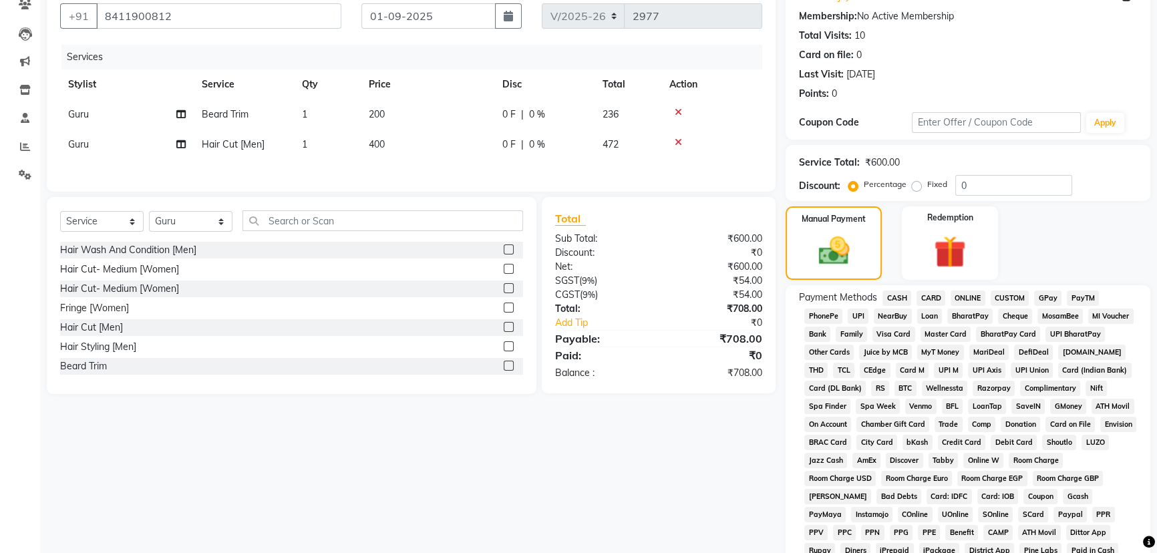
click at [829, 313] on span "PhonePe" at bounding box center [823, 316] width 38 height 15
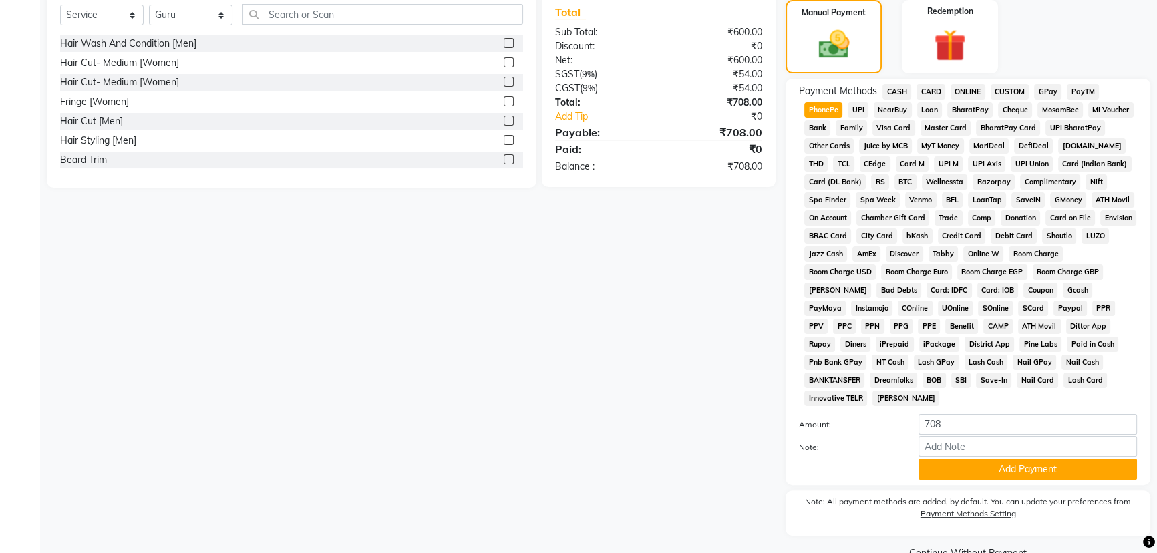
scroll to position [357, 0]
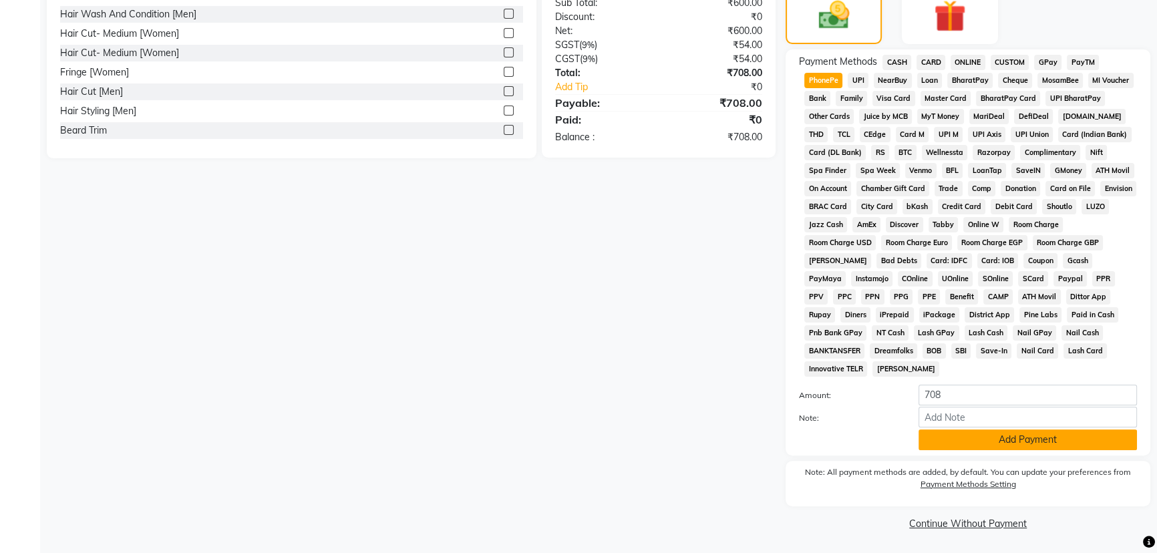
click at [987, 441] on button "Add Payment" at bounding box center [1028, 440] width 218 height 21
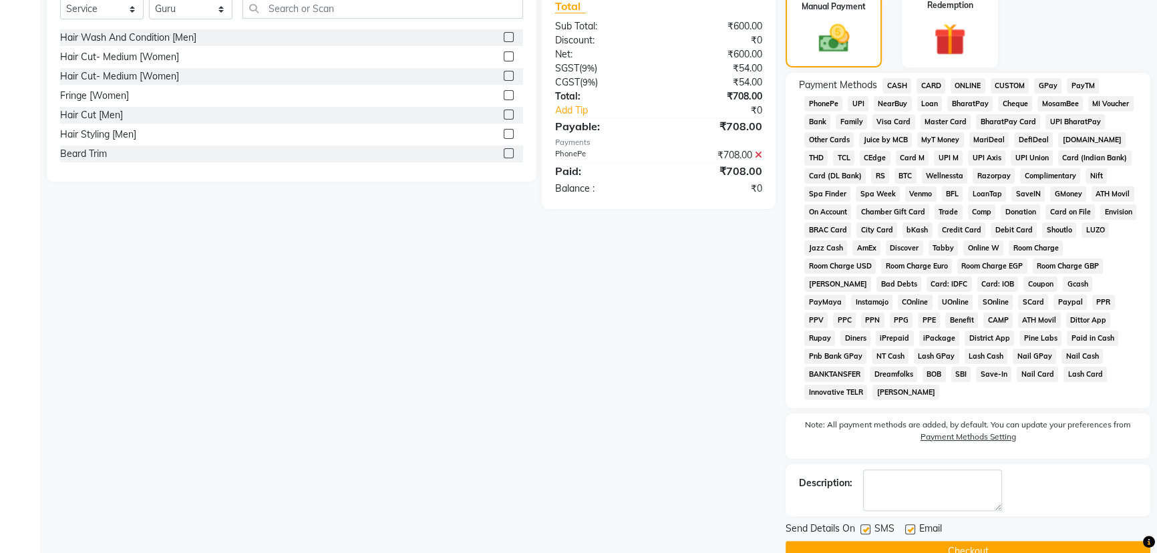
scroll to position [361, 0]
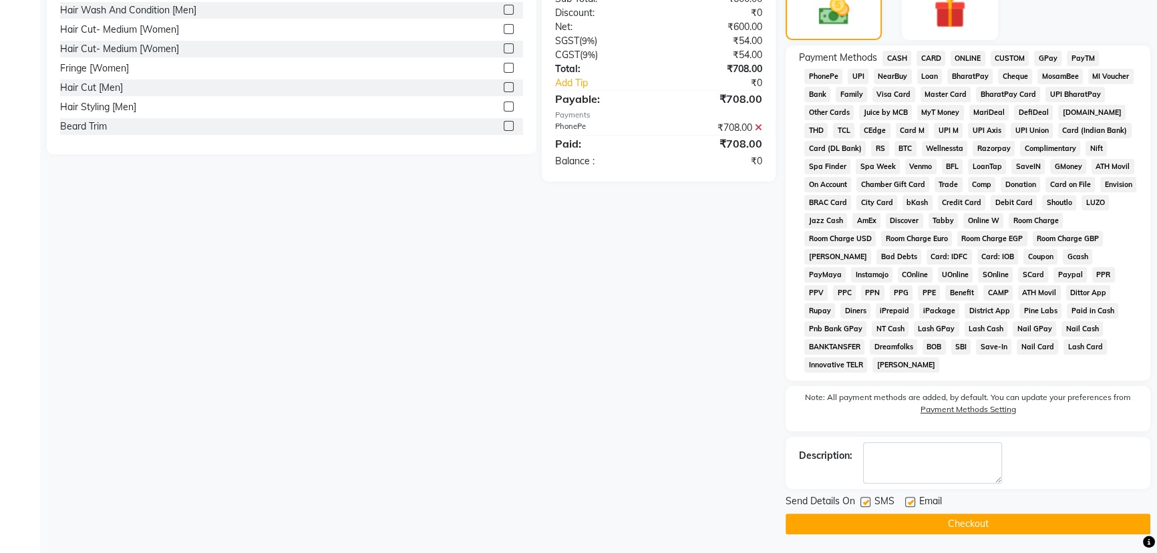
click at [962, 530] on button "Checkout" at bounding box center [968, 524] width 365 height 21
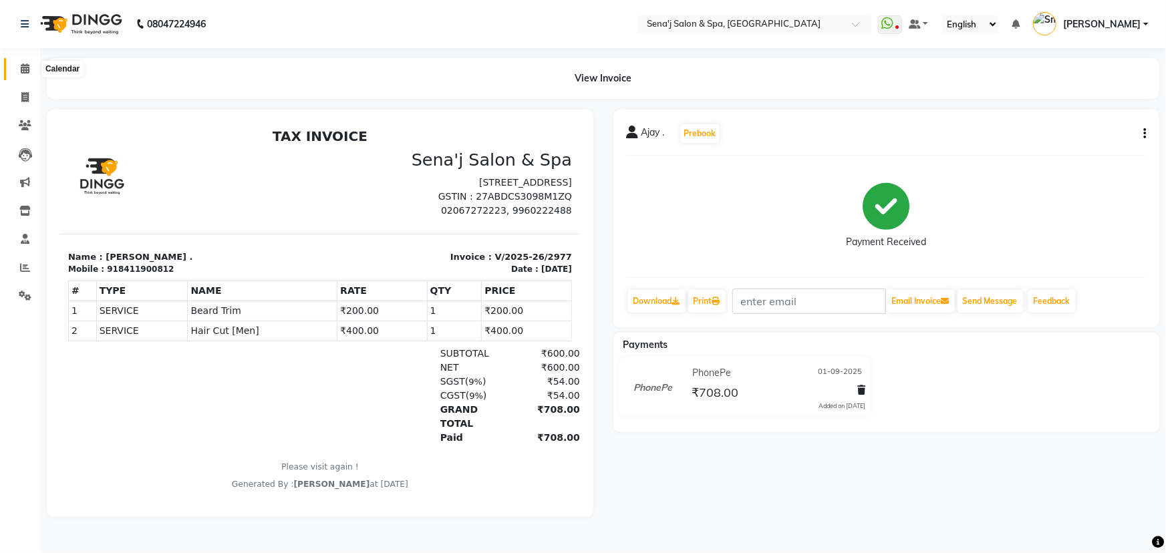
click at [27, 71] on icon at bounding box center [25, 68] width 9 height 10
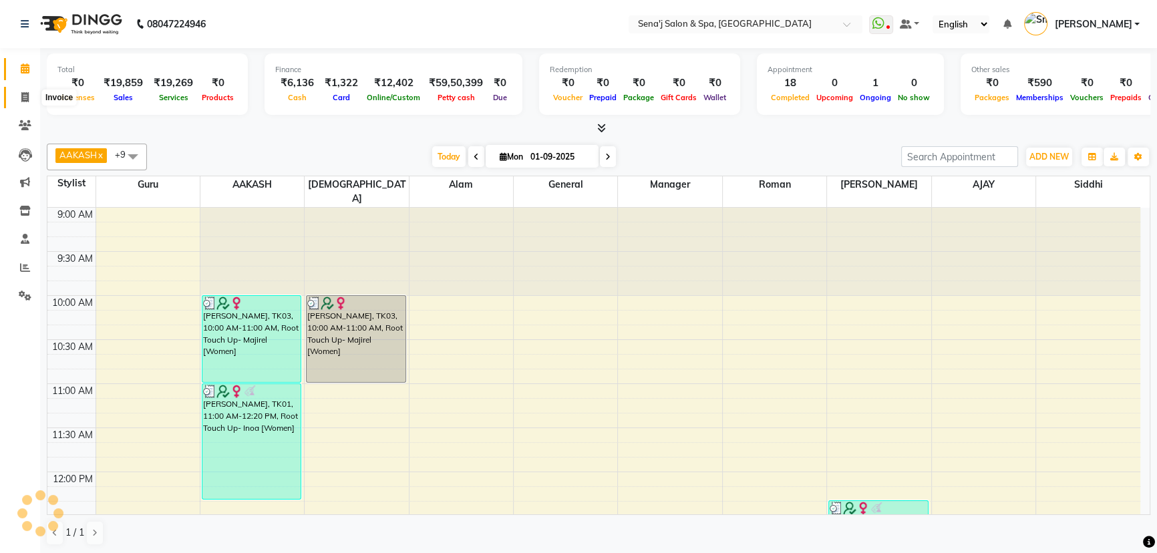
click at [27, 96] on icon at bounding box center [24, 97] width 7 height 10
select select "447"
select select "service"
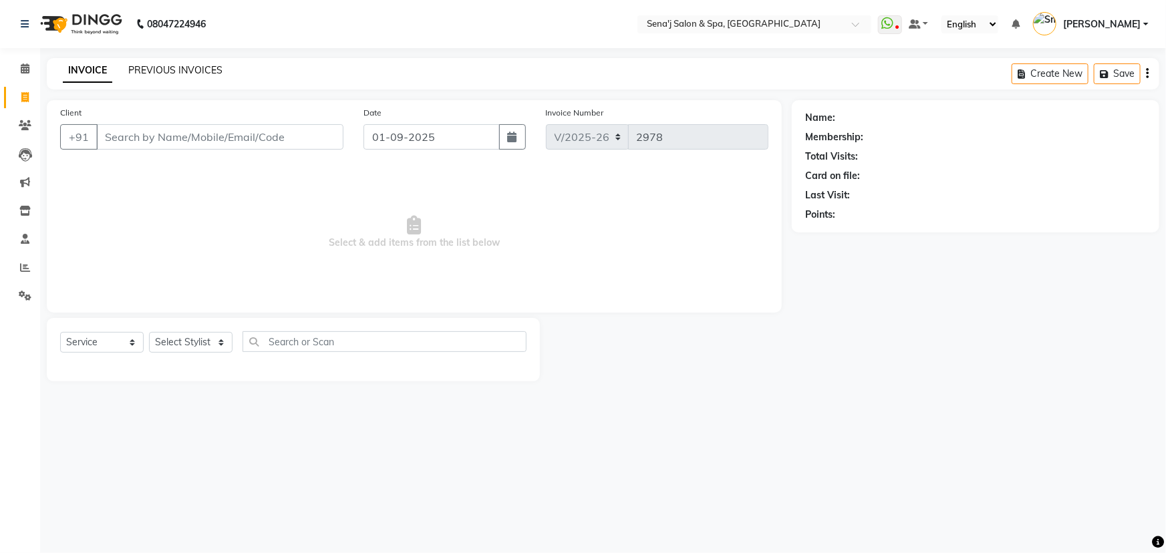
click at [166, 72] on link "PREVIOUS INVOICES" at bounding box center [175, 70] width 94 height 12
